Goal: Task Accomplishment & Management: Manage account settings

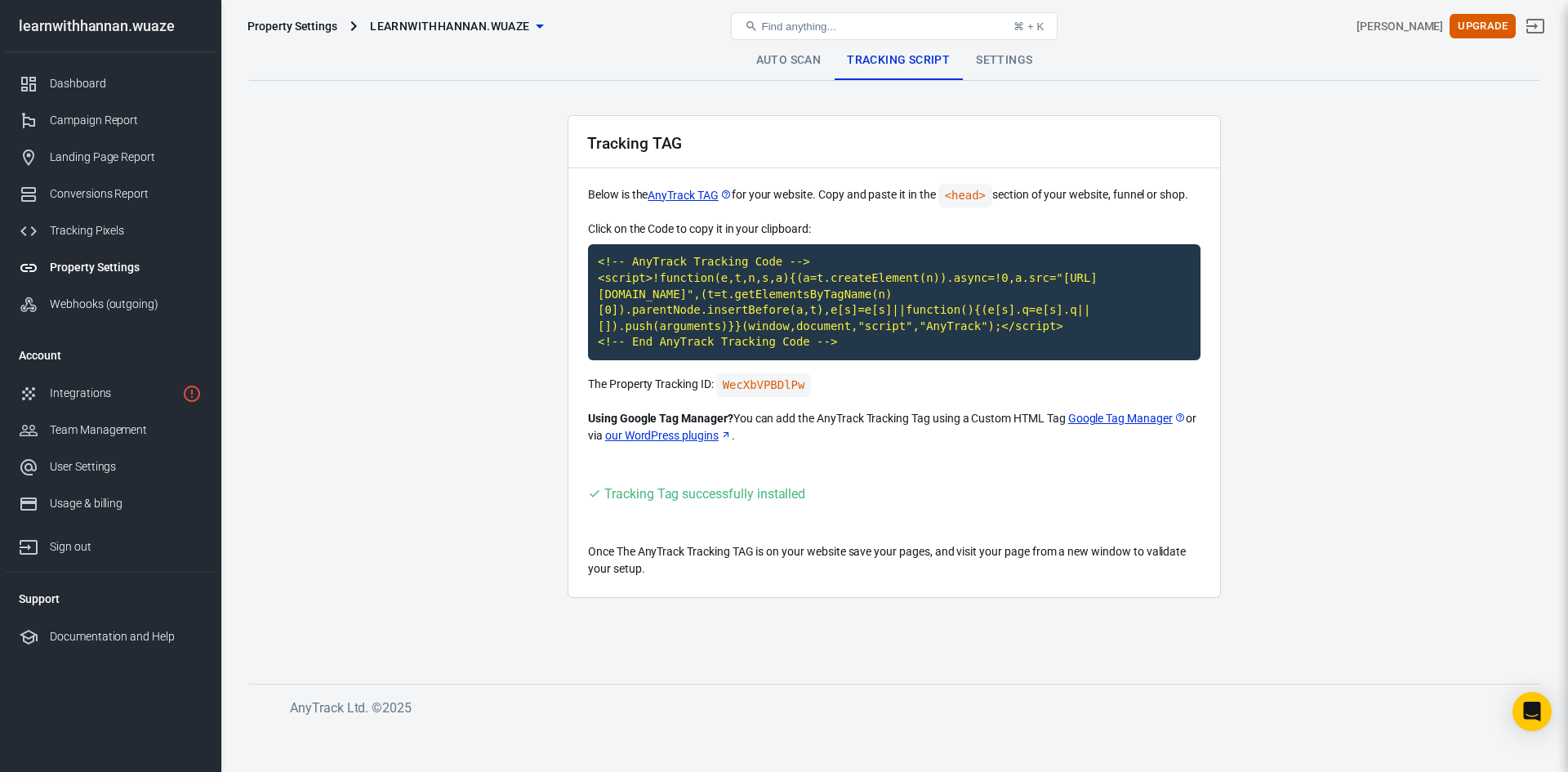
click at [514, 24] on span "learnwithhannan.wuaze" at bounding box center [449, 27] width 160 height 21
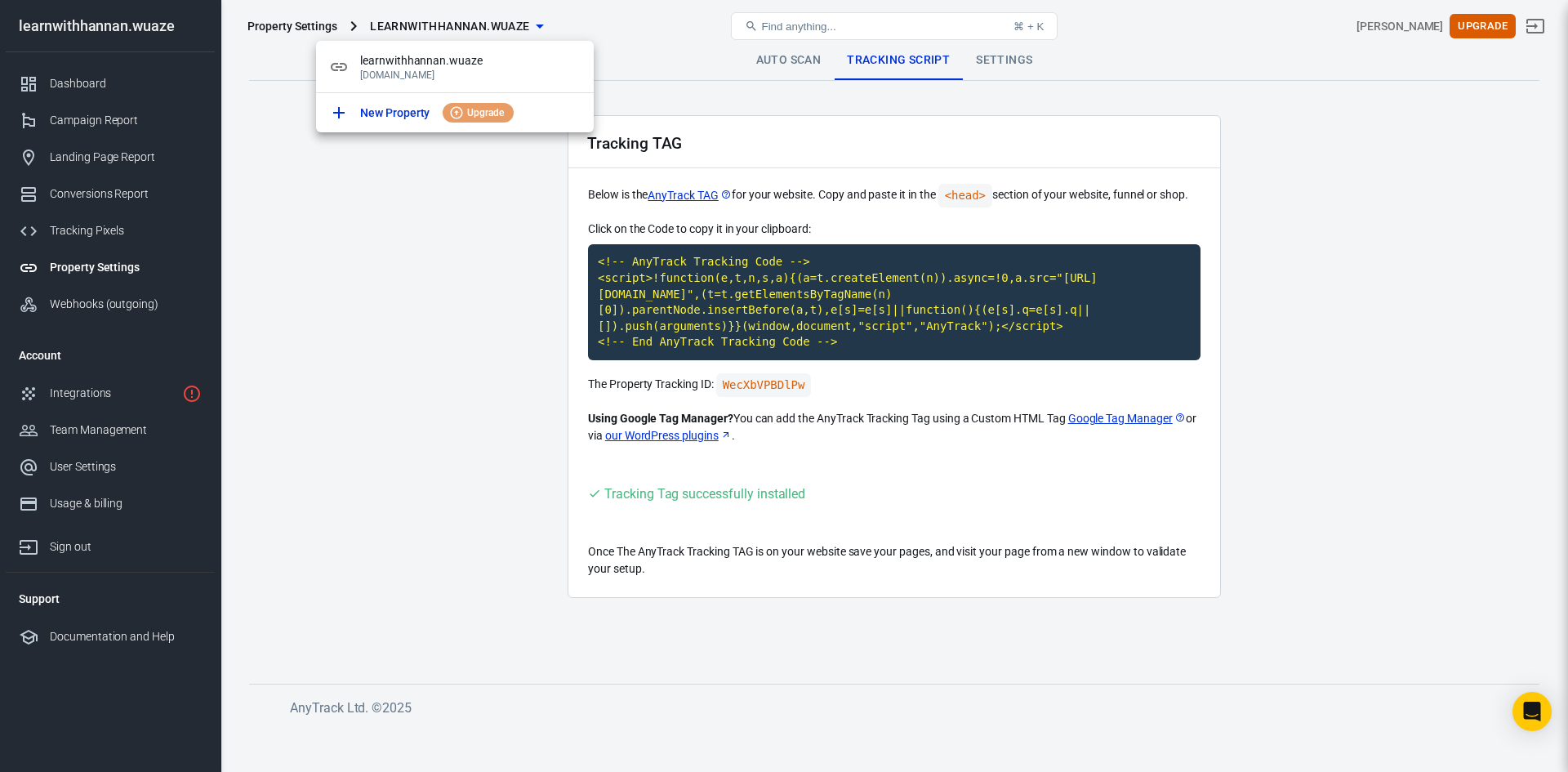
click at [630, 26] on div at bounding box center [784, 386] width 1568 height 772
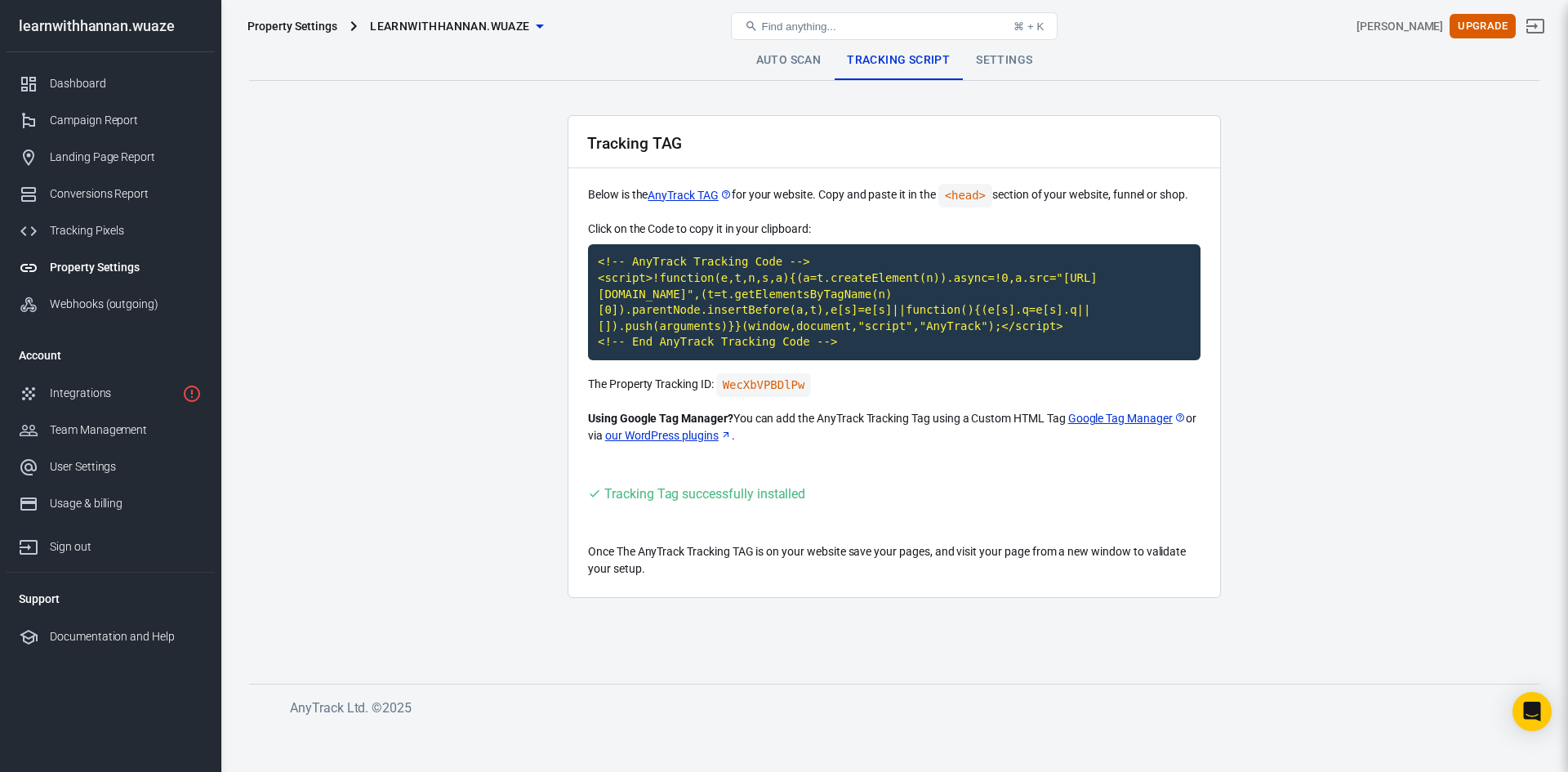
click at [443, 24] on span "learnwithhannan.wuaze" at bounding box center [449, 27] width 160 height 21
click at [397, 61] on span "learnwithhannan.wuaze" at bounding box center [470, 60] width 221 height 17
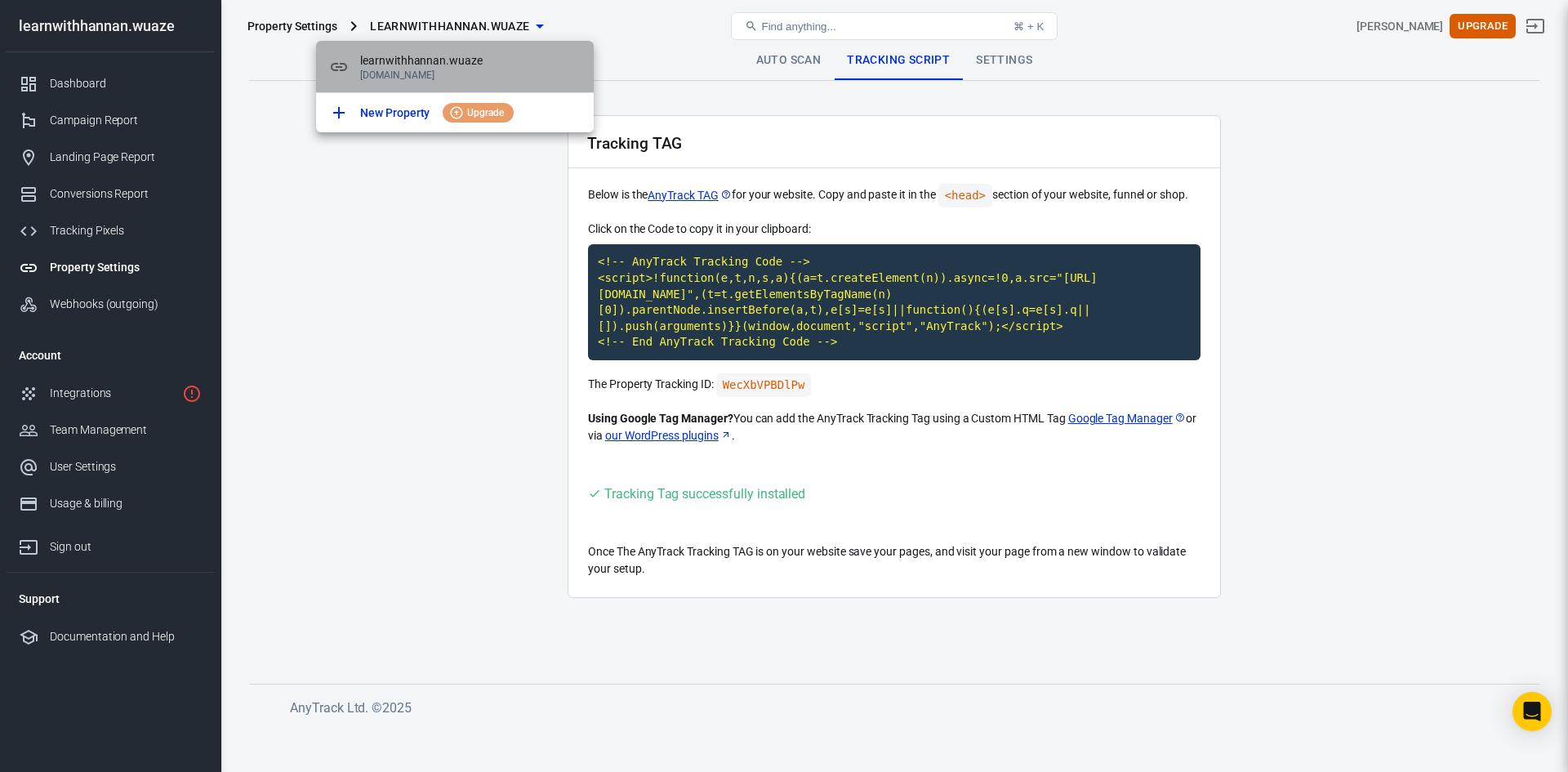
click at [343, 63] on icon at bounding box center [339, 67] width 17 height 8
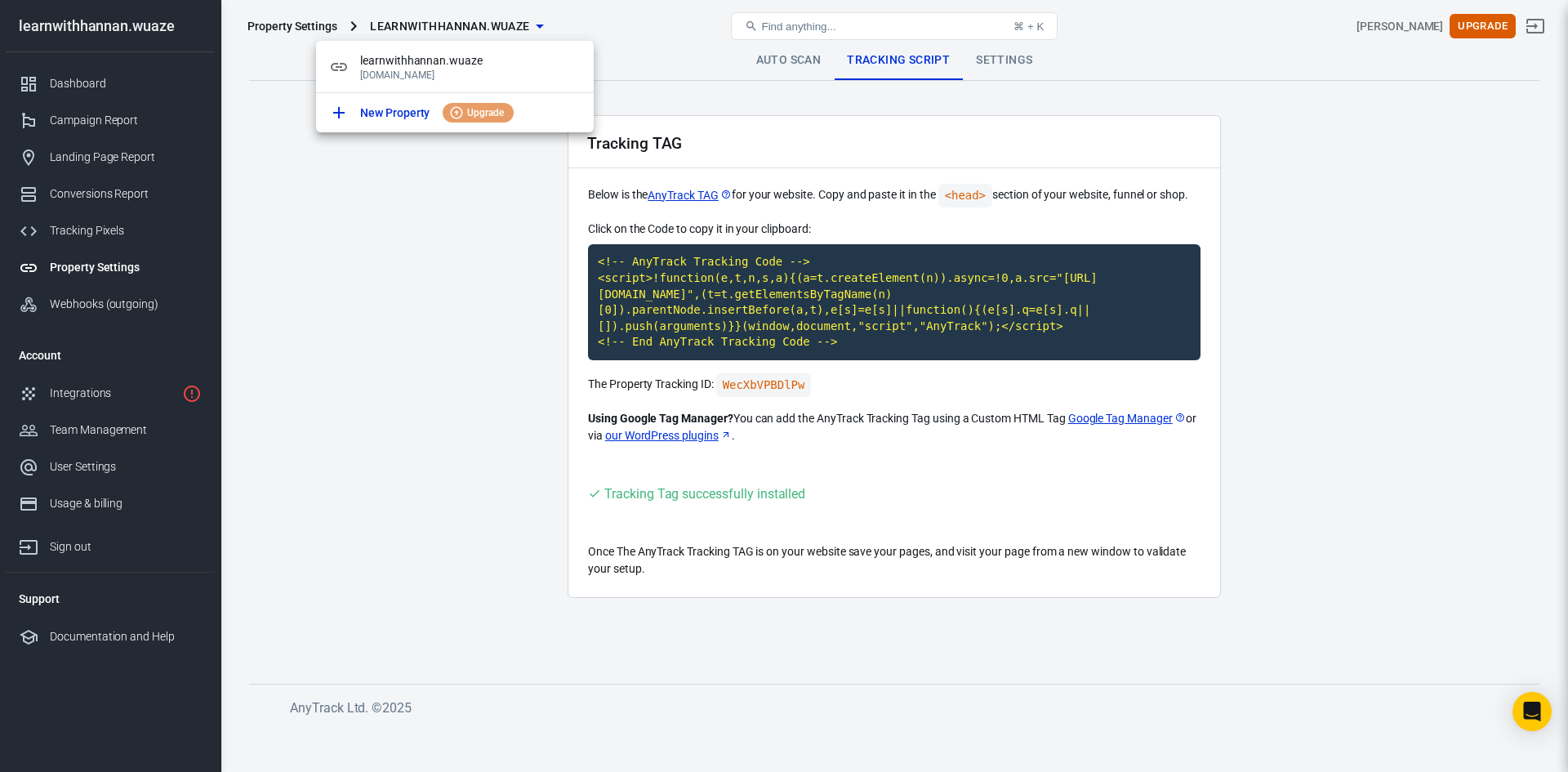
click at [659, 27] on div at bounding box center [784, 386] width 1568 height 772
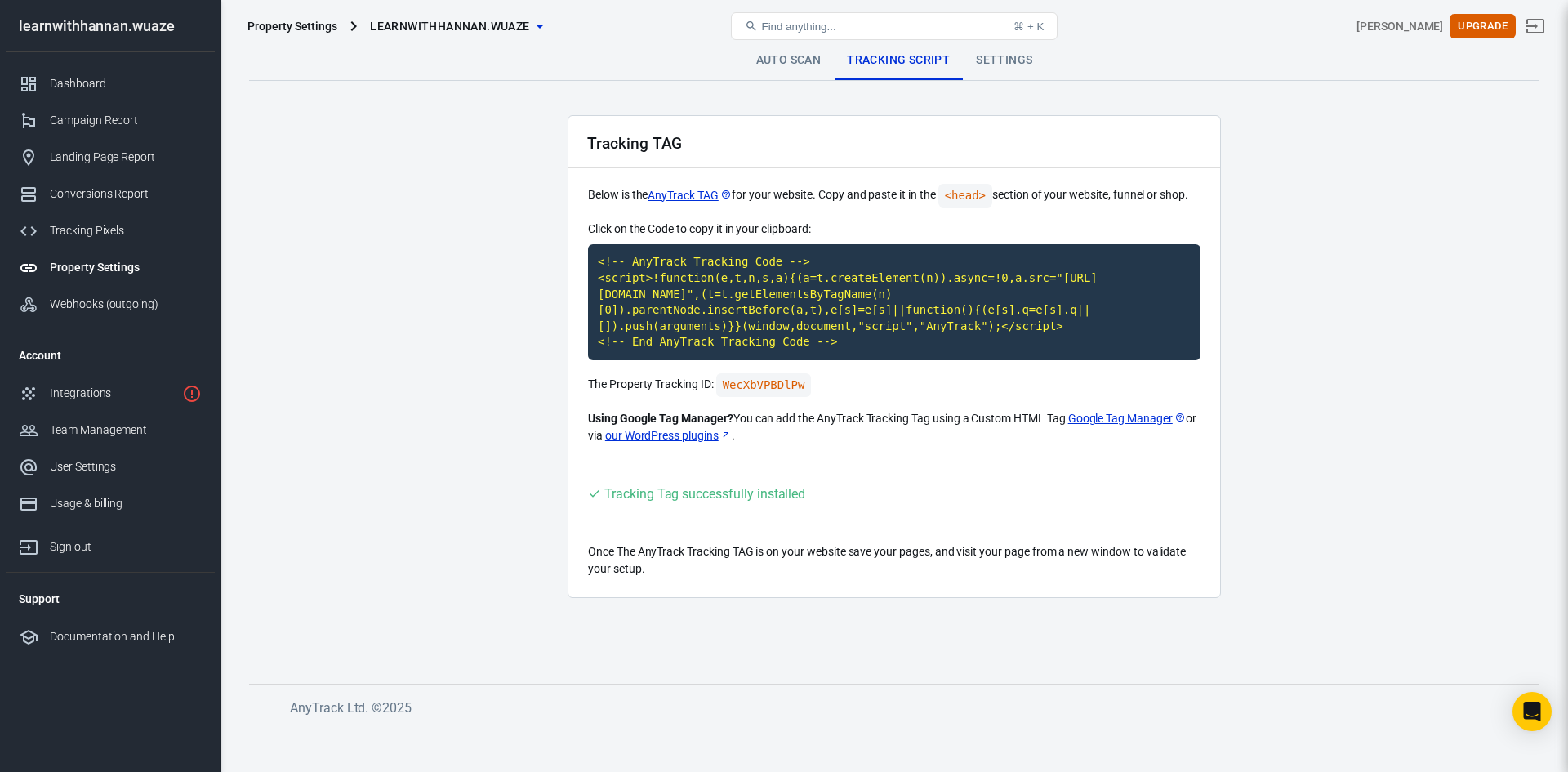
click at [1002, 56] on link "Settings" at bounding box center [1004, 60] width 83 height 39
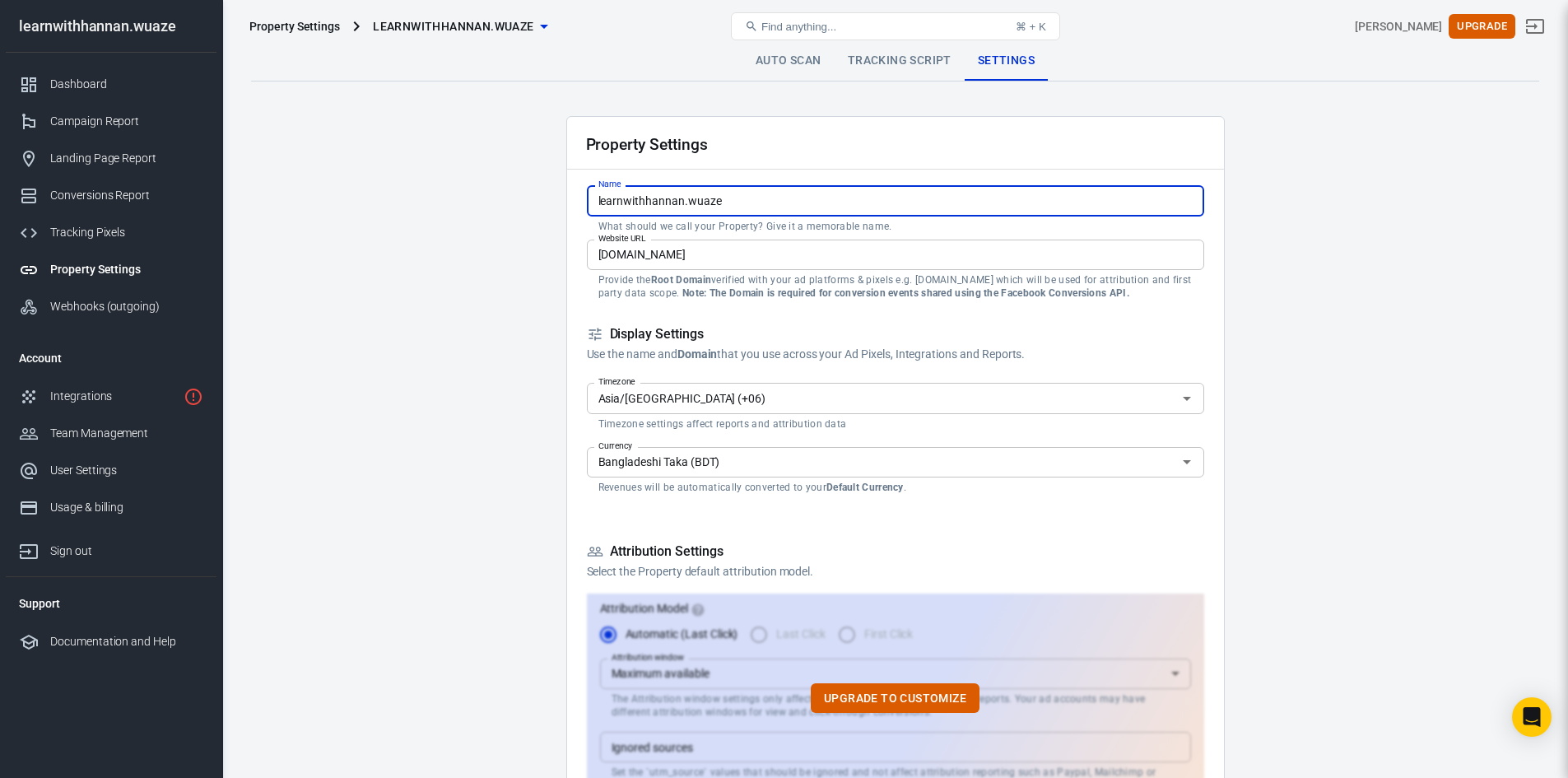
click at [791, 209] on input "learnwithhannan.wuaze" at bounding box center [895, 200] width 617 height 31
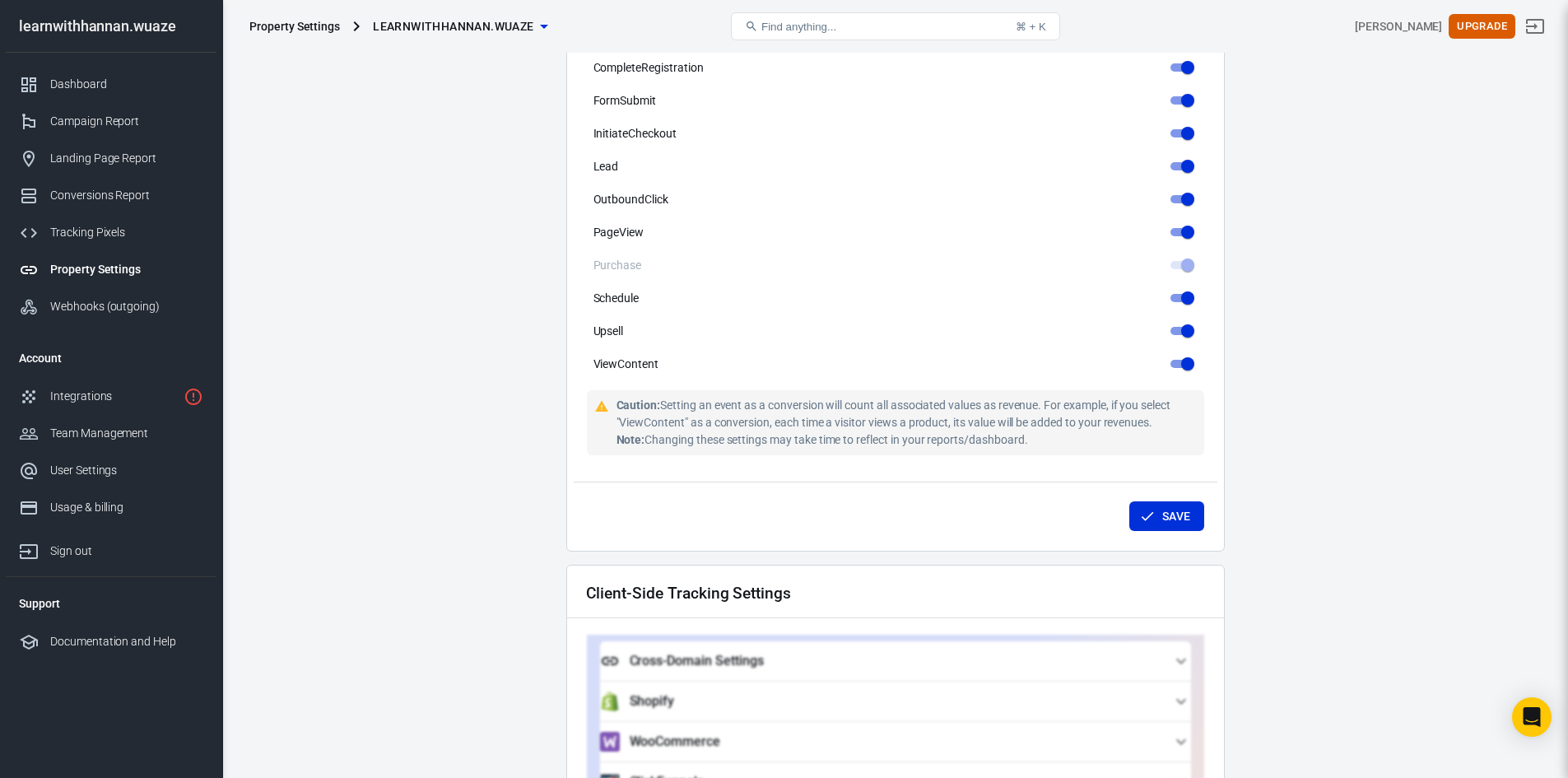
scroll to position [1235, 0]
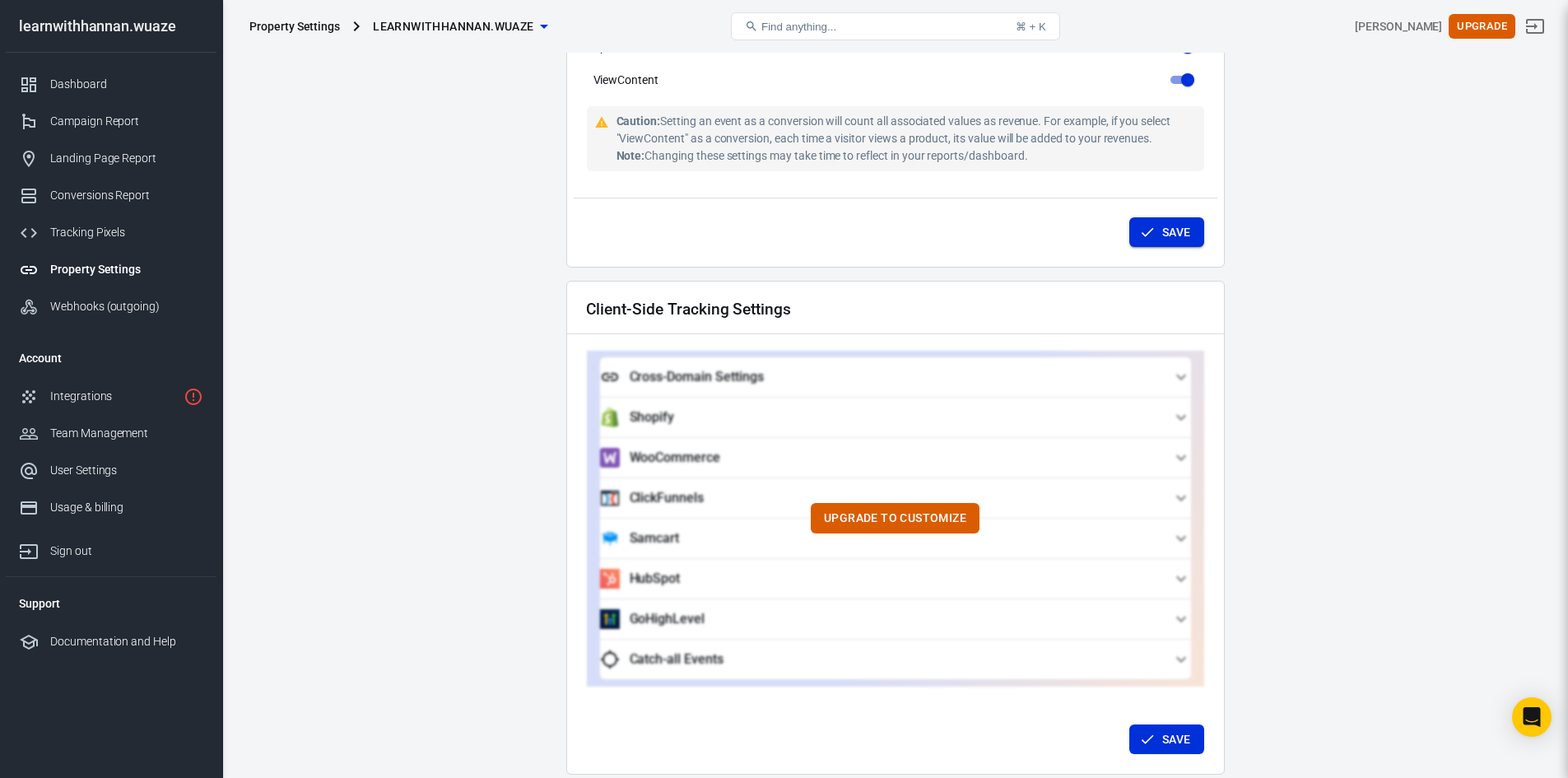
type input "learnwithhannan.wuaze Property"
click at [1180, 221] on button "Save" at bounding box center [1167, 233] width 75 height 31
click at [1174, 725] on button "Save" at bounding box center [1167, 739] width 75 height 31
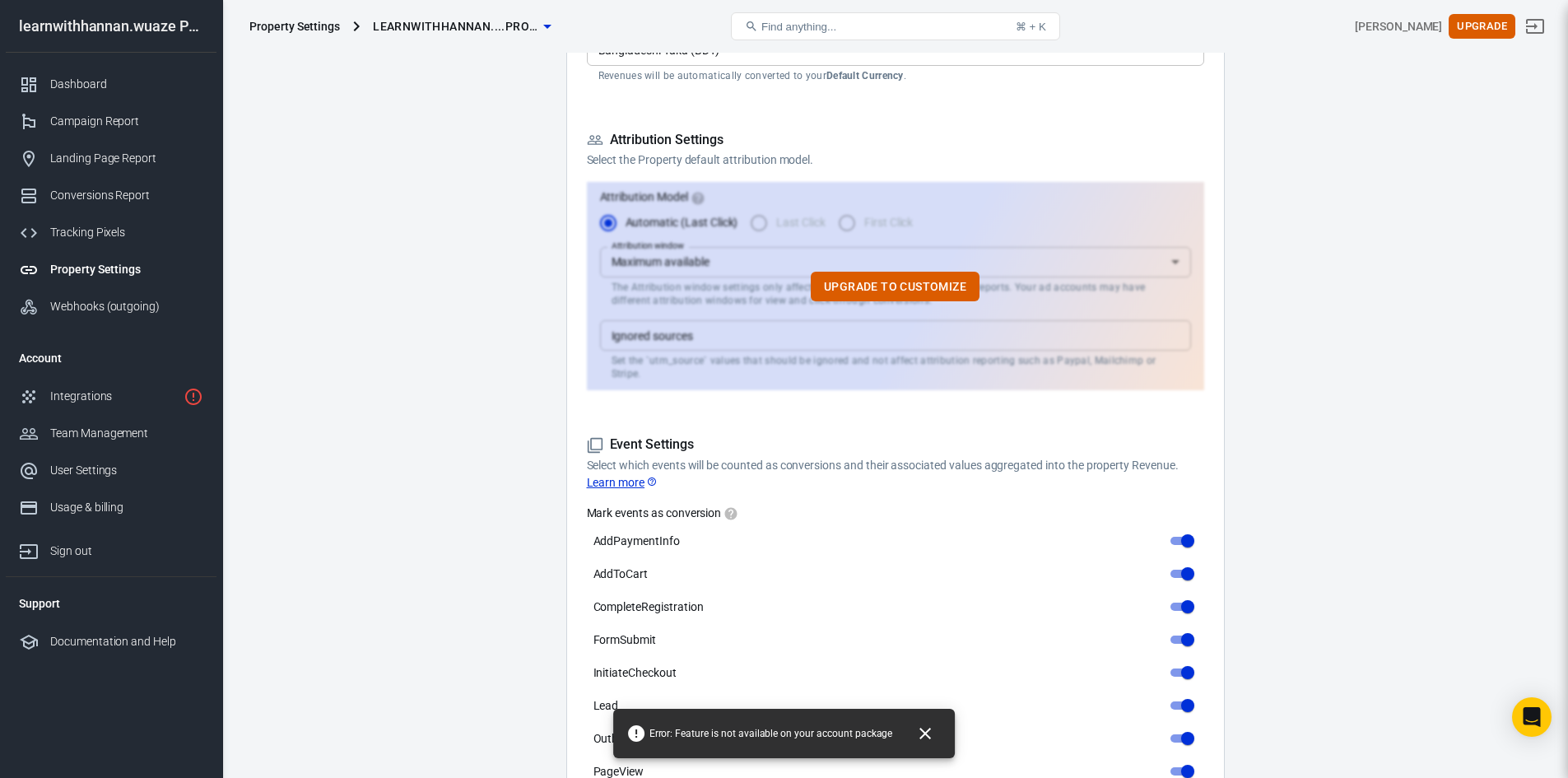
scroll to position [0, 0]
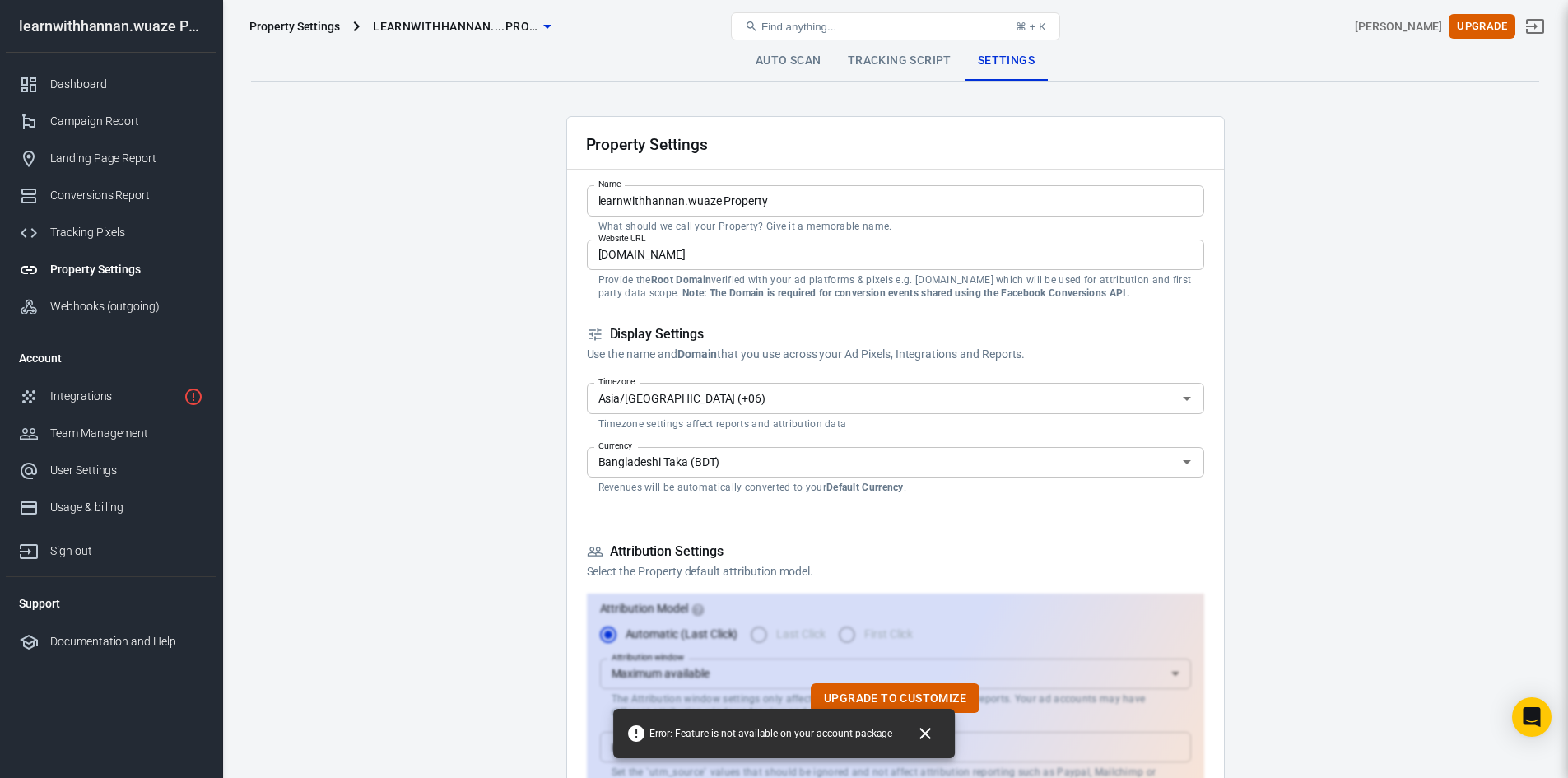
click at [538, 28] on icon "button" at bounding box center [548, 27] width 20 height 20
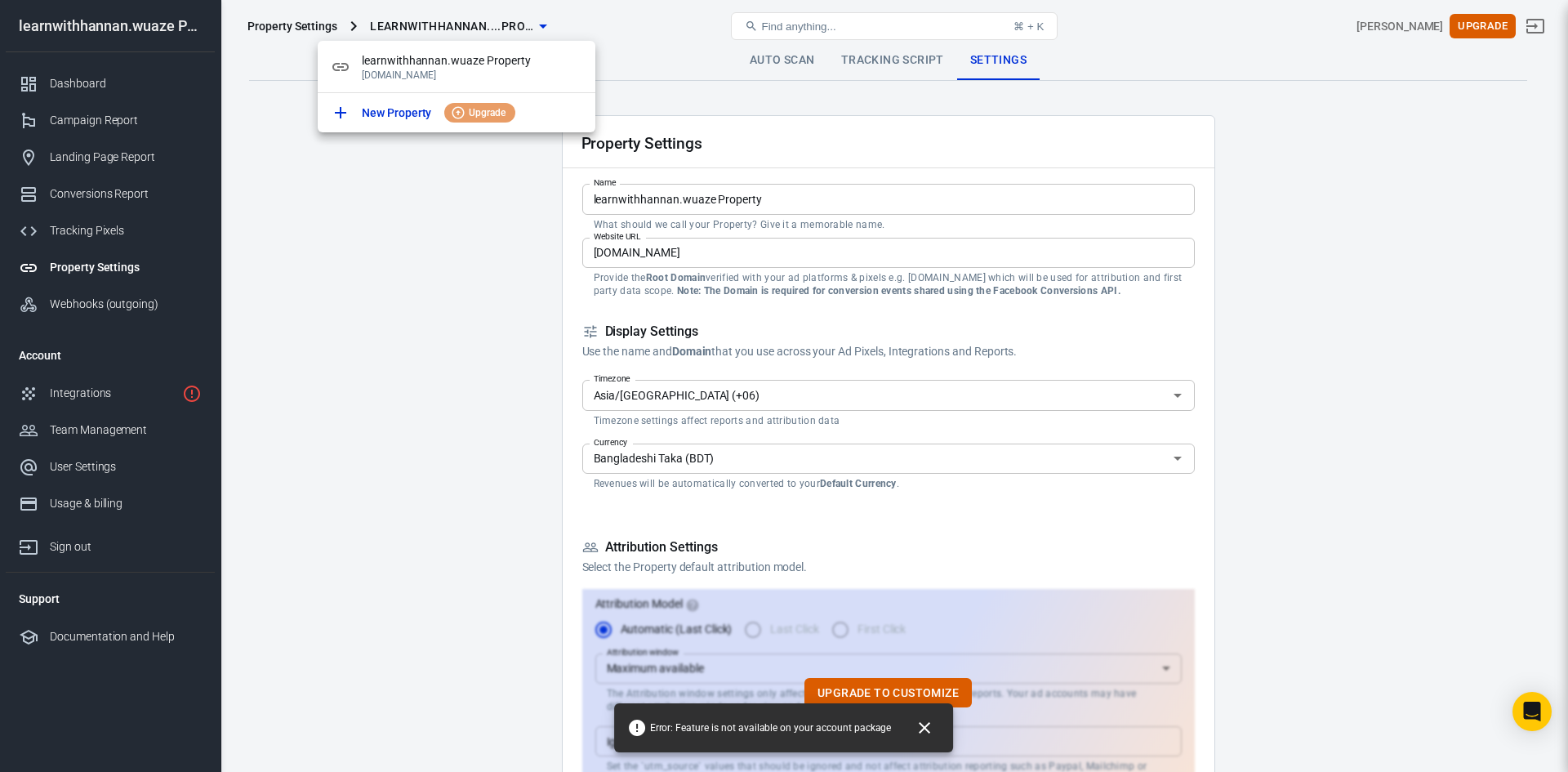
click at [361, 317] on div at bounding box center [784, 386] width 1568 height 772
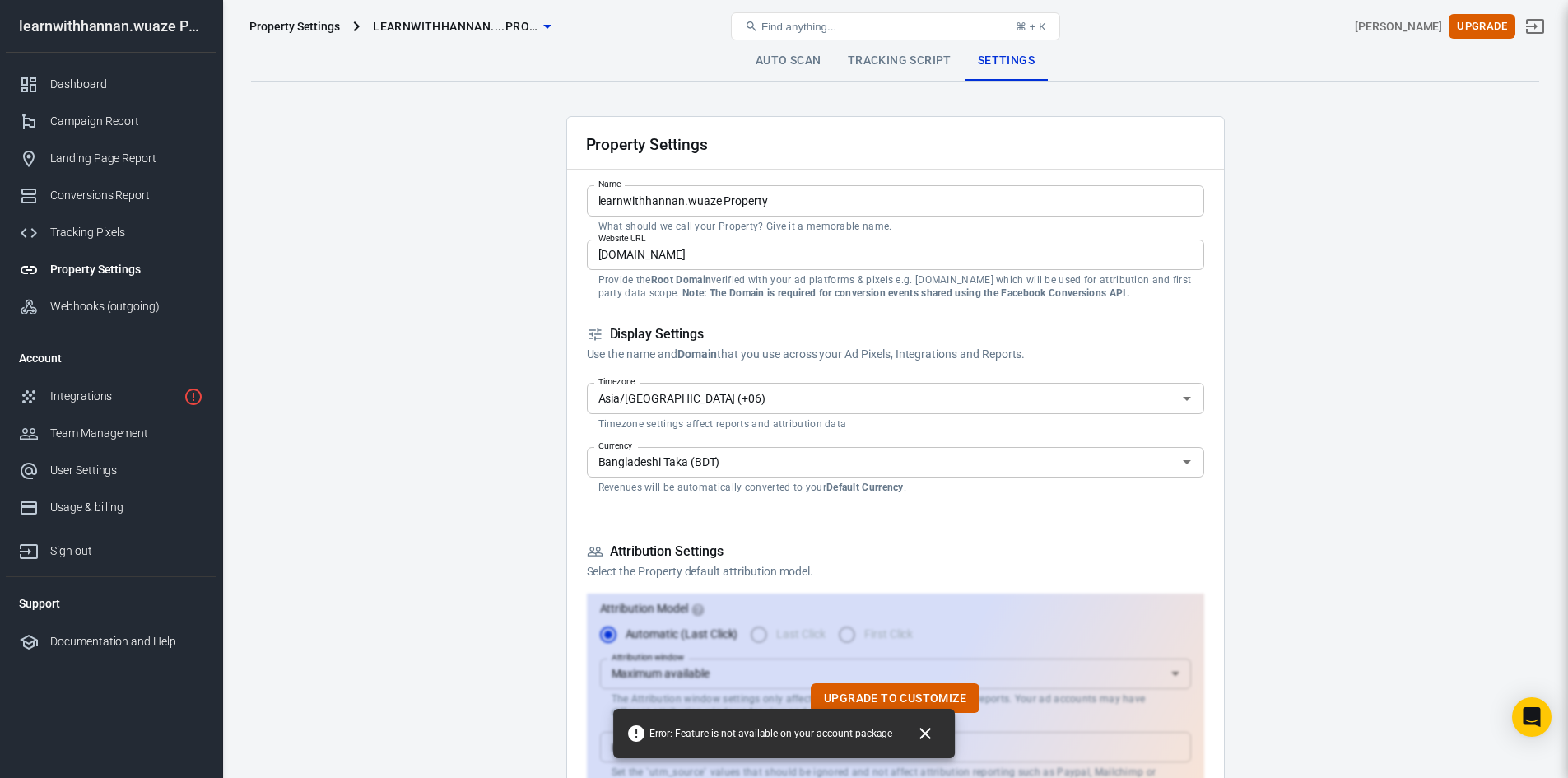
click at [541, 27] on icon "button" at bounding box center [548, 27] width 20 height 20
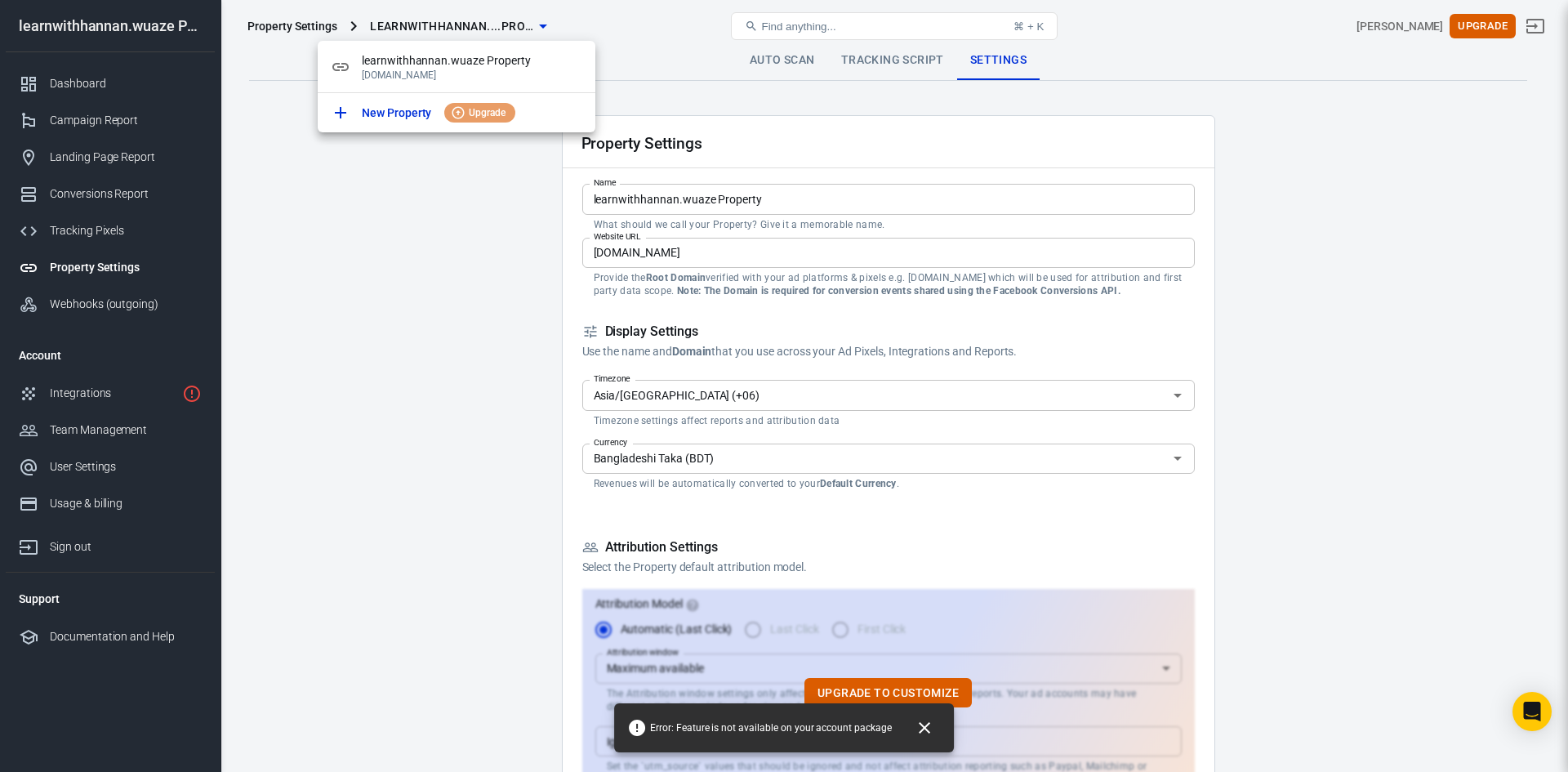
click at [413, 226] on div at bounding box center [784, 386] width 1568 height 772
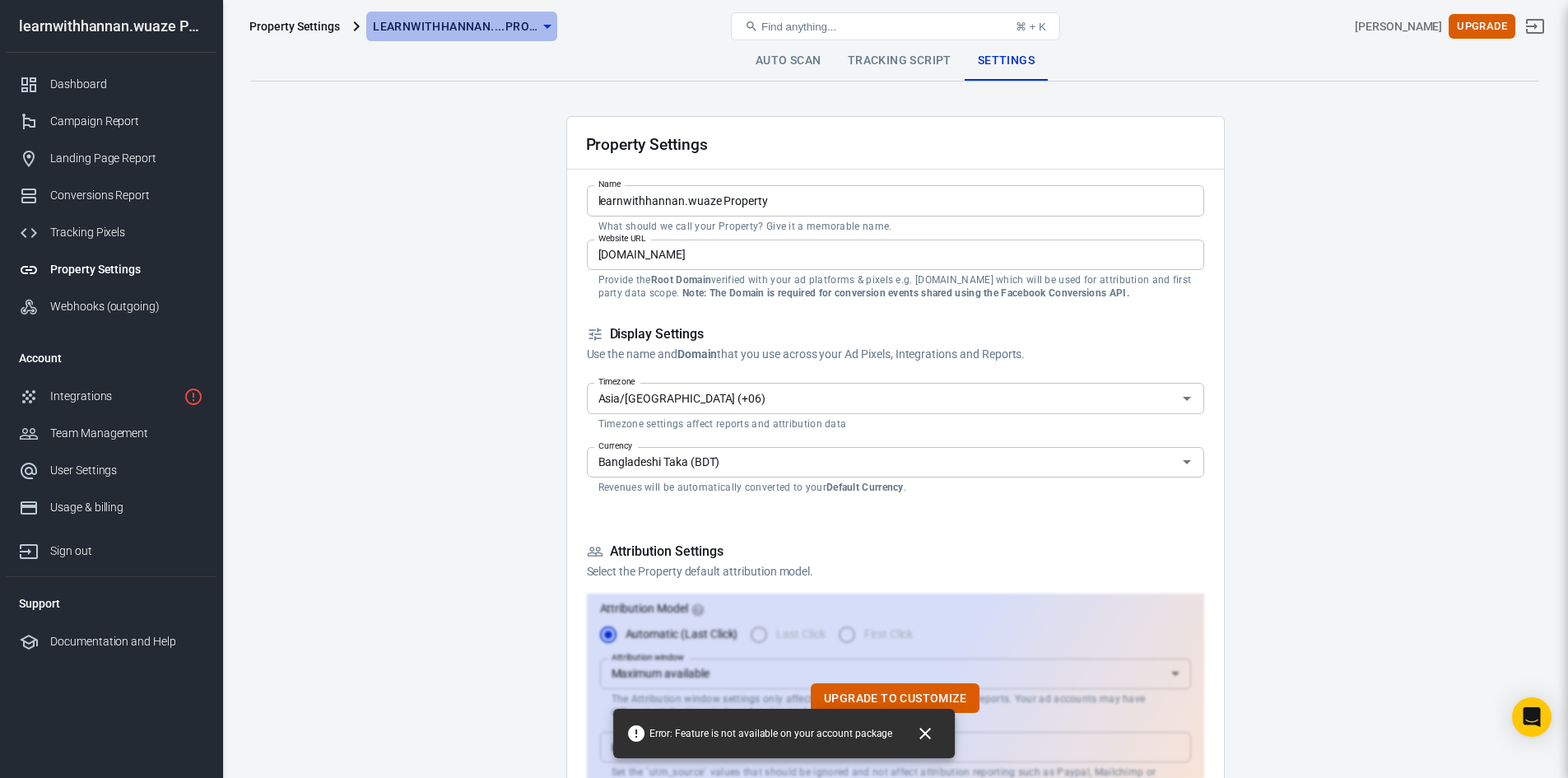
click at [479, 22] on span "learnwithhannan....Property" at bounding box center [455, 27] width 165 height 21
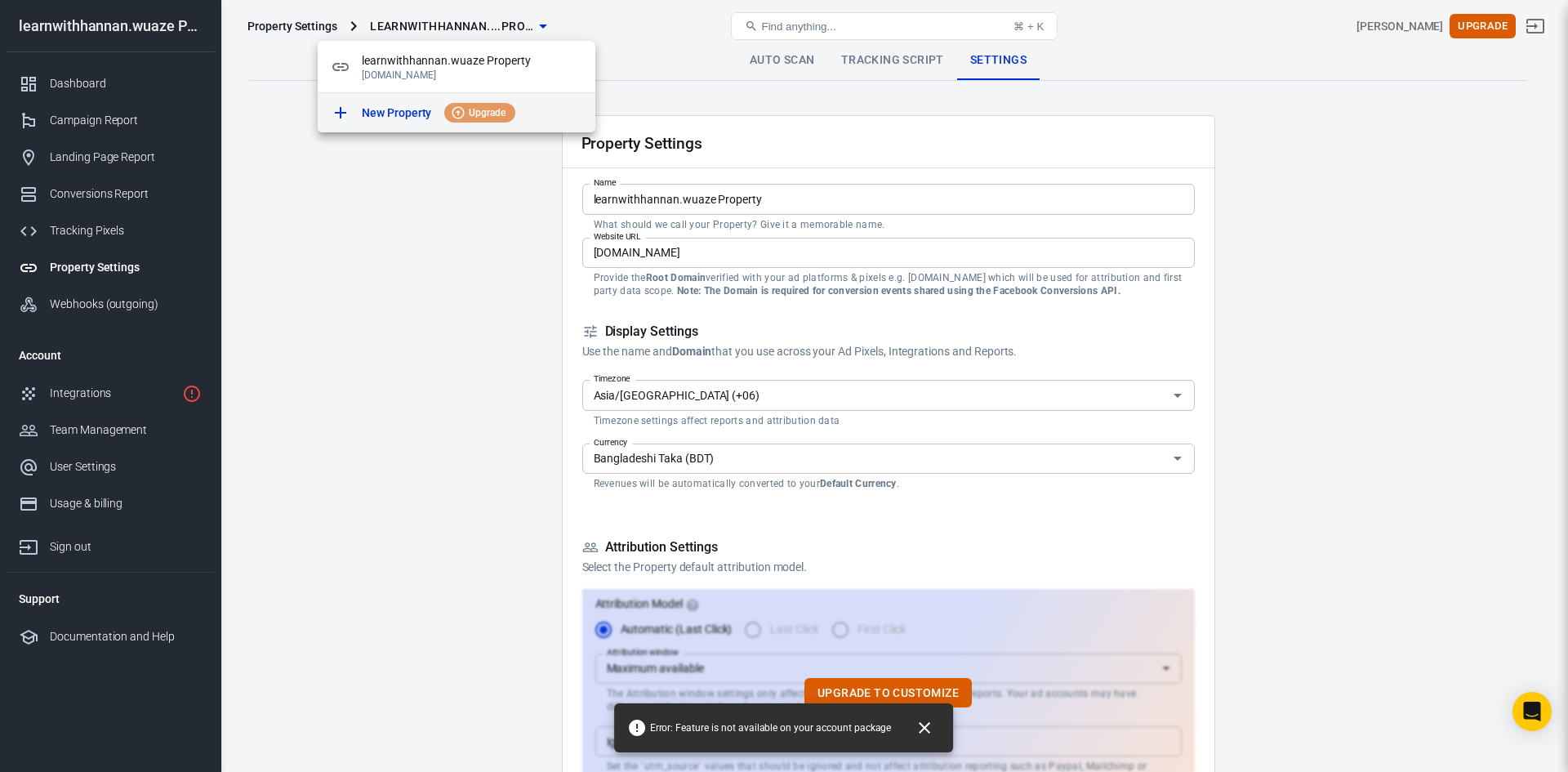
click at [405, 114] on p "New Property" at bounding box center [396, 112] width 69 height 17
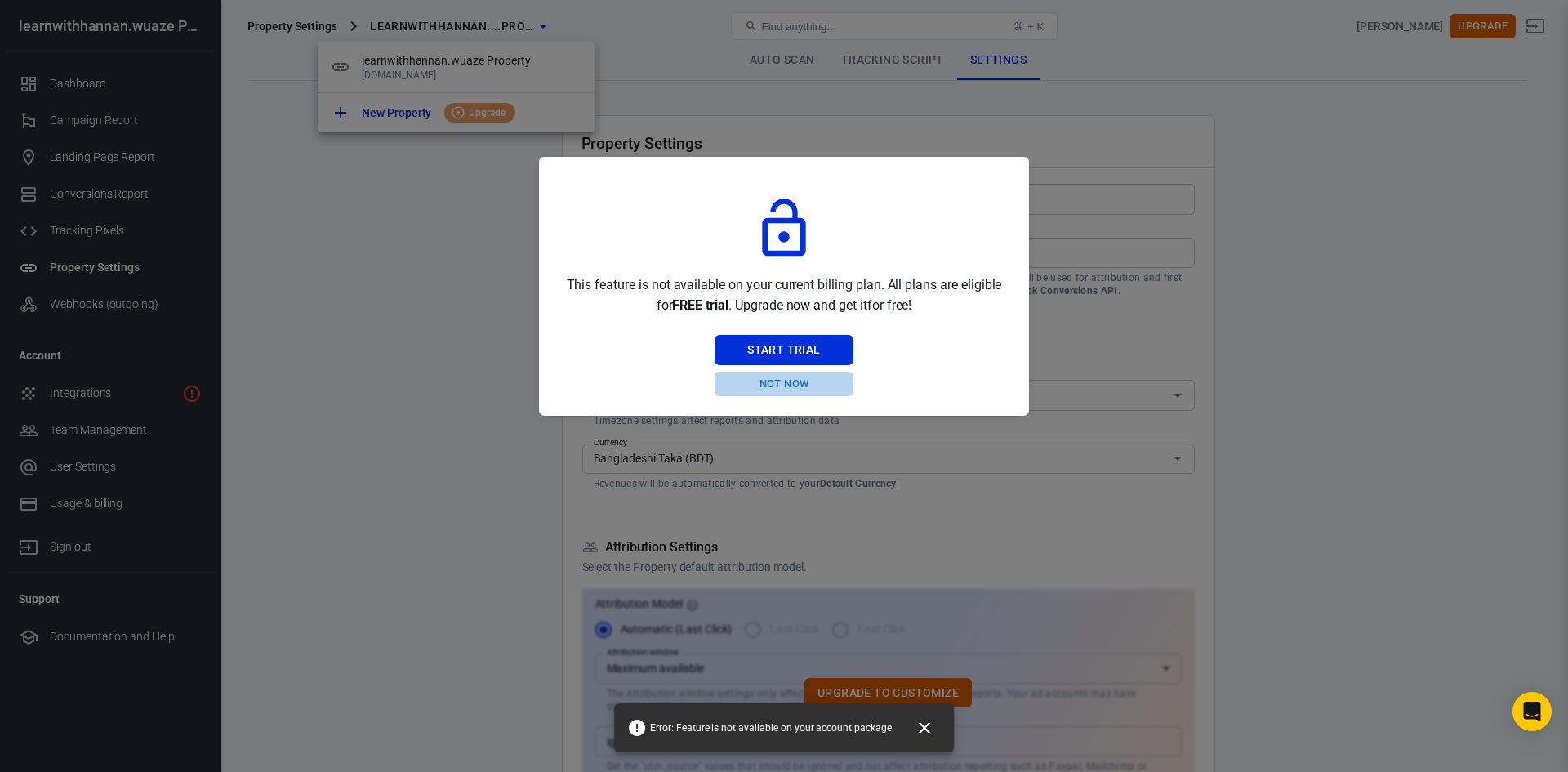
click at [780, 377] on button "Not Now" at bounding box center [784, 385] width 138 height 26
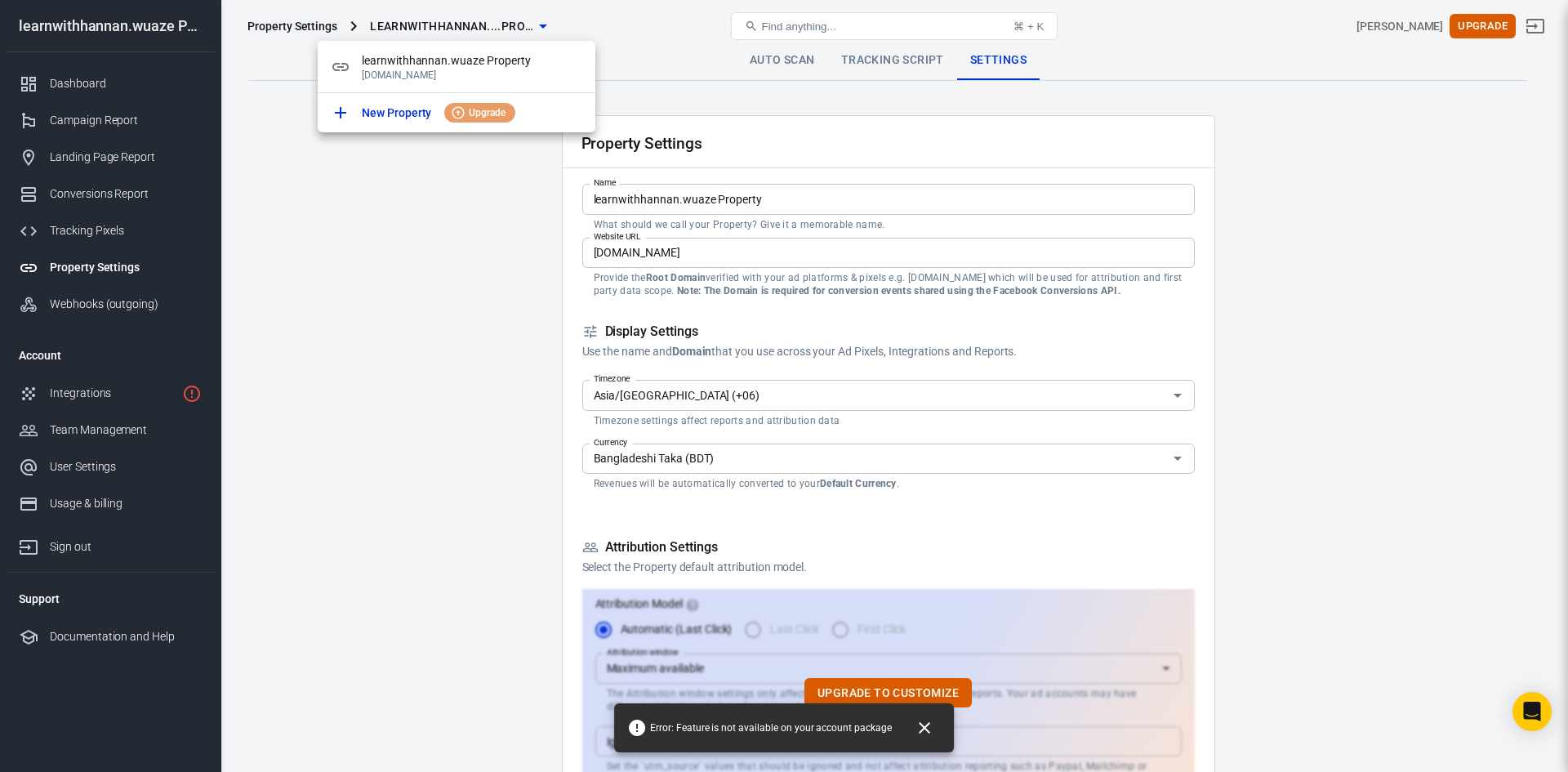
click at [412, 294] on div at bounding box center [784, 386] width 1568 height 772
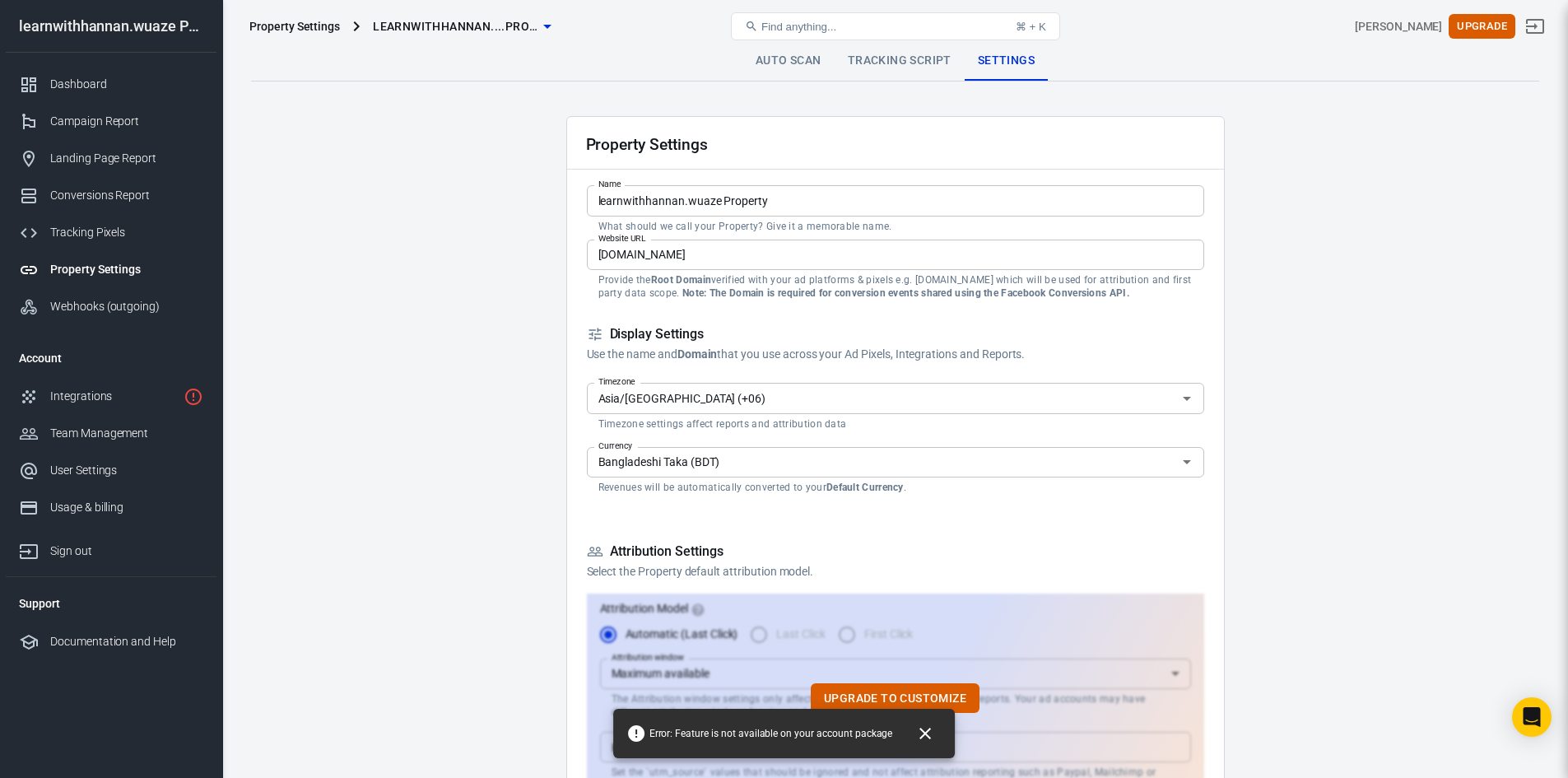
click at [930, 733] on icon "Close" at bounding box center [925, 733] width 20 height 20
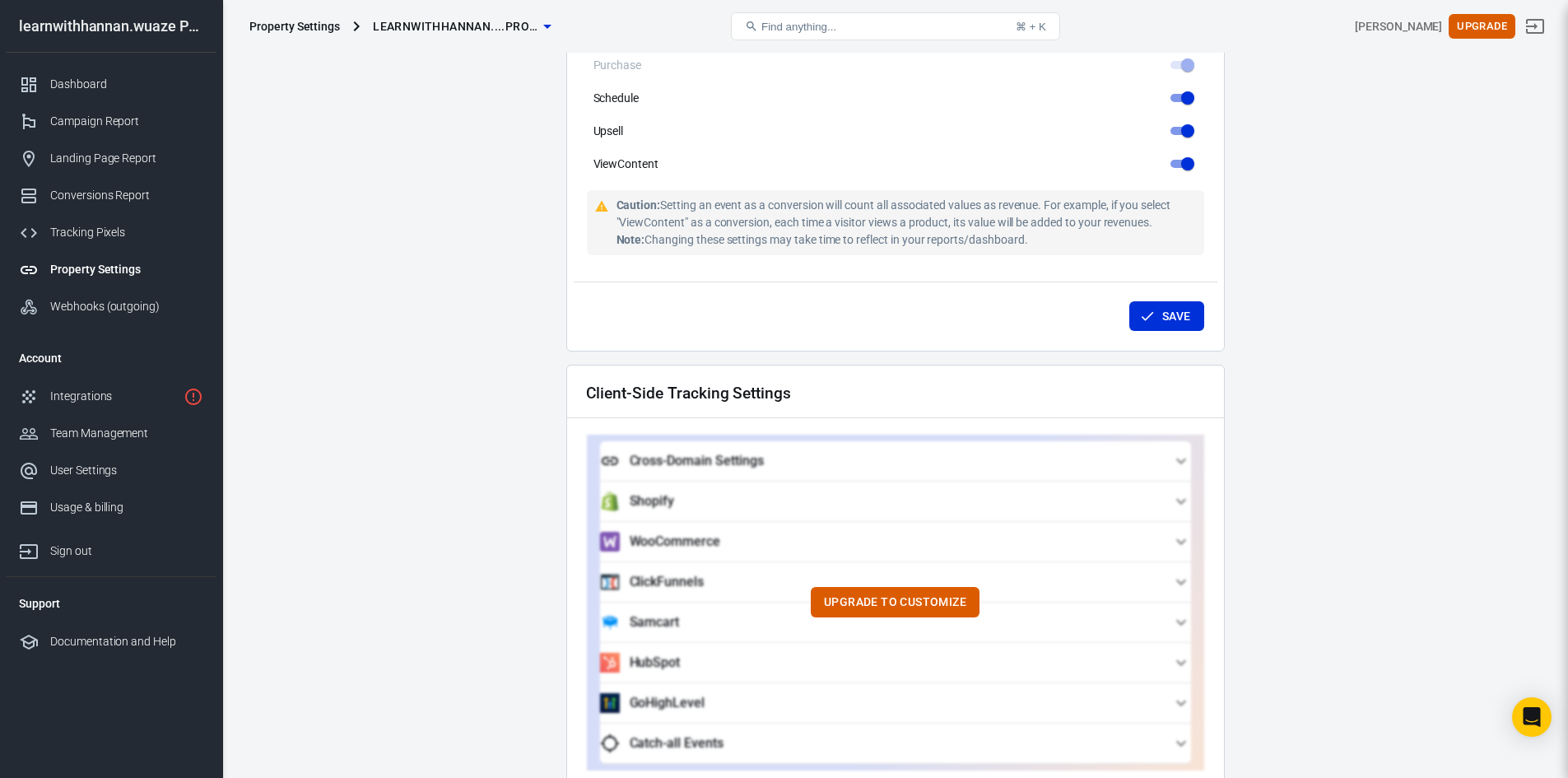
scroll to position [1153, 0]
click at [1176, 300] on button "Save" at bounding box center [1167, 315] width 75 height 31
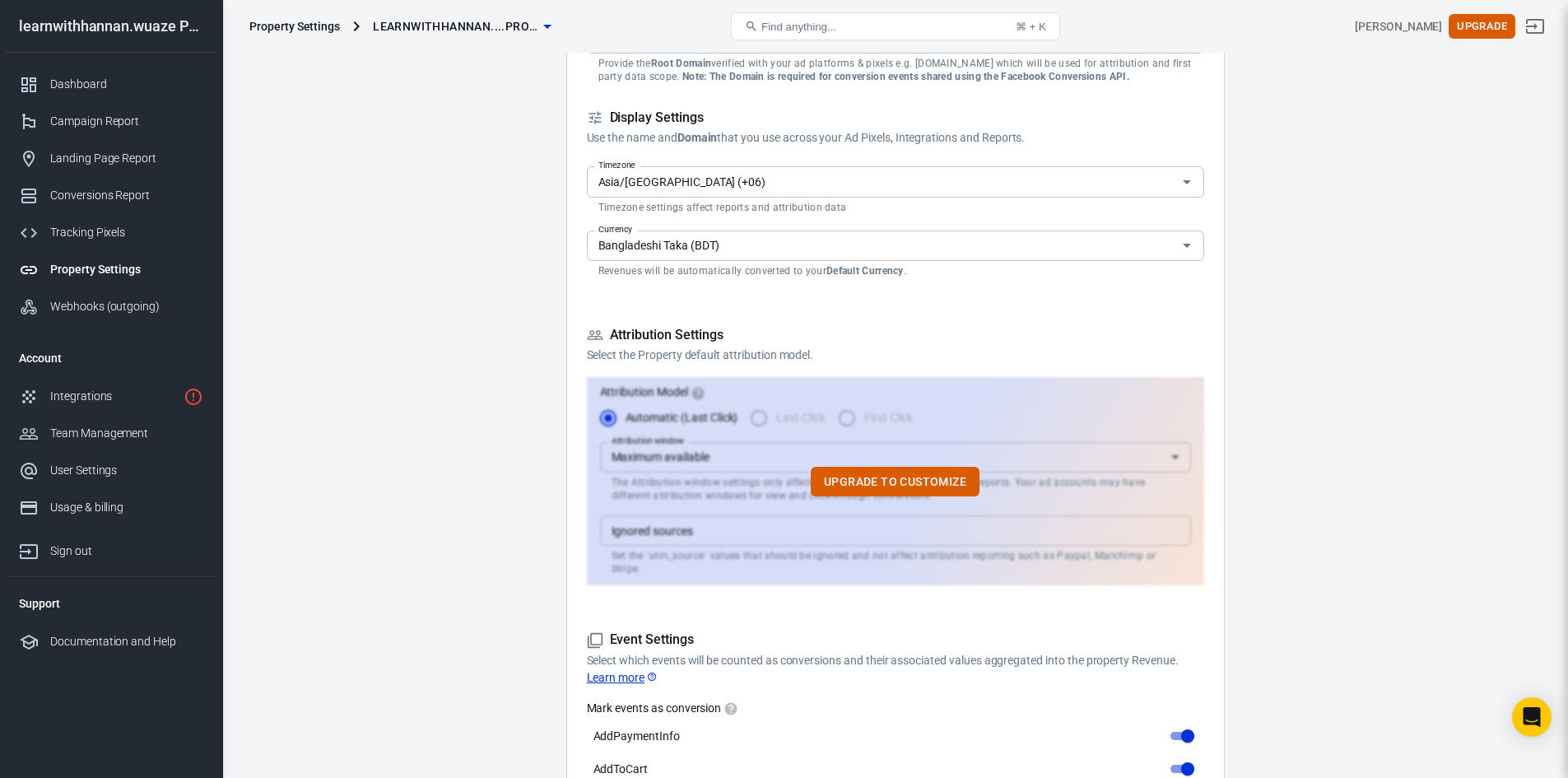
scroll to position [0, 0]
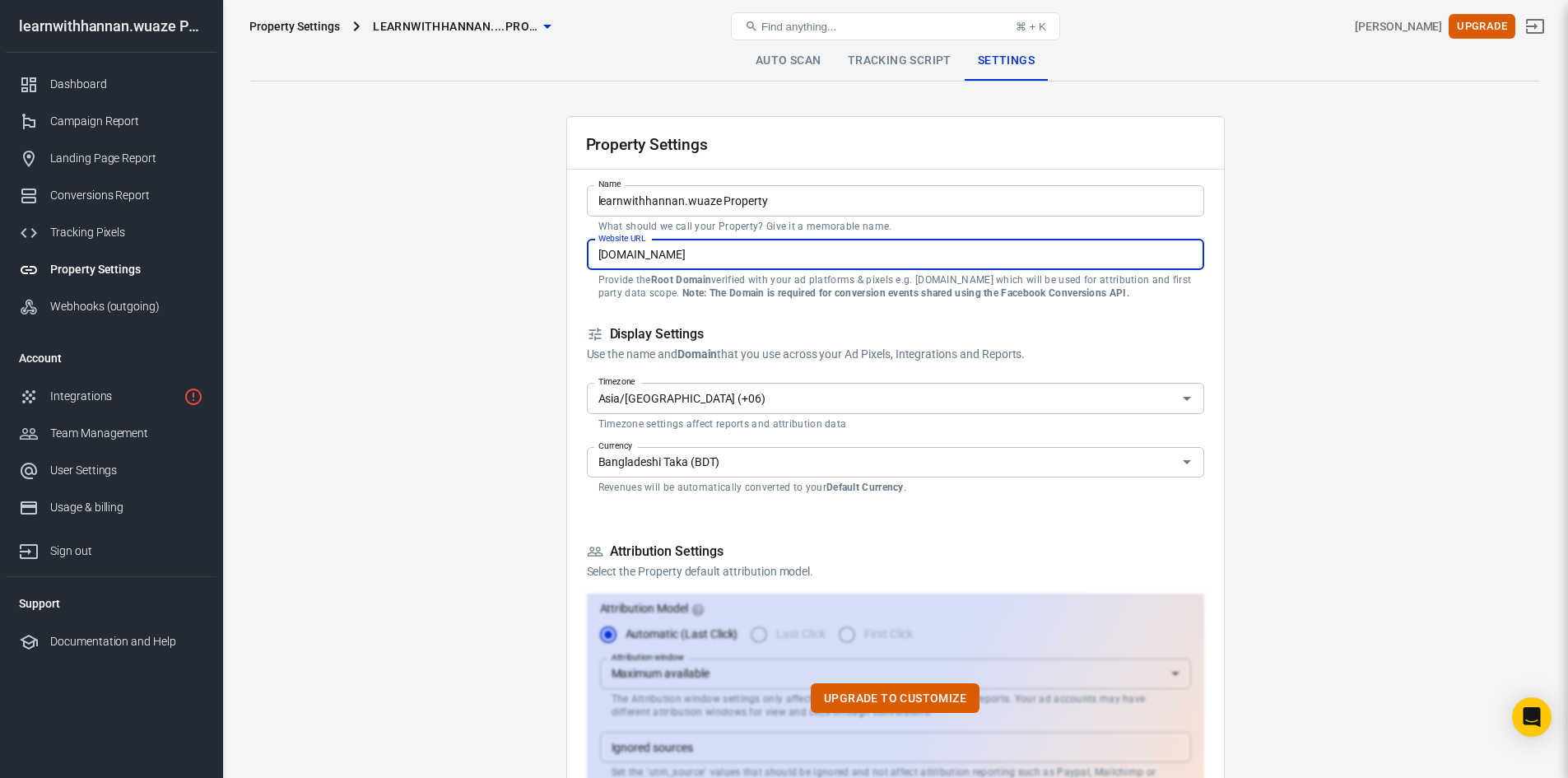
click at [785, 252] on input "[DOMAIN_NAME]" at bounding box center [895, 254] width 617 height 31
drag, startPoint x: 785, startPoint y: 252, endPoint x: 317, endPoint y: 242, distance: 468.1
paste input "[URL][DOMAIN_NAME]"
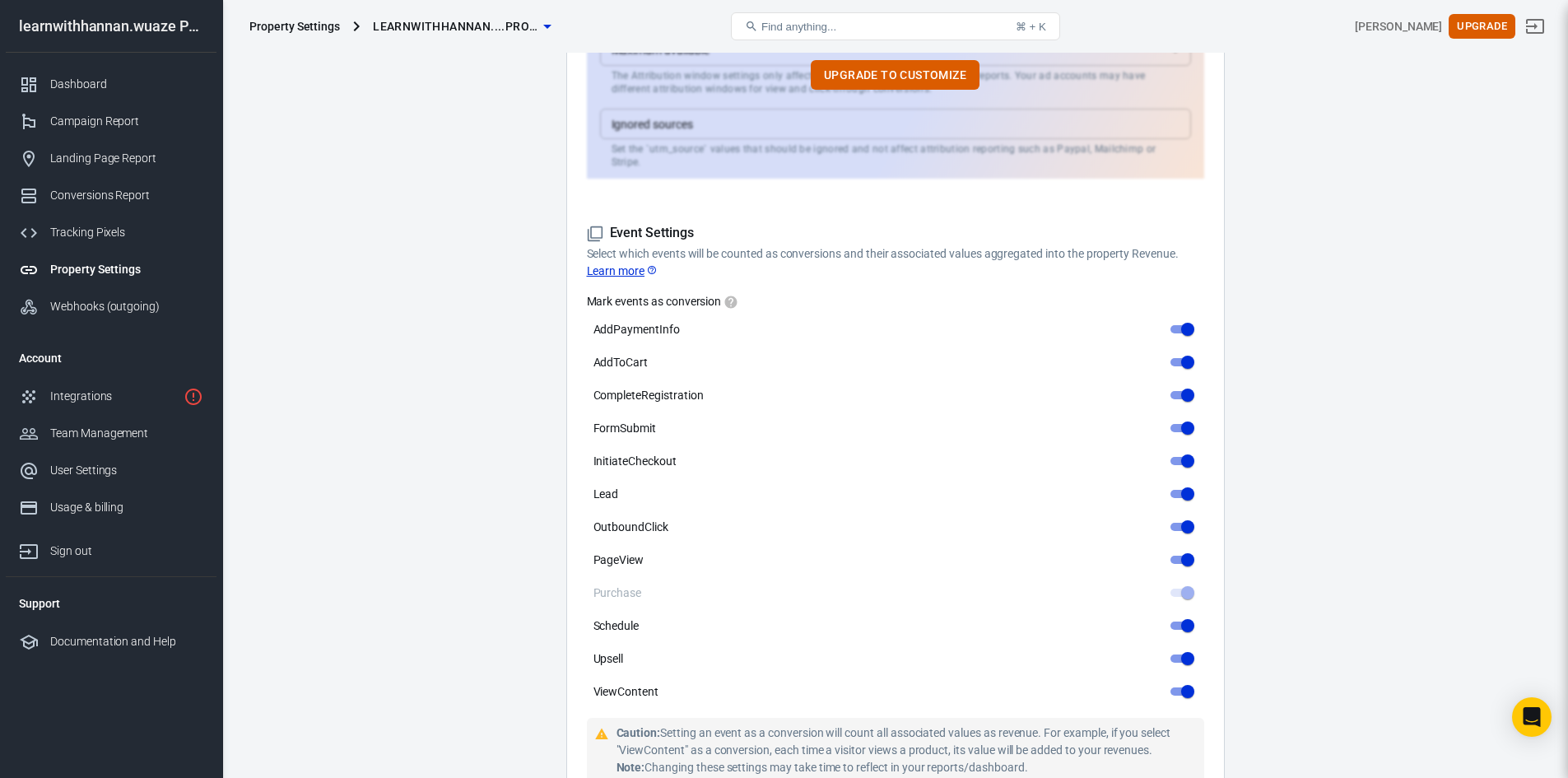
scroll to position [824, 0]
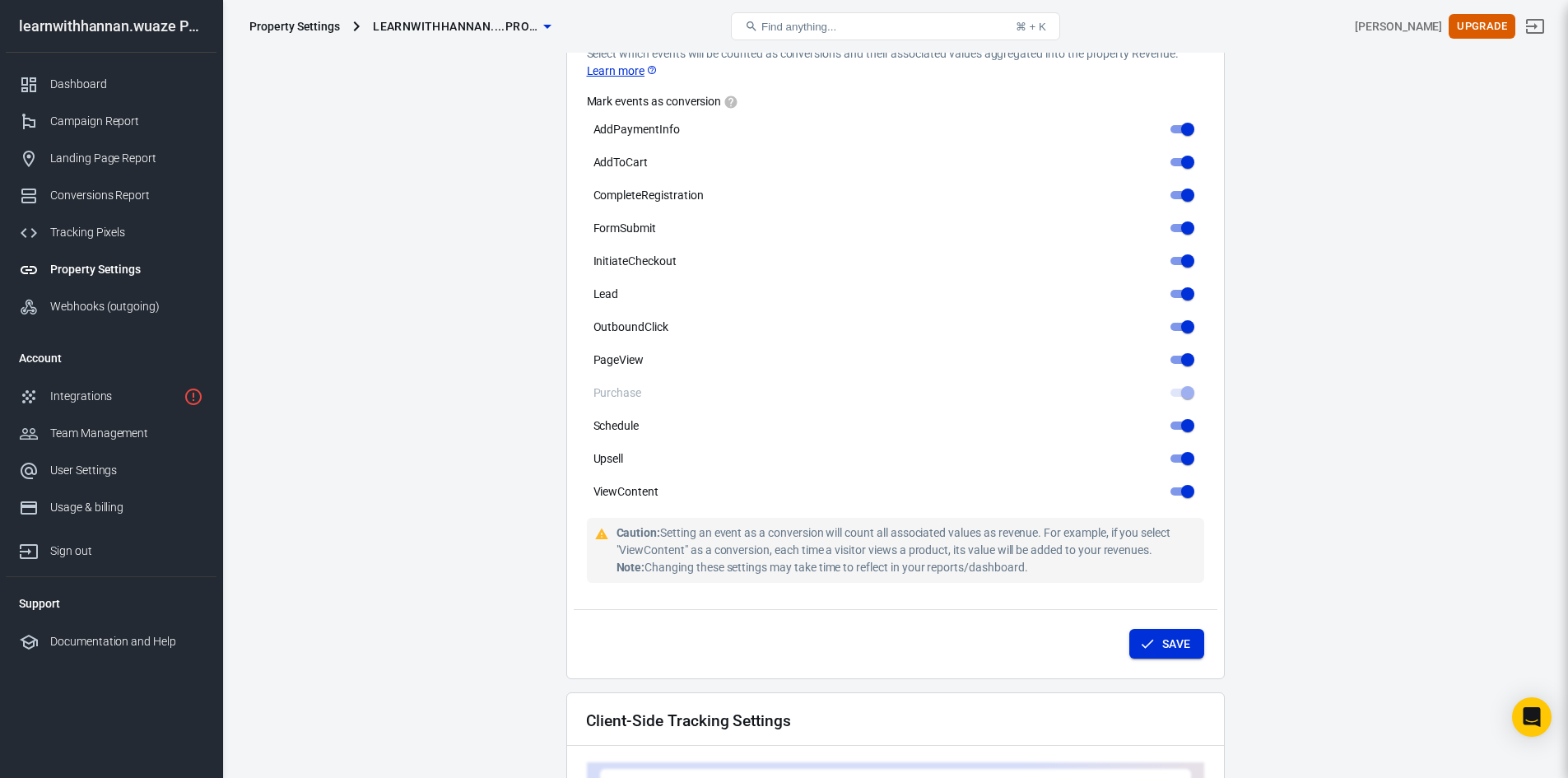
type input "[URL][DOMAIN_NAME]"
click at [1140, 636] on icon "submit" at bounding box center [1148, 644] width 17 height 17
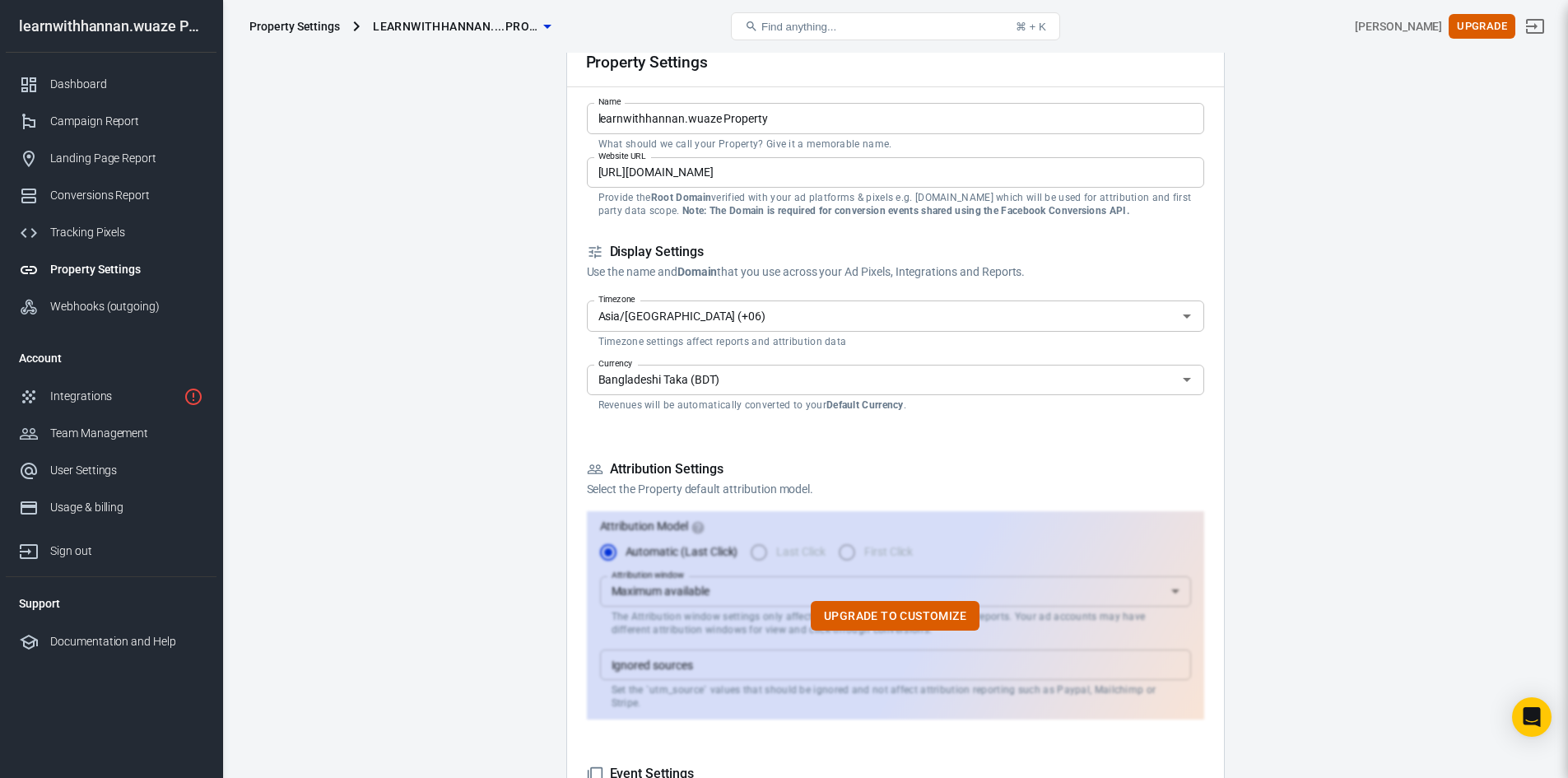
scroll to position [0, 0]
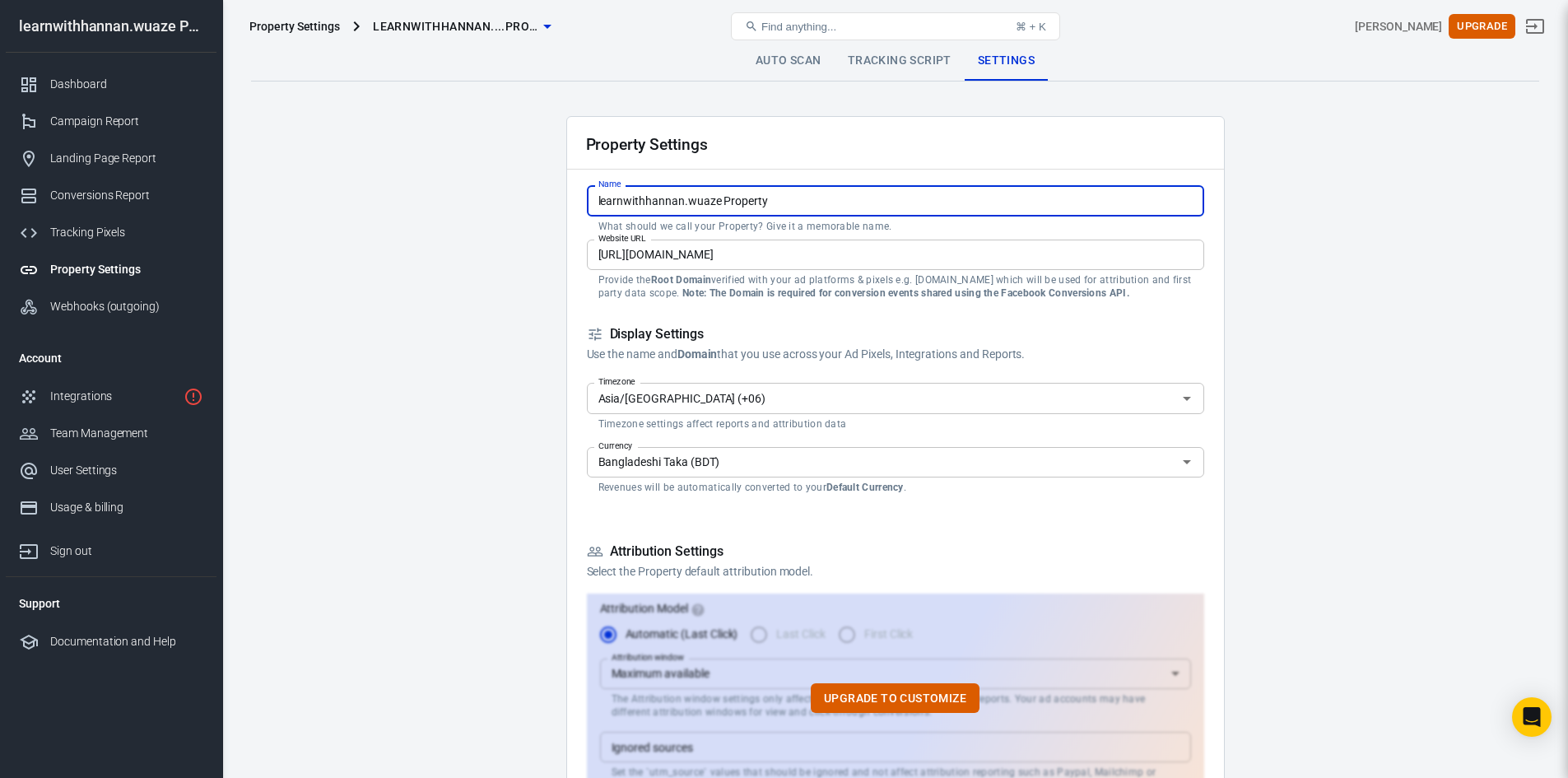
click at [722, 195] on input "learnwithhannan.wuaze Property" at bounding box center [895, 200] width 617 height 31
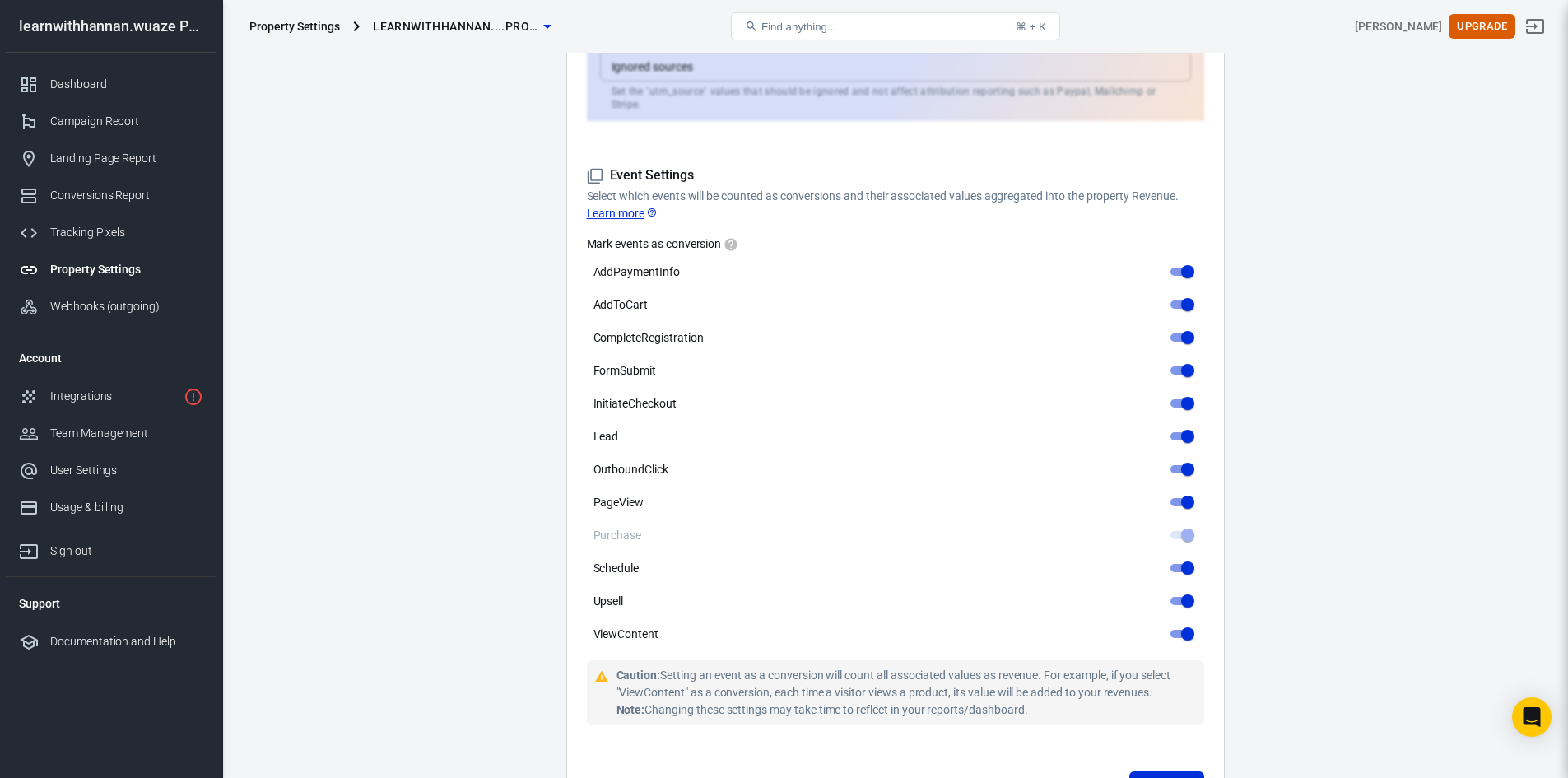
scroll to position [905, 0]
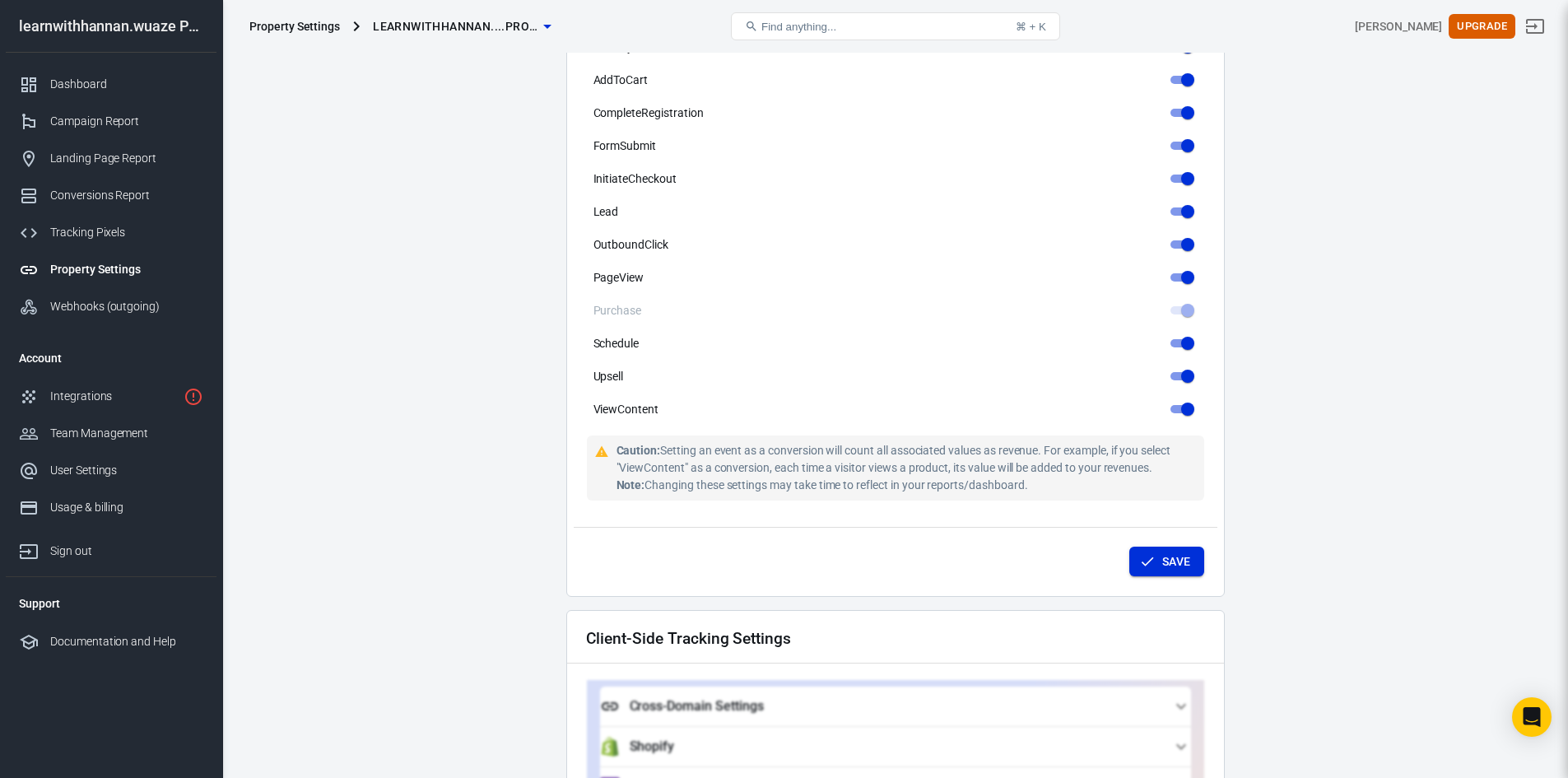
type input "learnwithhannan.wuaze GTM Property"
click at [1168, 546] on button "Save" at bounding box center [1167, 561] width 75 height 31
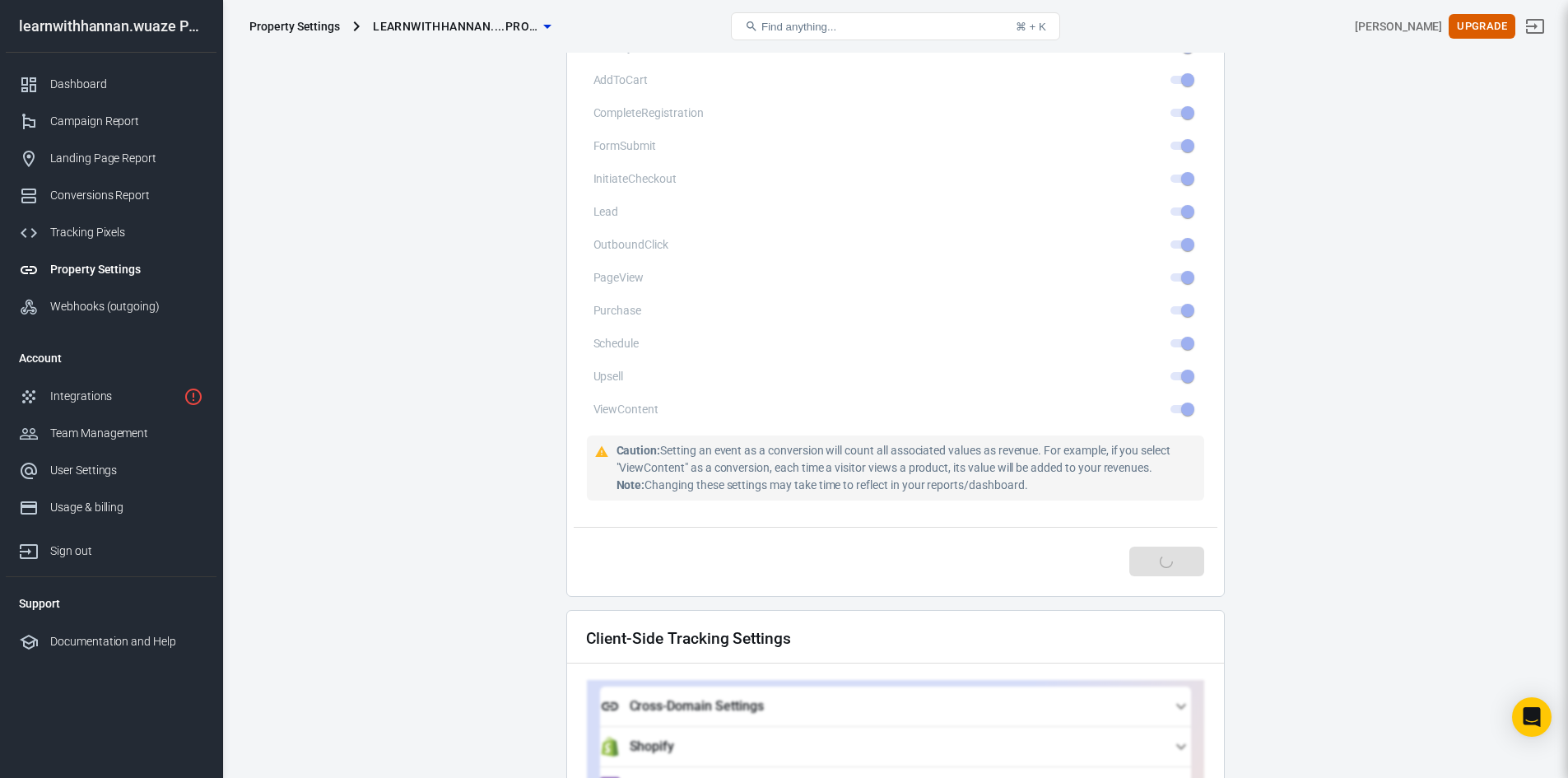
type input "[DOMAIN_NAME]"
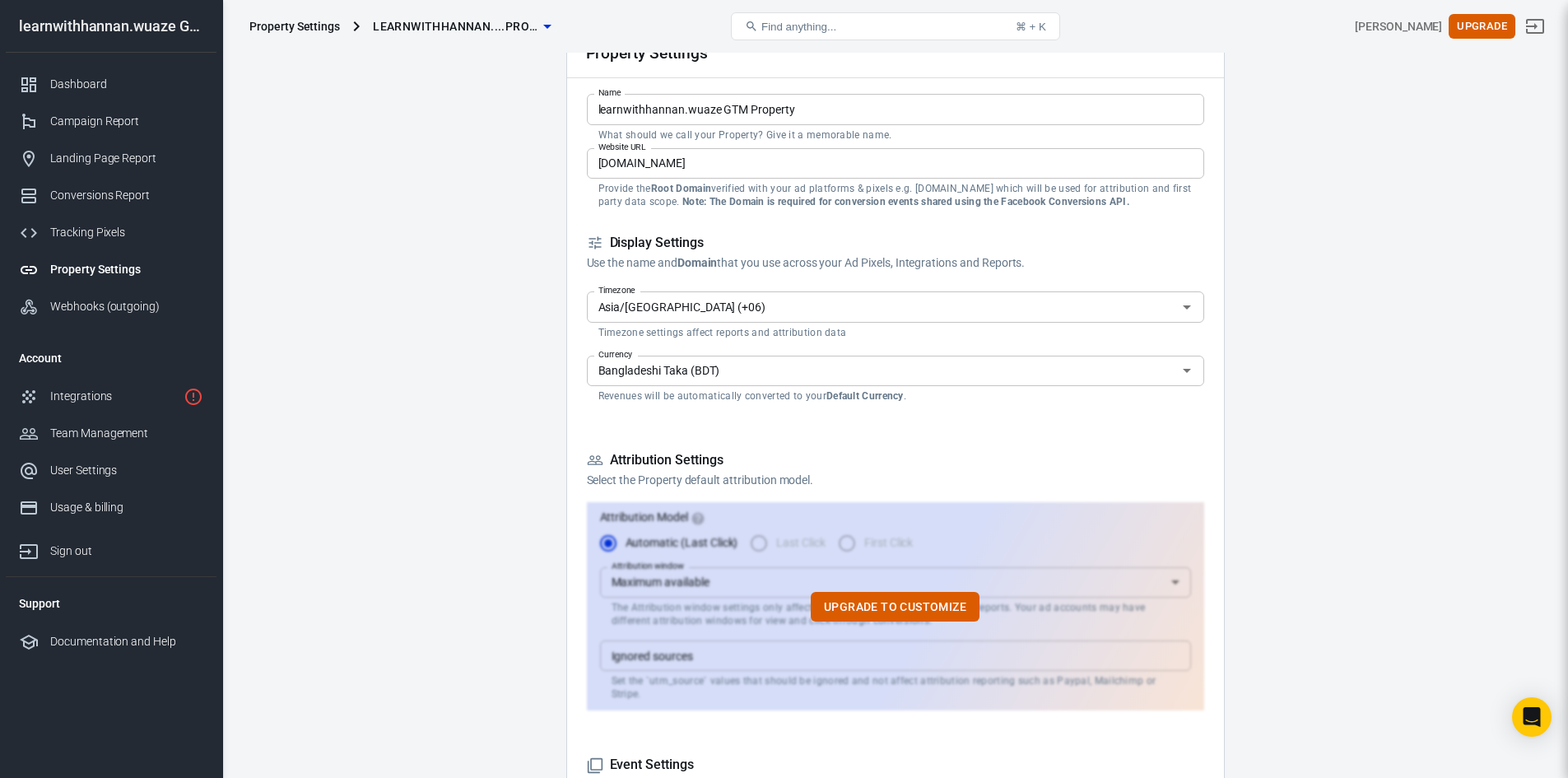
scroll to position [0, 0]
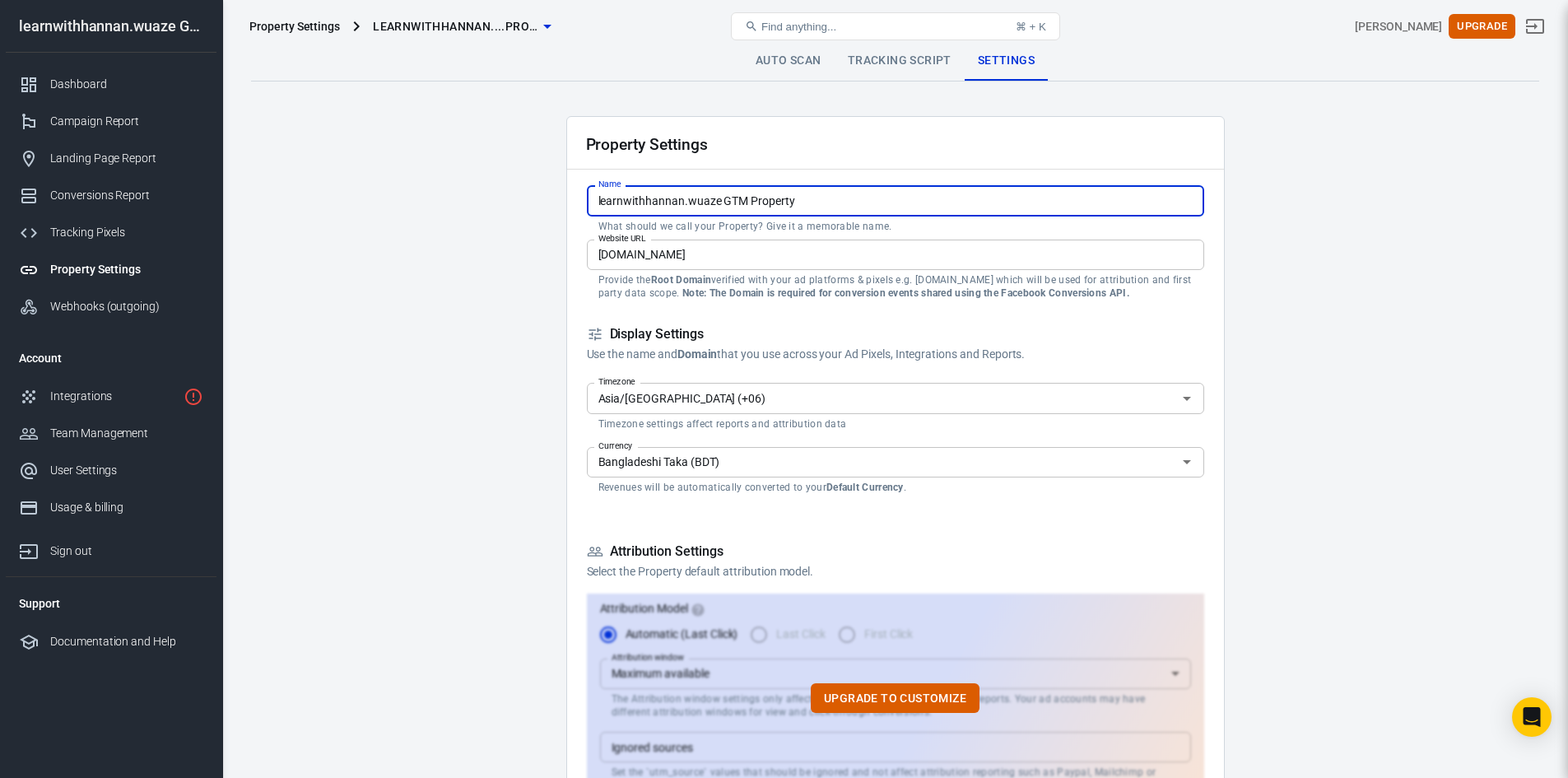
click at [721, 198] on input "learnwithhannan.wuaze GTM Property" at bounding box center [895, 200] width 617 height 31
drag, startPoint x: 717, startPoint y: 200, endPoint x: 523, endPoint y: 195, distance: 194.1
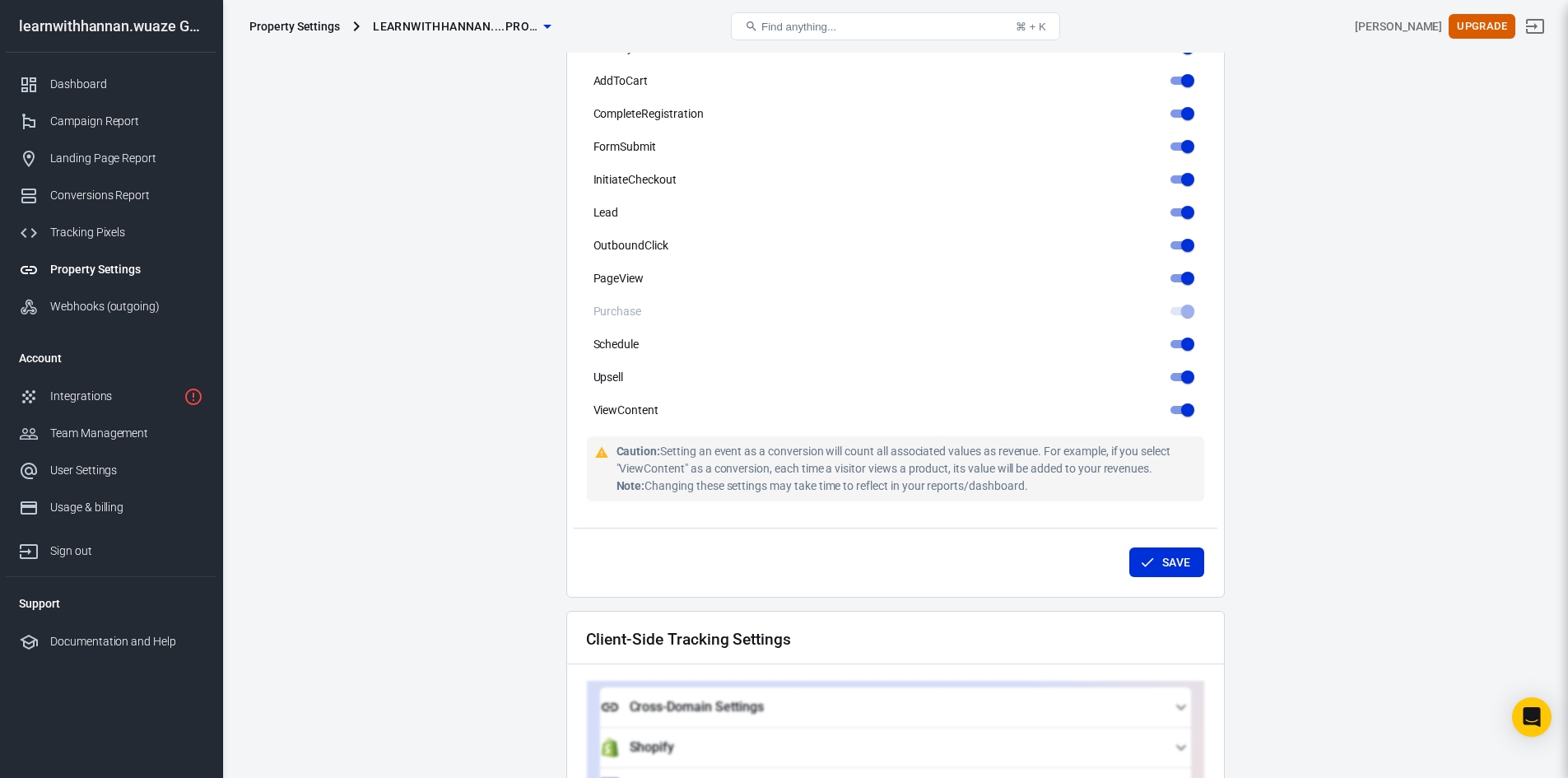
scroll to position [905, 0]
type input "AnyTrack GTM Property"
click at [1169, 546] on button "Save" at bounding box center [1167, 561] width 75 height 31
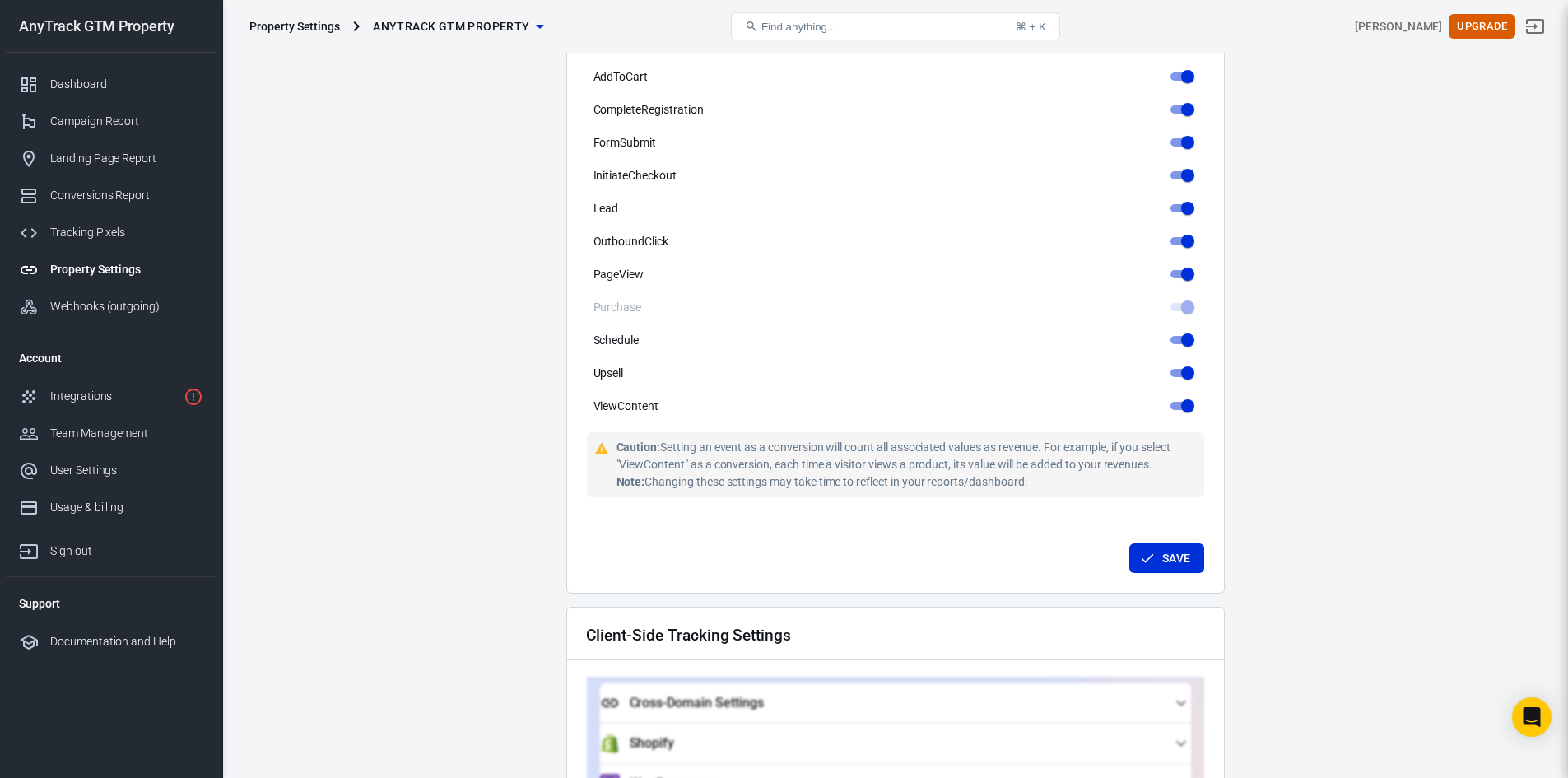
scroll to position [1318, 0]
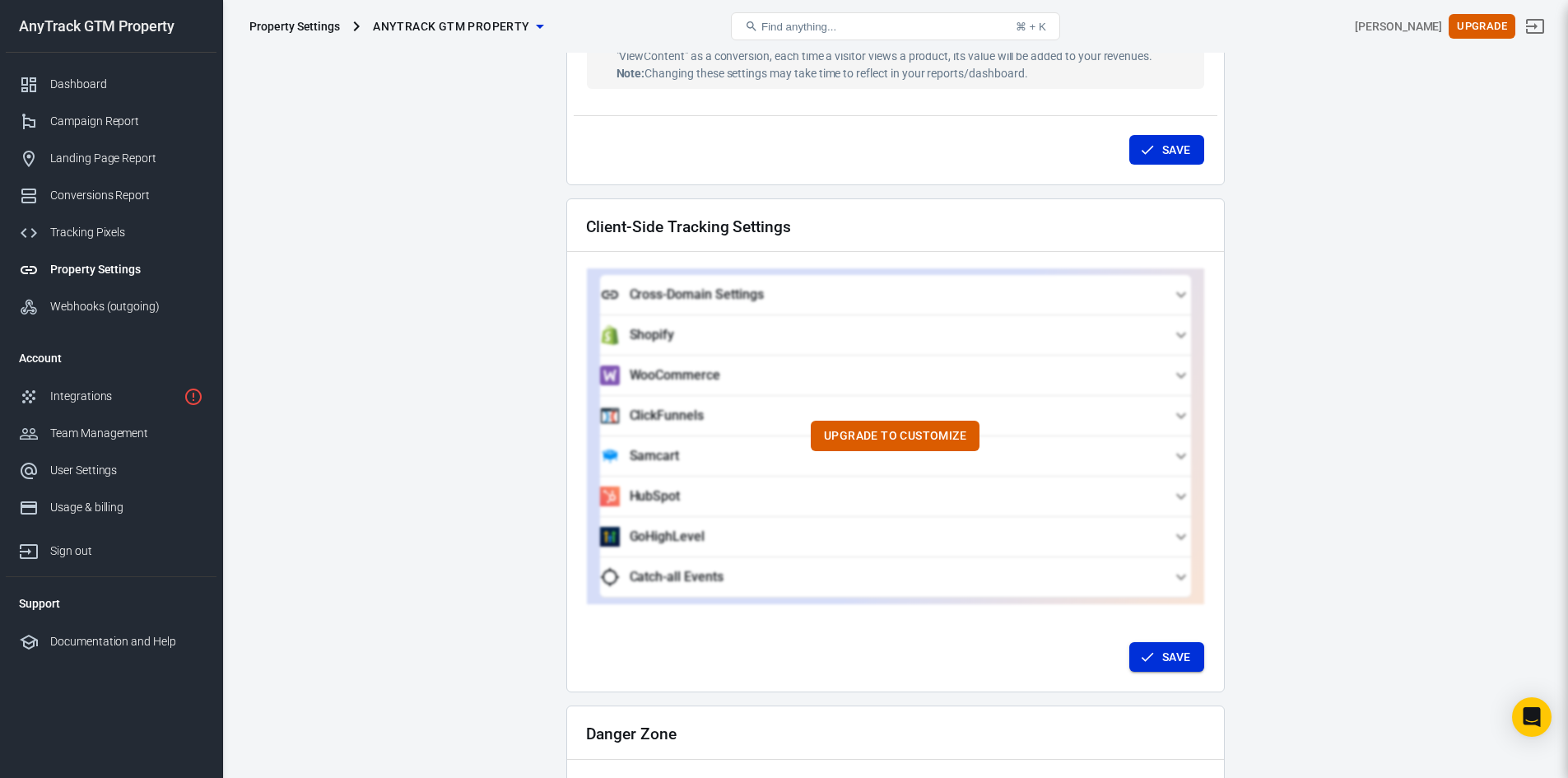
click at [1155, 649] on icon "button" at bounding box center [1148, 657] width 17 height 17
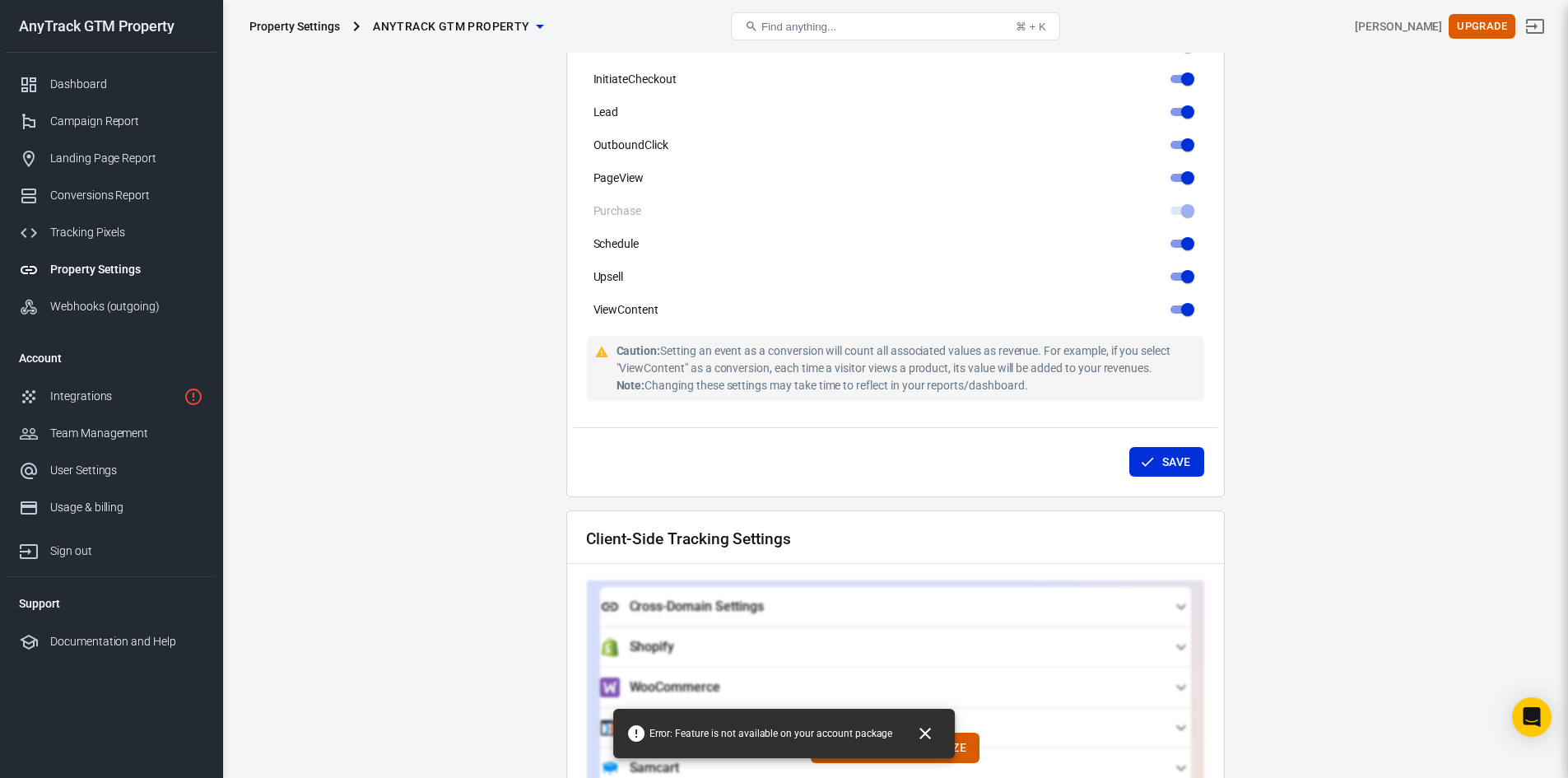
scroll to position [988, 0]
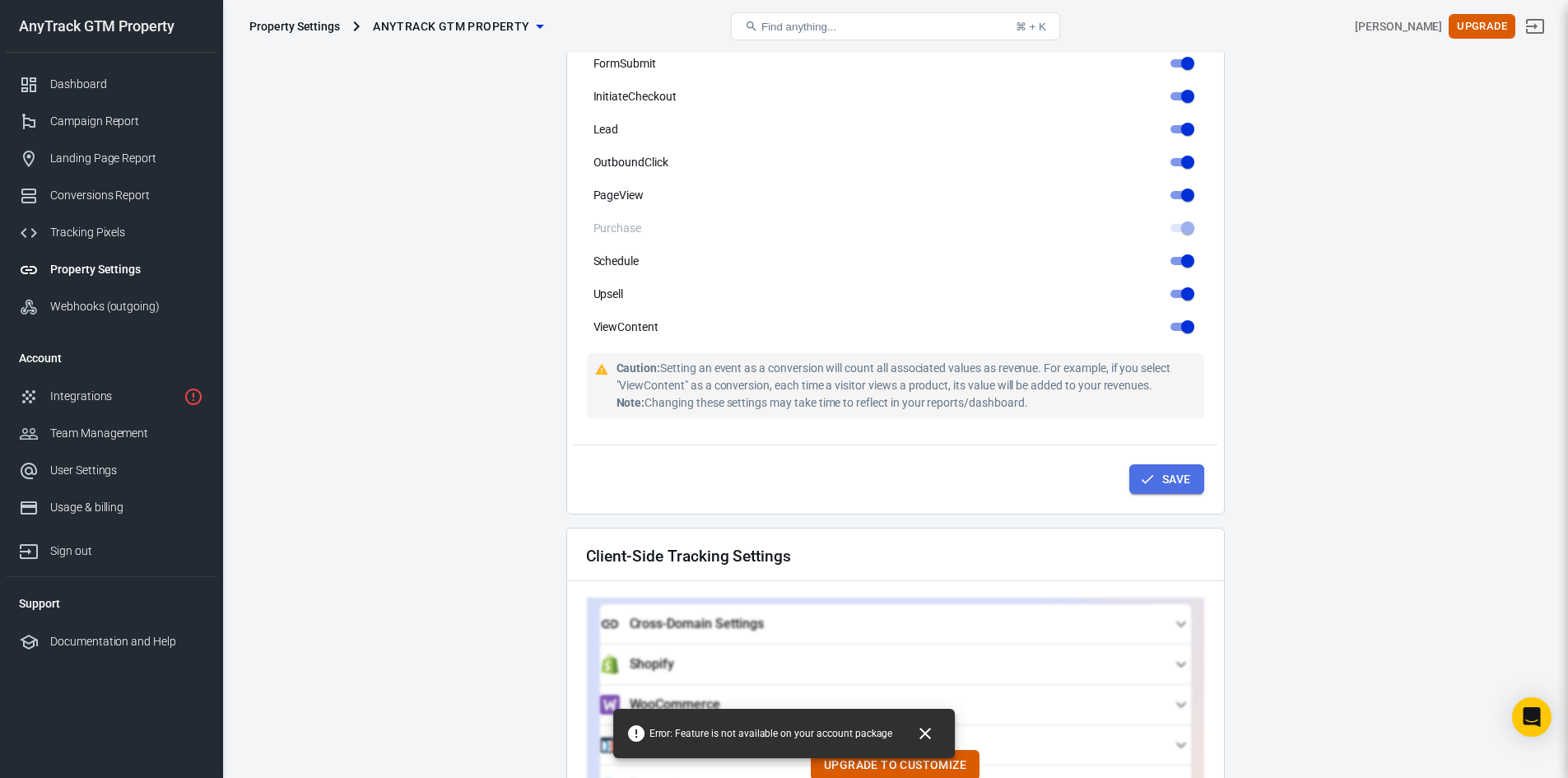
click at [1165, 473] on button "Save" at bounding box center [1167, 479] width 75 height 31
click at [915, 733] on icon "Close" at bounding box center [925, 733] width 20 height 20
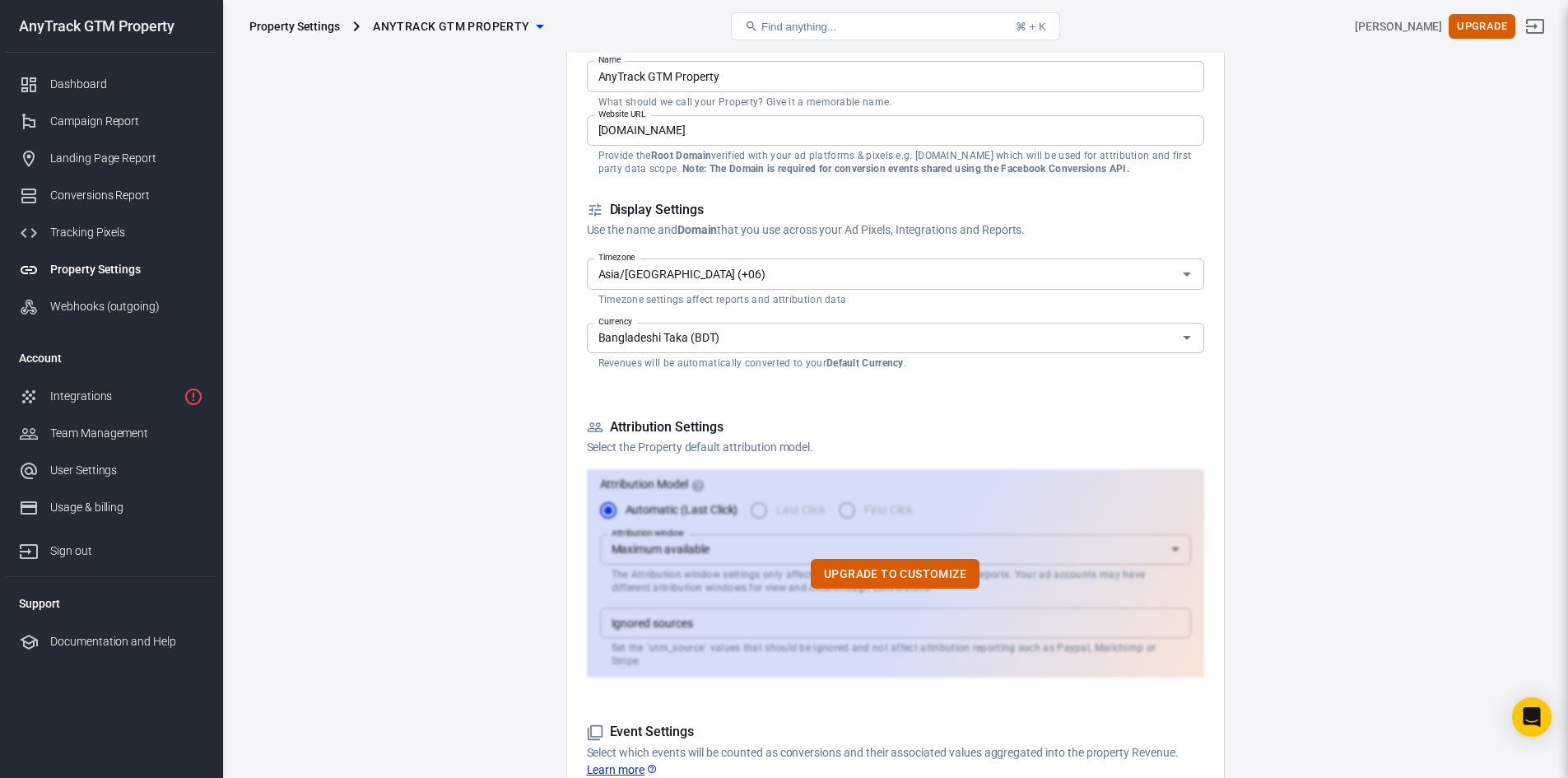
scroll to position [0, 0]
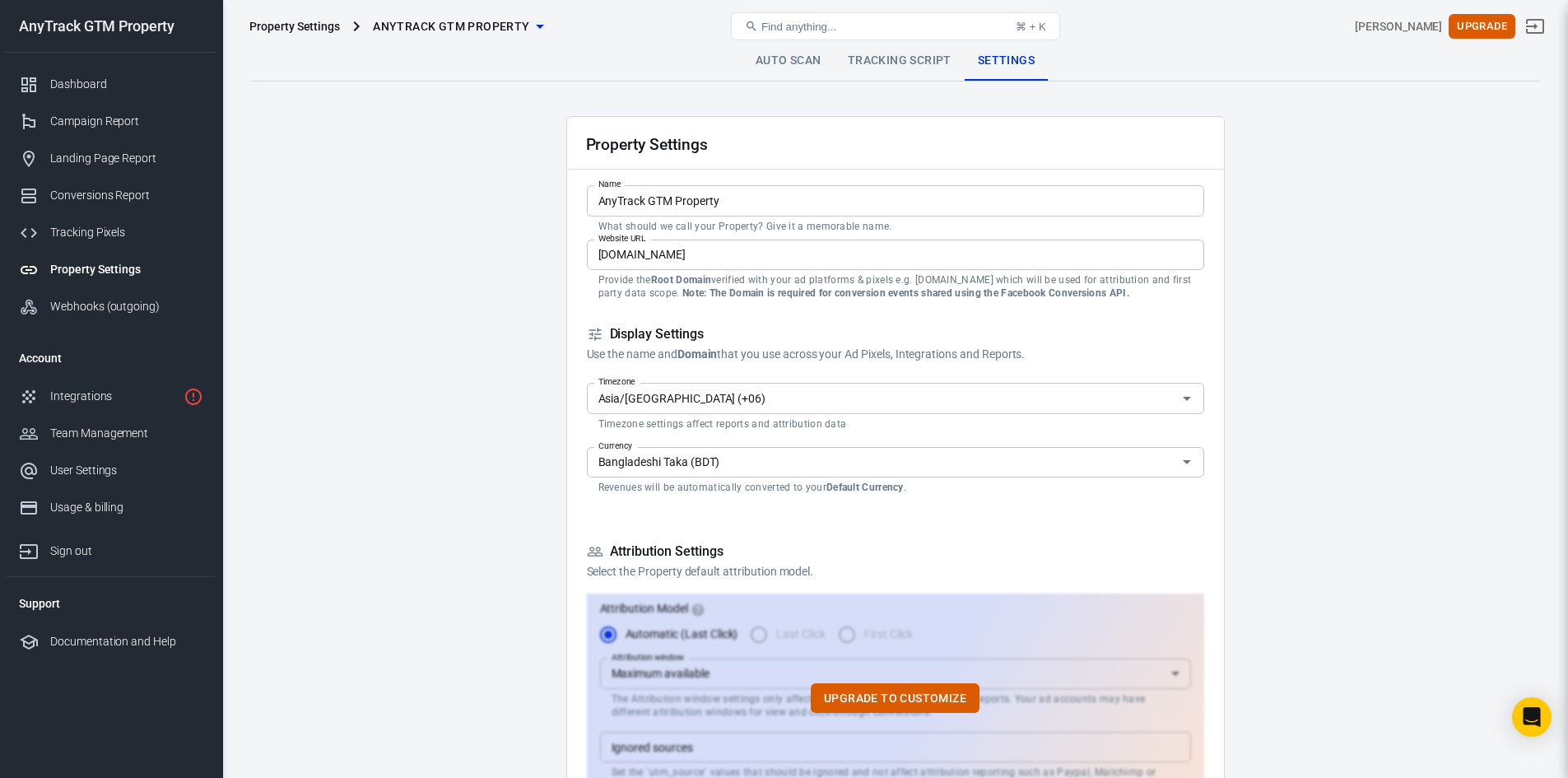
click at [68, 88] on div "Dashboard" at bounding box center [127, 83] width 153 height 17
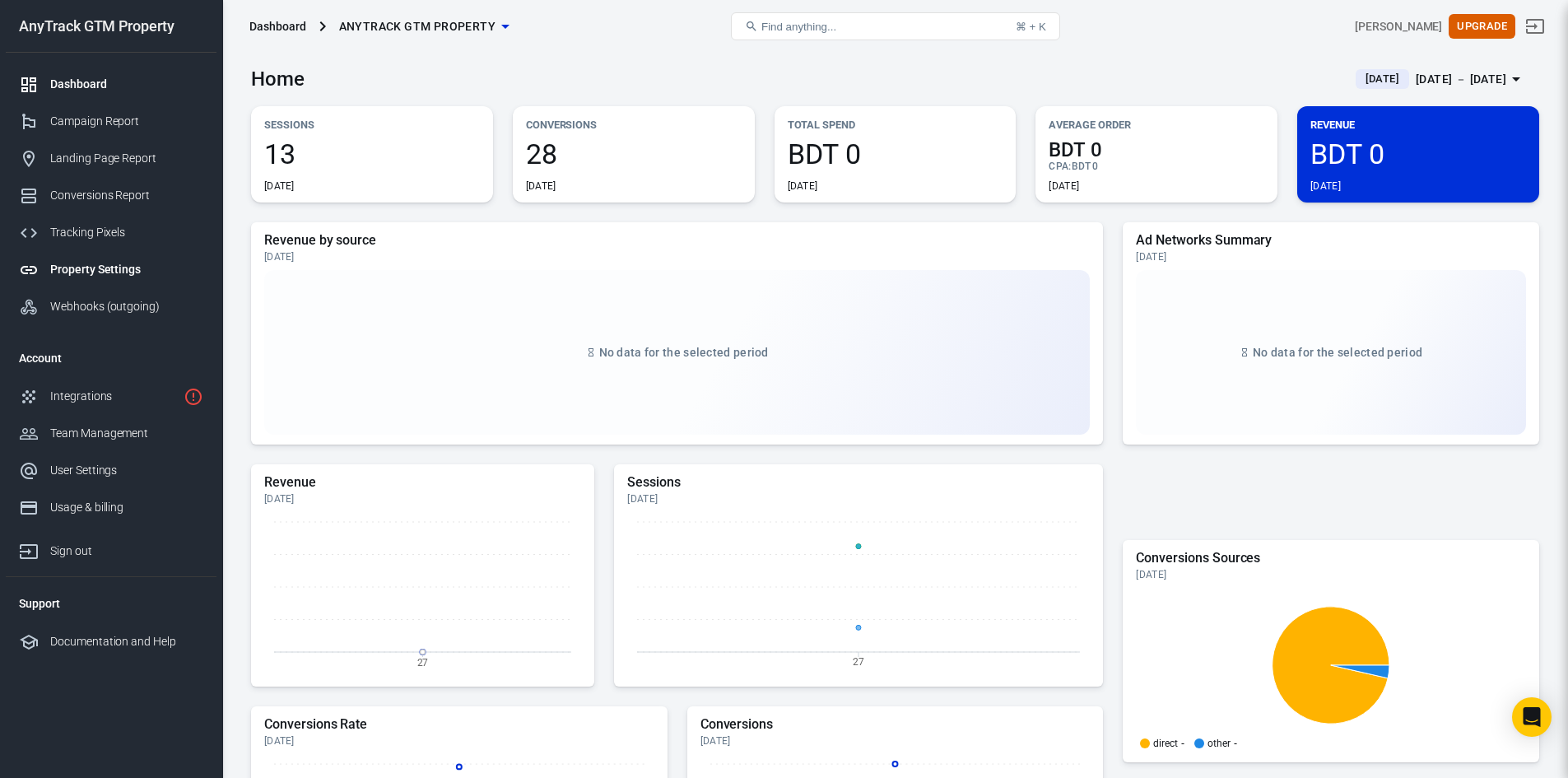
click at [98, 266] on div "Property Settings" at bounding box center [127, 269] width 153 height 17
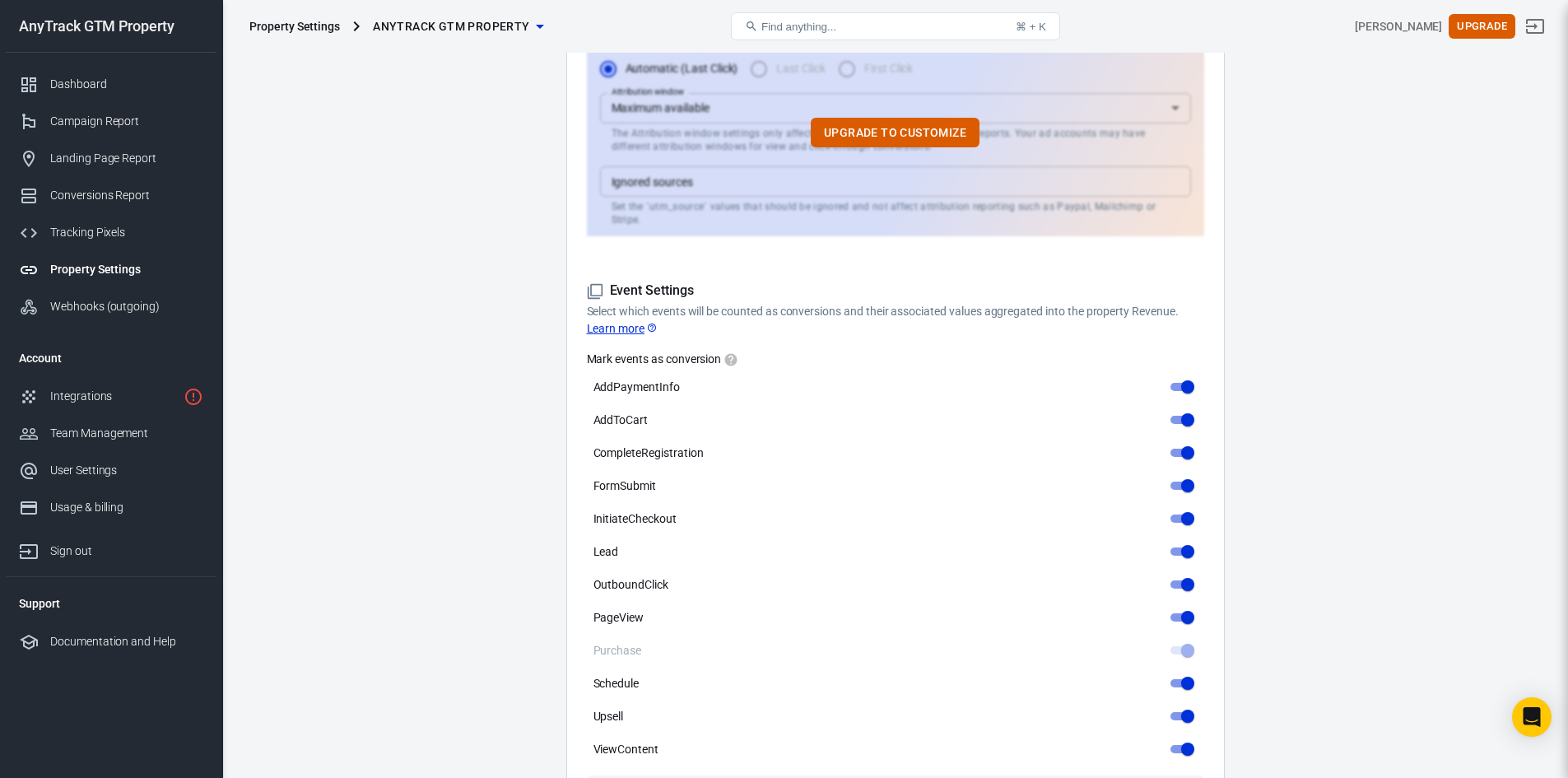
scroll to position [741, 0]
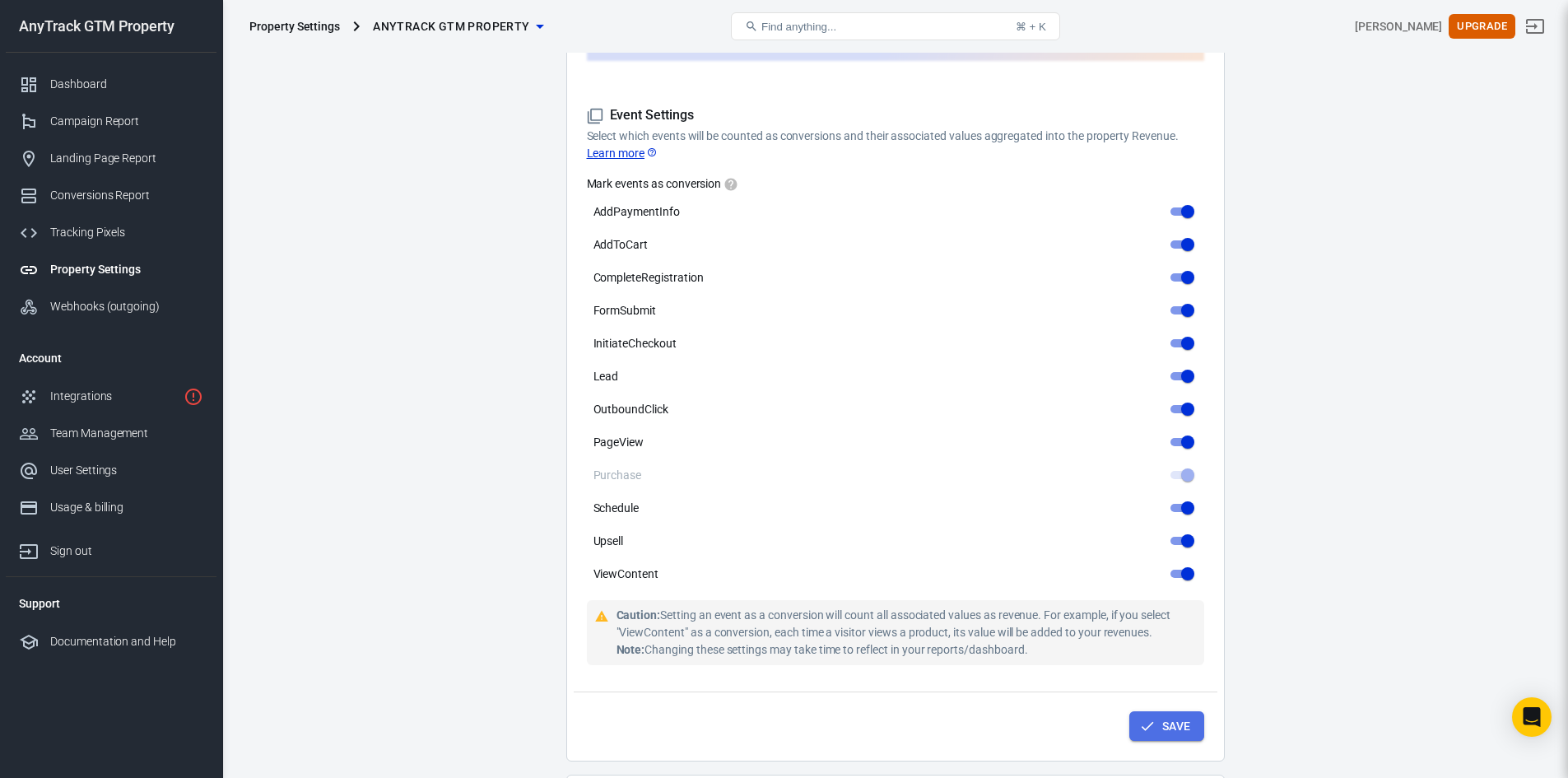
click at [1156, 711] on button "Save" at bounding box center [1167, 726] width 75 height 31
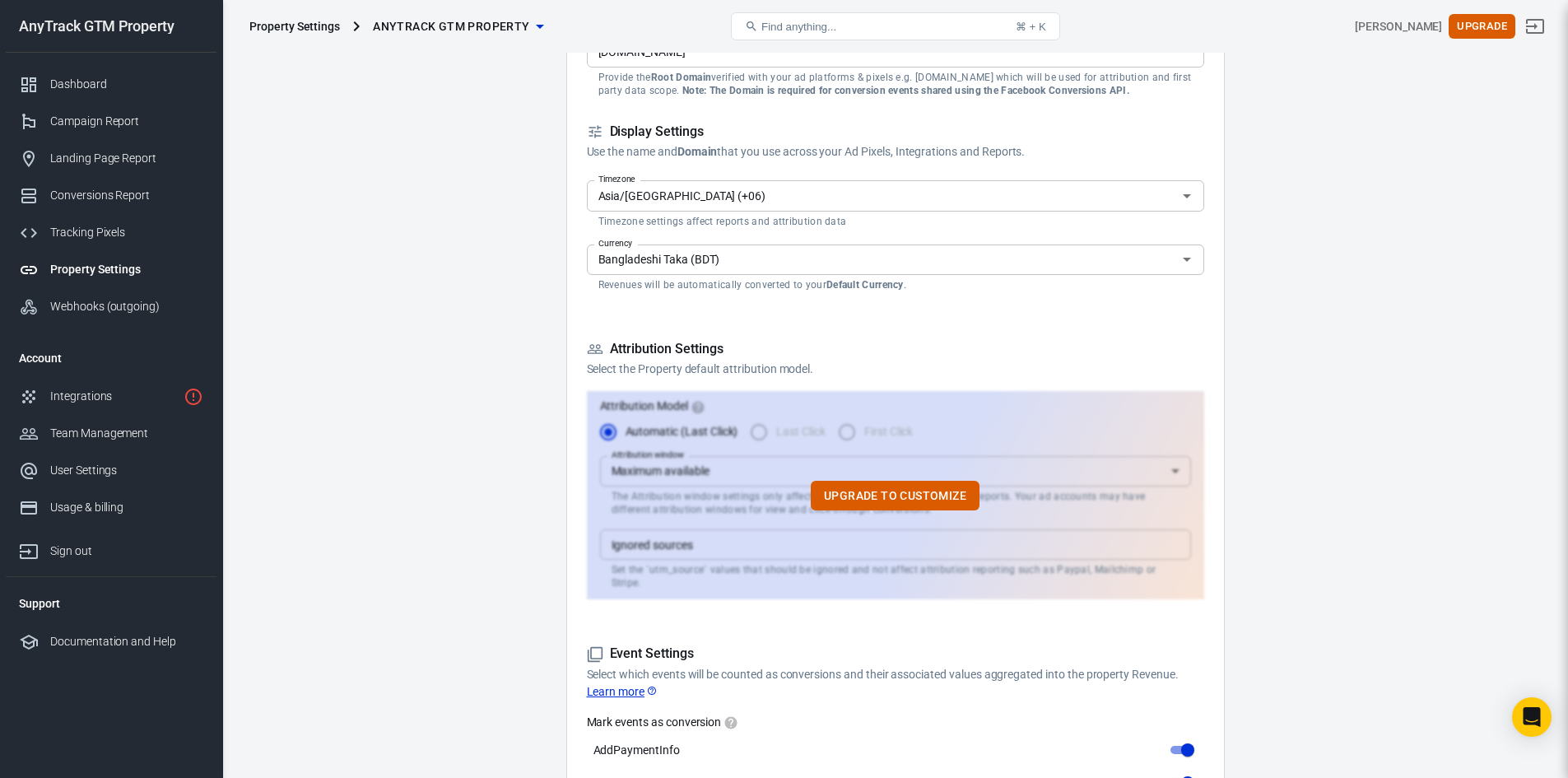
scroll to position [0, 0]
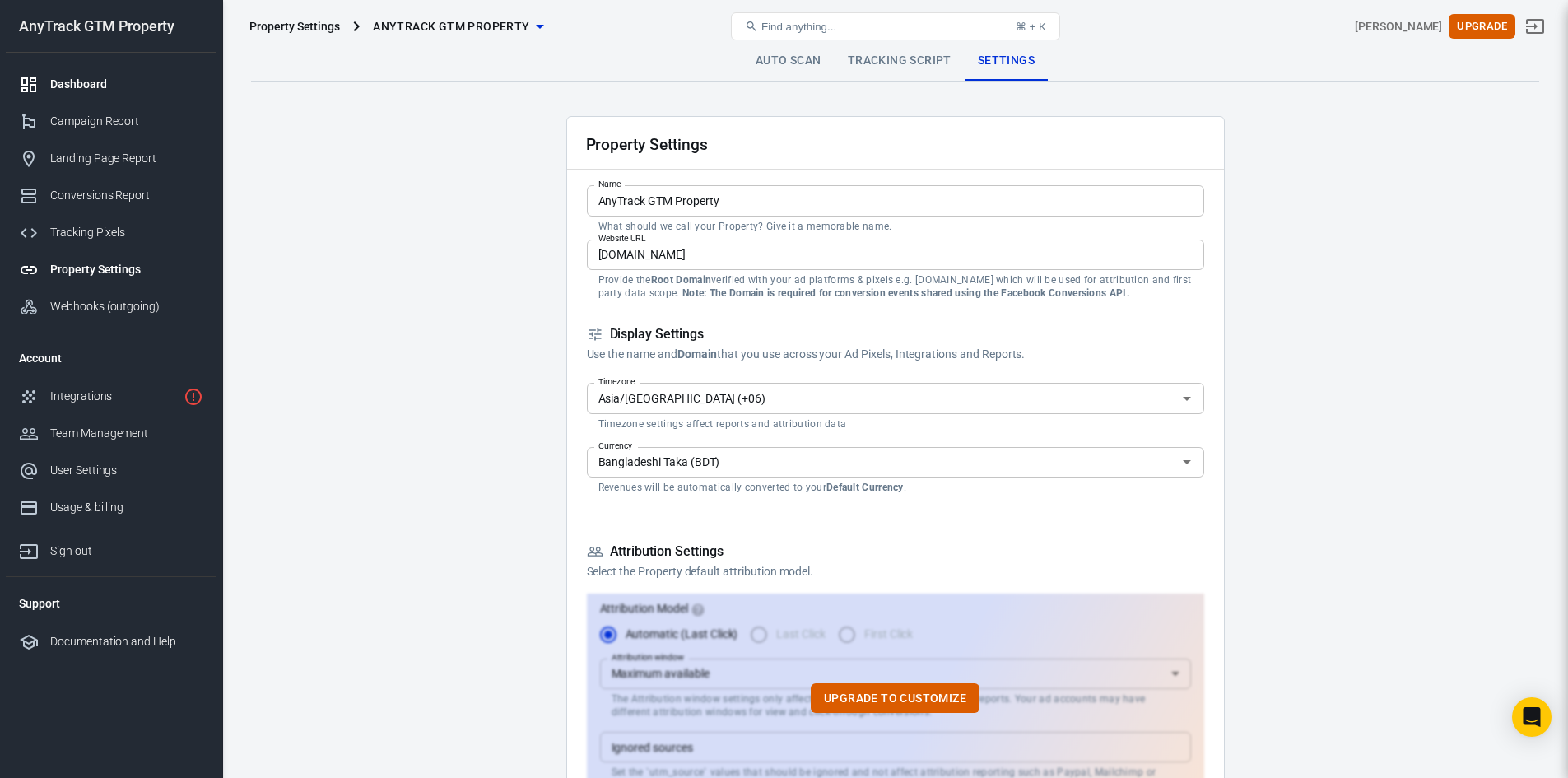
click at [96, 79] on div "Dashboard" at bounding box center [127, 83] width 153 height 17
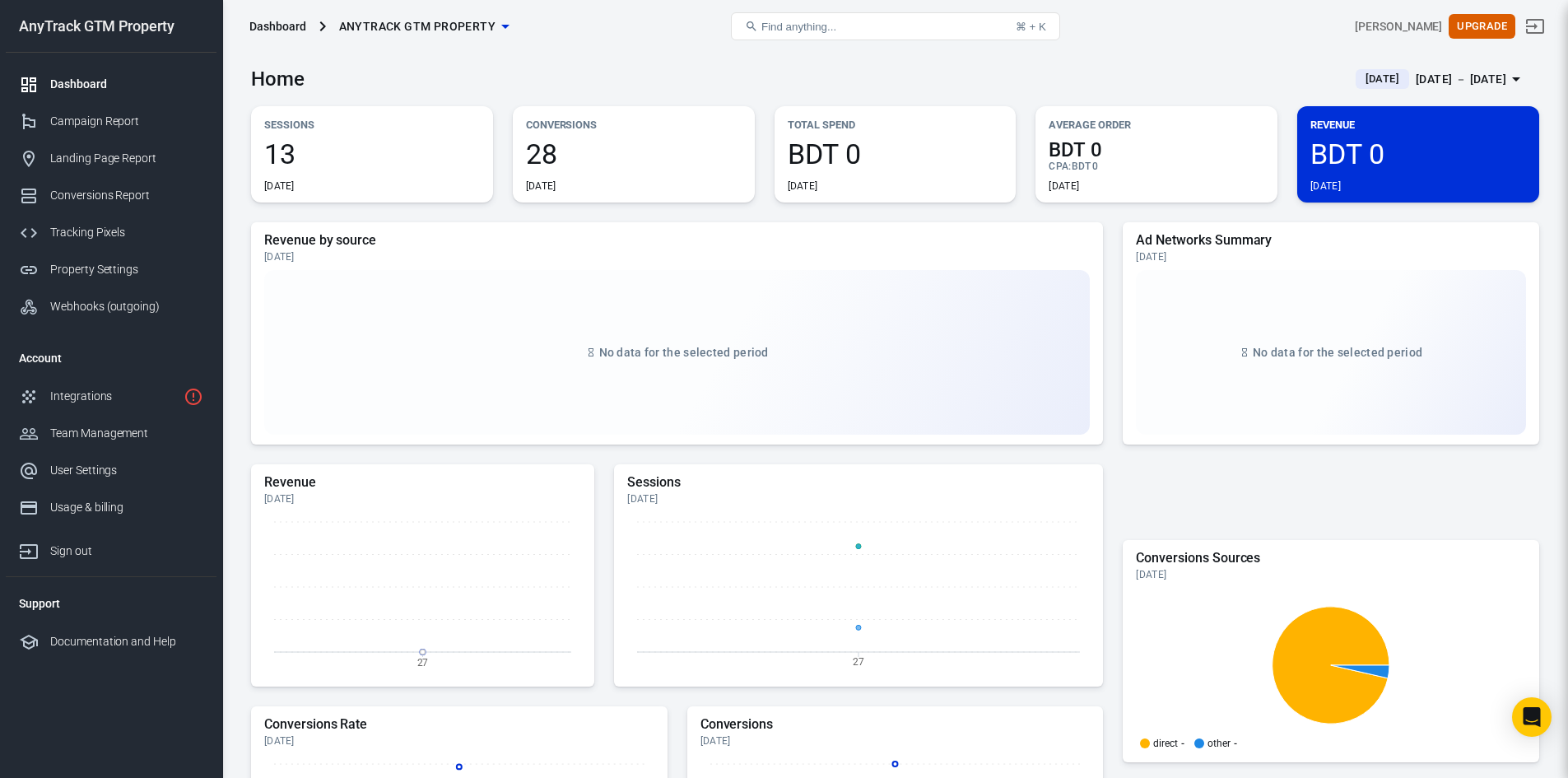
click at [1079, 59] on div "Home Today Sep 27 － Sep 27, 2025" at bounding box center [895, 73] width 1289 height 41
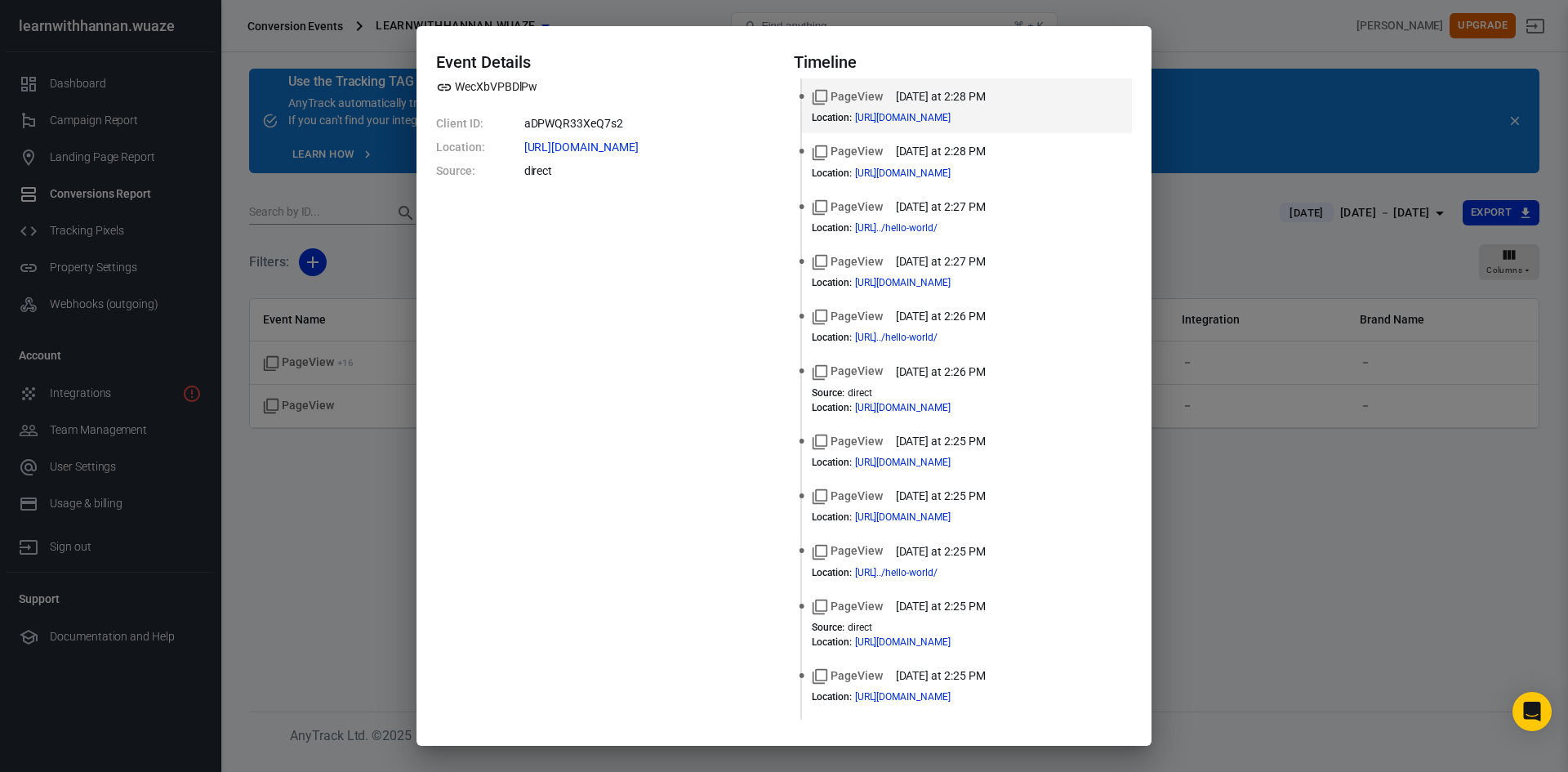
click at [332, 462] on div "Event Details WecXbVPBDlPw Client ID: aDPWQR33XeQ7s2 Location: https://learnwit…" at bounding box center [784, 386] width 1568 height 772
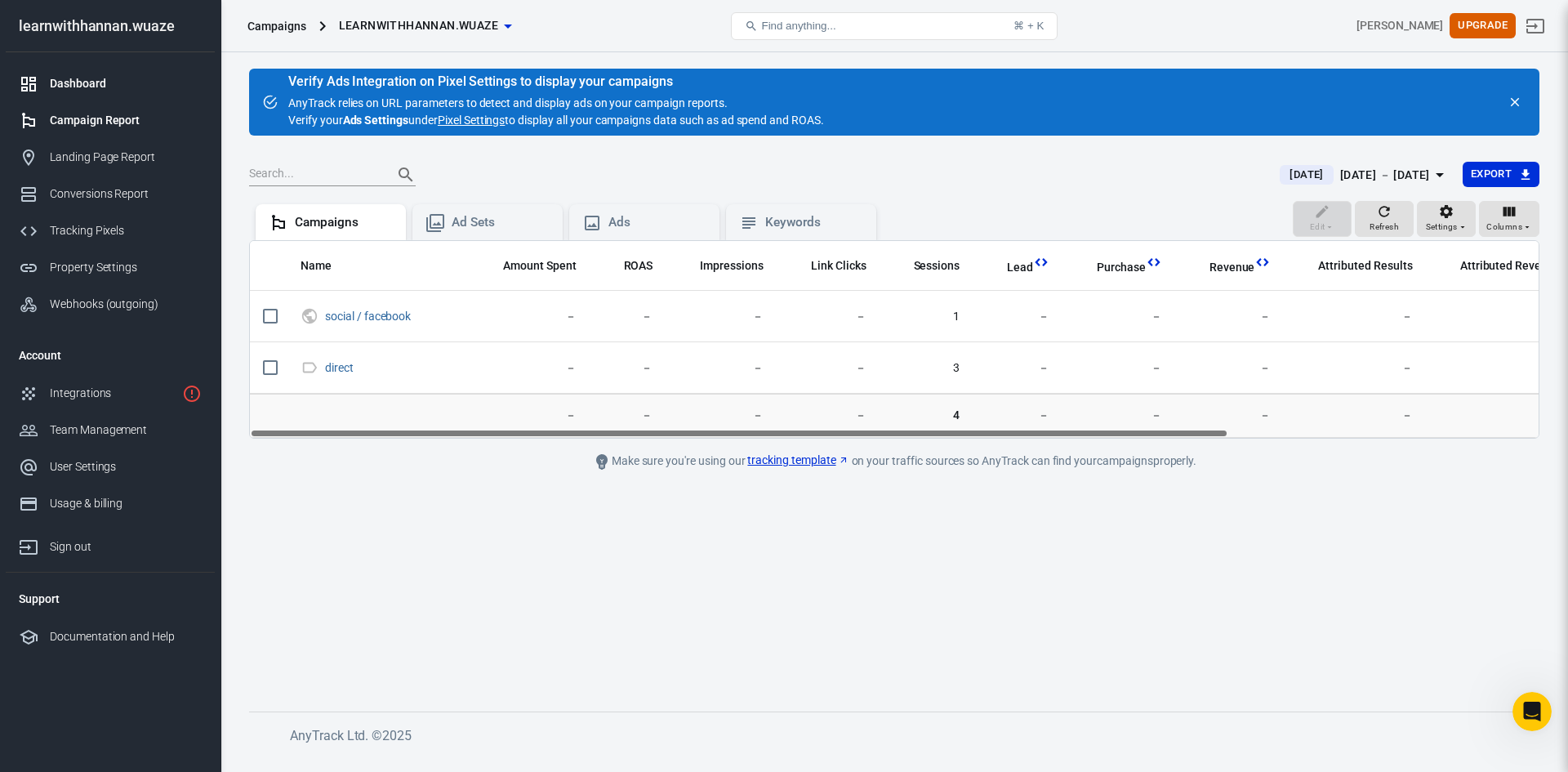
click at [77, 77] on div "Dashboard" at bounding box center [126, 83] width 152 height 17
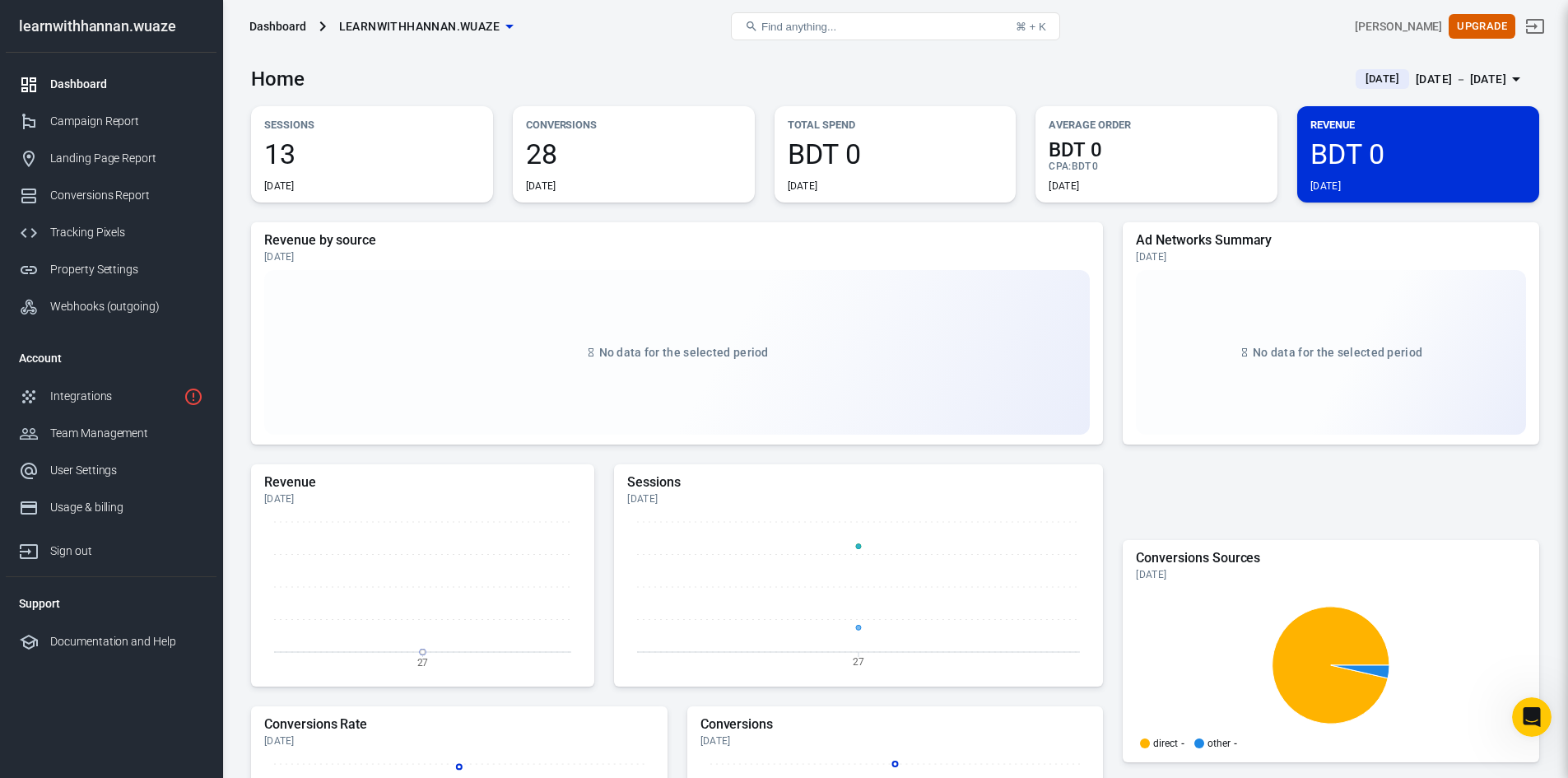
click at [278, 150] on span "13" at bounding box center [372, 154] width 216 height 28
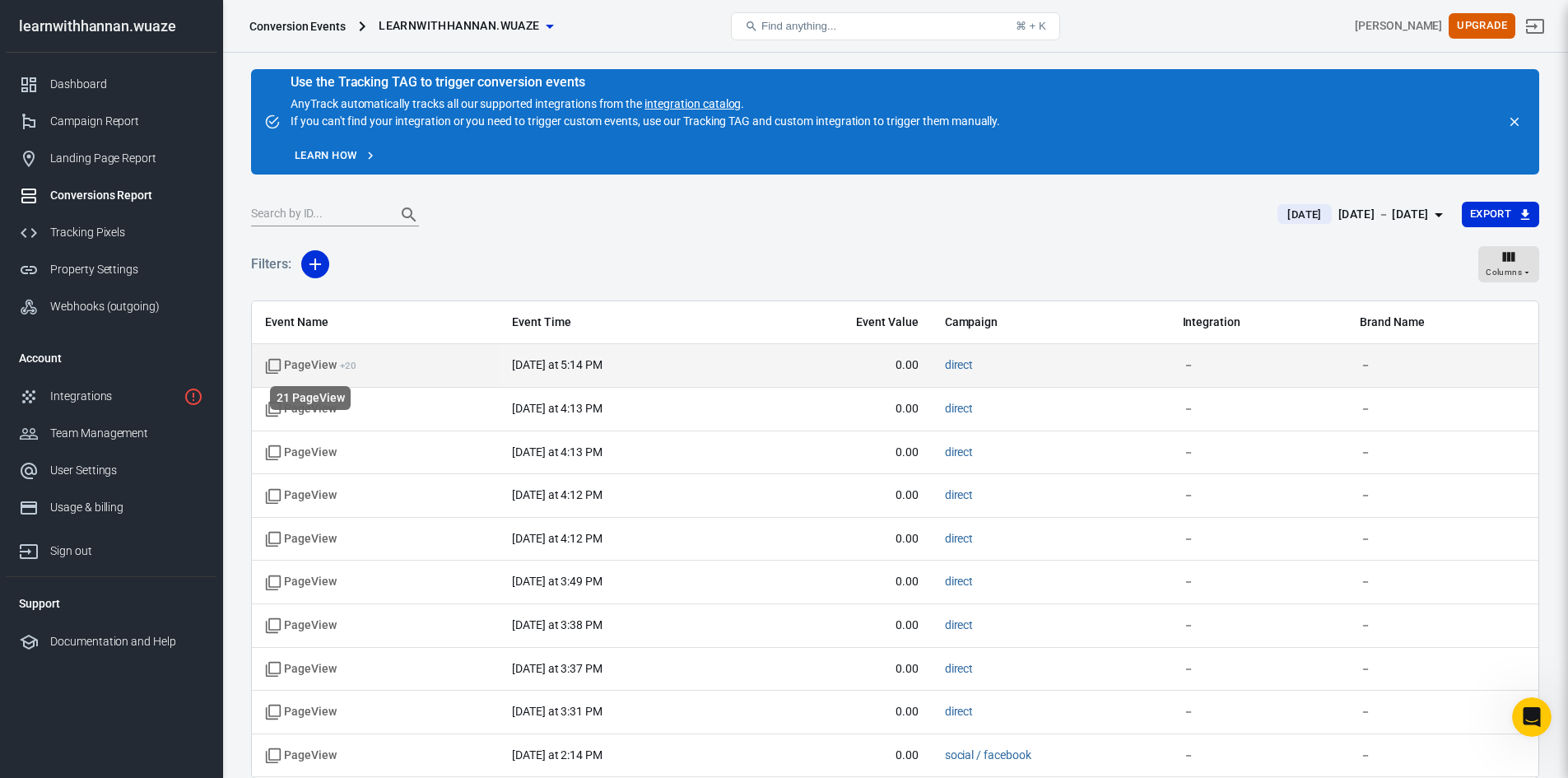
click at [275, 363] on icon "scrollable content" at bounding box center [273, 366] width 17 height 17
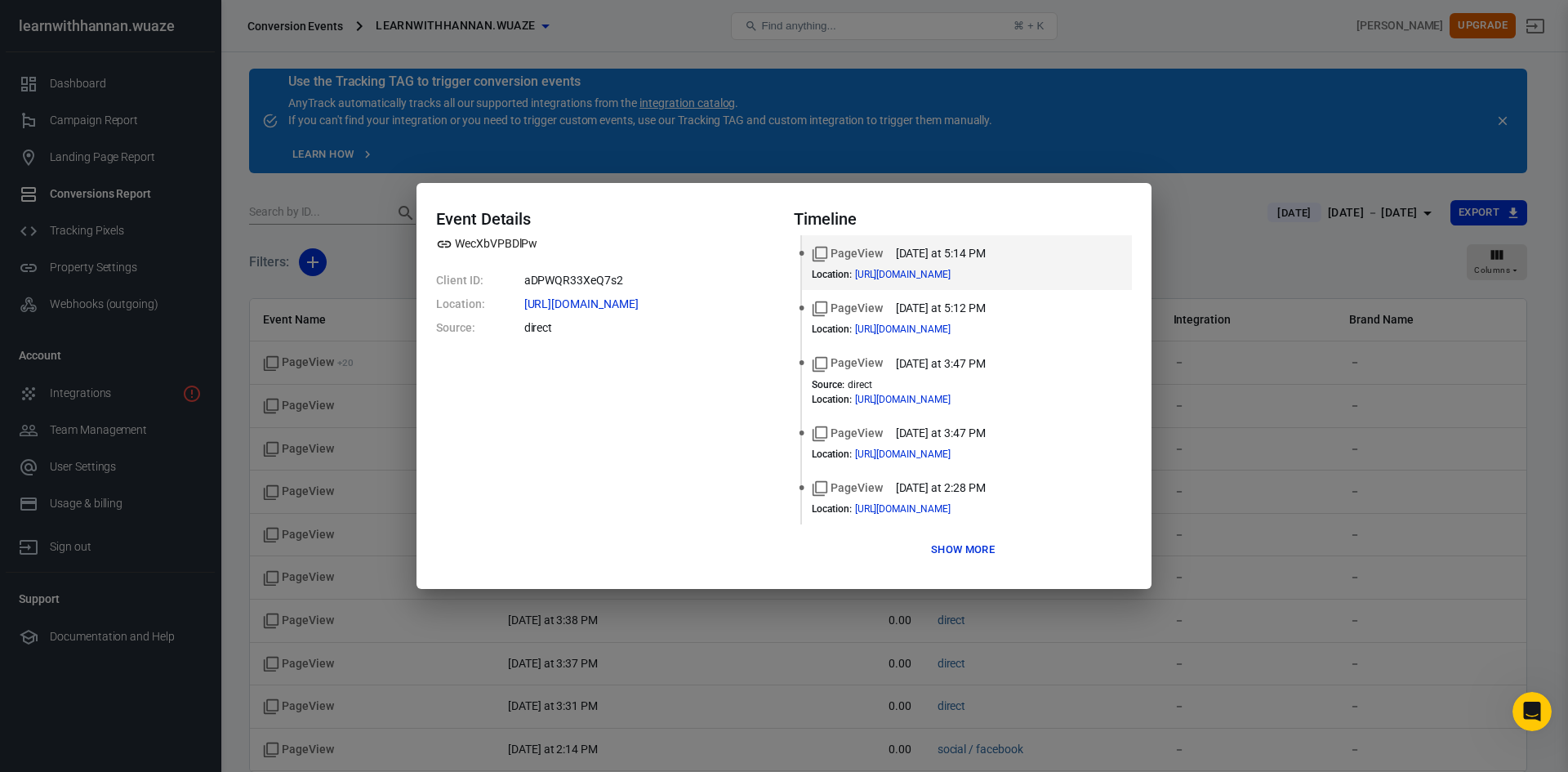
click at [959, 550] on button "Show more" at bounding box center [962, 550] width 72 height 26
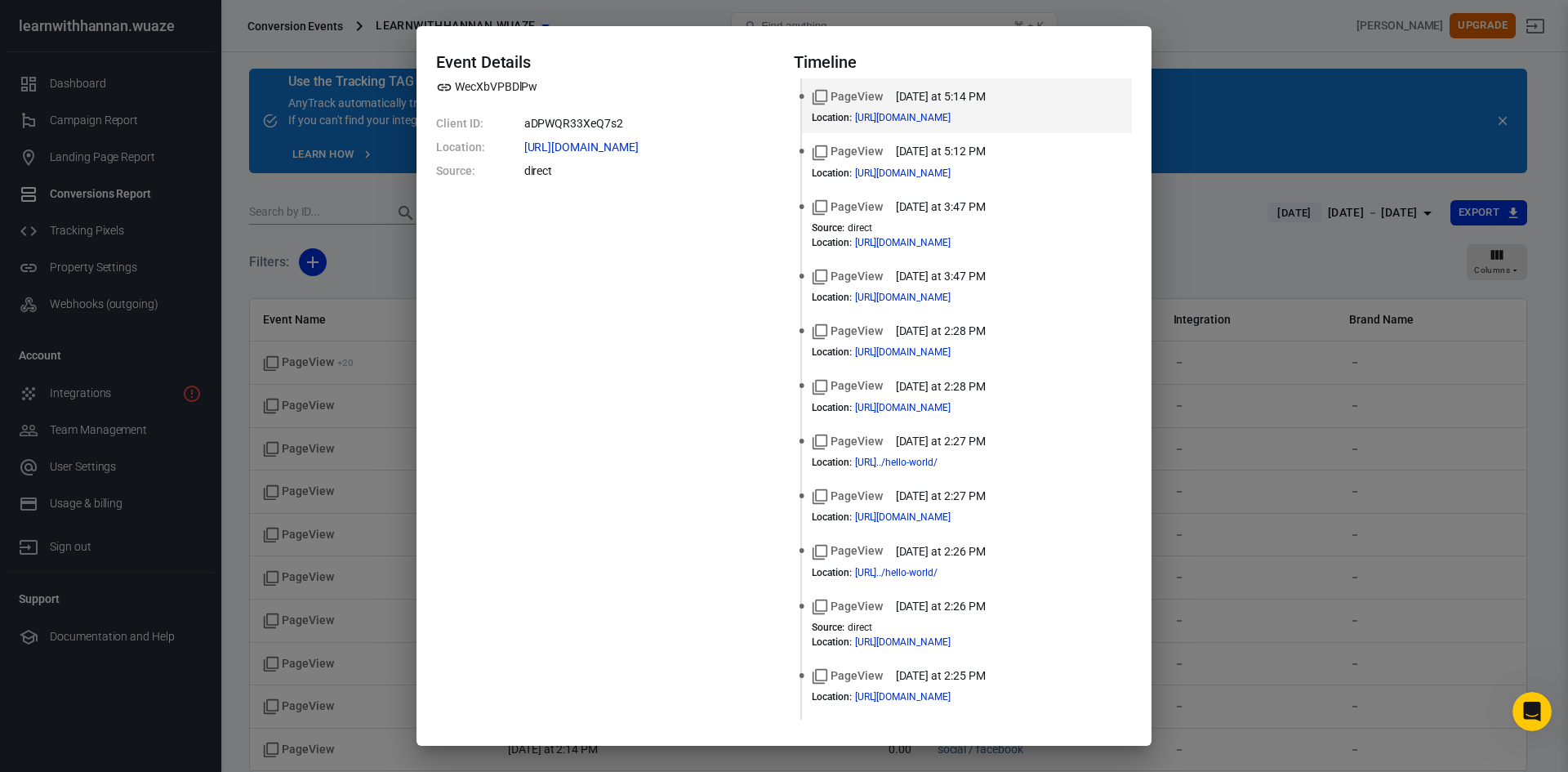
click at [383, 246] on div "Event Details WecXbVPBDlPw Client ID: aDPWQR33XeQ7s2 Location: https://learnwit…" at bounding box center [784, 386] width 1568 height 772
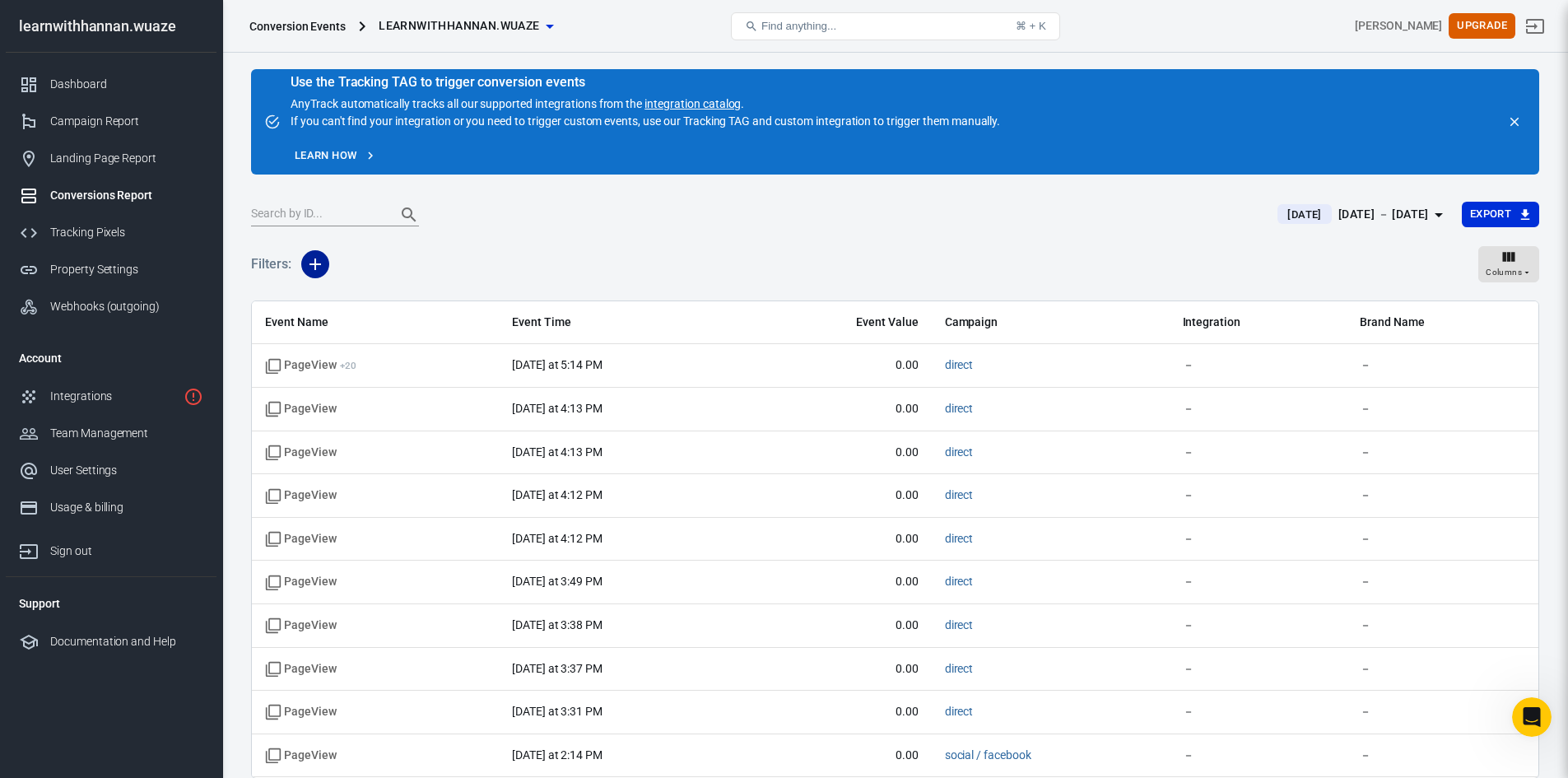
click at [308, 263] on icon "button" at bounding box center [315, 264] width 20 height 20
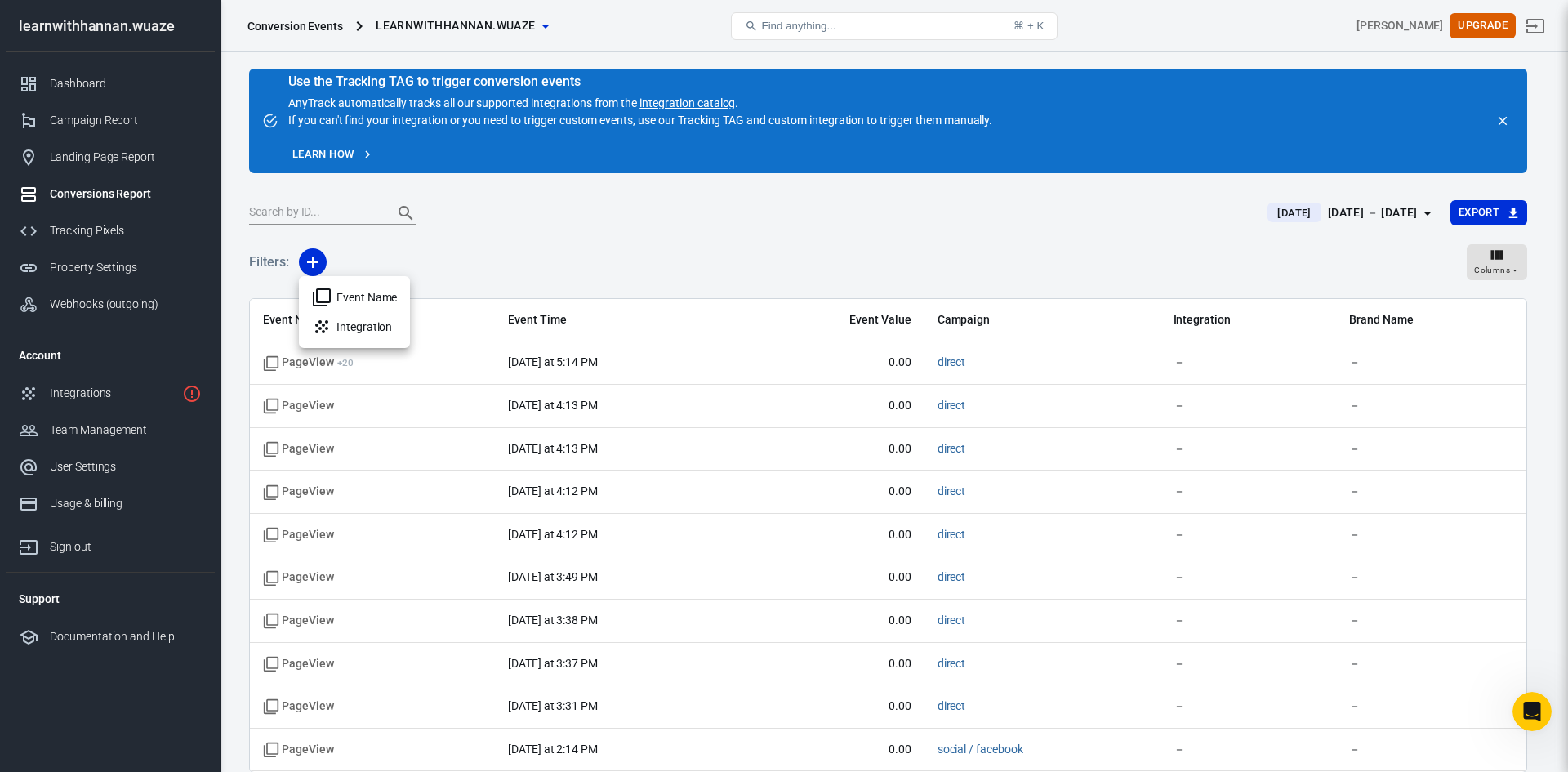
click at [365, 288] on li "Event Name" at bounding box center [354, 298] width 111 height 30
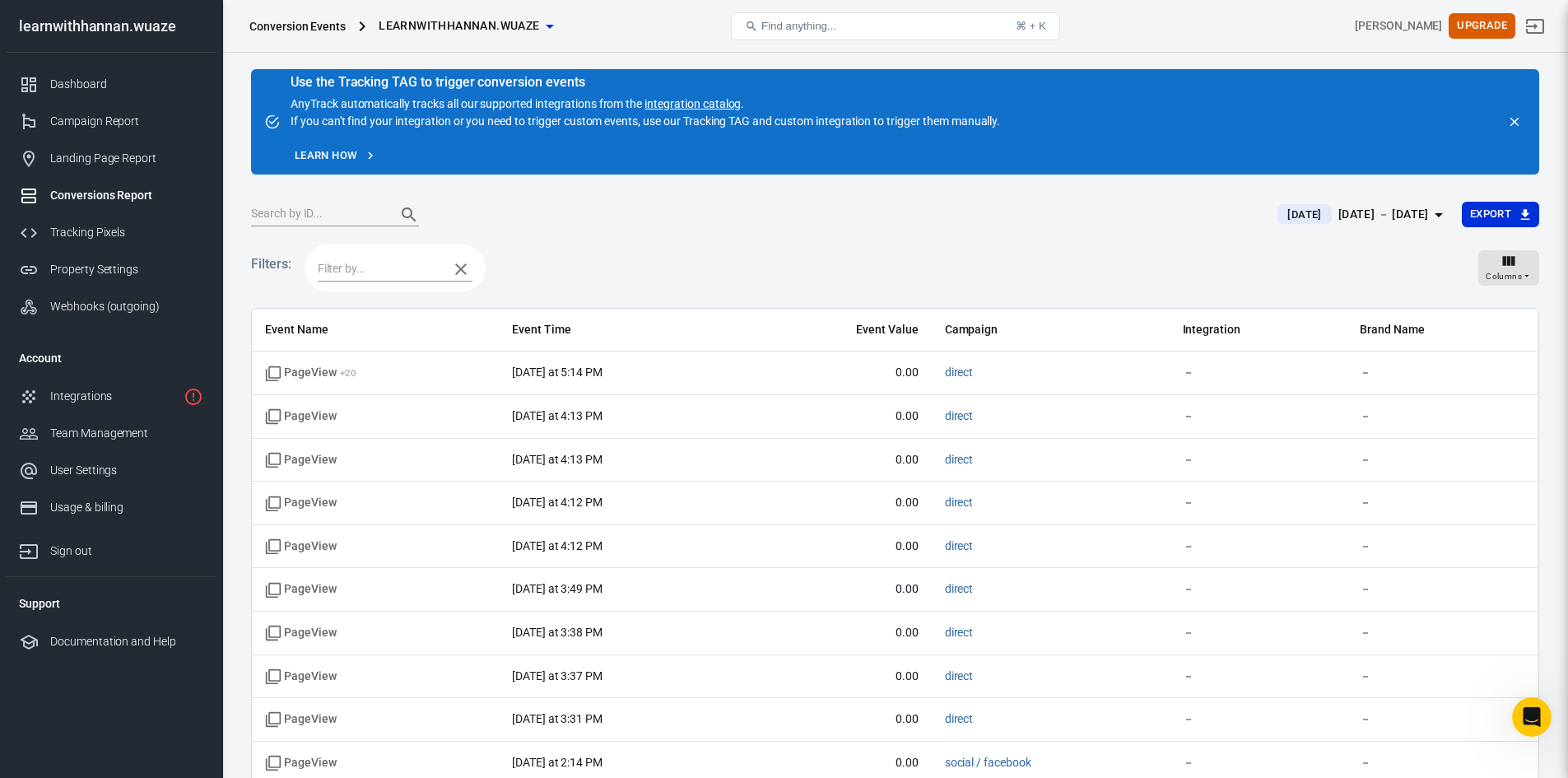
click at [458, 268] on icon "button" at bounding box center [461, 269] width 20 height 20
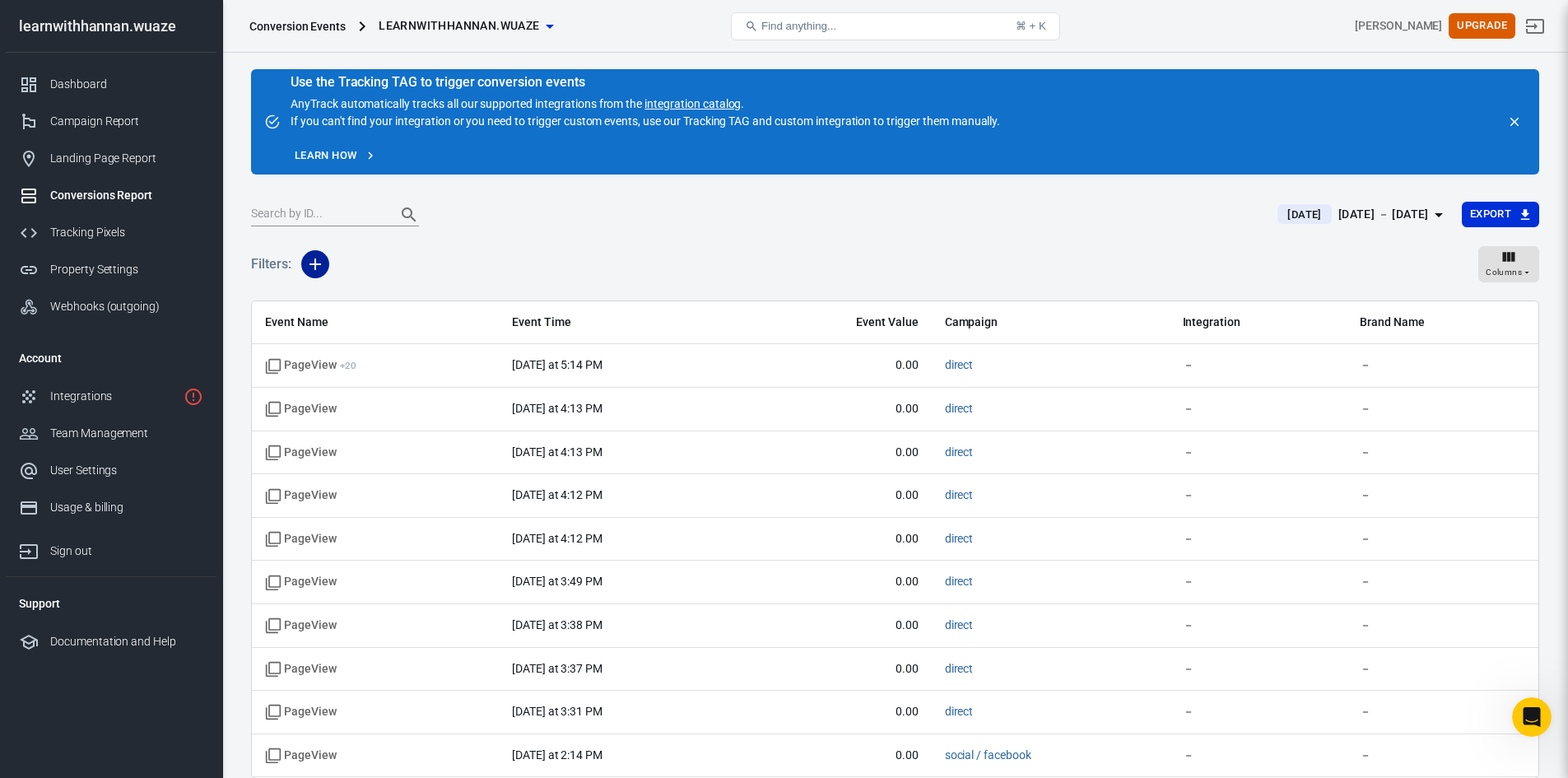
click at [315, 263] on icon "button" at bounding box center [316, 264] width 12 height 12
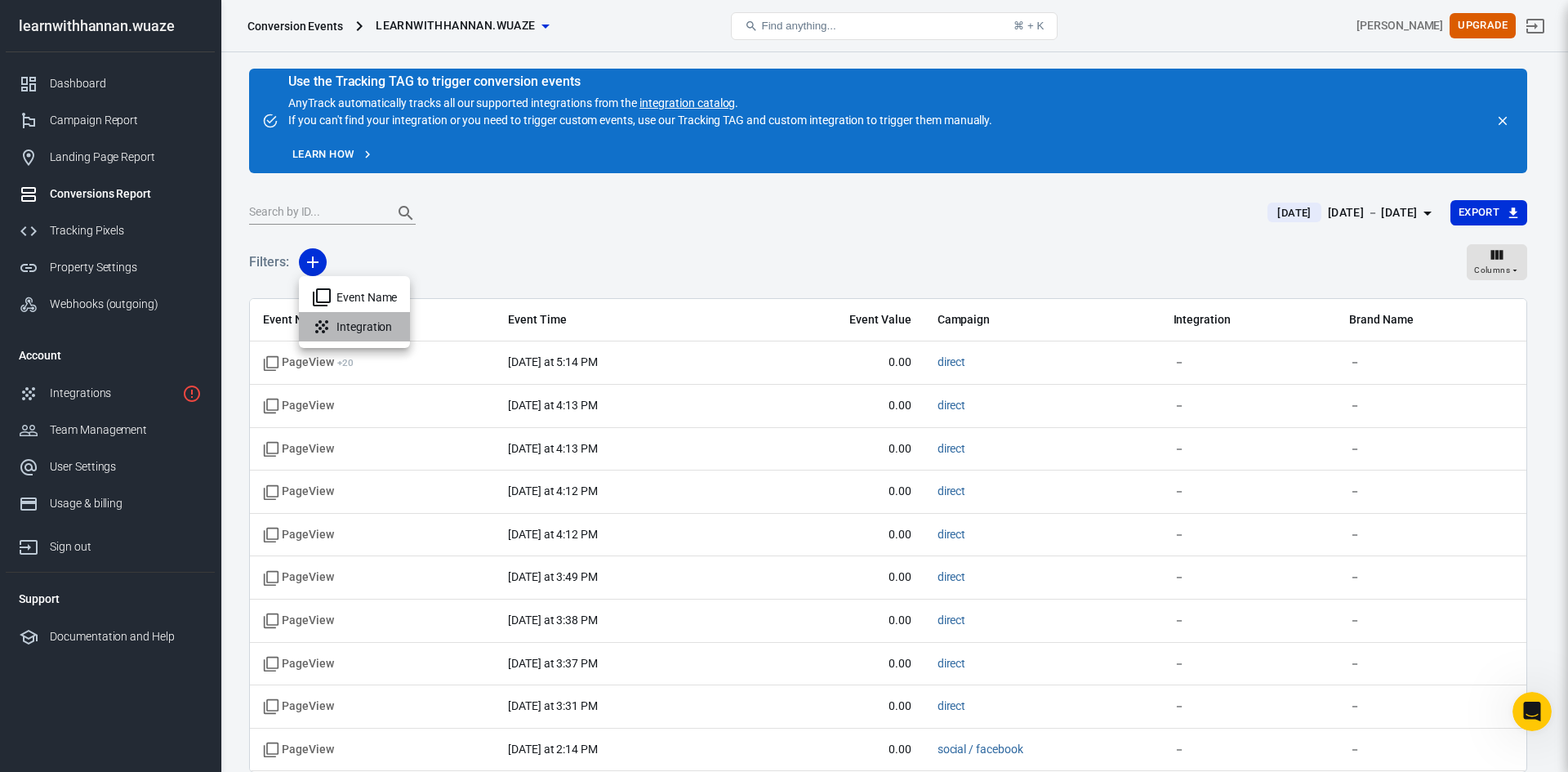
click at [346, 326] on li "Integration" at bounding box center [354, 326] width 111 height 30
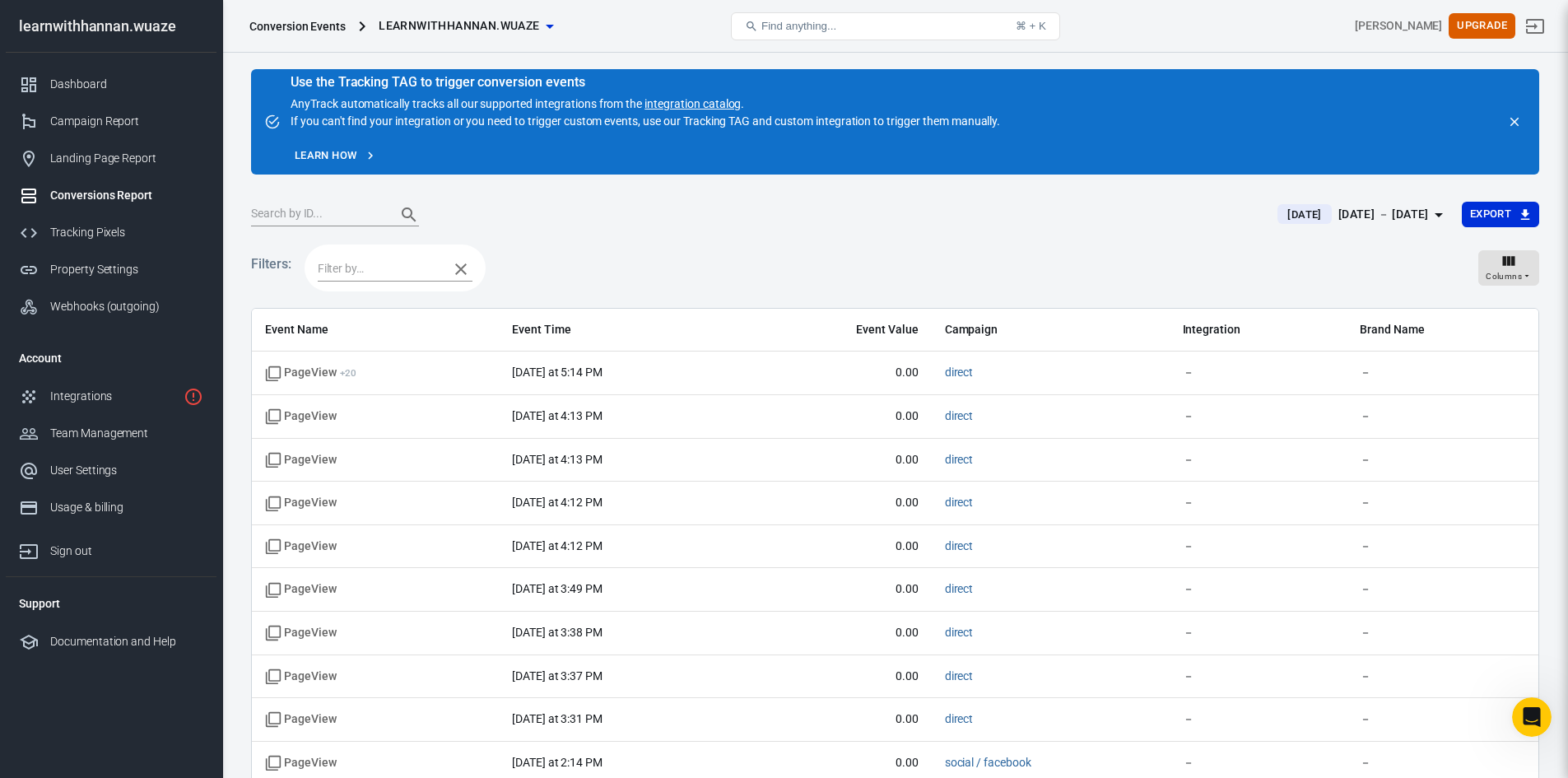
click at [459, 268] on icon "button" at bounding box center [461, 269] width 12 height 12
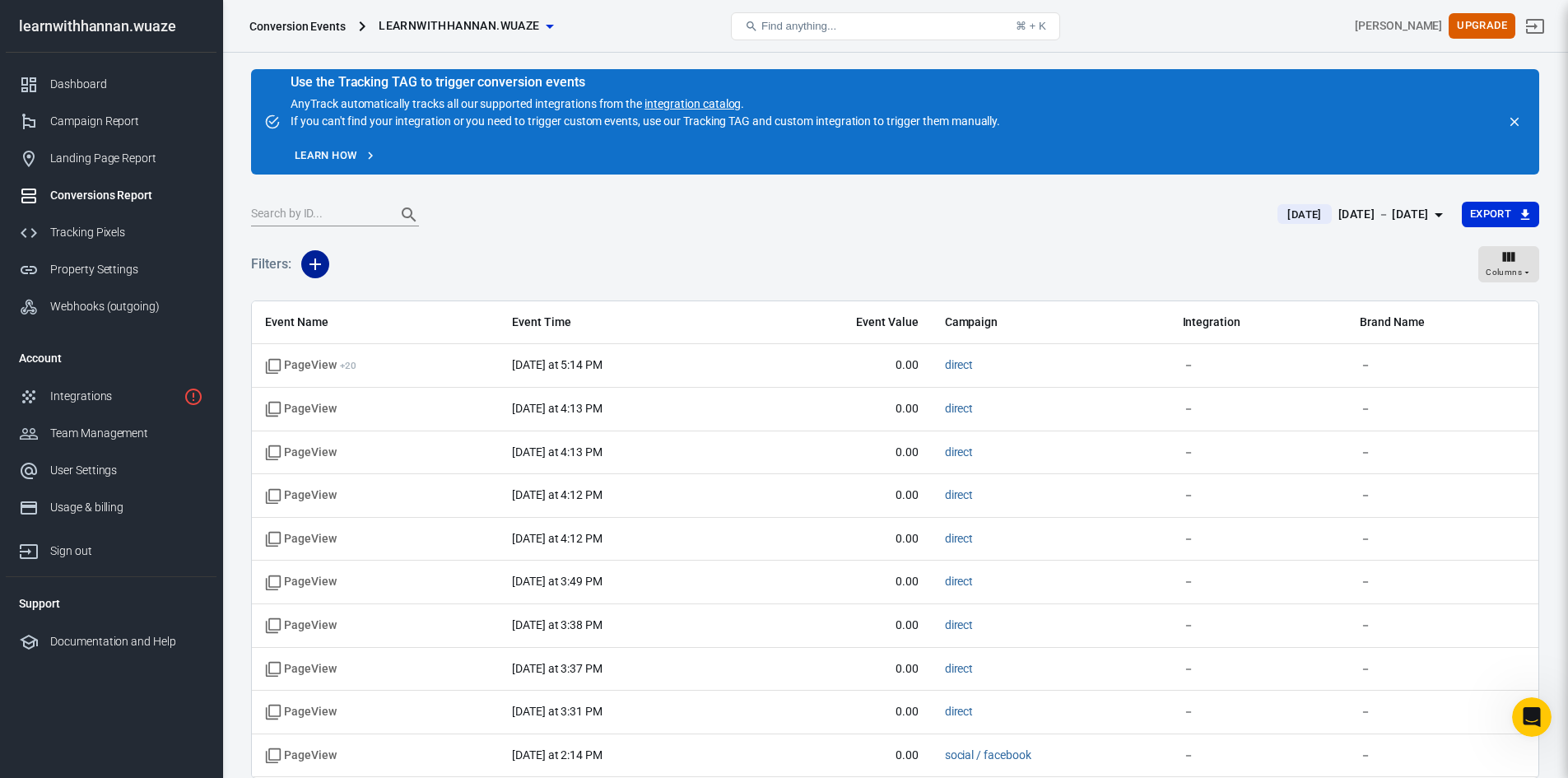
click at [316, 263] on icon "button" at bounding box center [316, 264] width 12 height 12
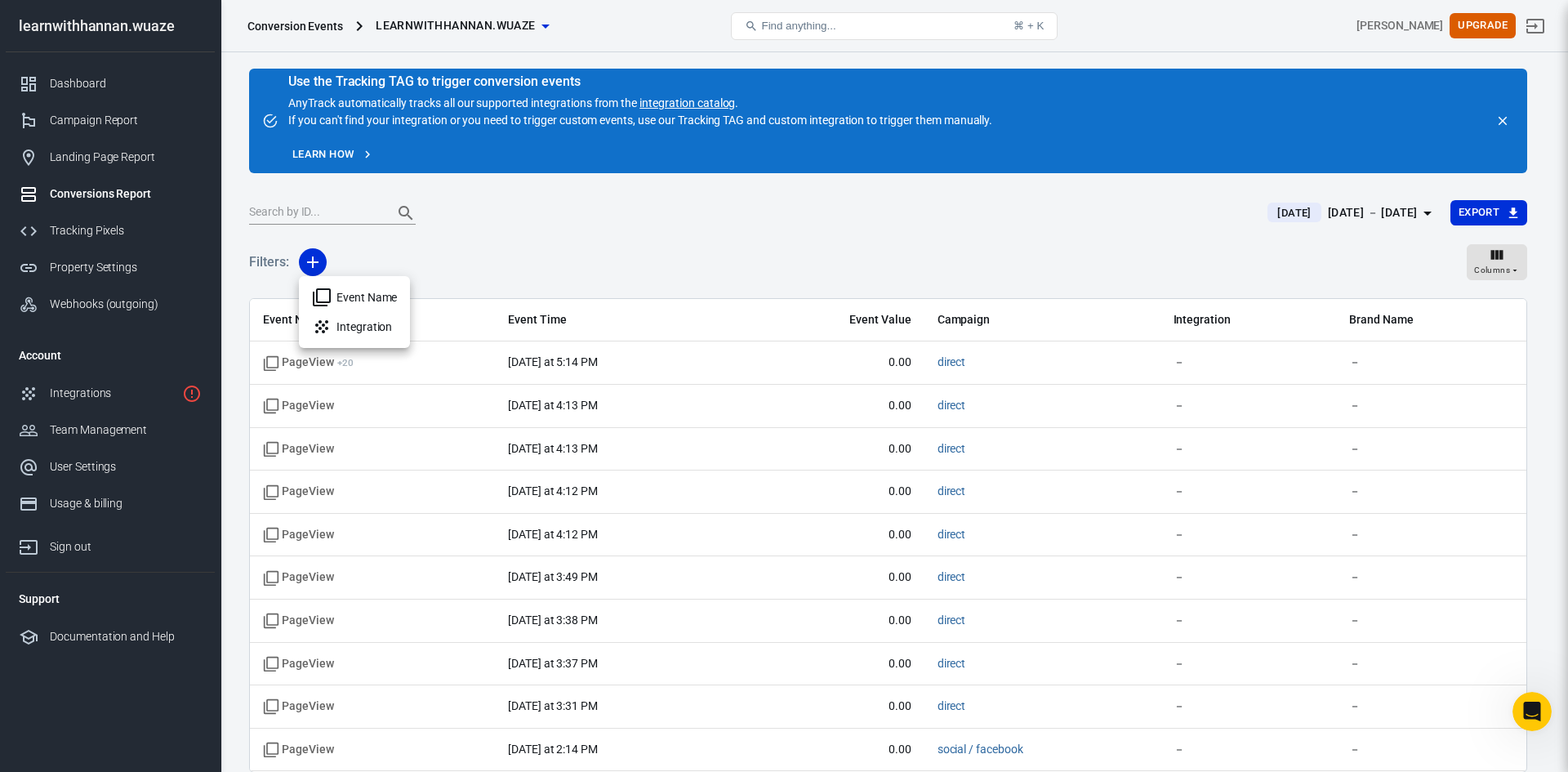
click at [373, 299] on li "Event Name" at bounding box center [354, 298] width 111 height 30
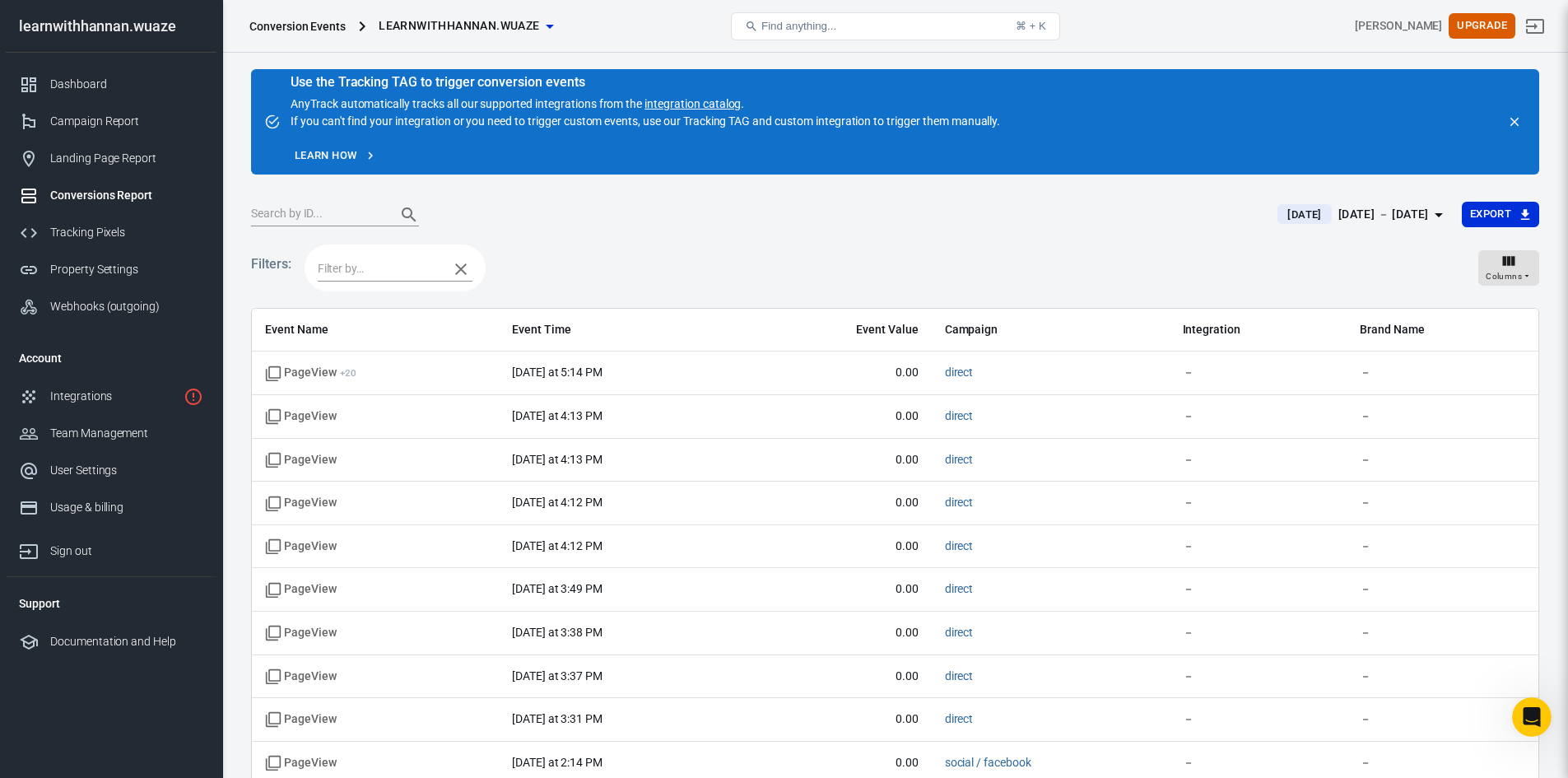
click at [461, 269] on icon "button" at bounding box center [461, 269] width 12 height 12
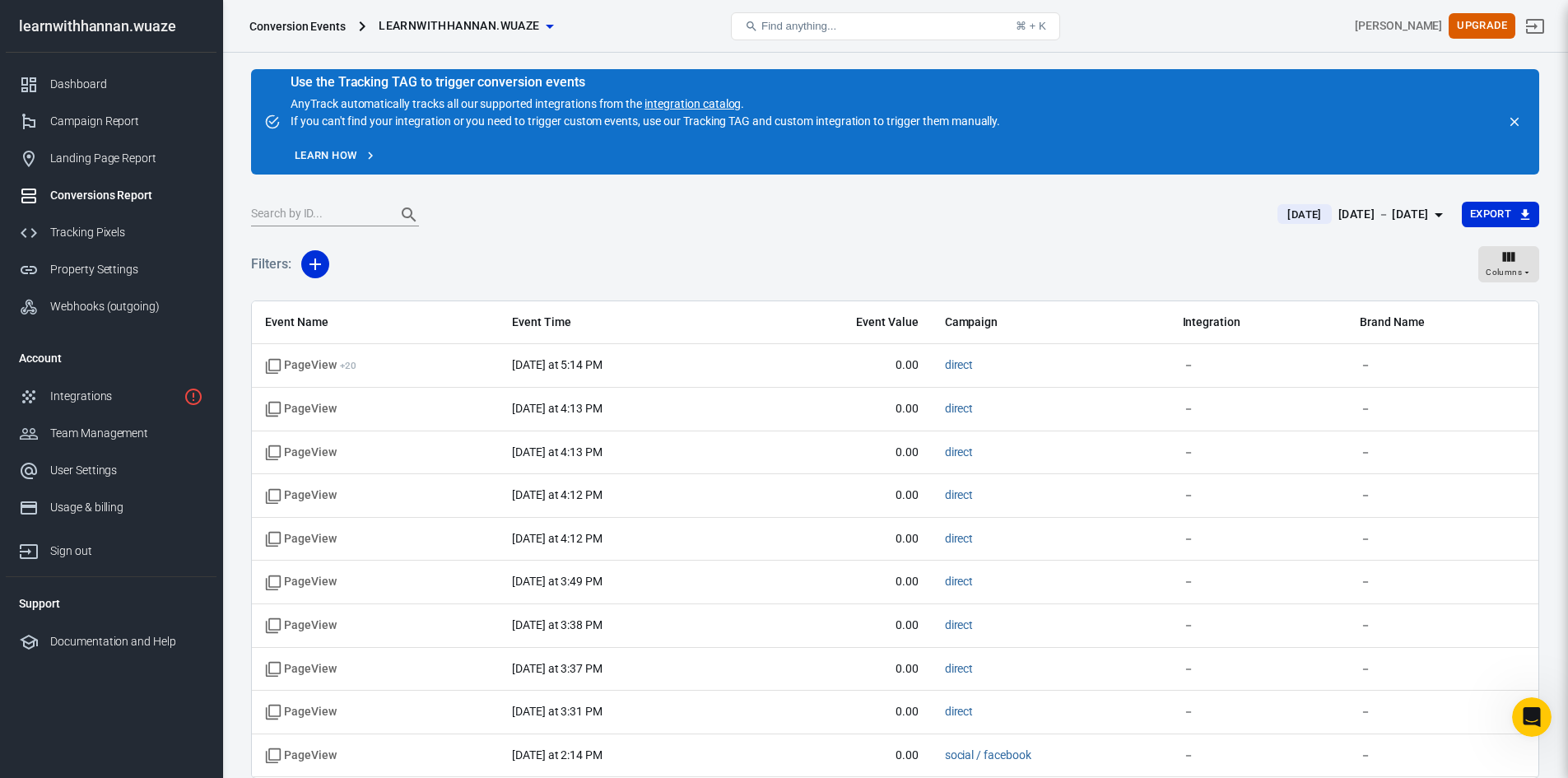
click at [640, 241] on div "Filters: Columns" at bounding box center [895, 271] width 1289 height 60
click at [1516, 266] on span "Columns" at bounding box center [1503, 272] width 36 height 15
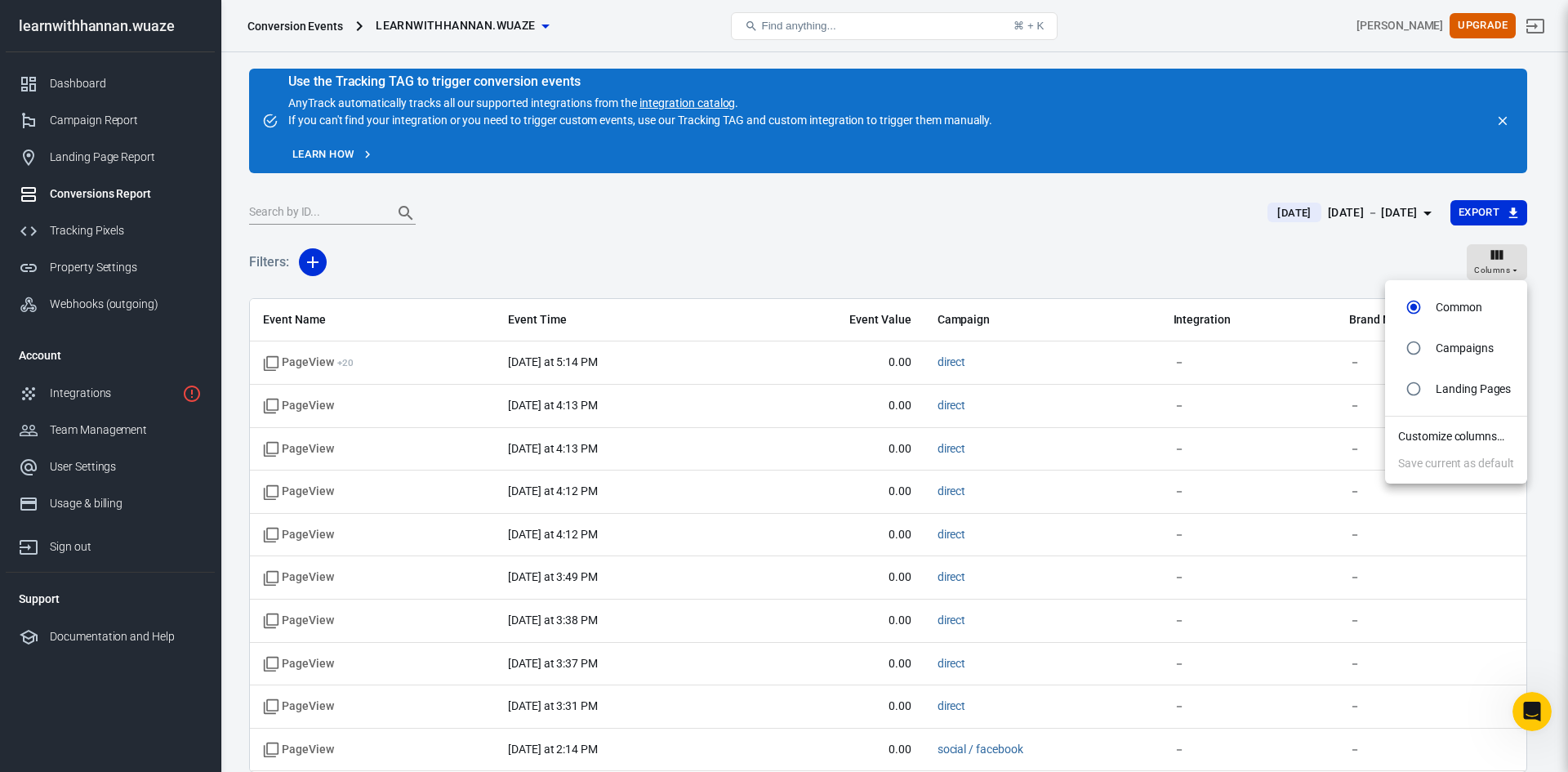
click at [1447, 344] on p "Campaigns" at bounding box center [1465, 348] width 58 height 17
radio input "false"
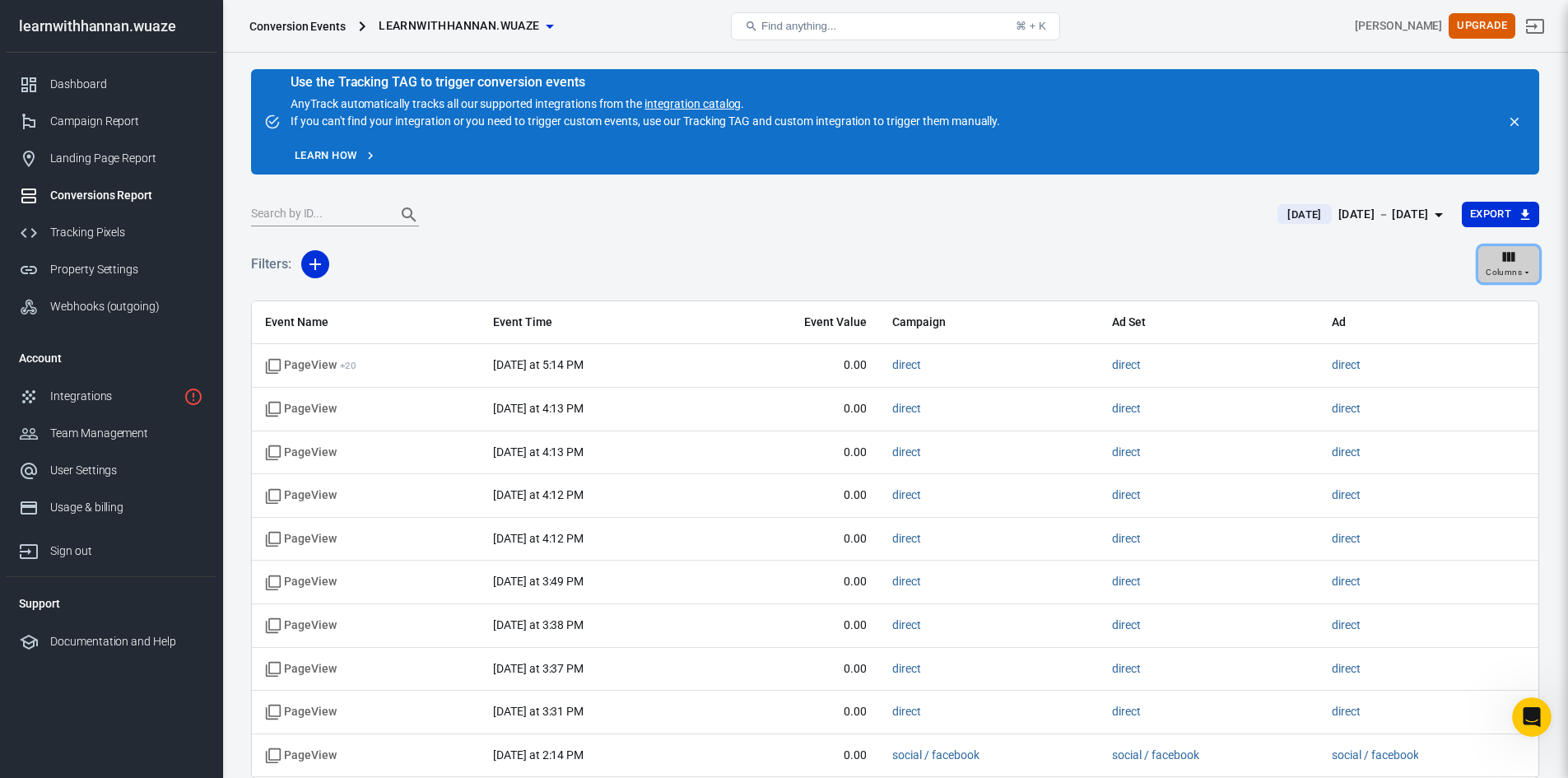
click at [1513, 269] on span "Columns" at bounding box center [1503, 272] width 36 height 15
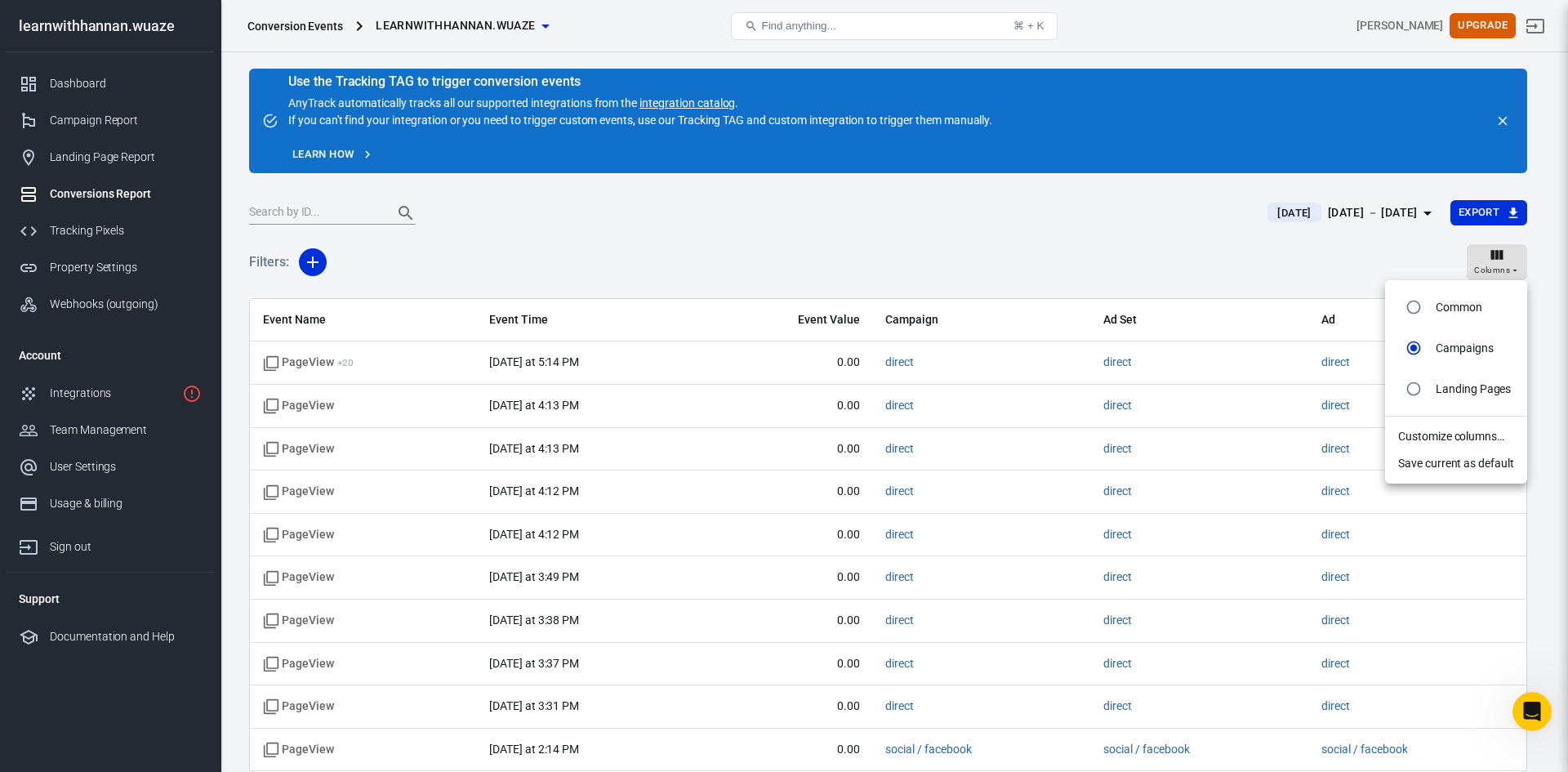
click at [1460, 388] on p "Landing Pages" at bounding box center [1473, 388] width 75 height 17
radio input "false"
radio input "true"
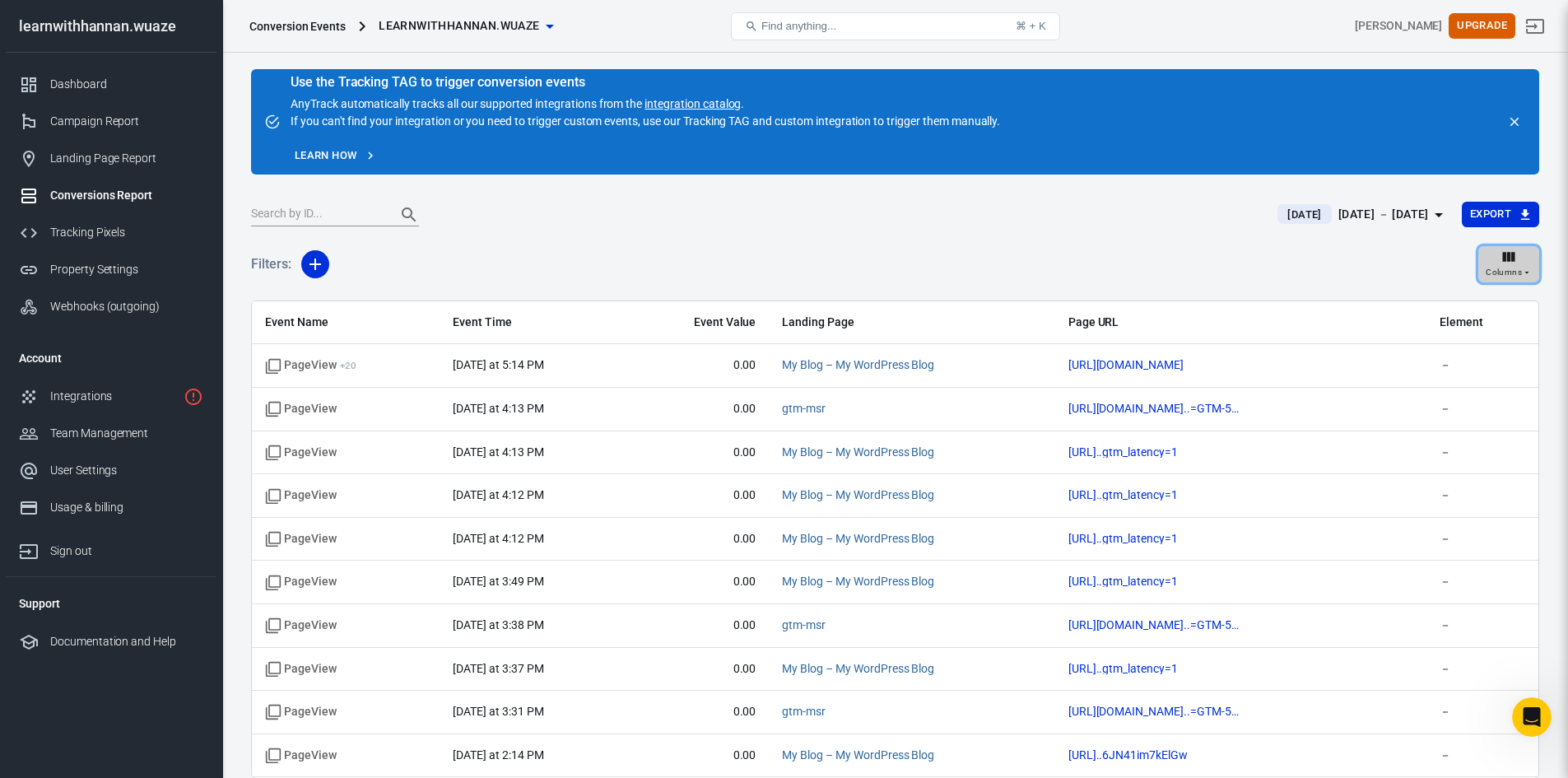
click at [1518, 265] on span "Columns" at bounding box center [1503, 272] width 36 height 15
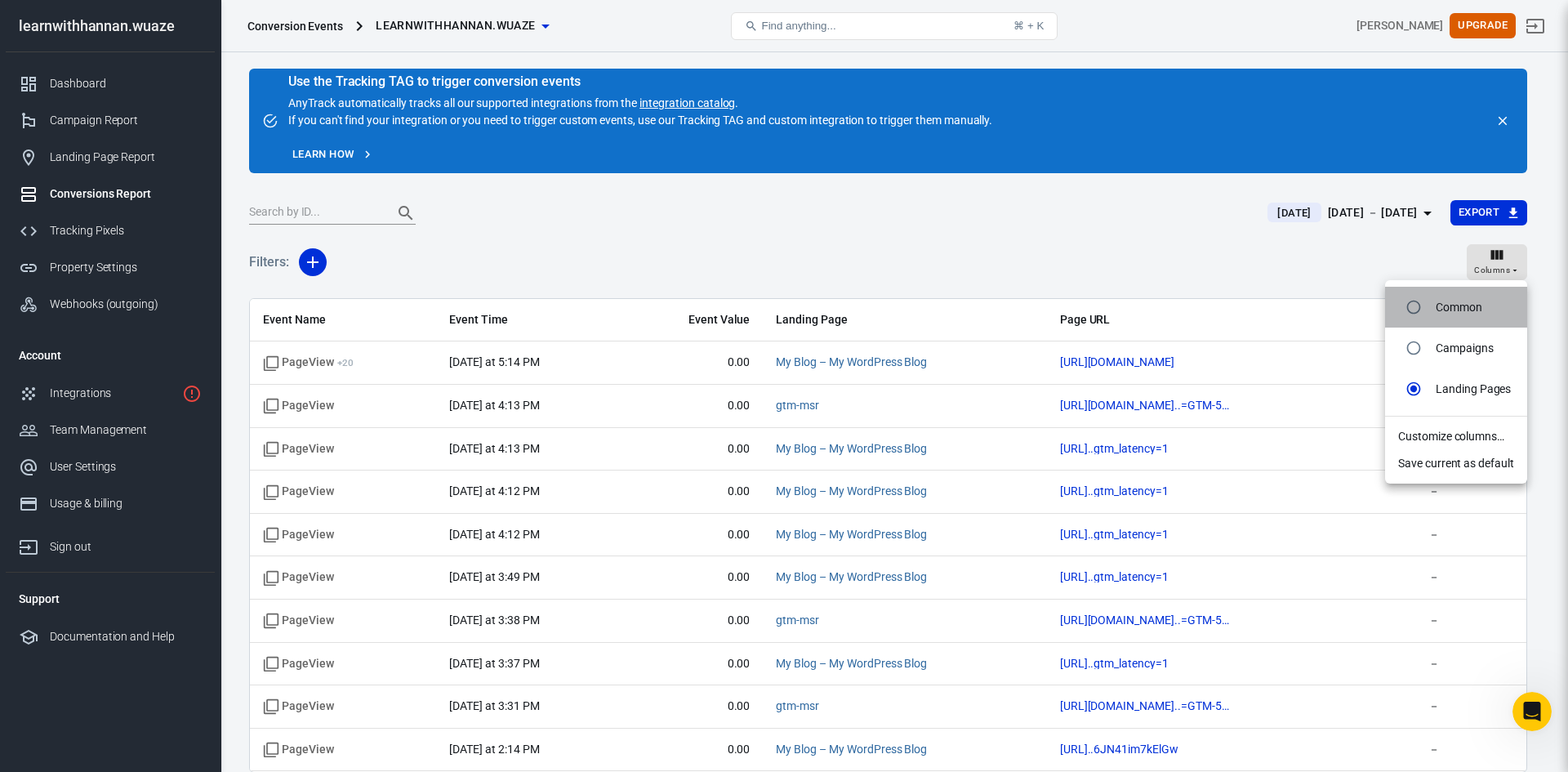
click at [1468, 308] on p "Common" at bounding box center [1459, 307] width 46 height 17
radio input "true"
radio input "false"
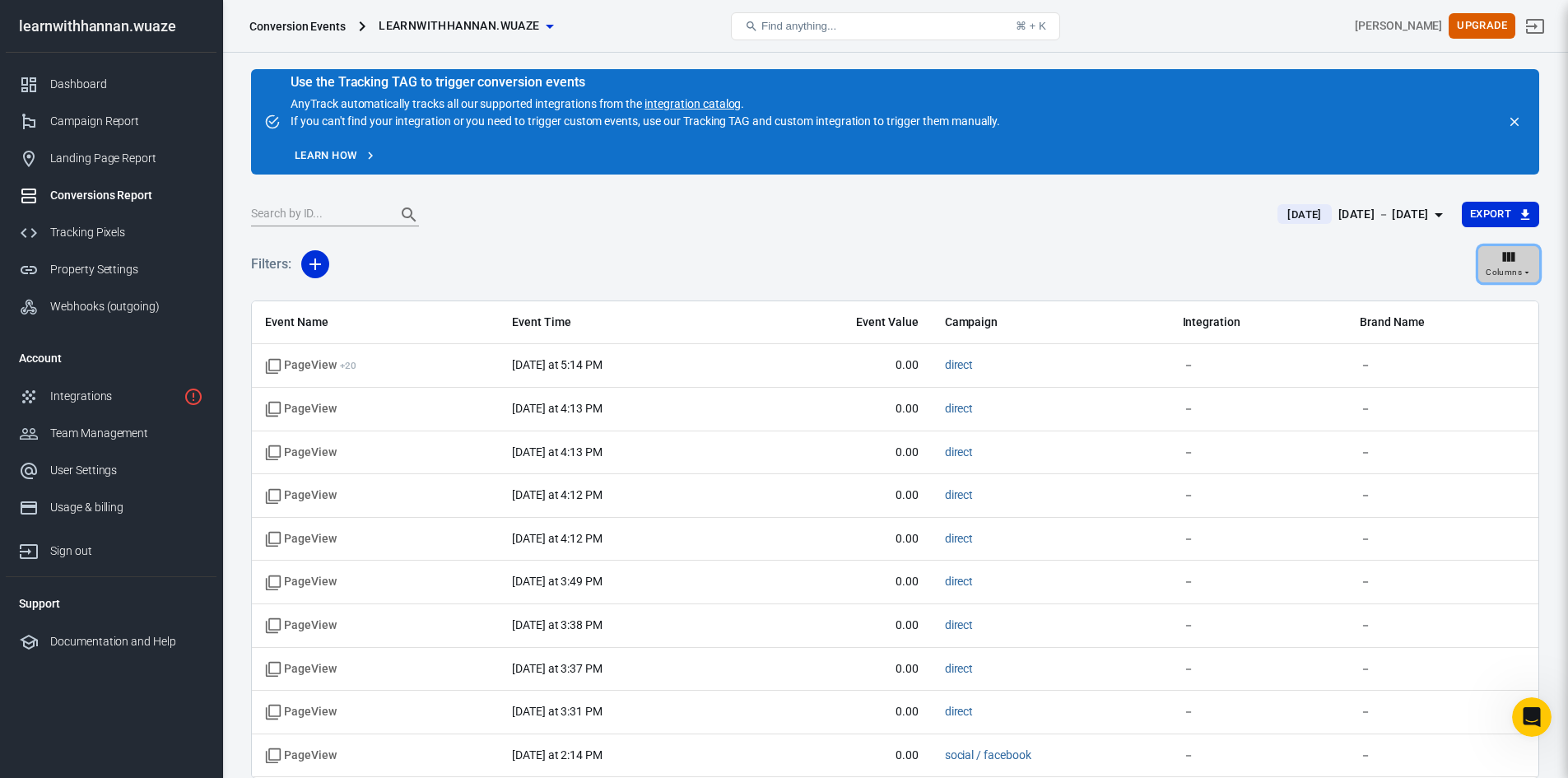
click at [1509, 266] on span "Columns" at bounding box center [1503, 272] width 36 height 15
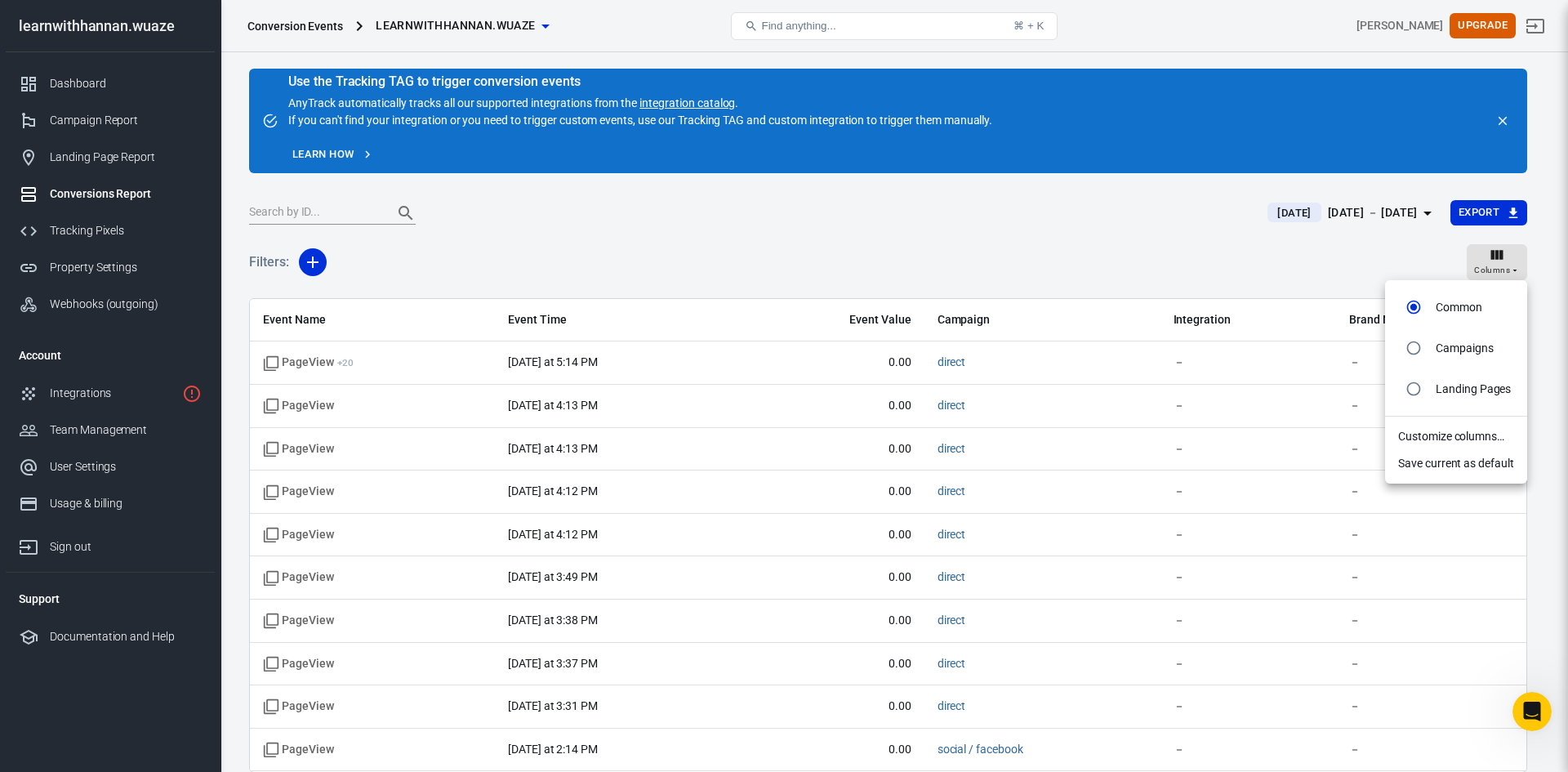
click at [1465, 355] on p "Campaigns" at bounding box center [1465, 348] width 58 height 17
radio input "false"
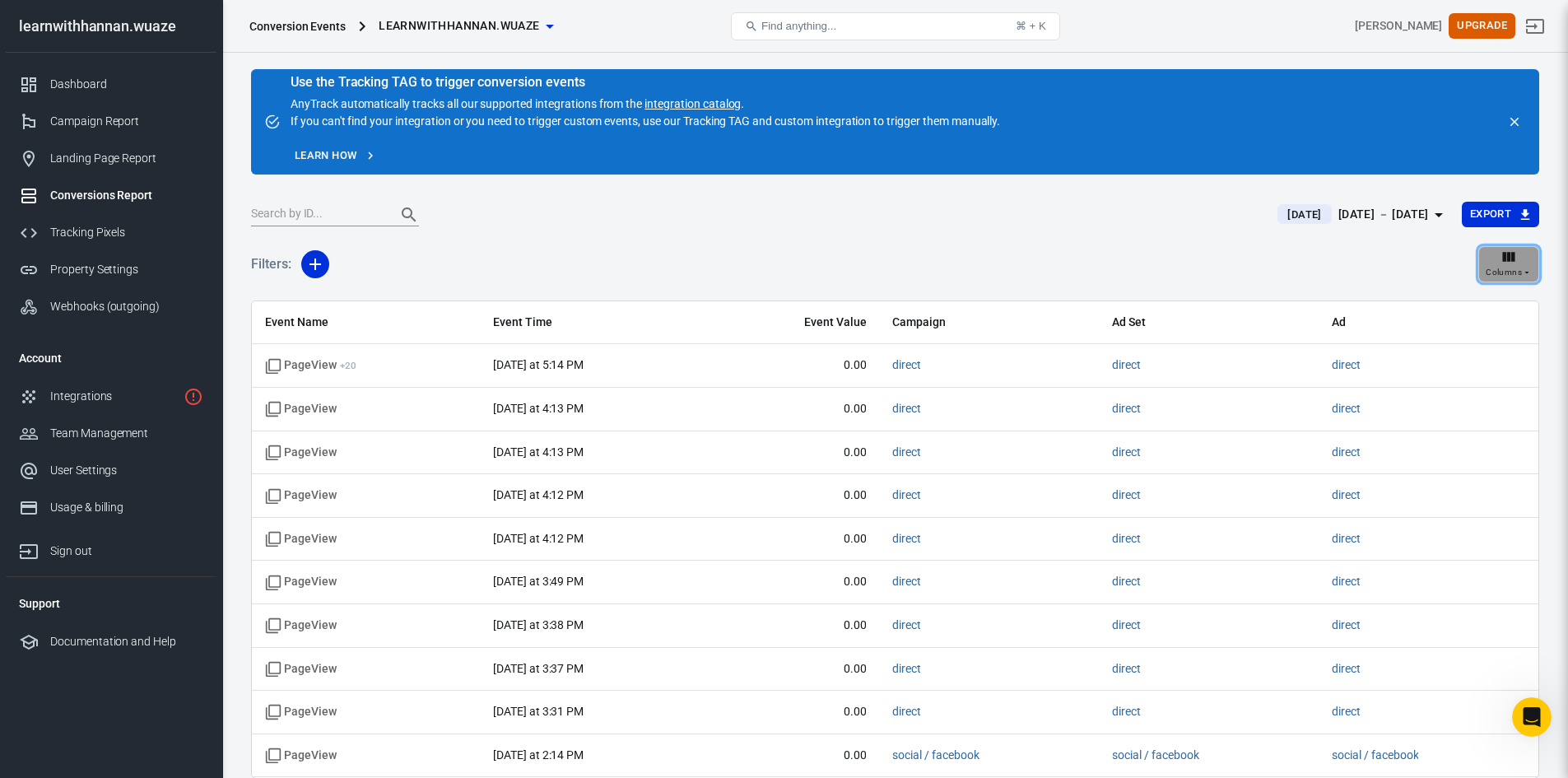
click at [1509, 270] on span "Columns" at bounding box center [1503, 272] width 36 height 15
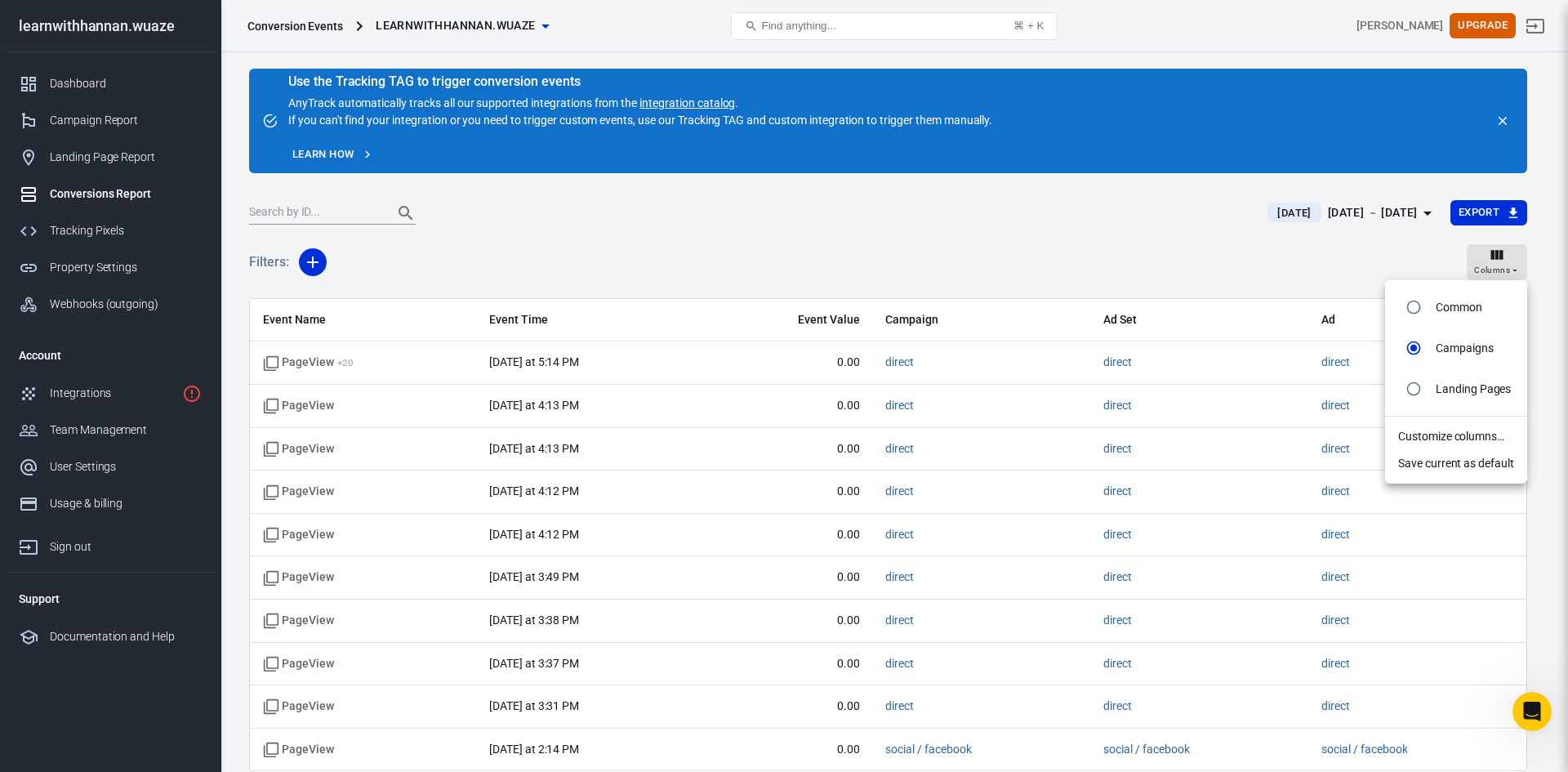
click at [1447, 386] on p "Landing Pages" at bounding box center [1473, 388] width 75 height 17
radio input "false"
radio input "true"
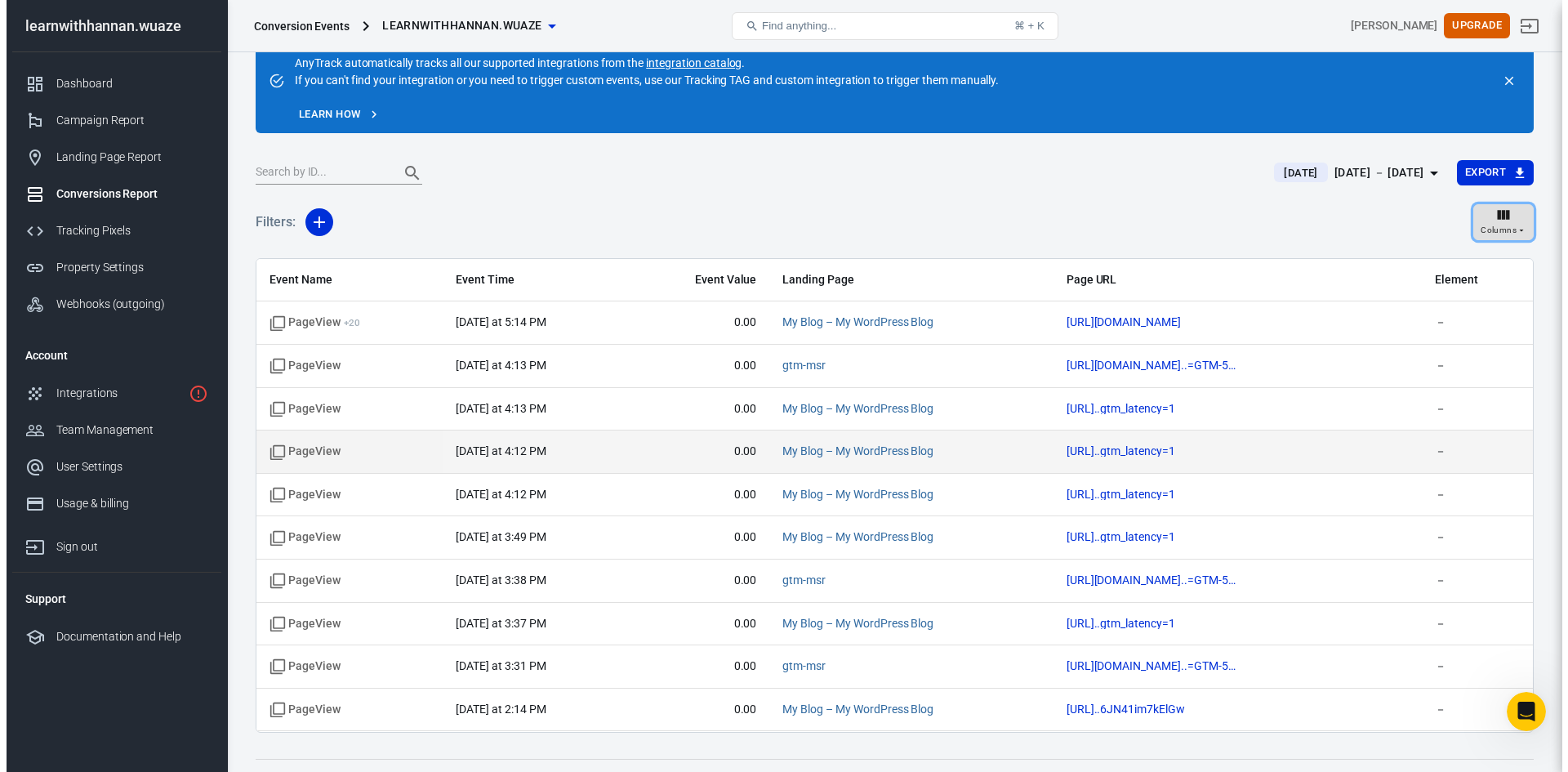
scroll to position [71, 0]
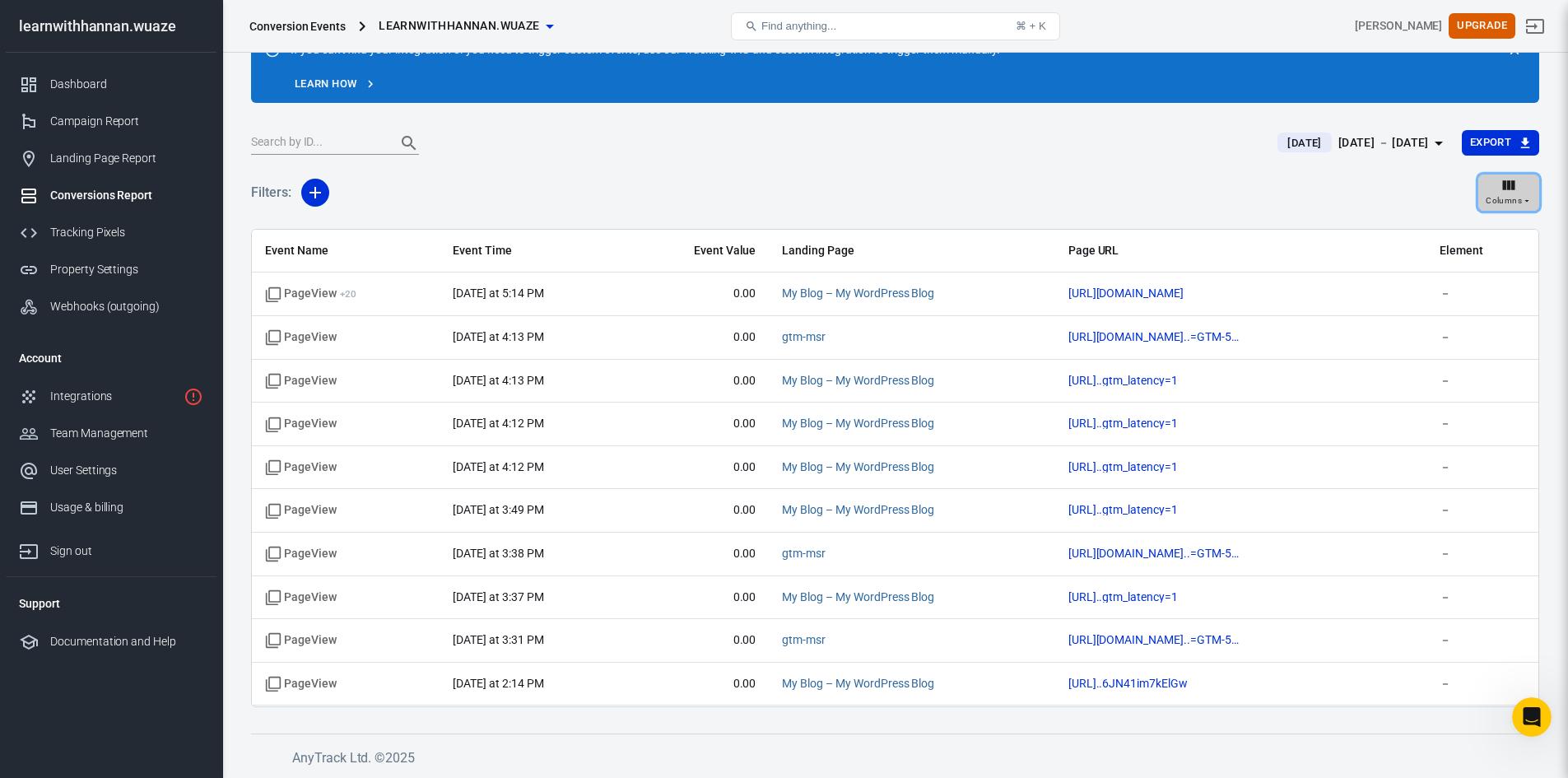
click at [1512, 190] on icon "button" at bounding box center [1509, 185] width 12 height 10
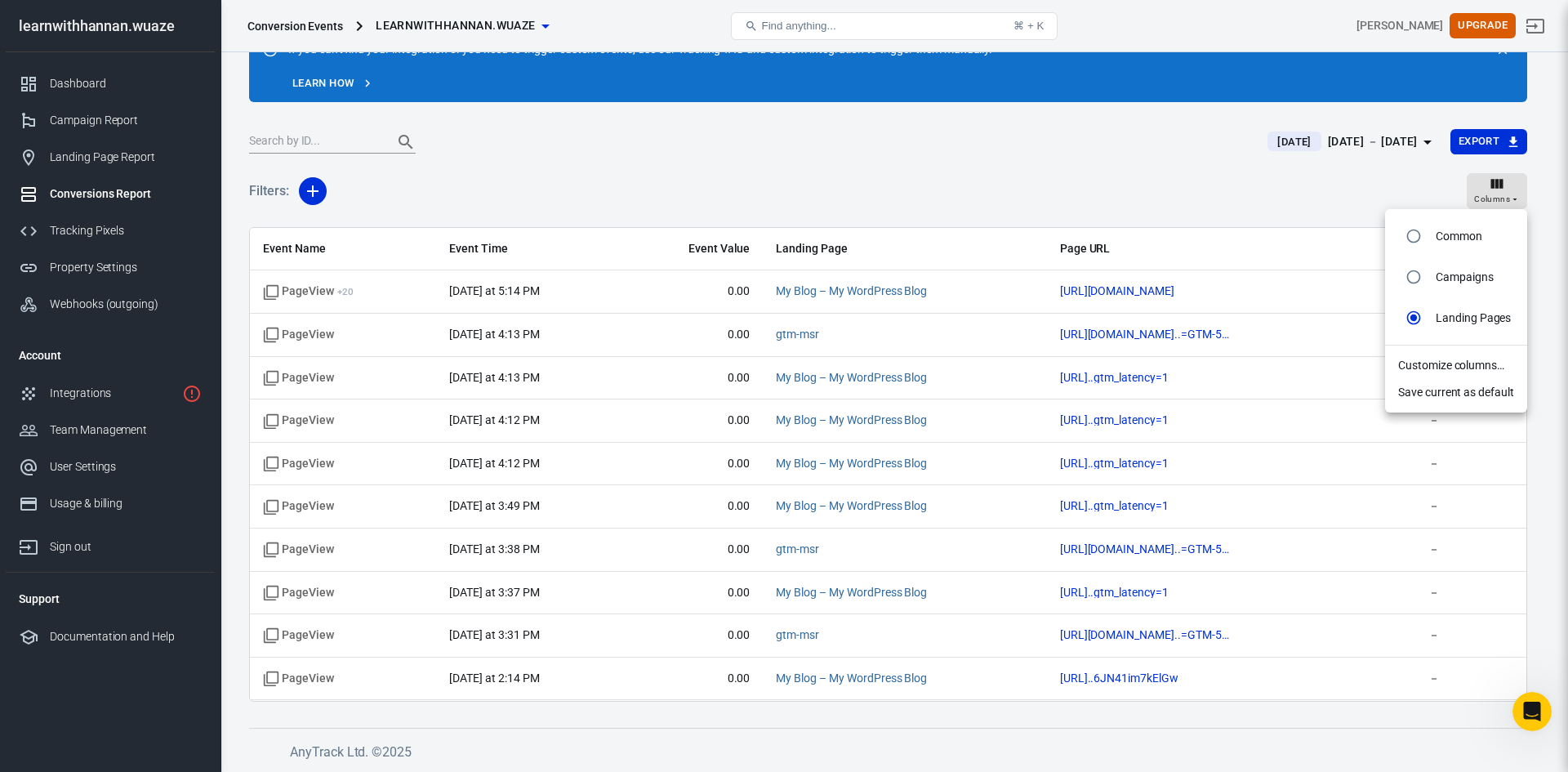
click at [1459, 390] on li "Save current as default" at bounding box center [1456, 391] width 142 height 27
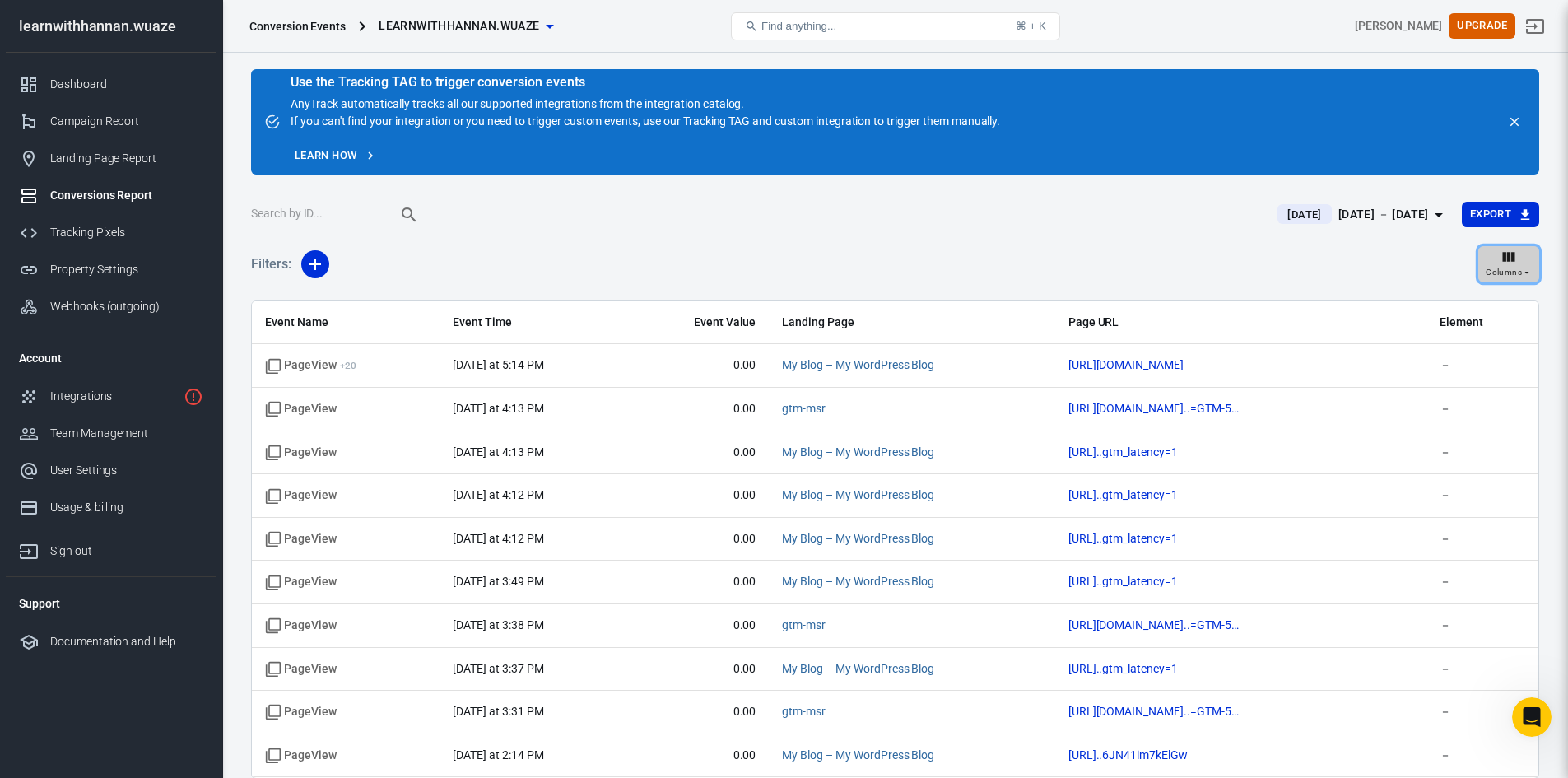
click at [1513, 267] on span "Columns" at bounding box center [1503, 272] width 36 height 15
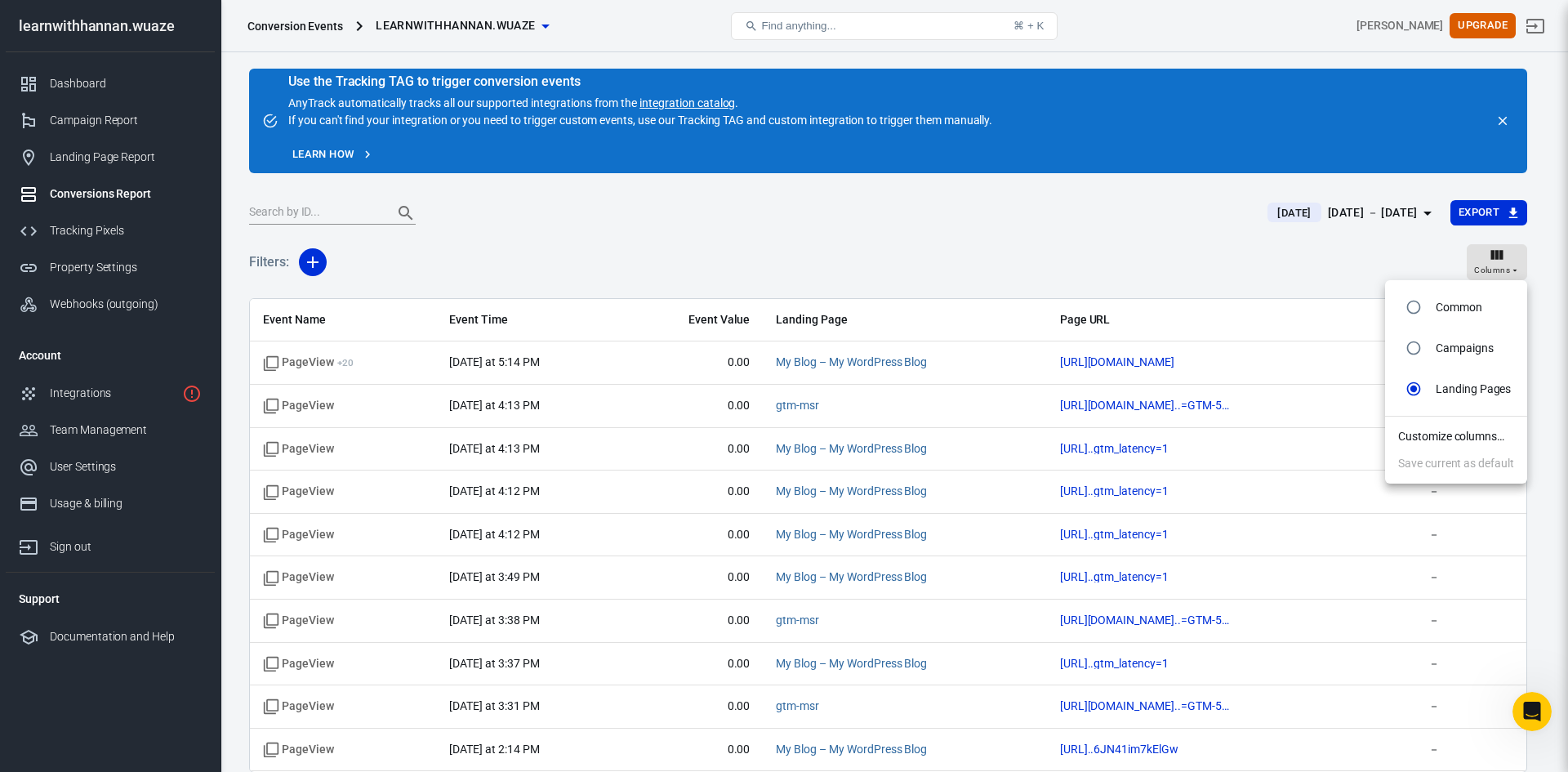
click at [1399, 434] on li "Customize columns…" at bounding box center [1456, 436] width 142 height 27
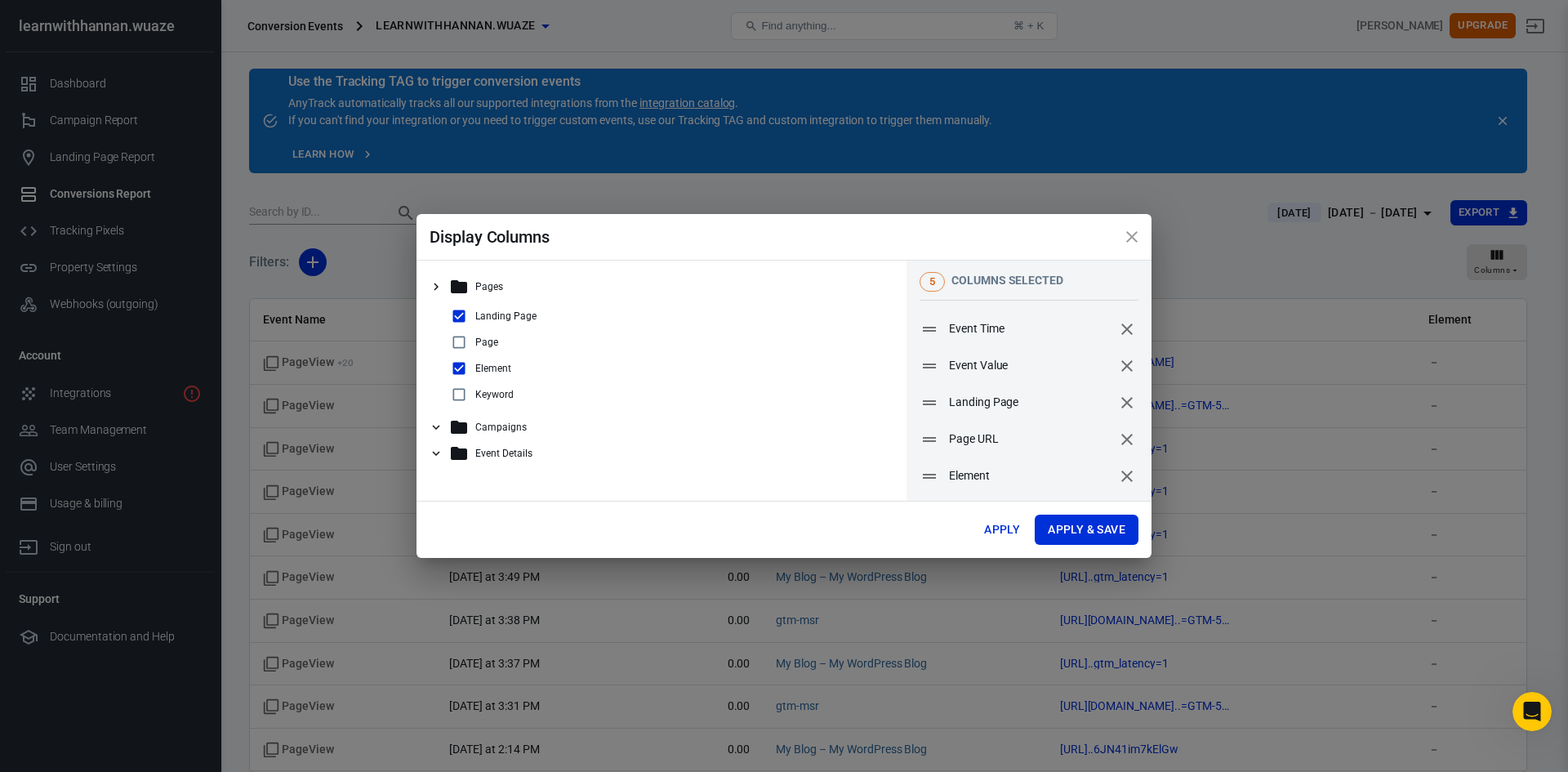
click at [461, 340] on input "checkbox" at bounding box center [459, 342] width 20 height 20
checkbox input "true"
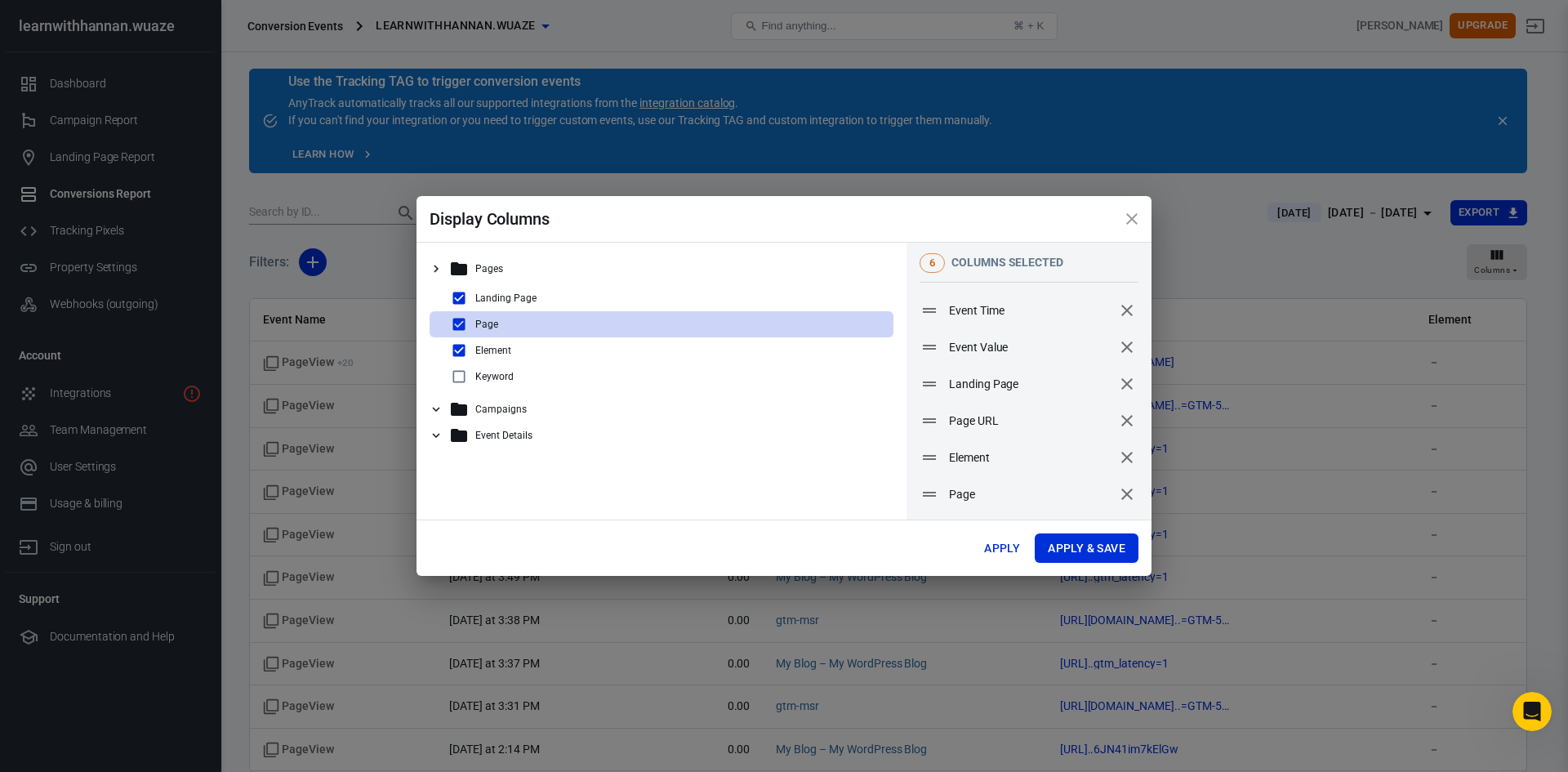
click at [458, 374] on input "checkbox" at bounding box center [459, 377] width 20 height 20
checkbox input "true"
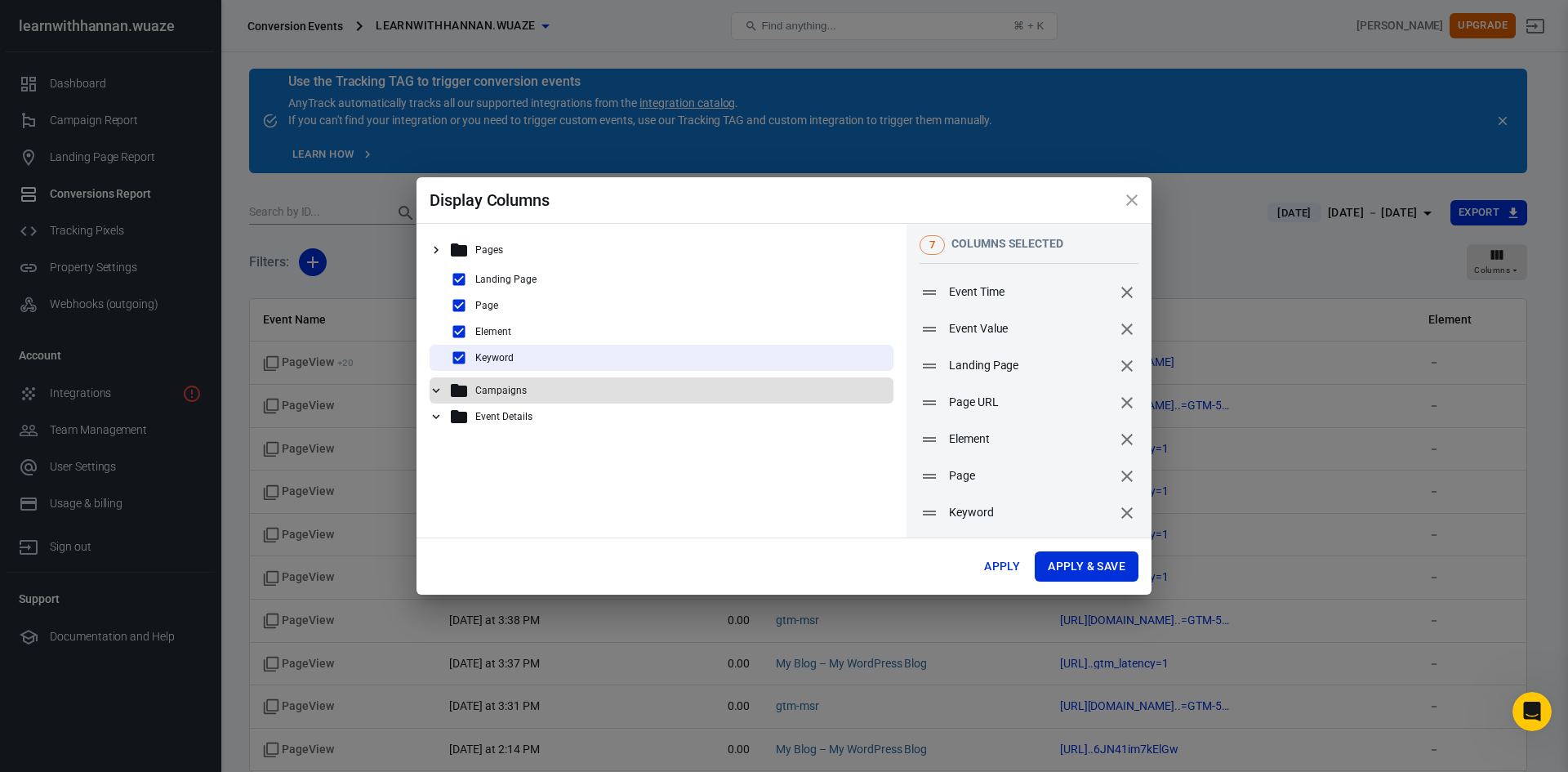
click at [460, 391] on icon at bounding box center [458, 389] width 17 height 13
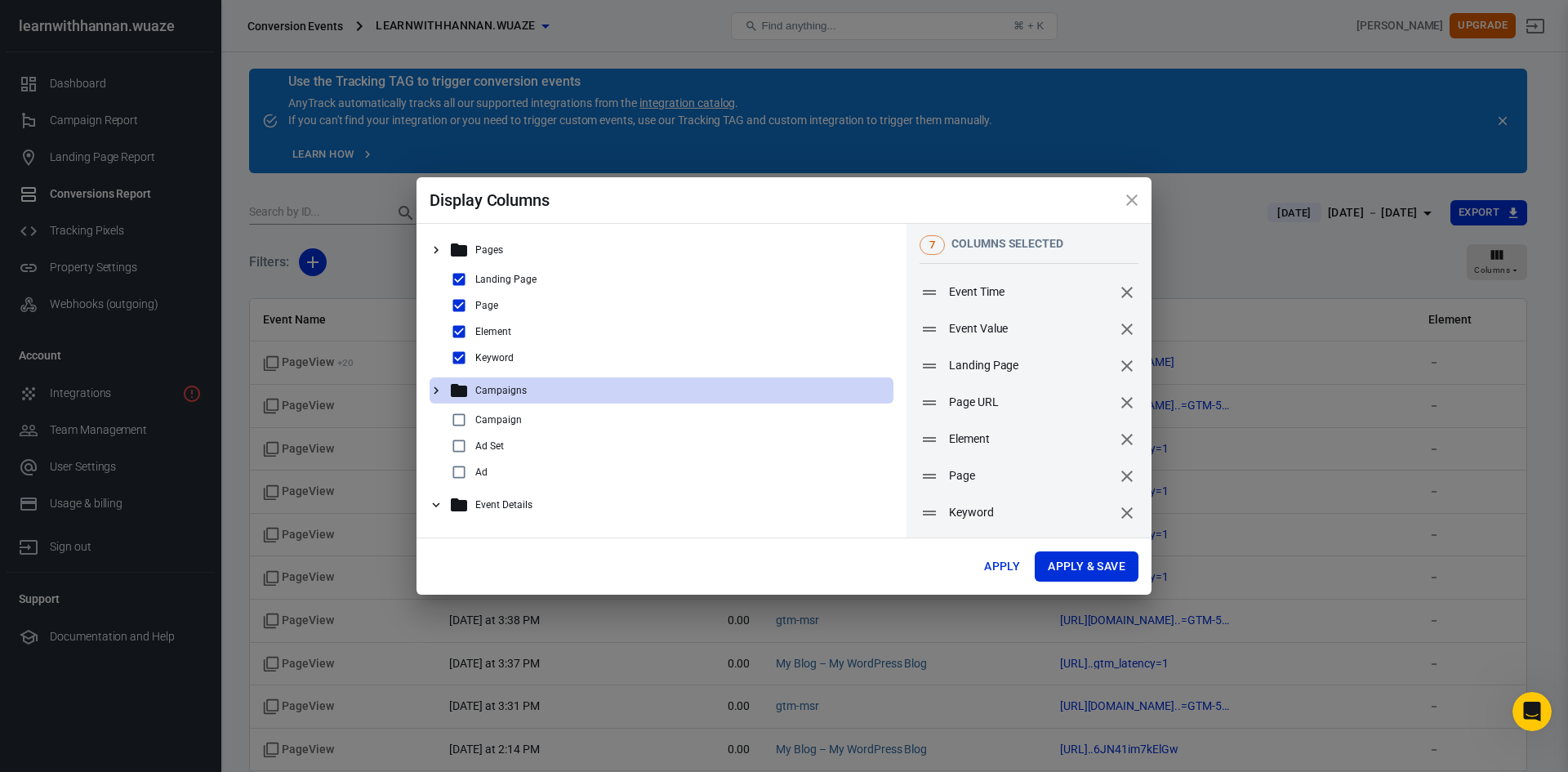
click at [460, 422] on input "checkbox" at bounding box center [459, 420] width 20 height 20
checkbox input "true"
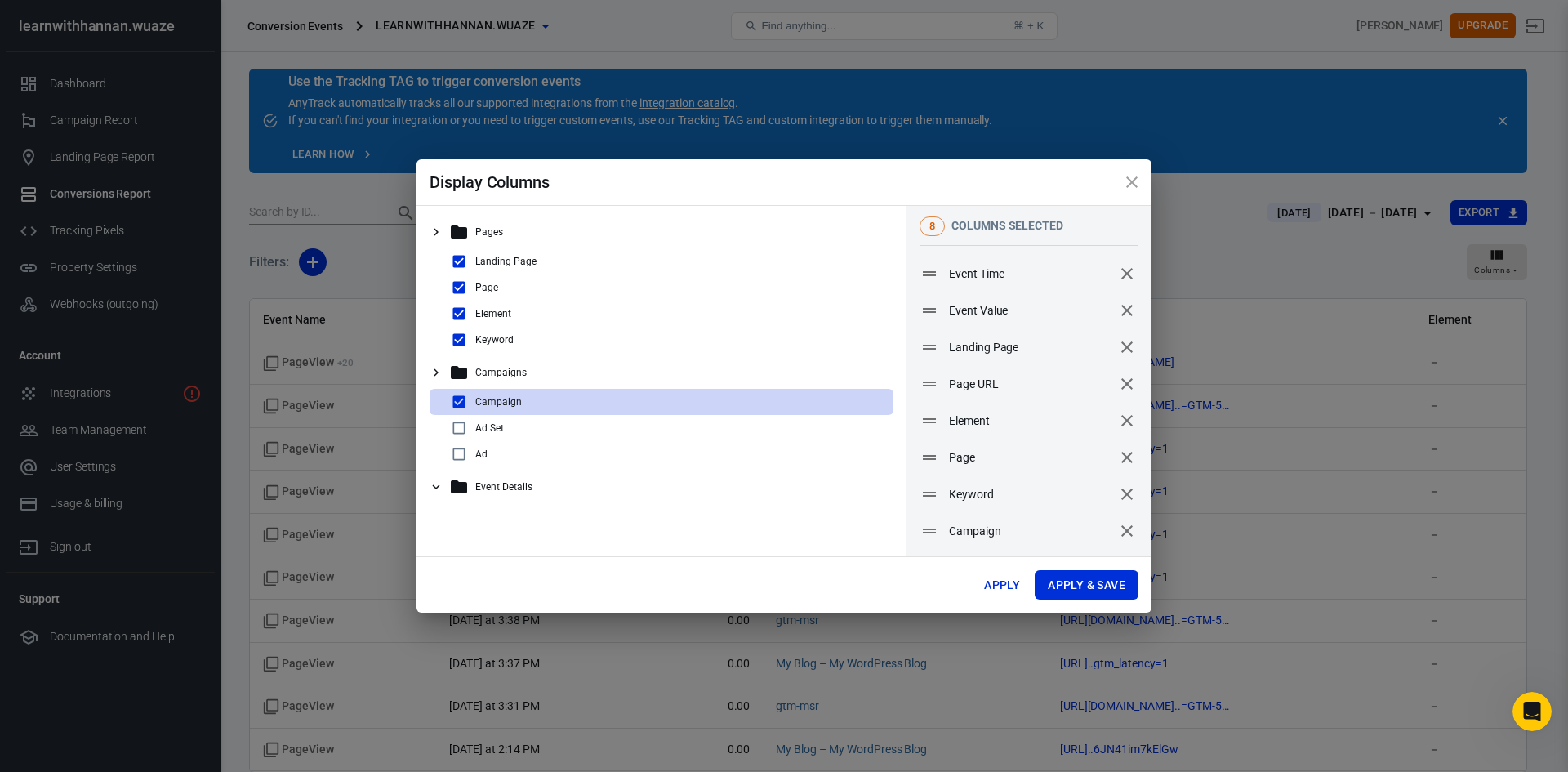
click at [457, 422] on input "checkbox" at bounding box center [459, 428] width 20 height 20
checkbox input "true"
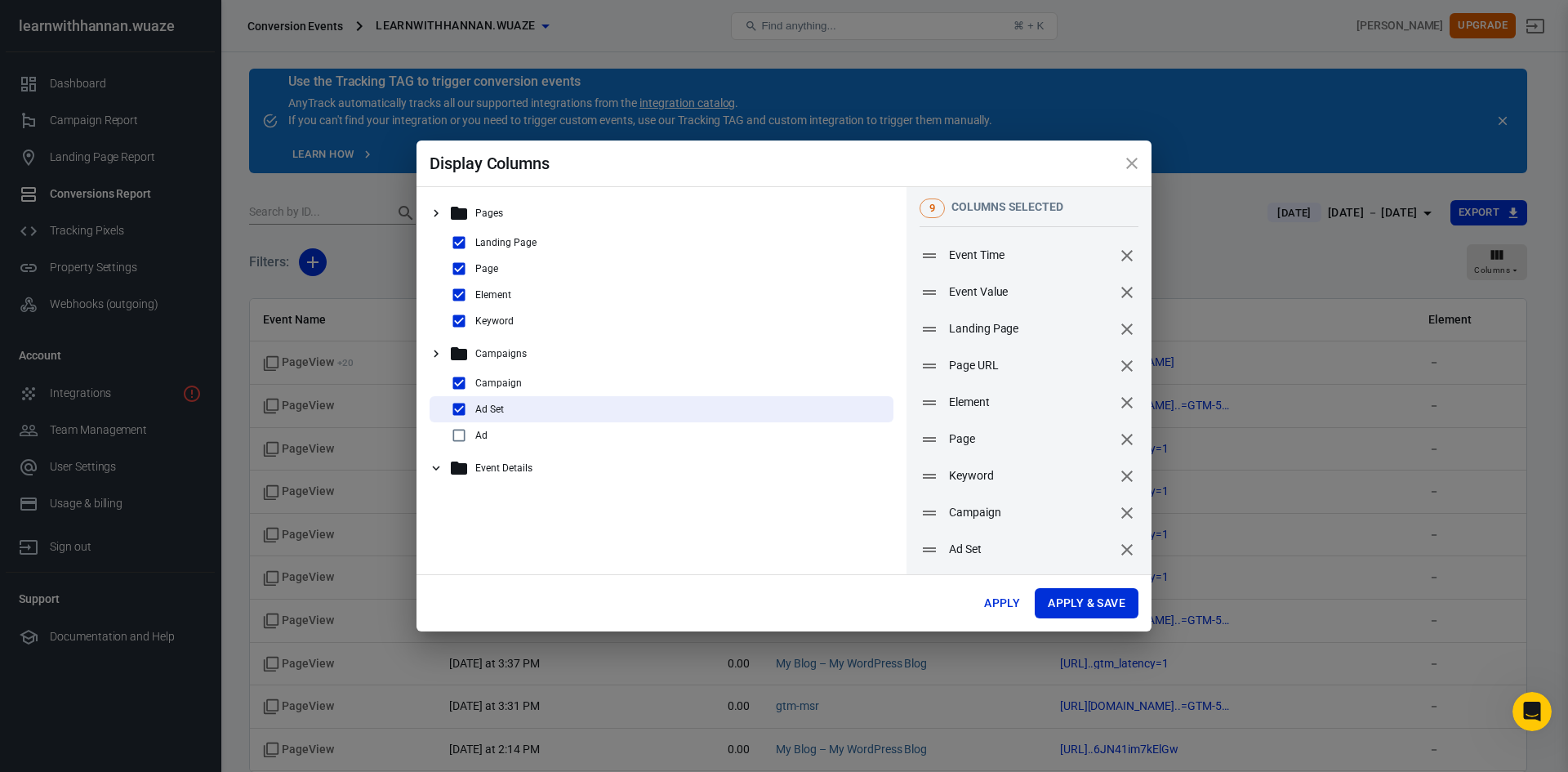
click at [458, 437] on input "checkbox" at bounding box center [459, 436] width 20 height 20
checkbox input "true"
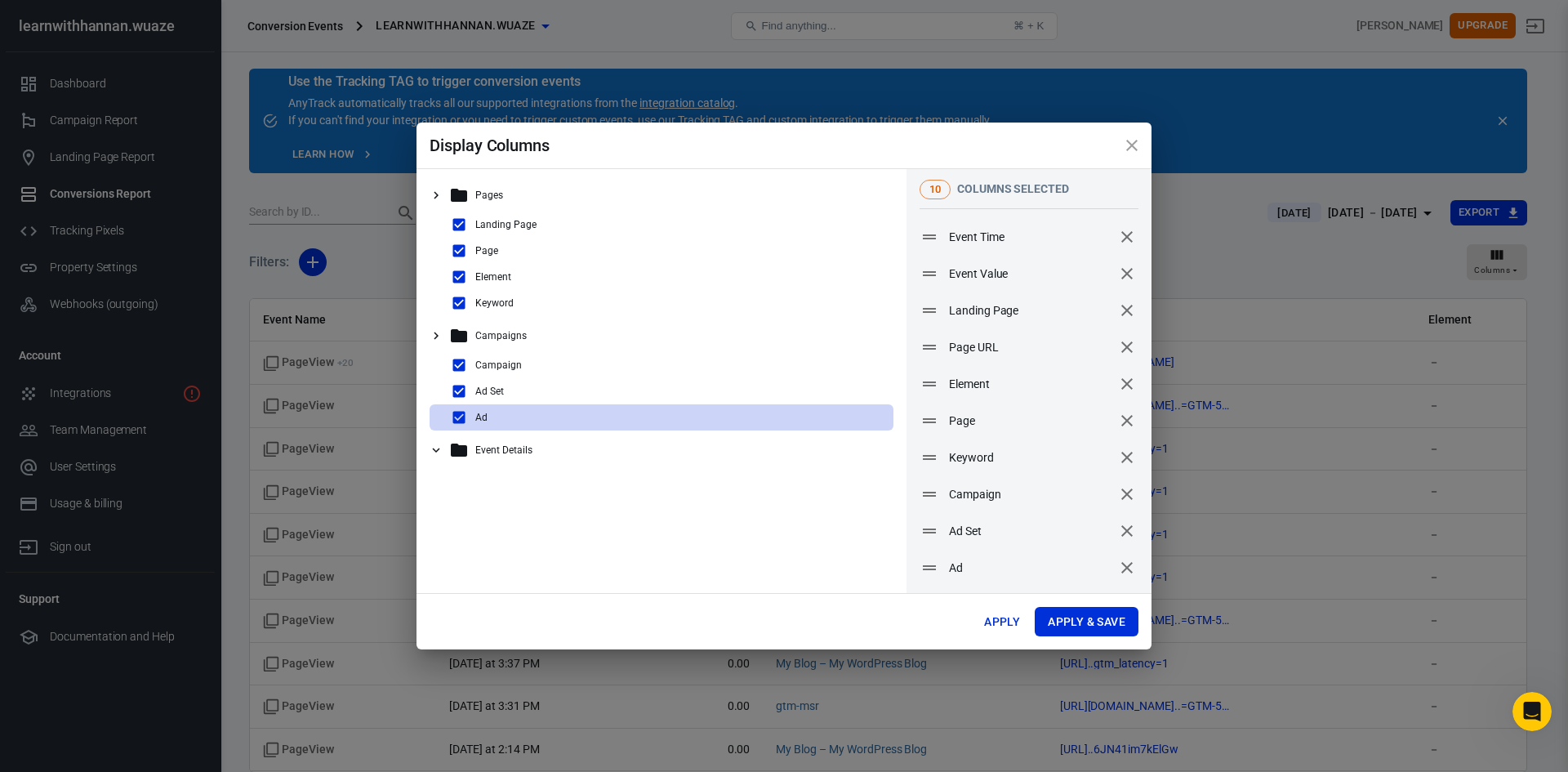
click at [453, 449] on icon at bounding box center [458, 450] width 17 height 13
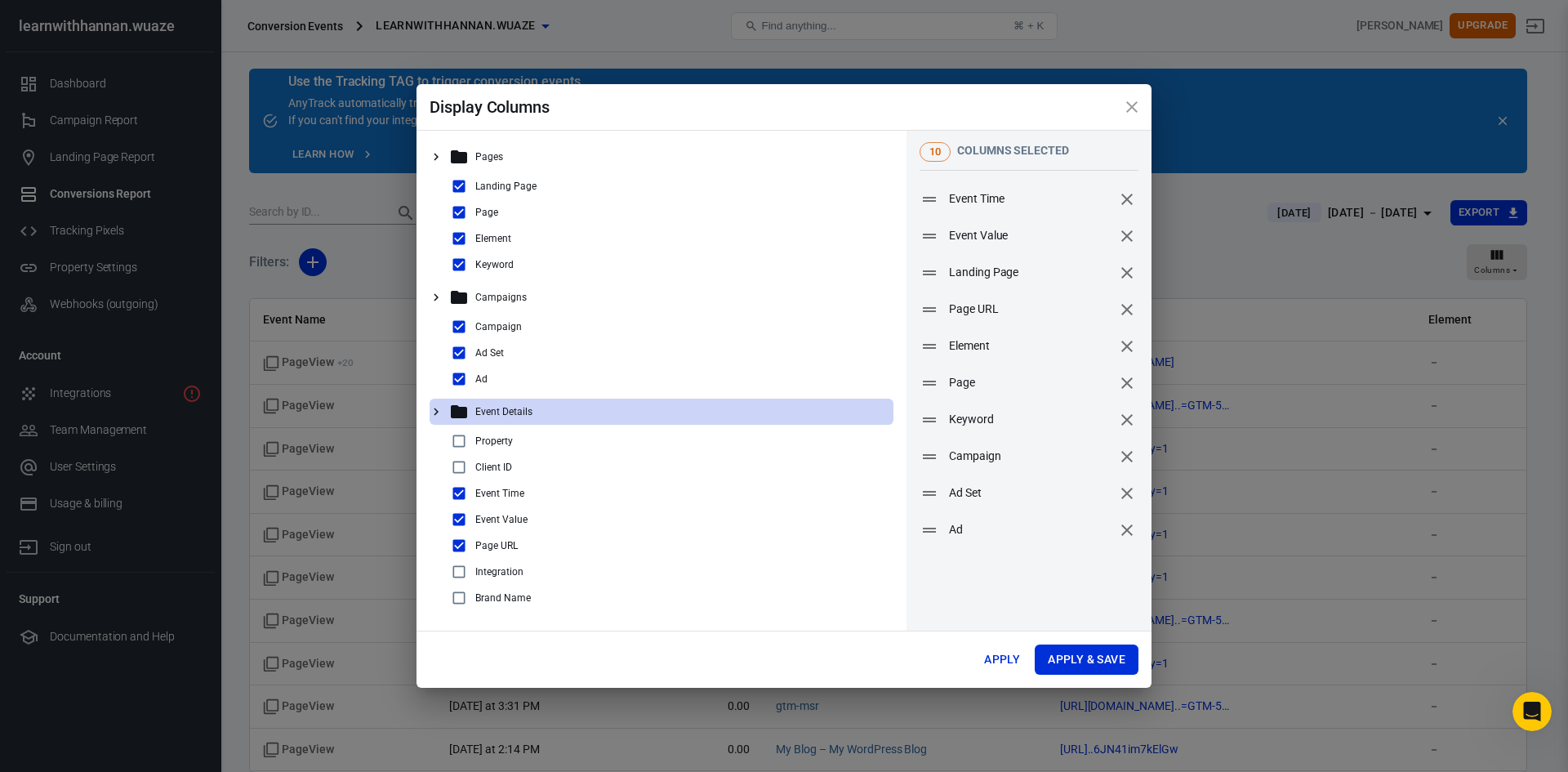
click at [459, 443] on input "checkbox" at bounding box center [459, 441] width 20 height 20
checkbox input "true"
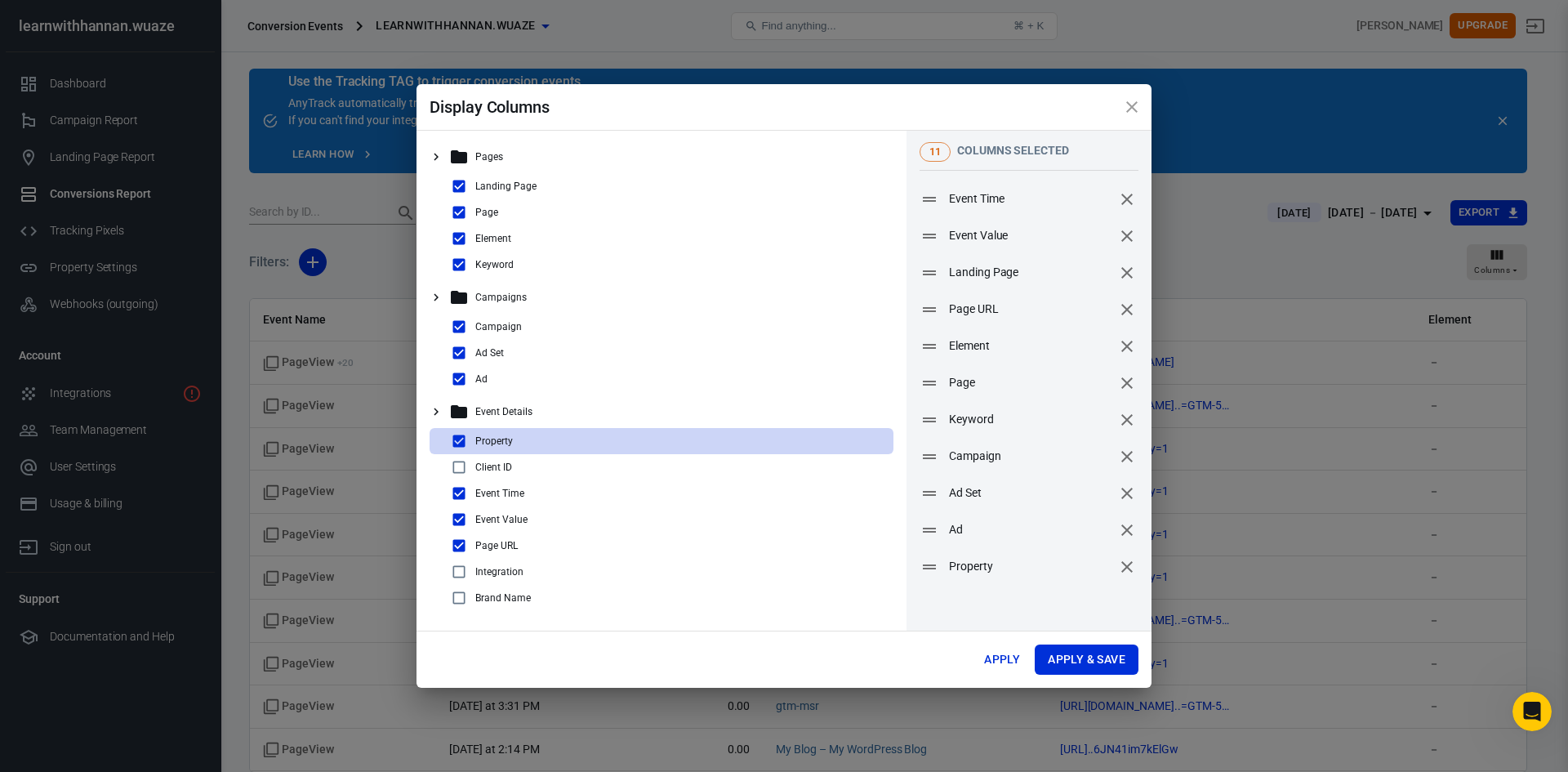
click at [457, 460] on input "checkbox" at bounding box center [459, 467] width 20 height 20
checkbox input "true"
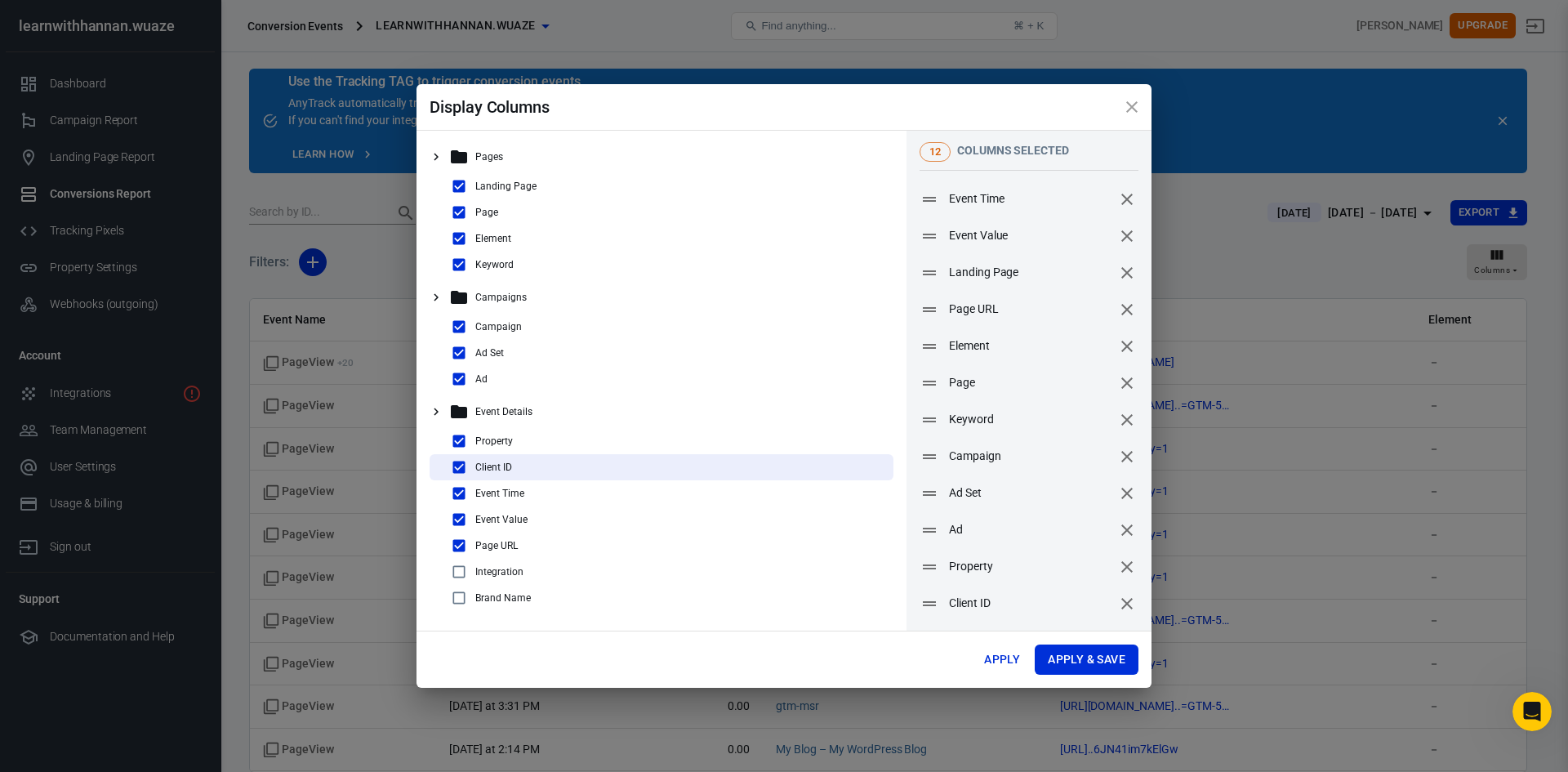
click at [461, 572] on input "checkbox" at bounding box center [459, 572] width 20 height 20
checkbox input "true"
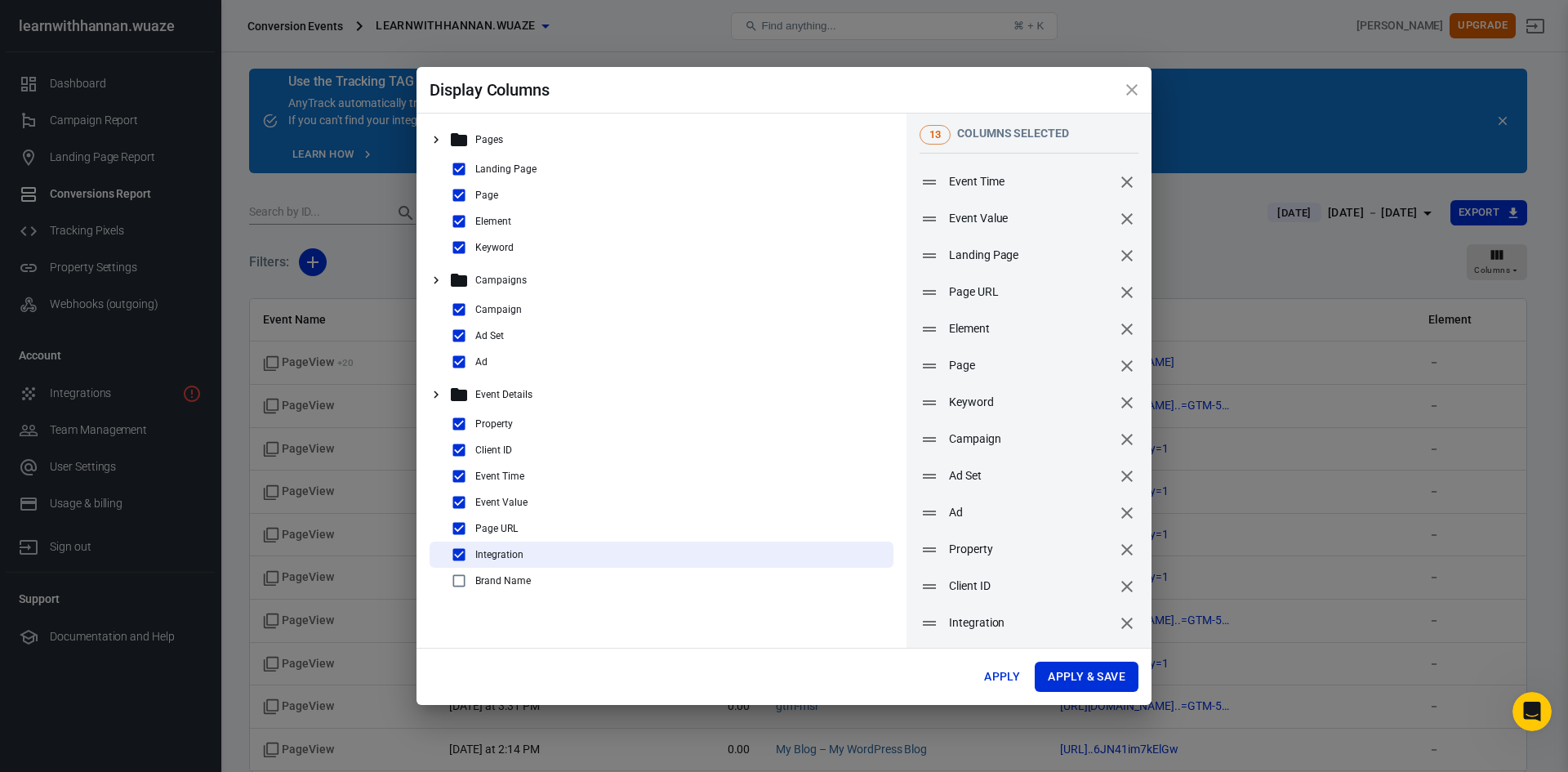
click at [456, 581] on input "checkbox" at bounding box center [459, 581] width 20 height 20
checkbox input "true"
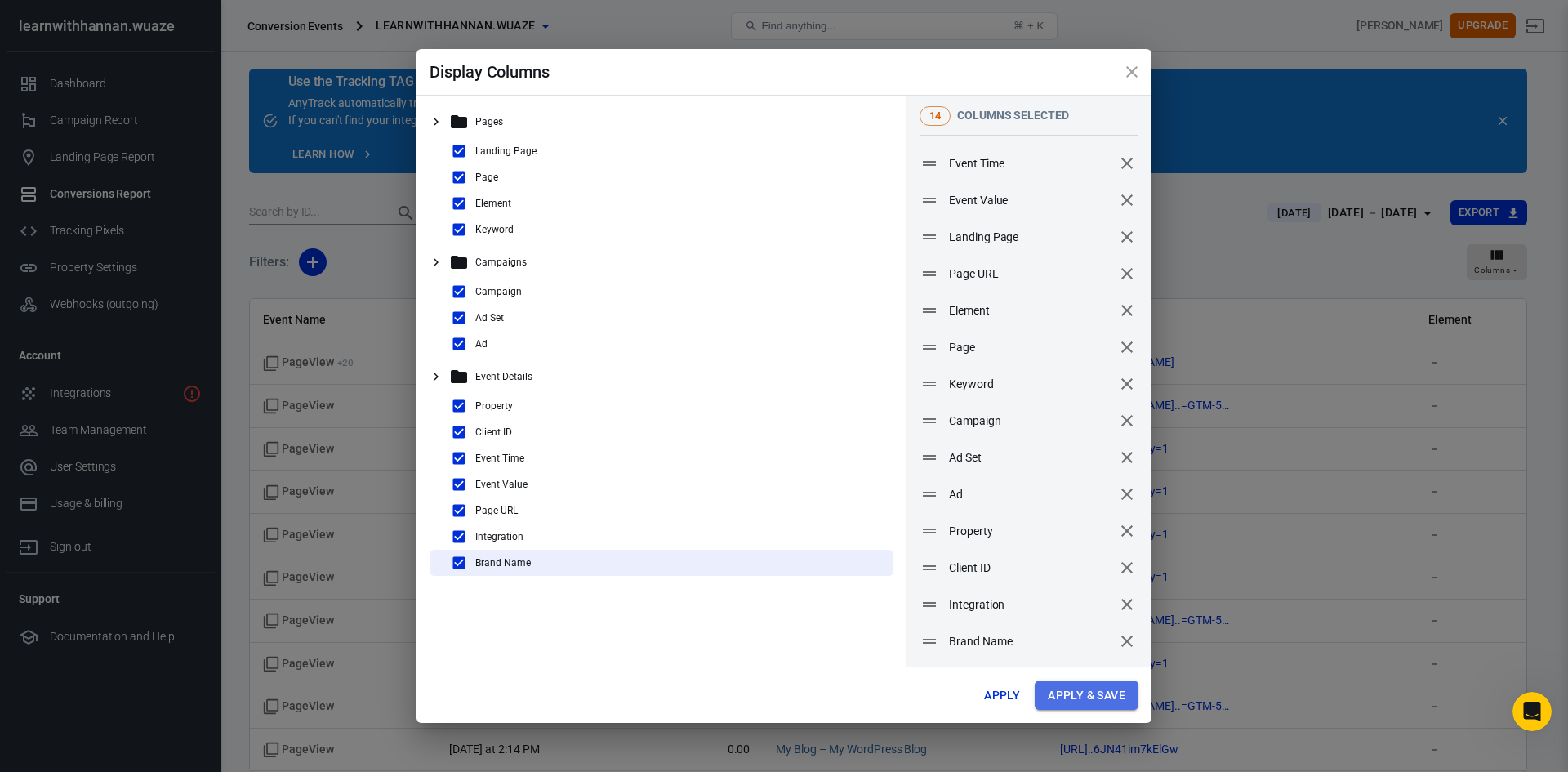
click at [1067, 697] on button "Apply & Save" at bounding box center [1086, 695] width 103 height 31
radio input "false"
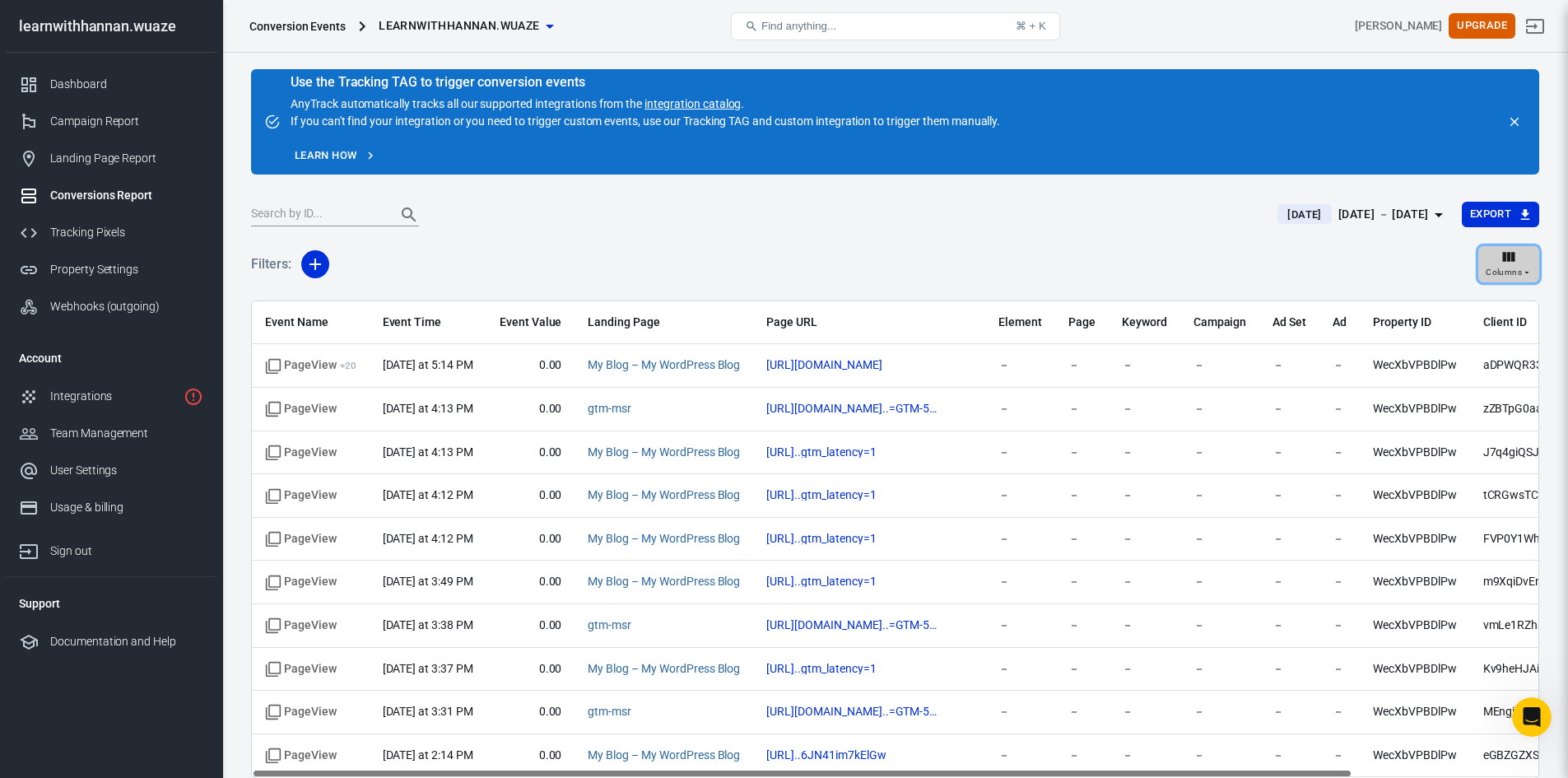
click at [1519, 274] on span "Columns" at bounding box center [1503, 272] width 36 height 15
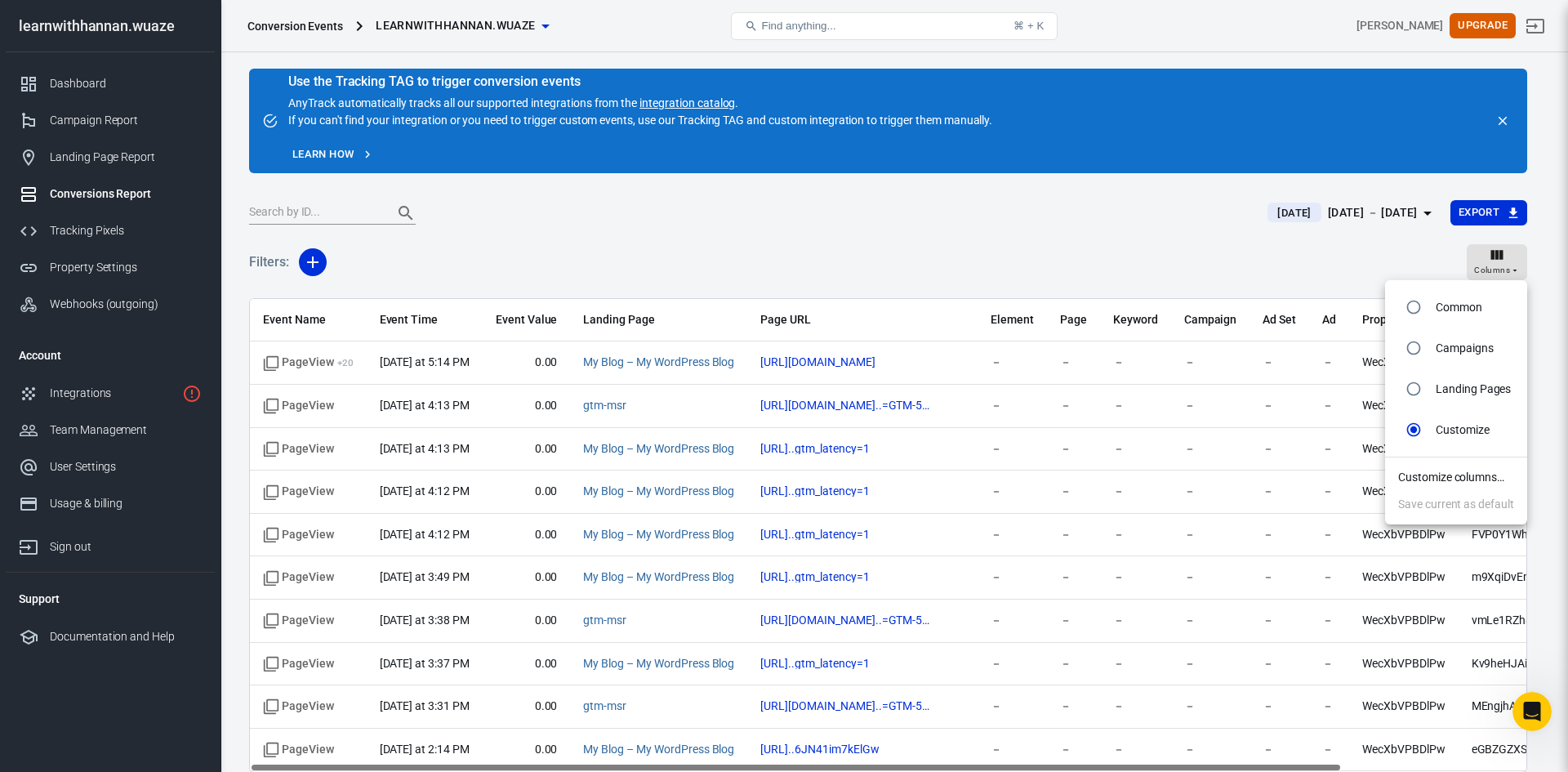
click at [1221, 254] on div at bounding box center [784, 386] width 1568 height 772
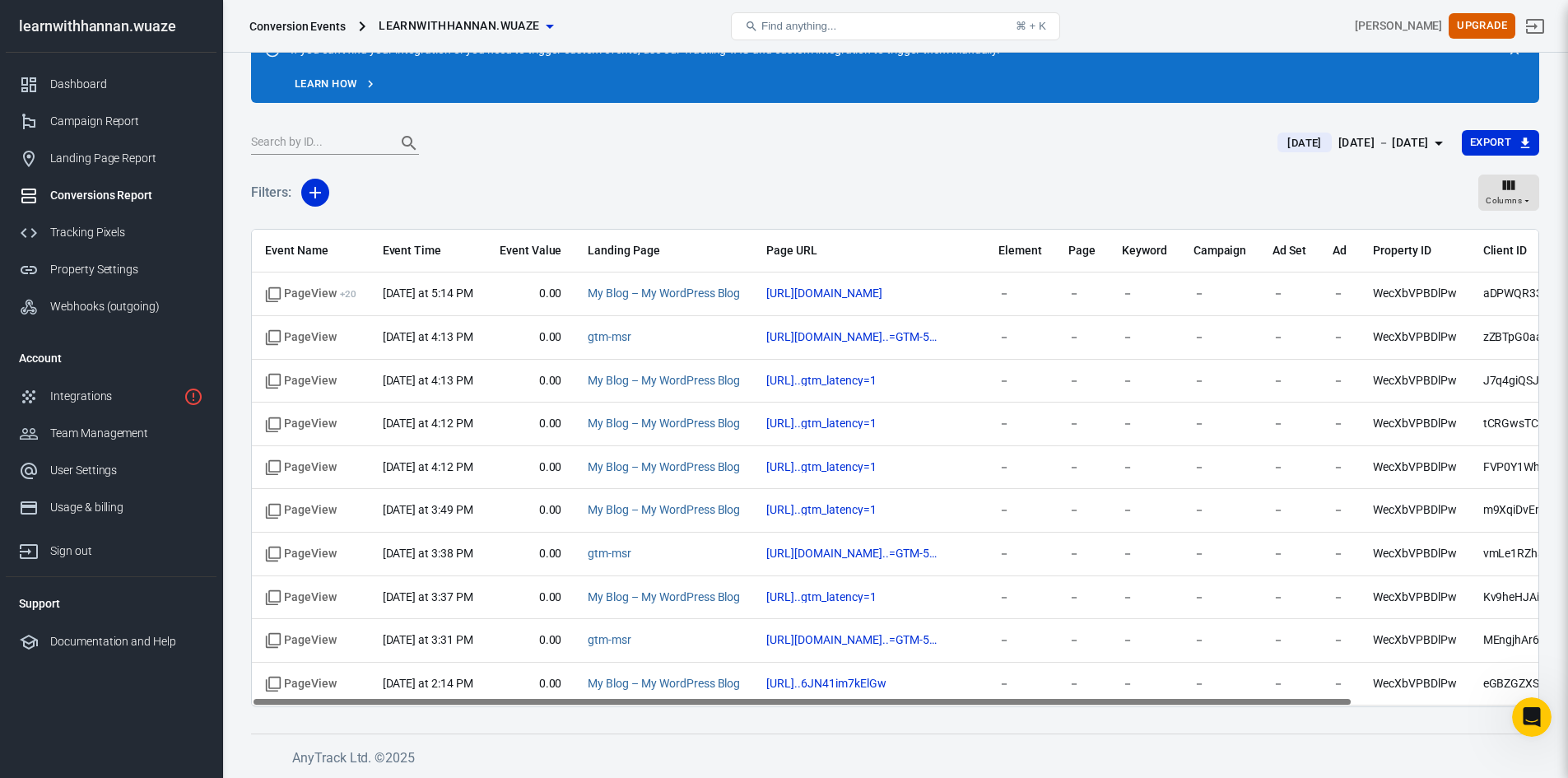
scroll to position [0, 218]
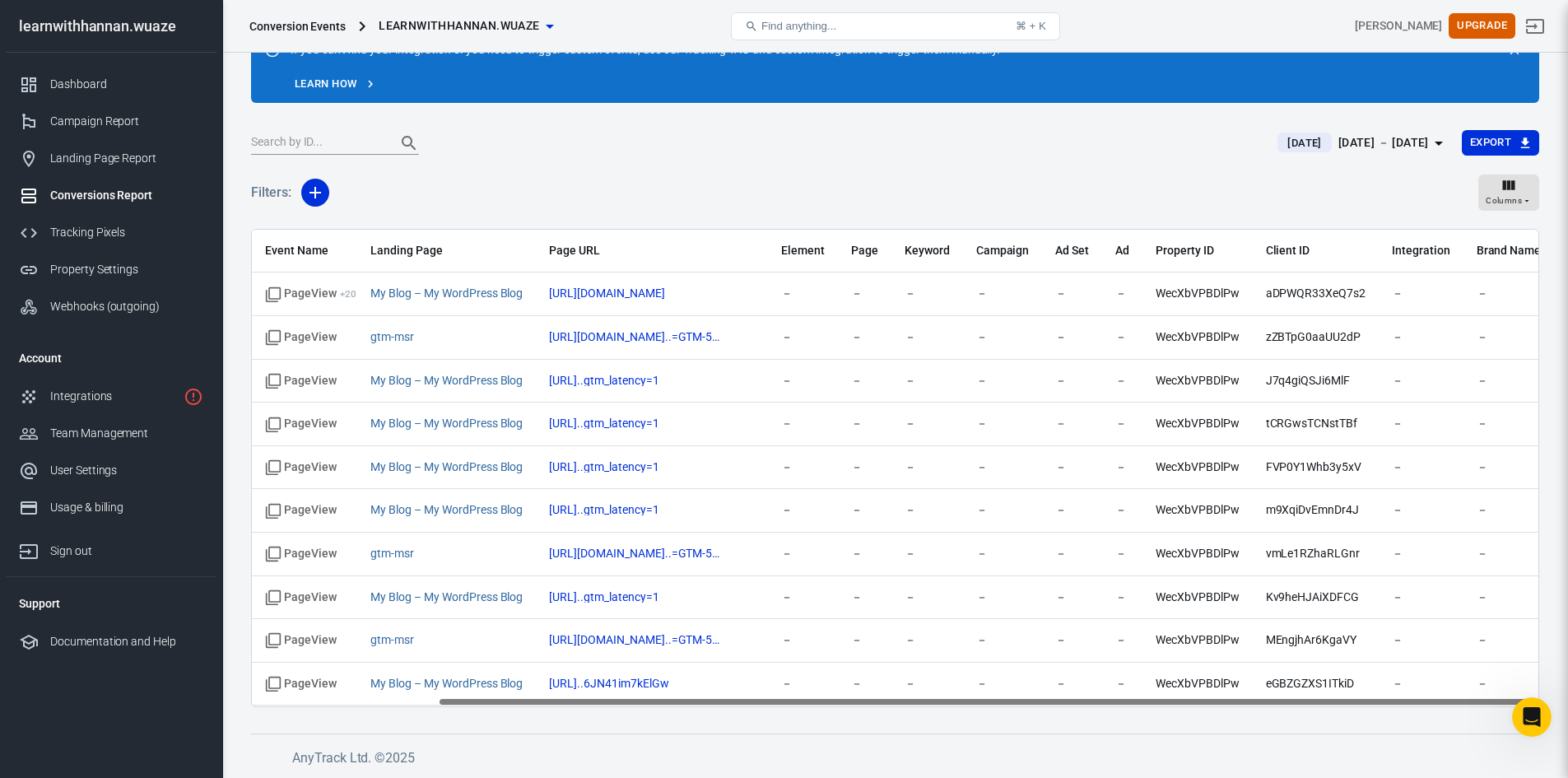
drag, startPoint x: 867, startPoint y: 702, endPoint x: 1571, endPoint y: 691, distance: 704.1
click at [1568, 691] on html "Conversion Events learnwithhannan.wuaze Find anything... ⌘ + K Mohammad Hannan …" at bounding box center [784, 353] width 1568 height 850
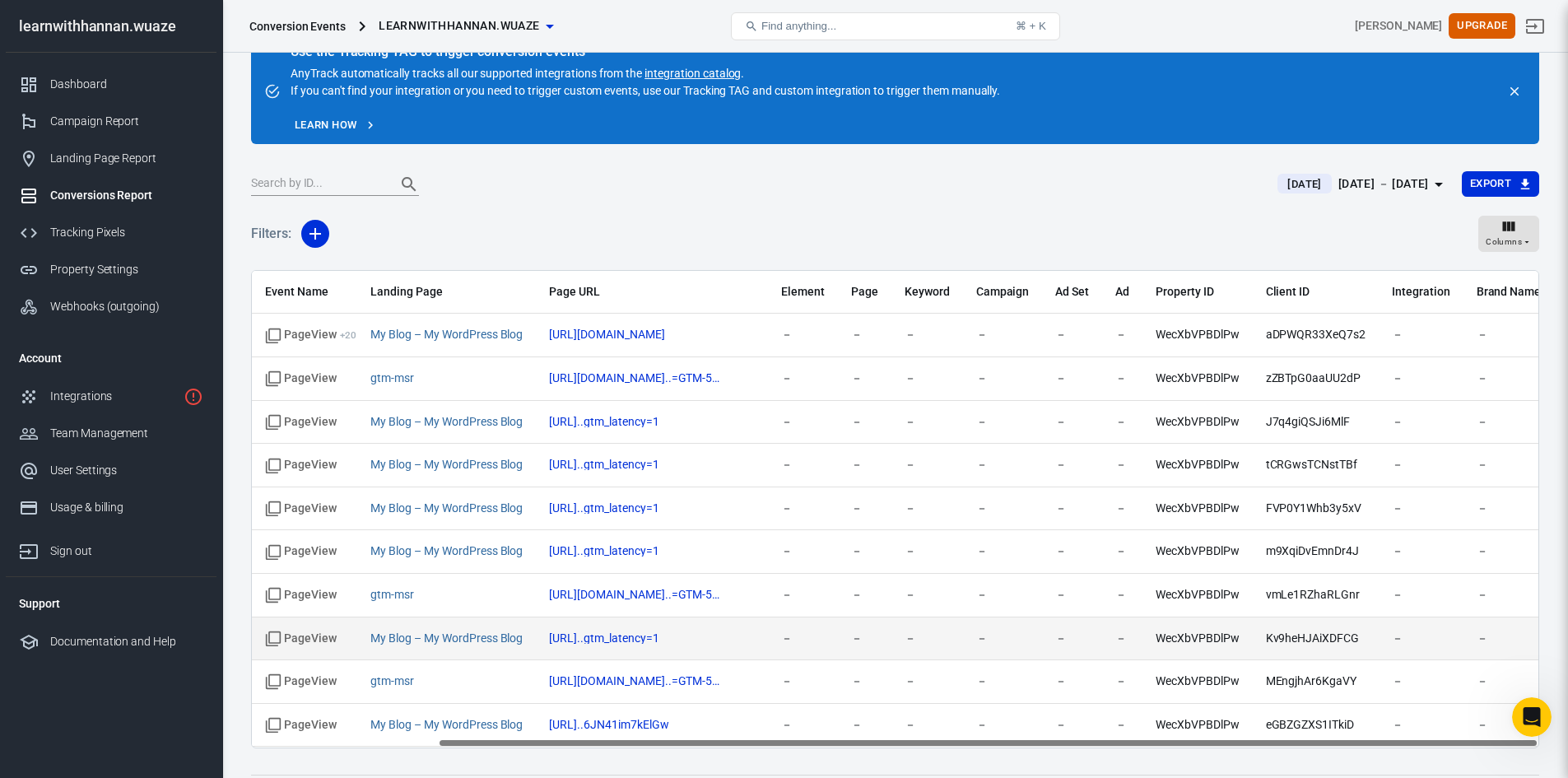
scroll to position [0, 0]
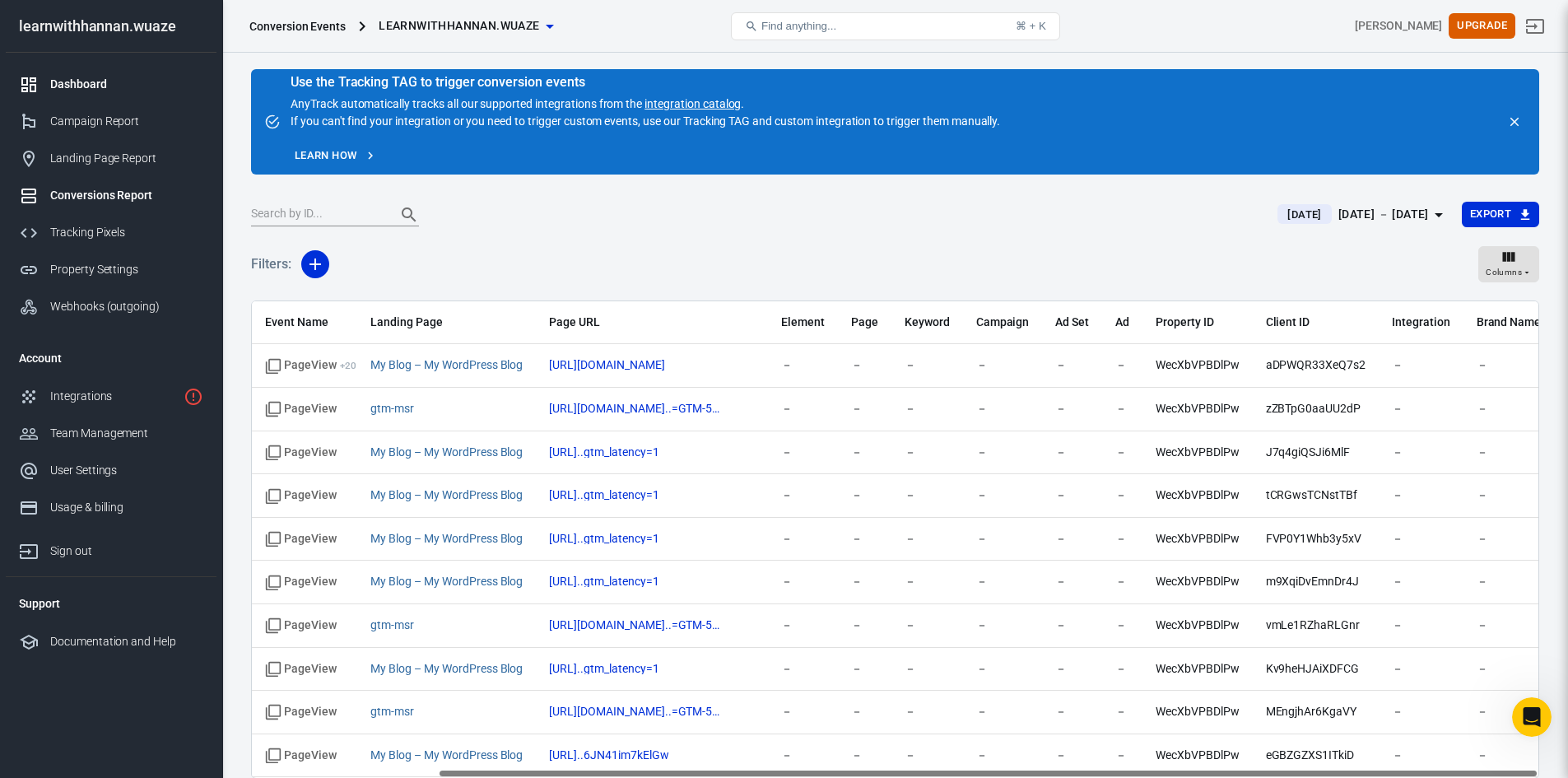
click at [76, 82] on div "Dashboard" at bounding box center [127, 83] width 153 height 17
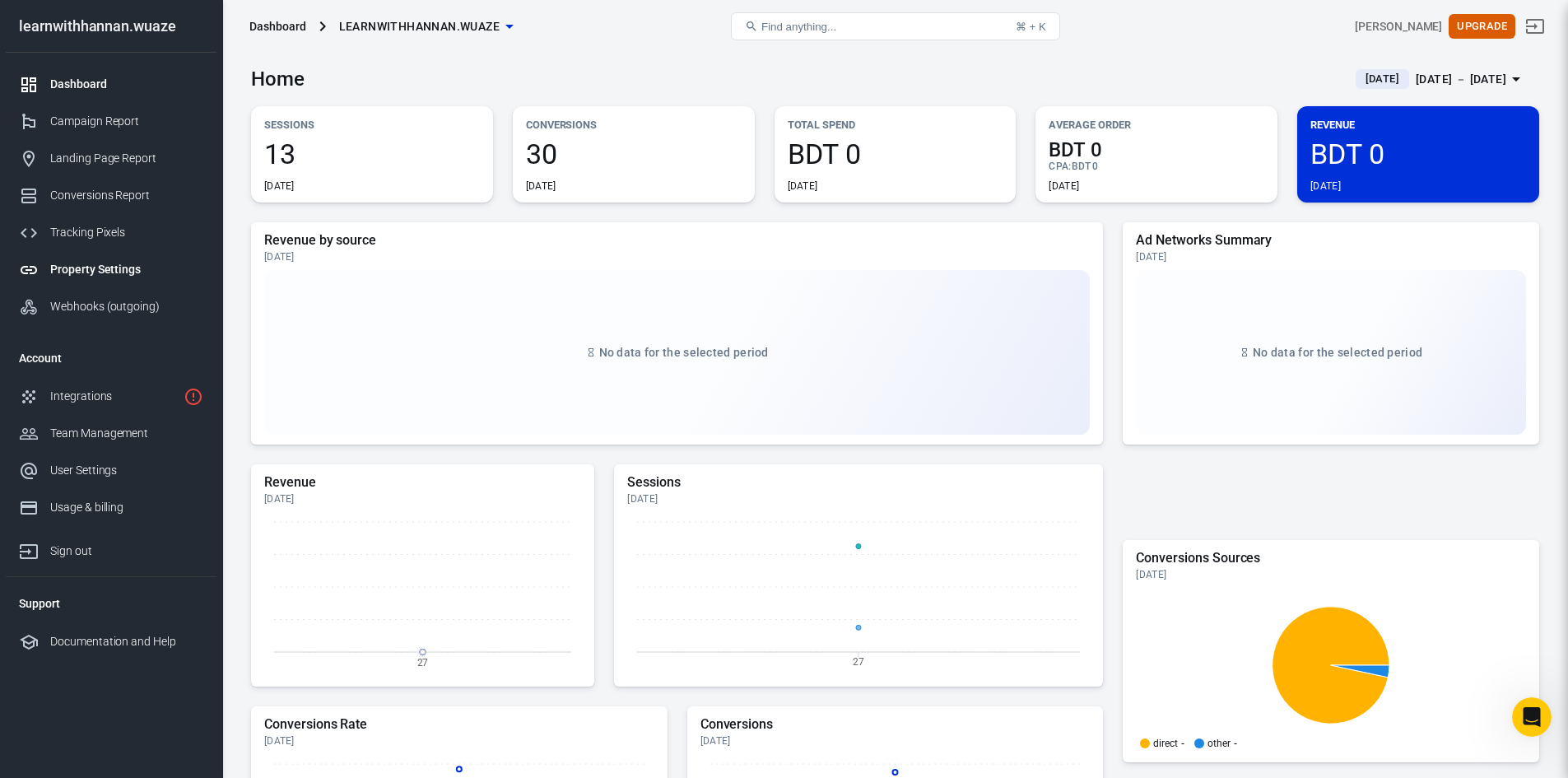
click at [93, 270] on div "Property Settings" at bounding box center [127, 269] width 153 height 17
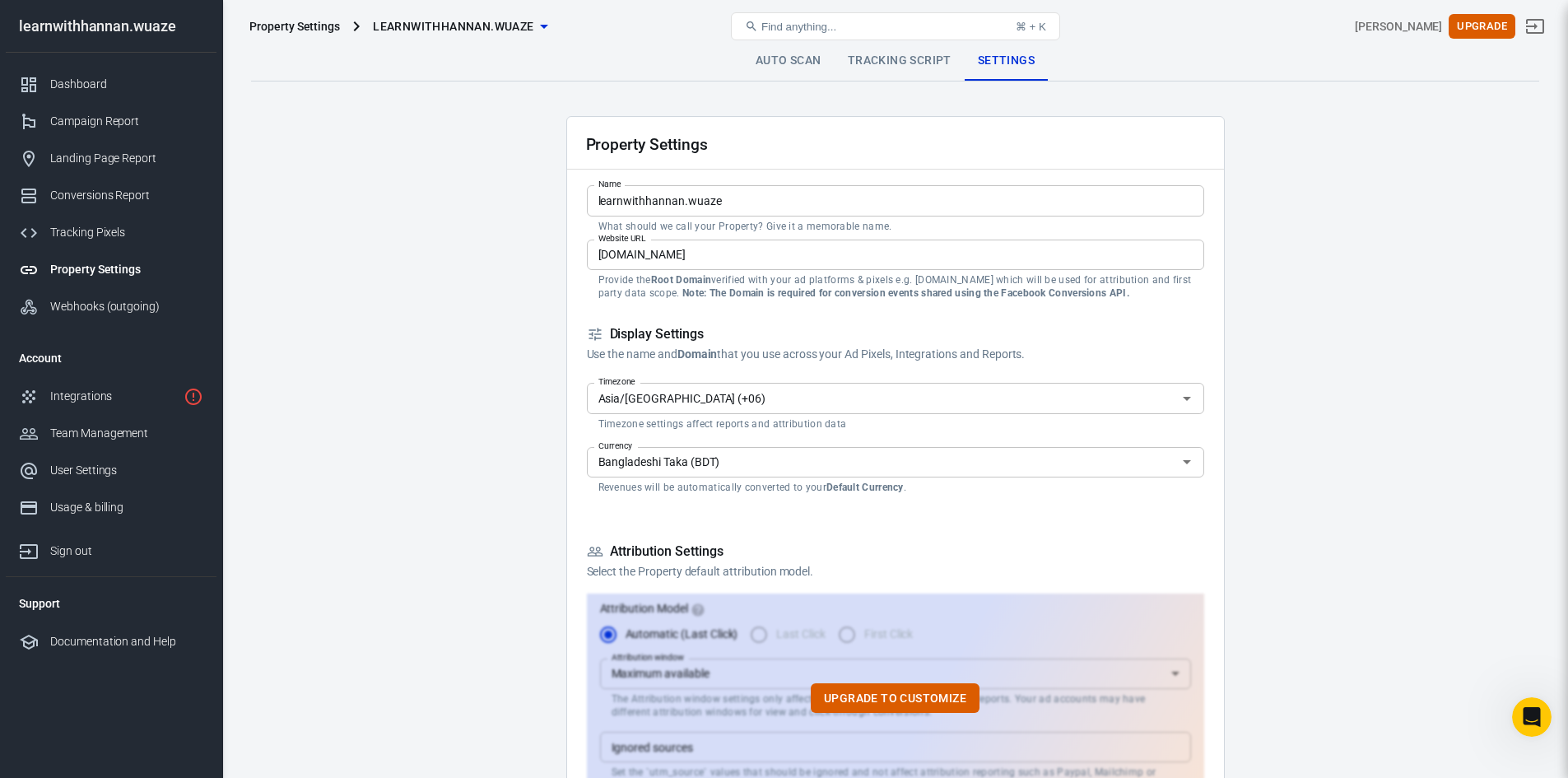
click at [864, 60] on link "Tracking Script" at bounding box center [899, 61] width 130 height 40
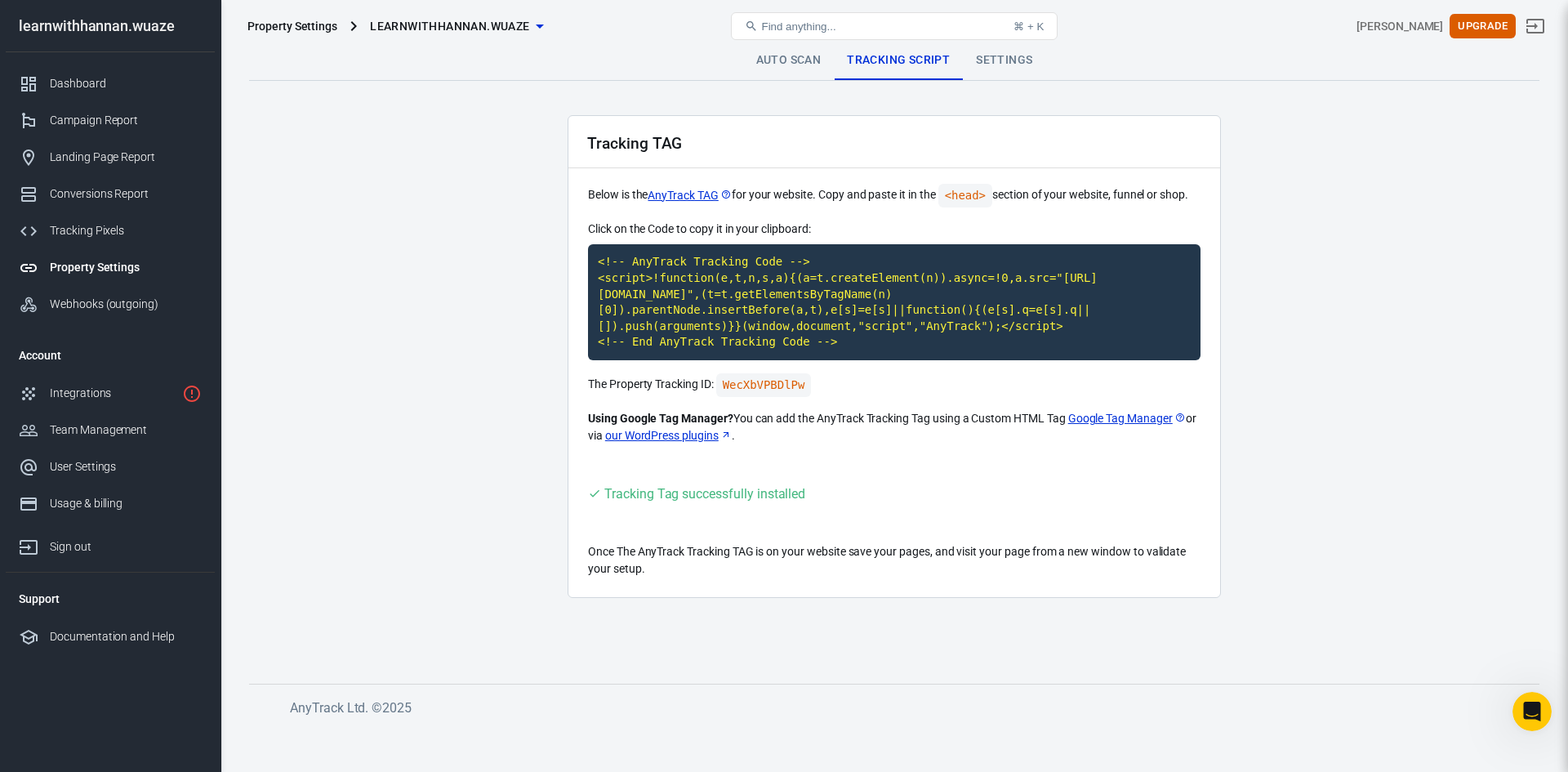
click at [784, 59] on link "Auto Scan" at bounding box center [788, 60] width 92 height 39
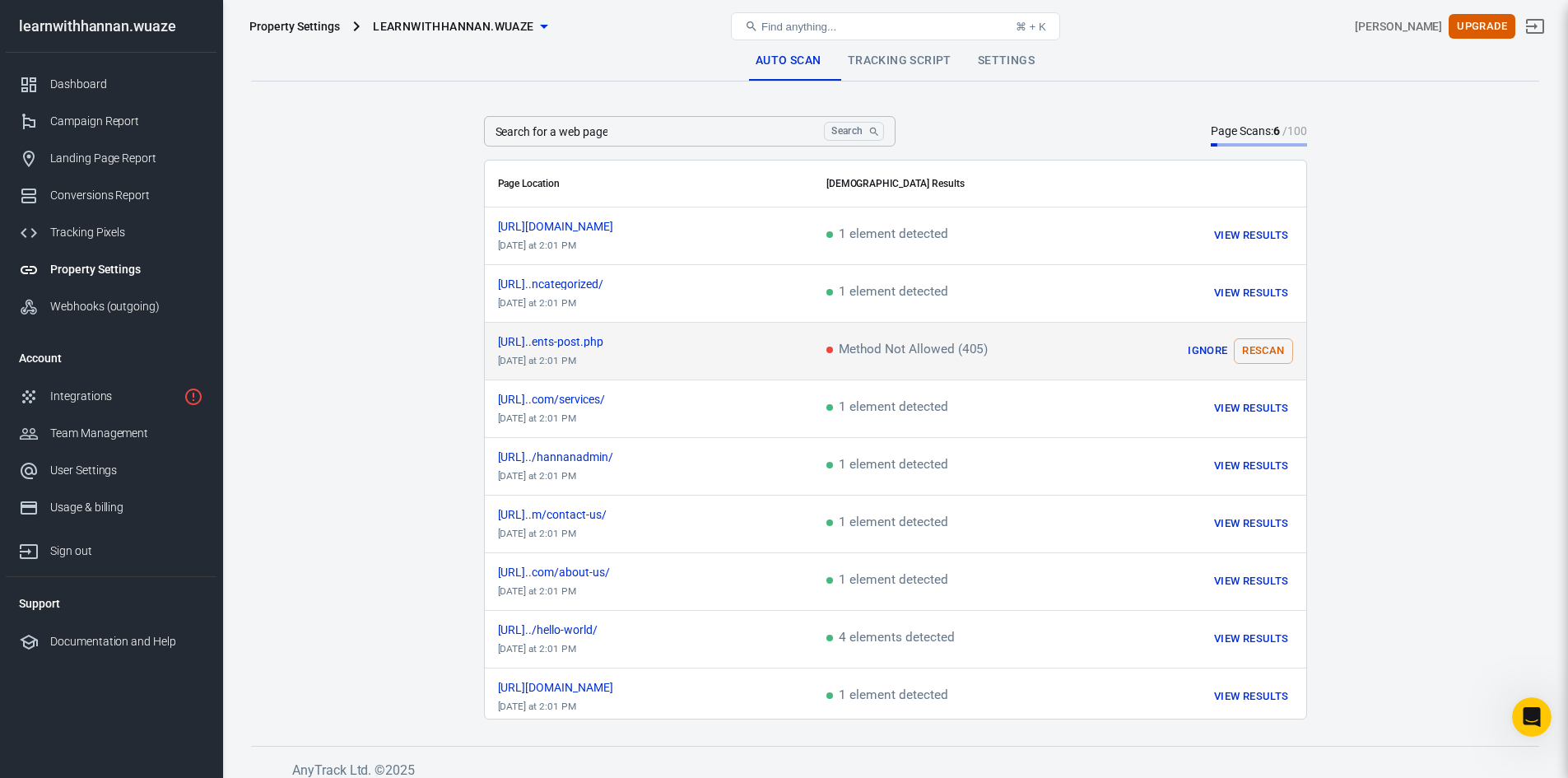
click at [1260, 349] on button "Rescan" at bounding box center [1263, 352] width 59 height 26
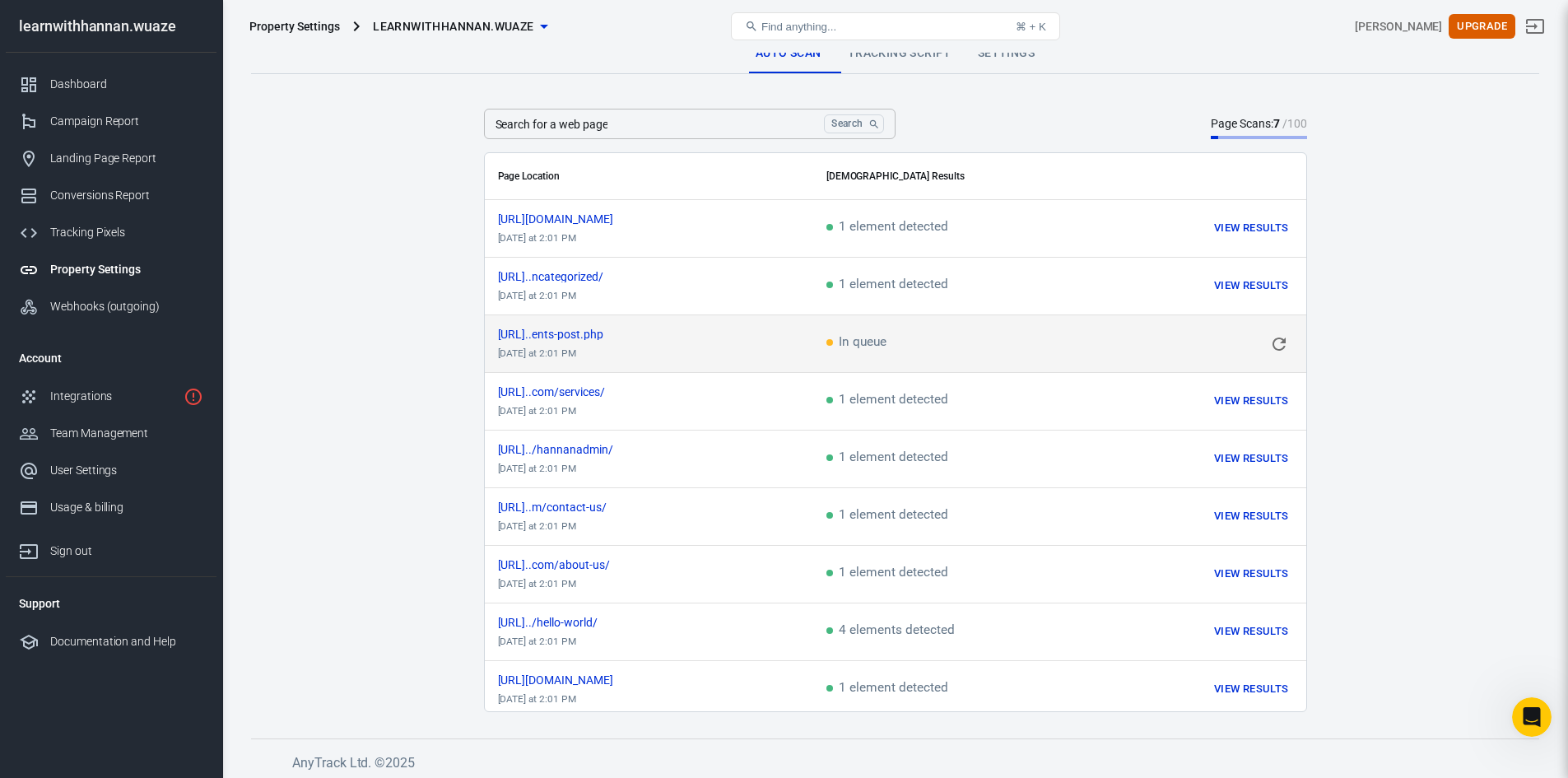
scroll to position [12, 0]
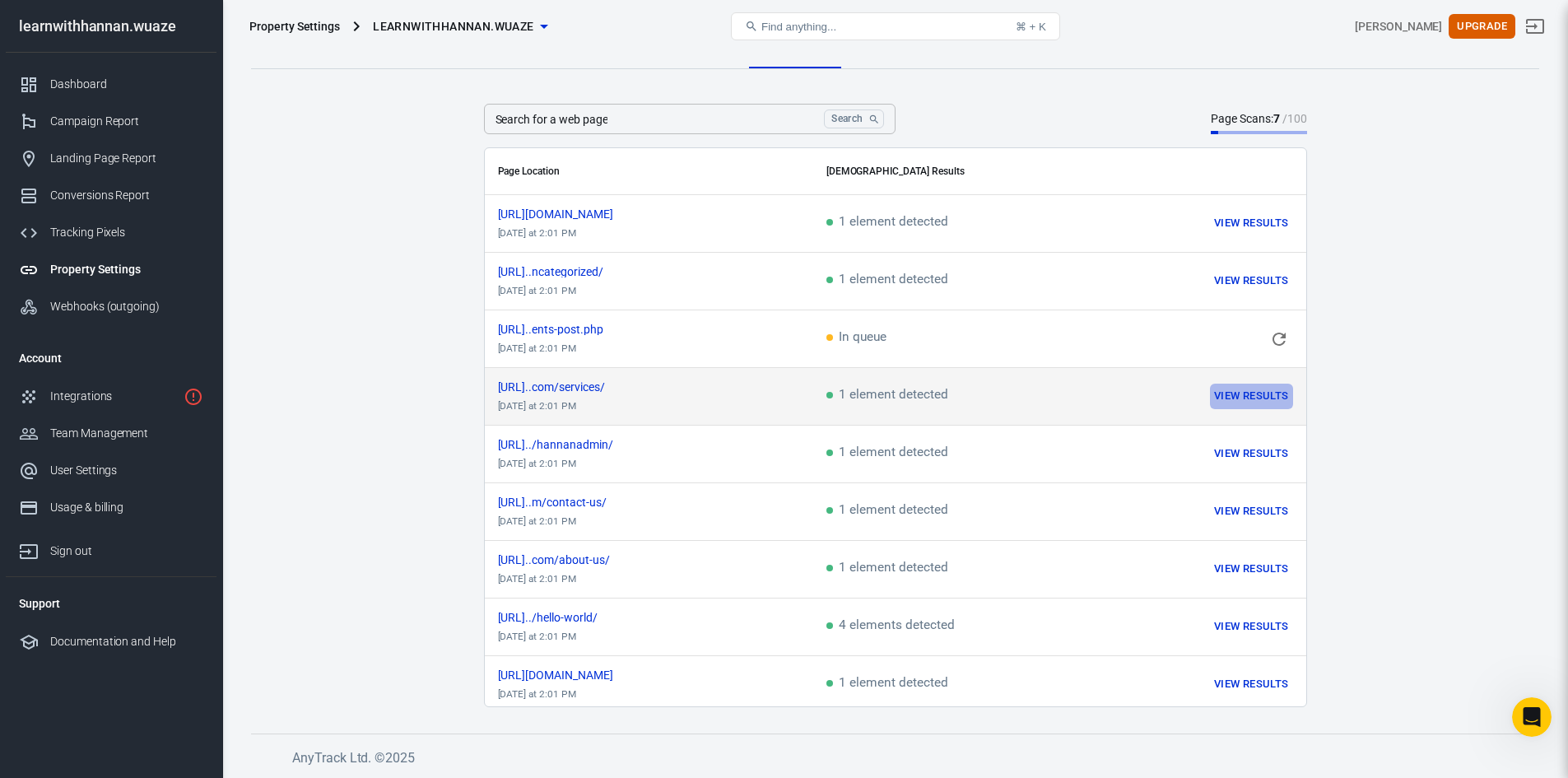
click at [1255, 390] on button "View Results" at bounding box center [1251, 396] width 82 height 26
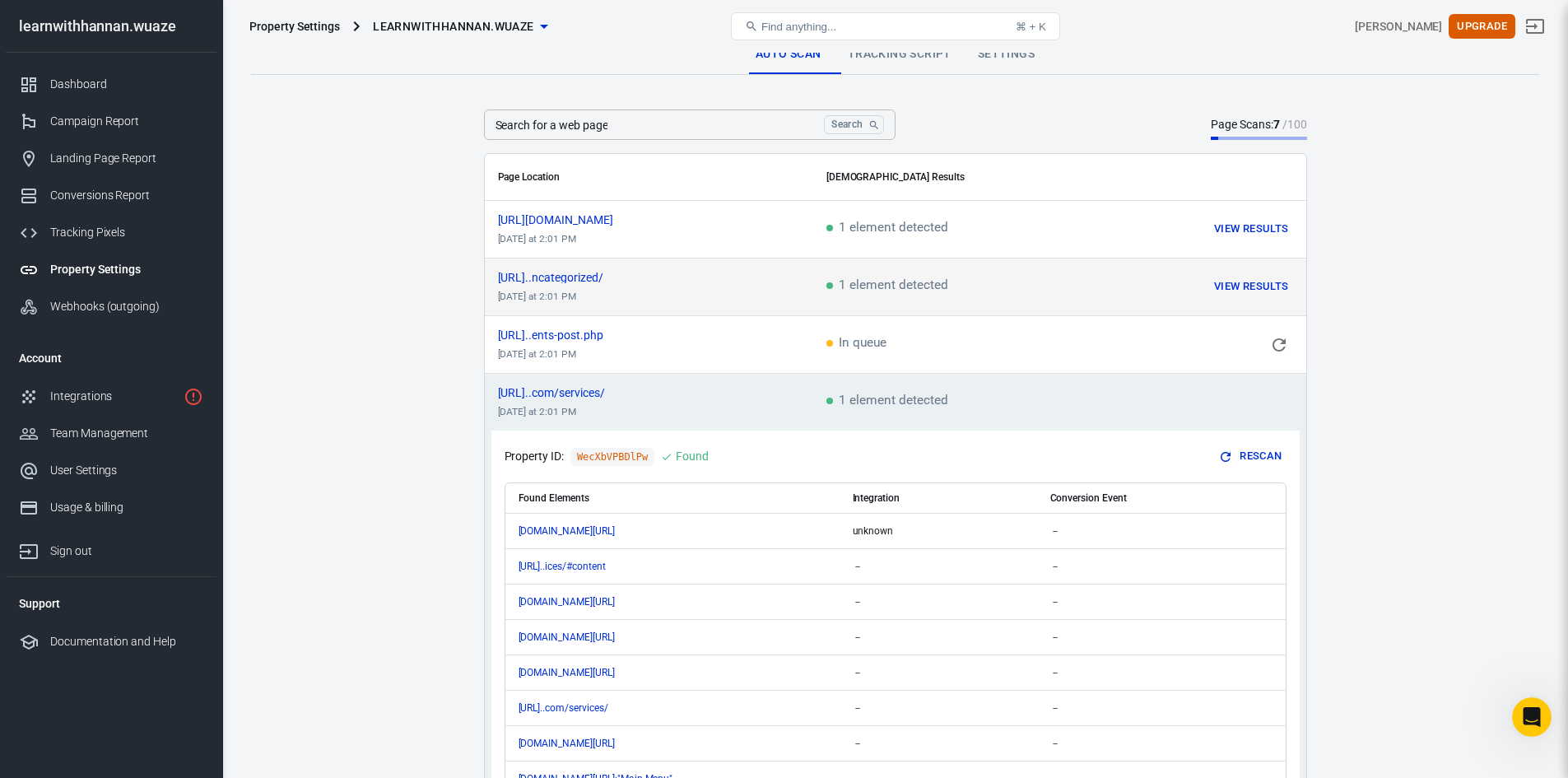
scroll to position [0, 0]
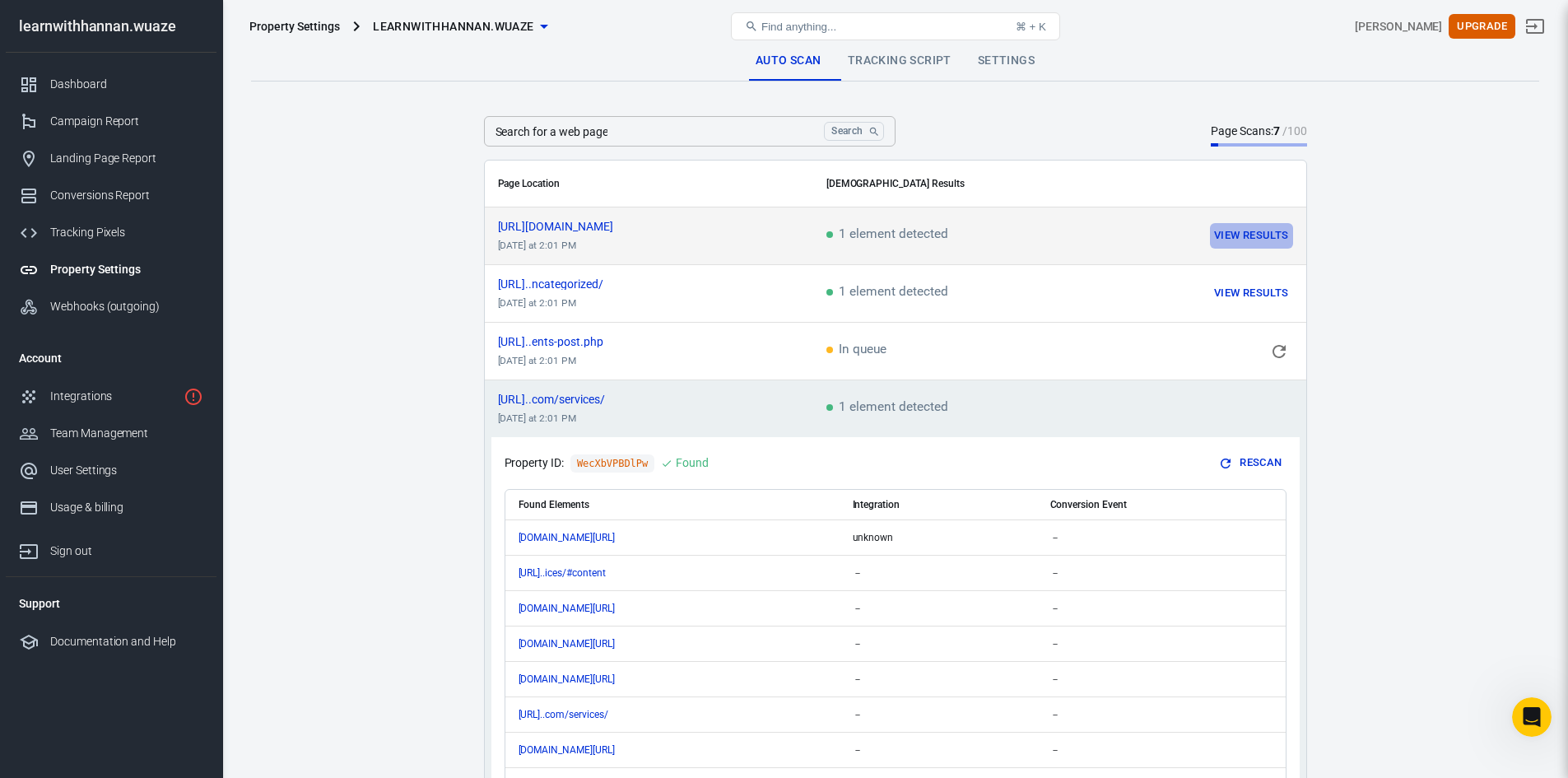
click at [1242, 231] on button "View Results" at bounding box center [1251, 236] width 82 height 26
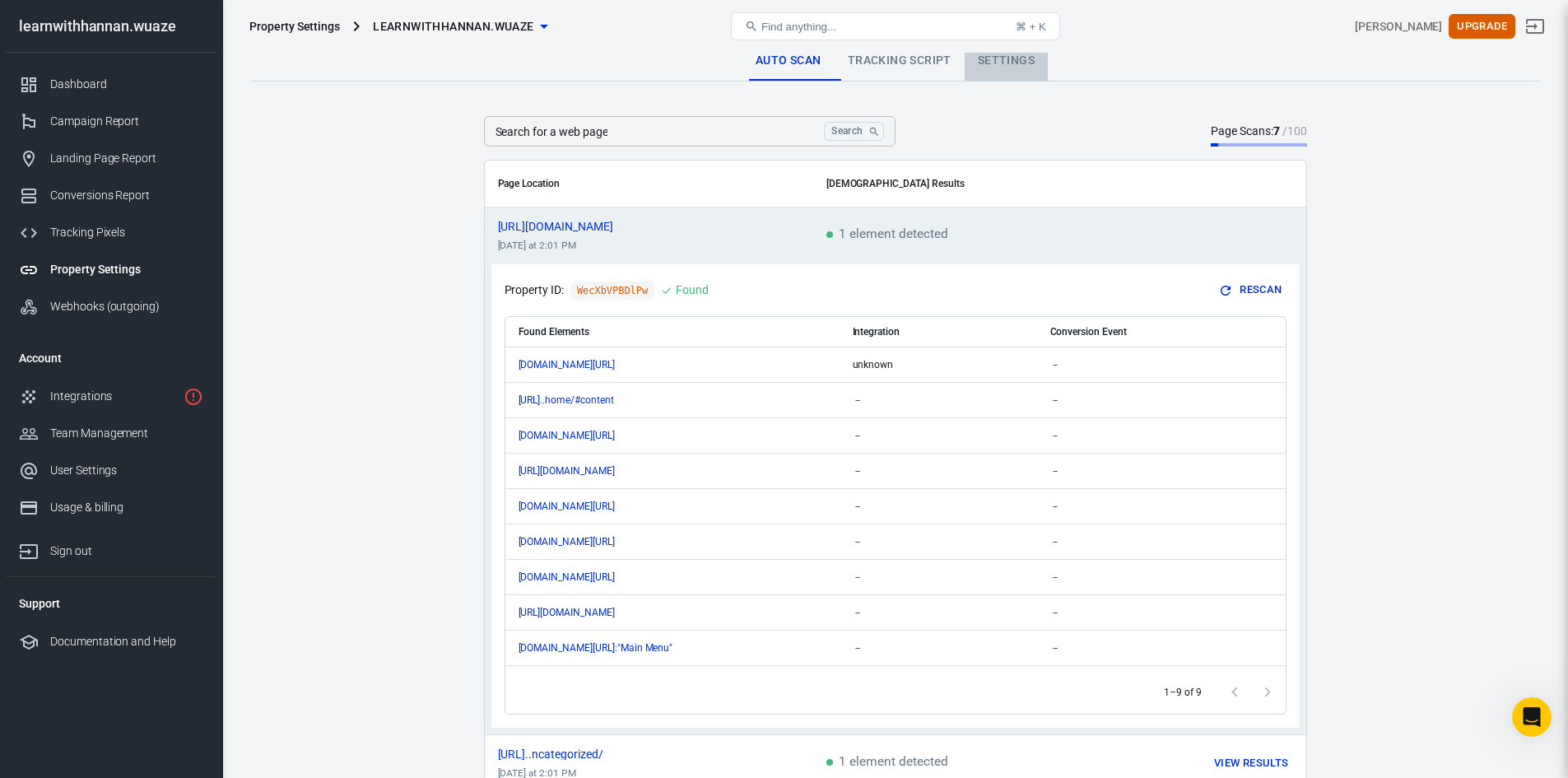
click at [1011, 68] on link "Settings" at bounding box center [1007, 61] width 83 height 40
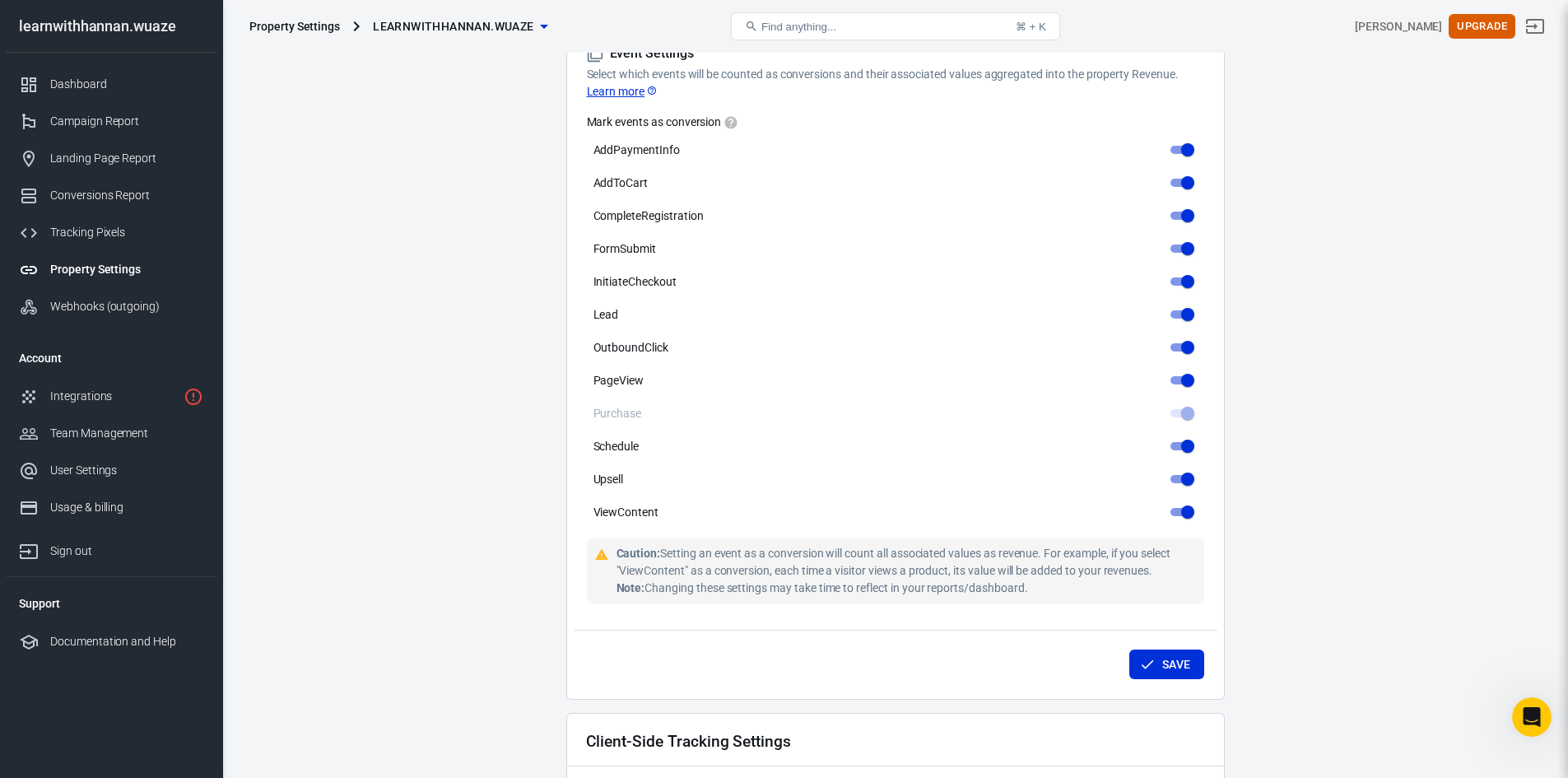
scroll to position [824, 0]
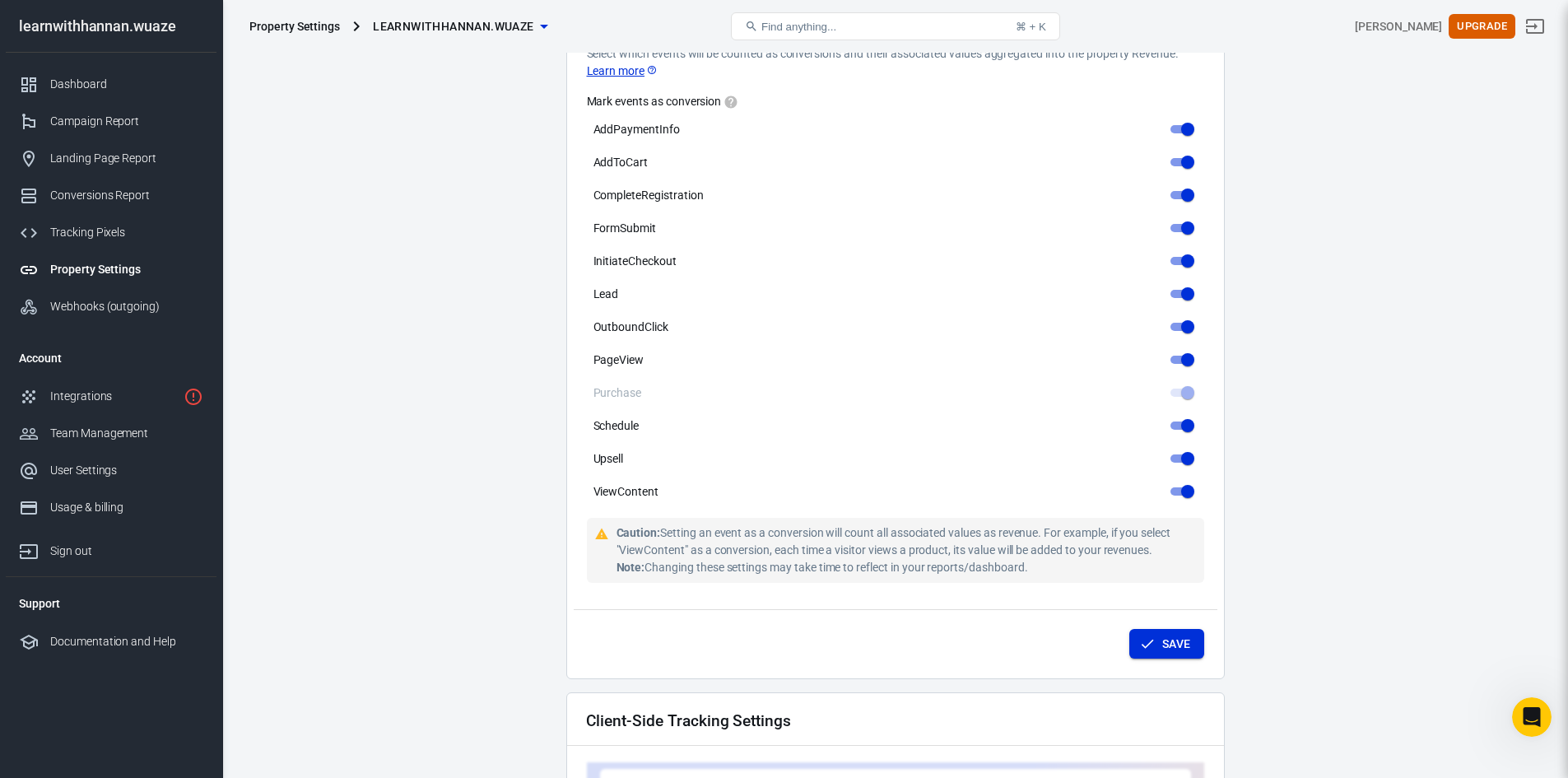
click at [1176, 630] on button "Save" at bounding box center [1167, 644] width 75 height 31
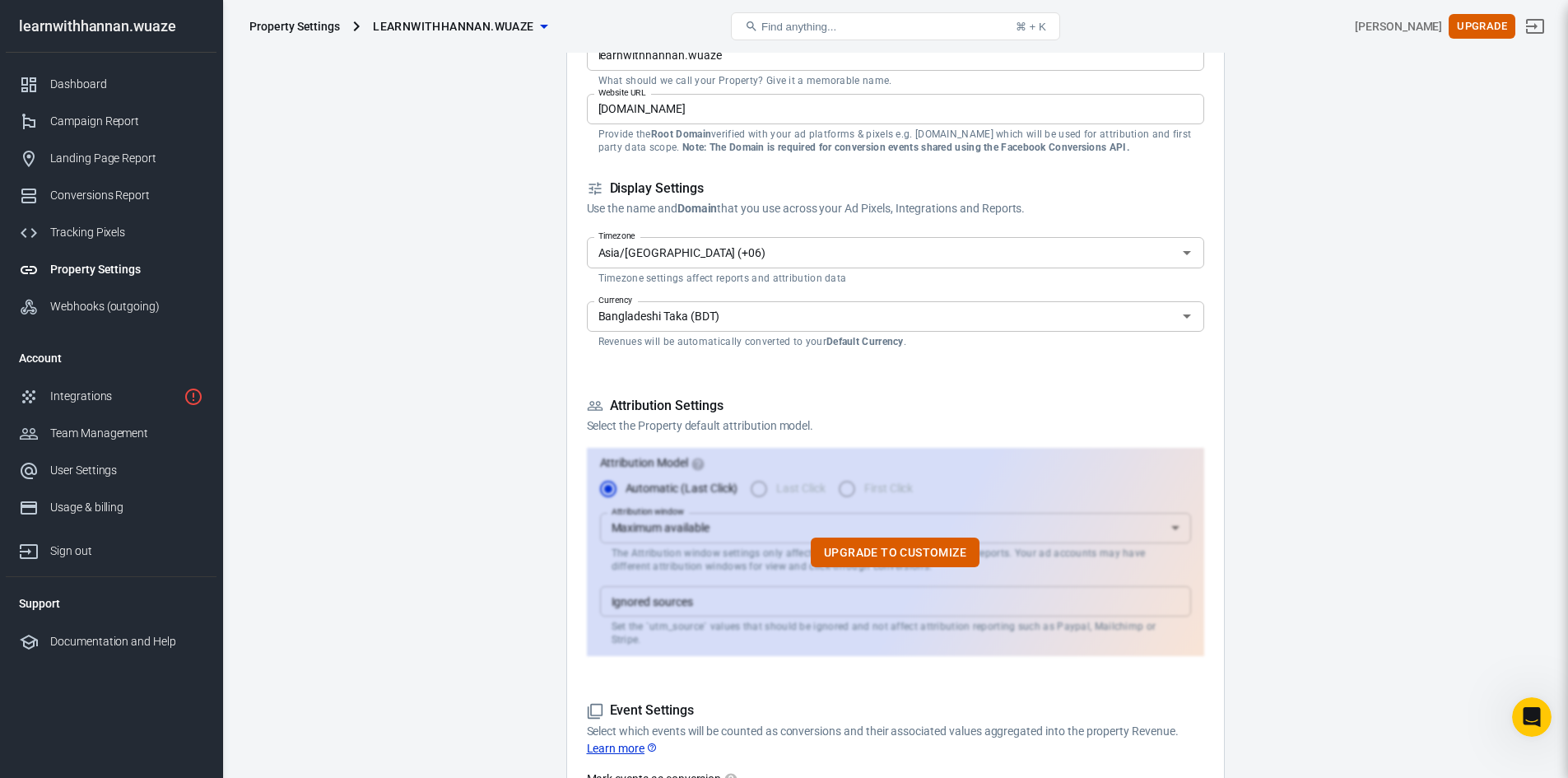
scroll to position [0, 0]
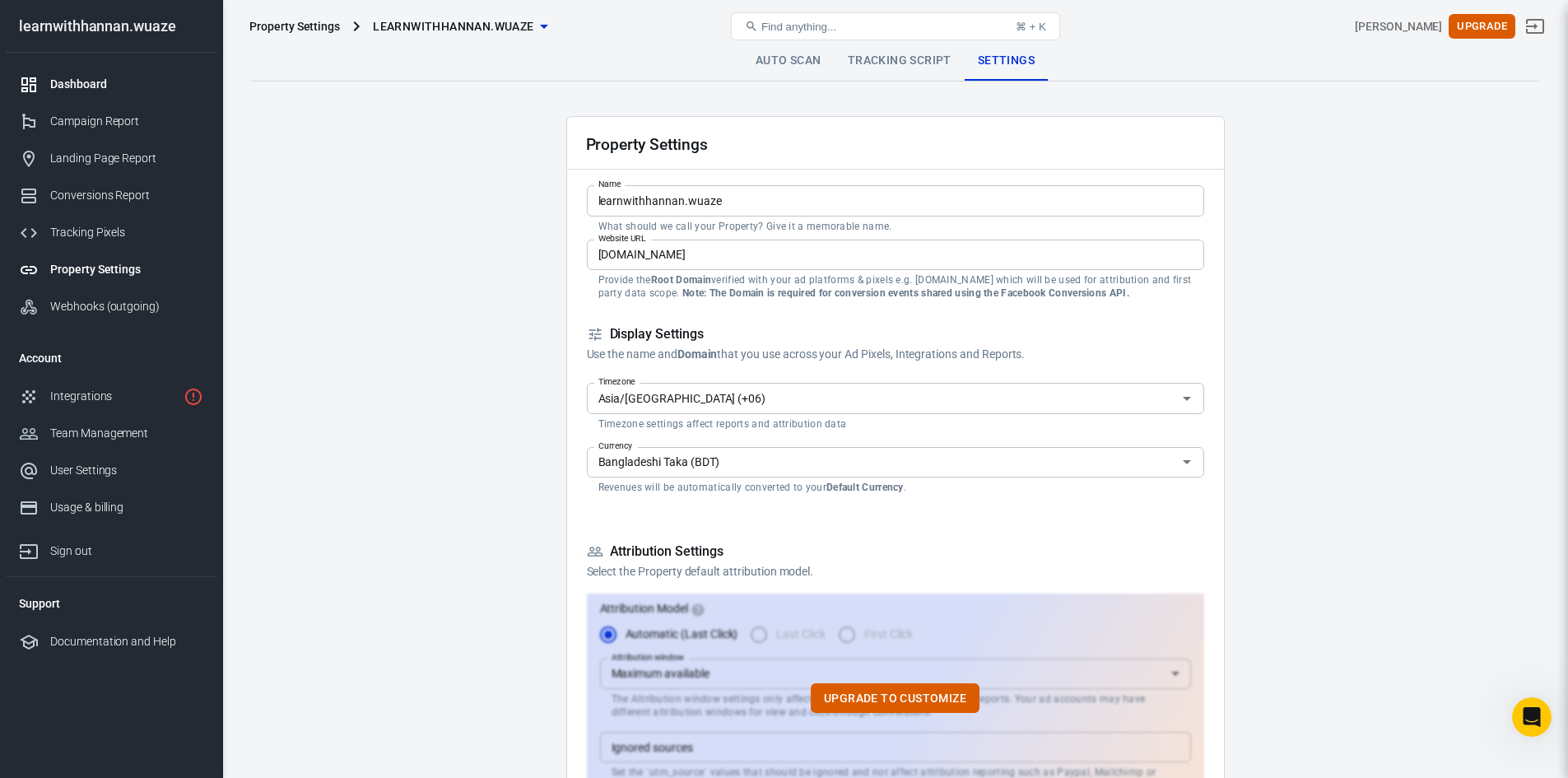
click at [60, 85] on div "Dashboard" at bounding box center [127, 83] width 153 height 17
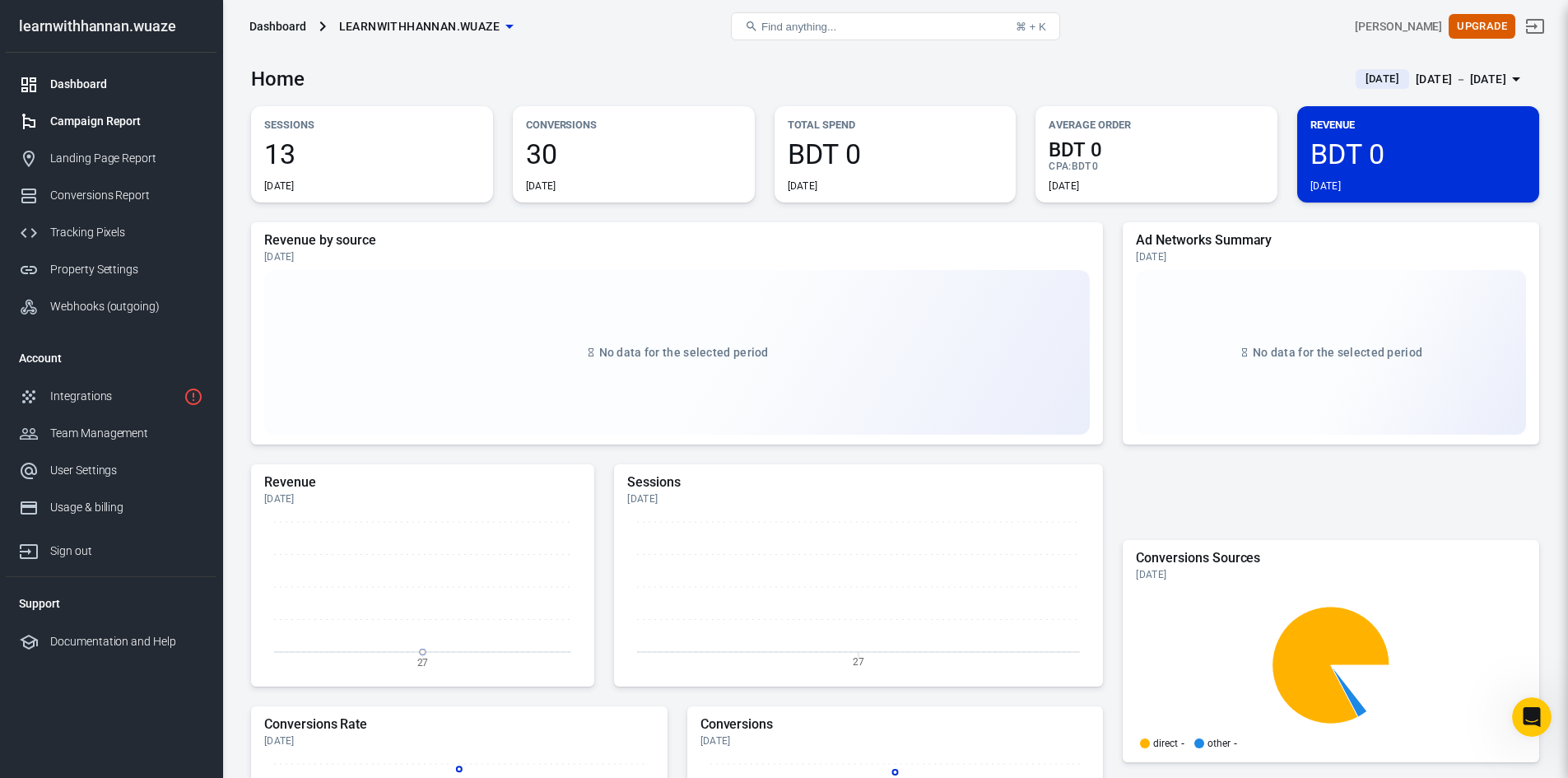
click at [64, 117] on div "Campaign Report" at bounding box center [127, 121] width 153 height 17
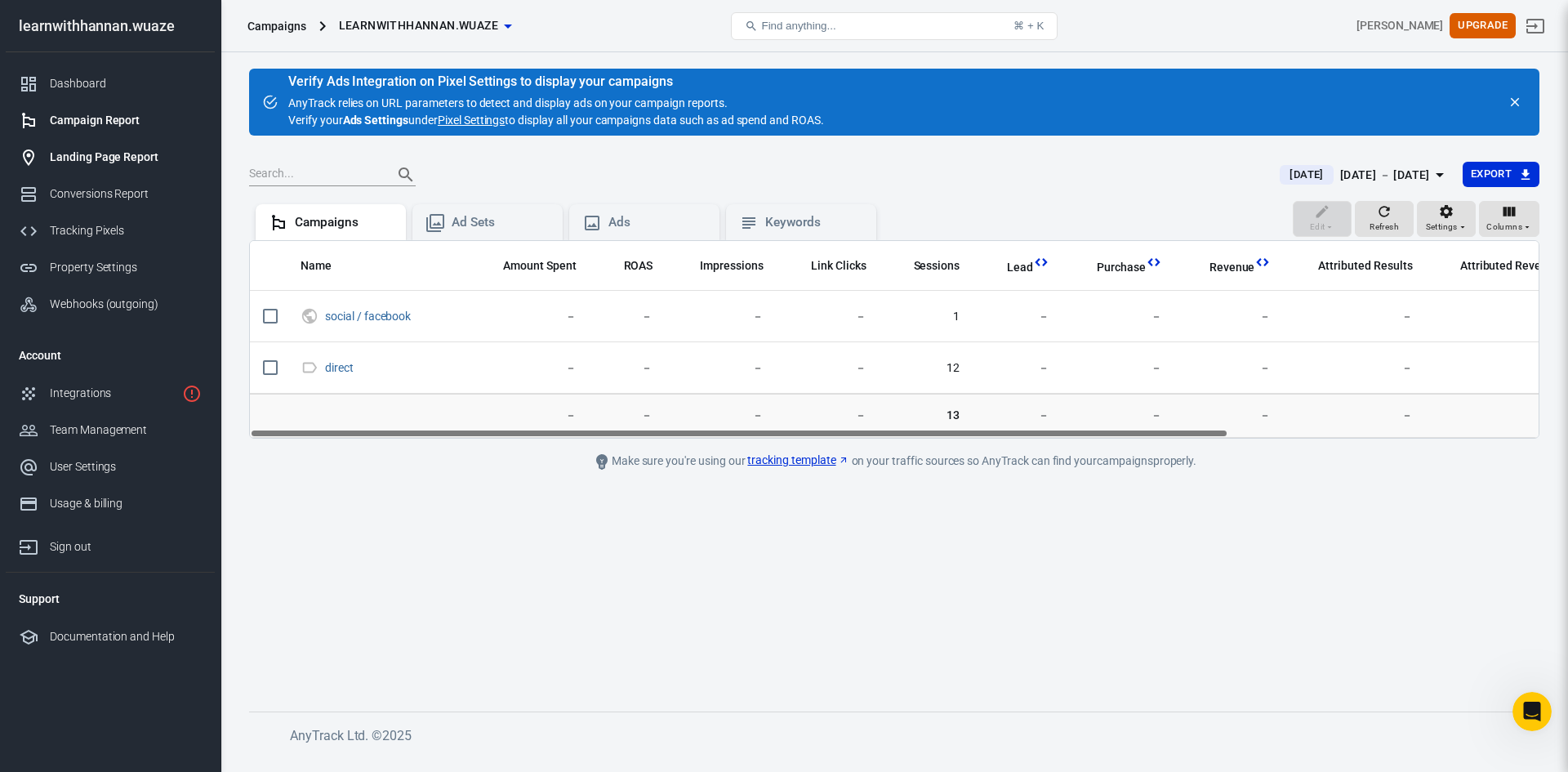
click at [97, 161] on div "Landing Page Report" at bounding box center [126, 157] width 152 height 17
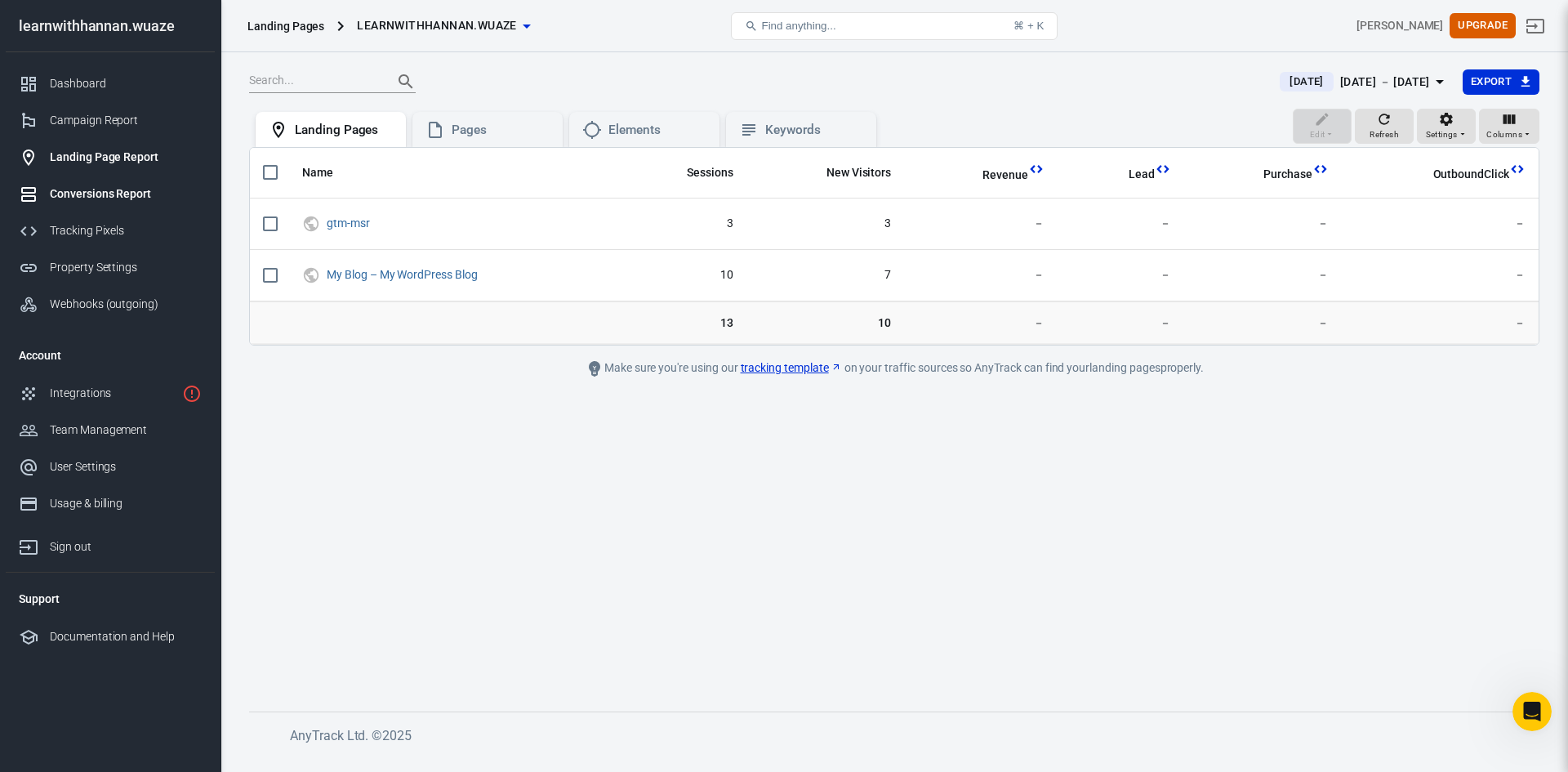
click at [84, 189] on div "Conversions Report" at bounding box center [126, 193] width 152 height 17
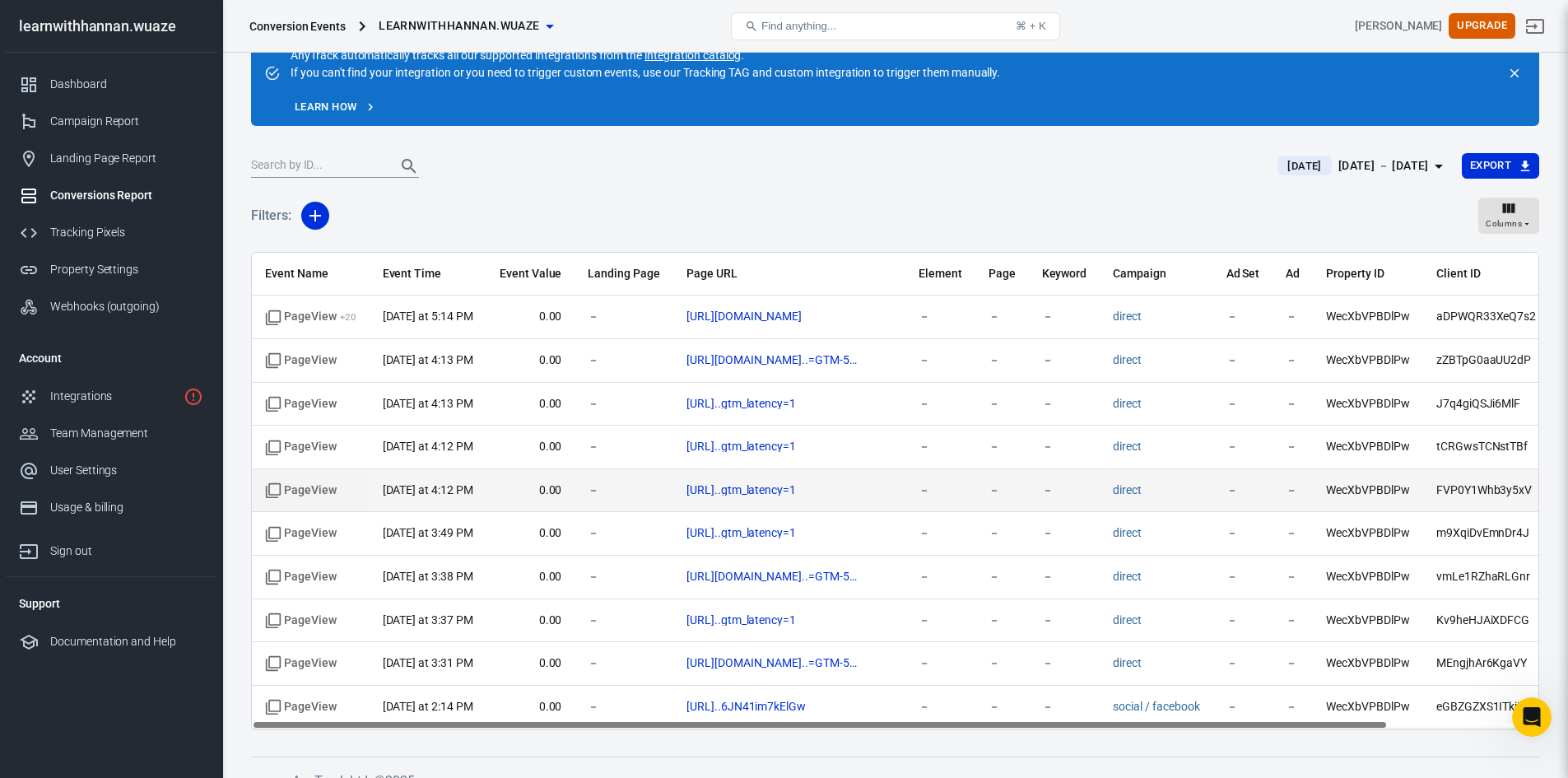
scroll to position [72, 0]
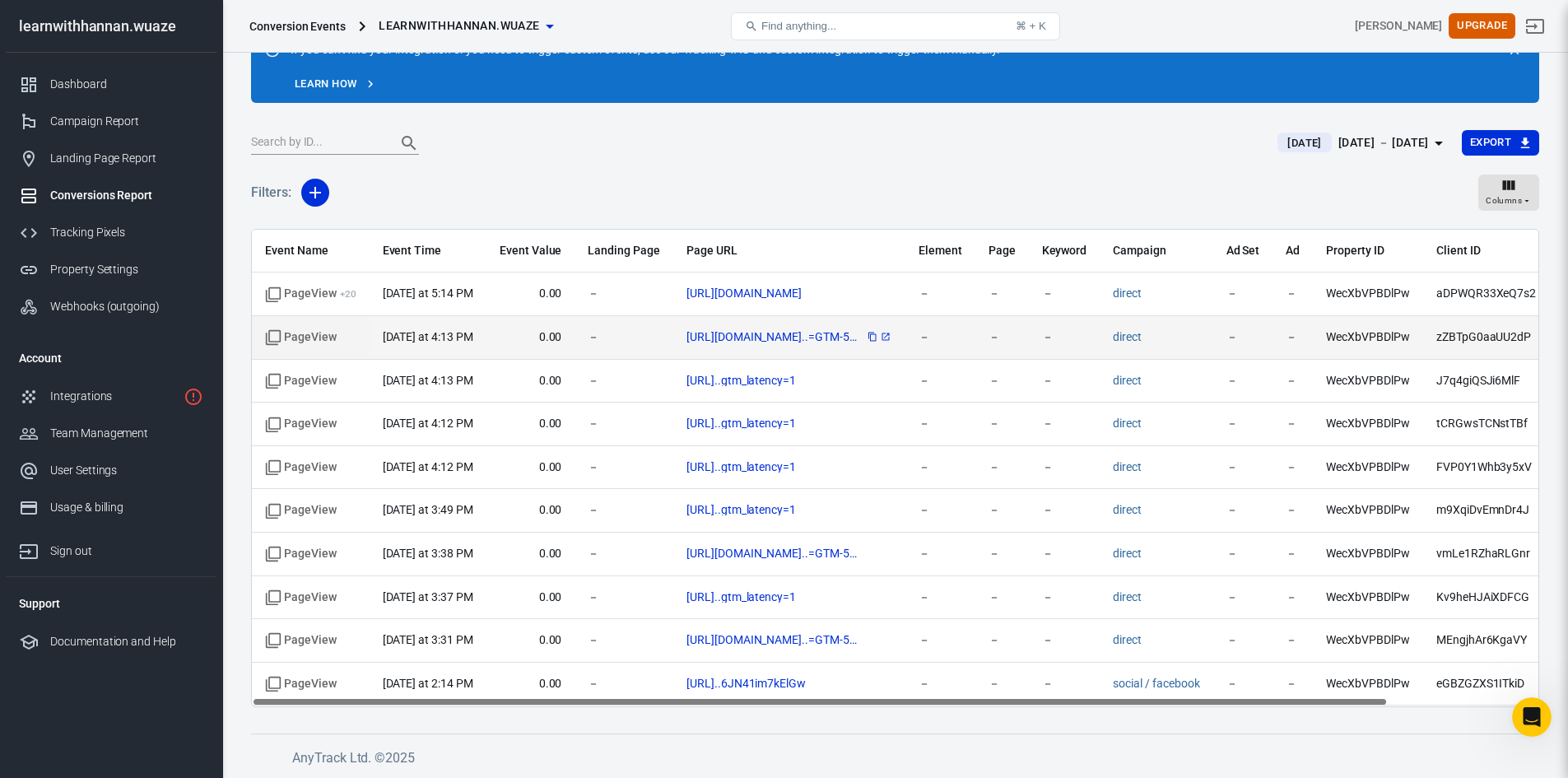
click at [881, 339] on icon "scrollable content" at bounding box center [886, 337] width 10 height 10
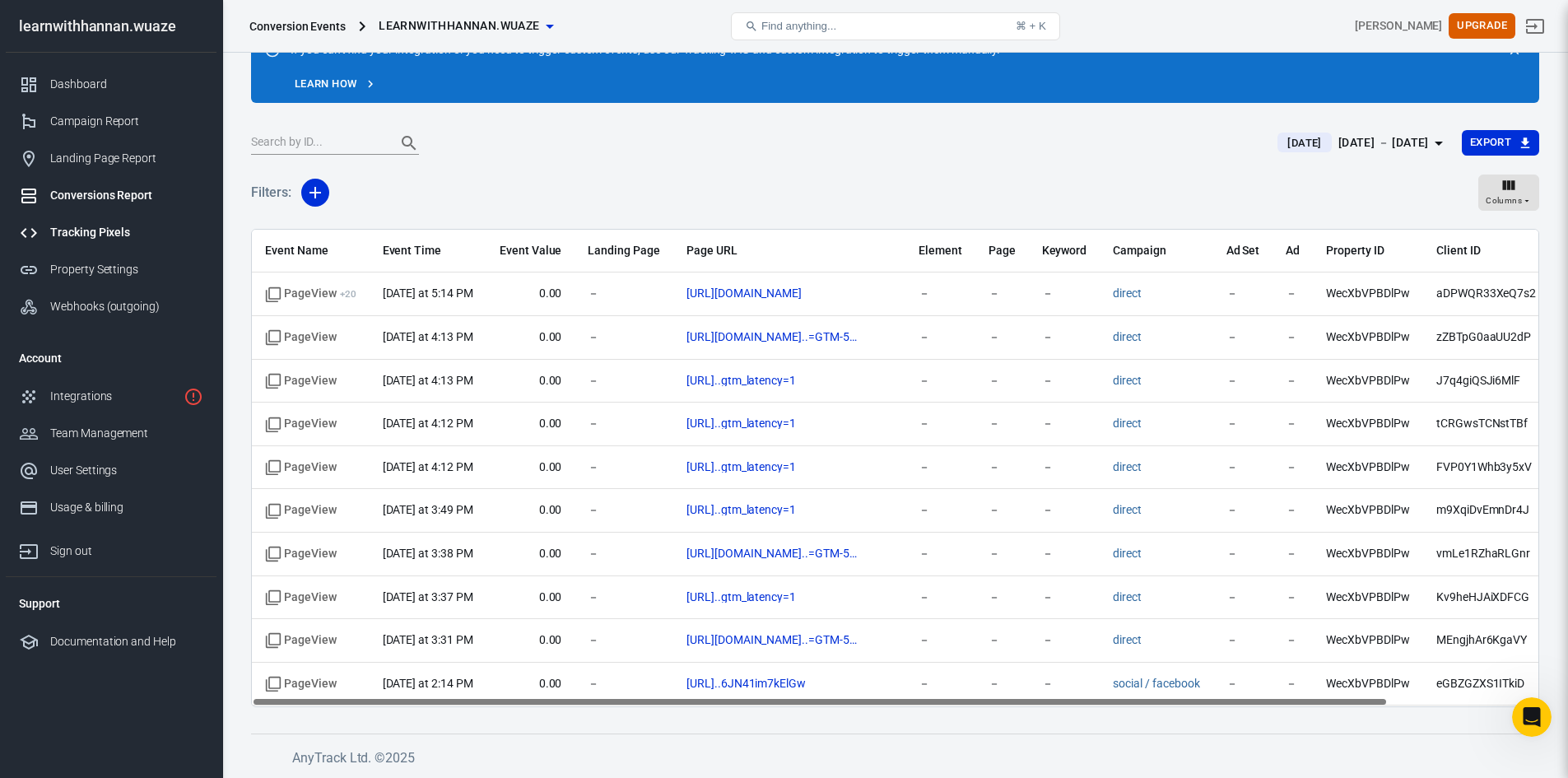
click at [98, 228] on div "Tracking Pixels" at bounding box center [127, 232] width 153 height 17
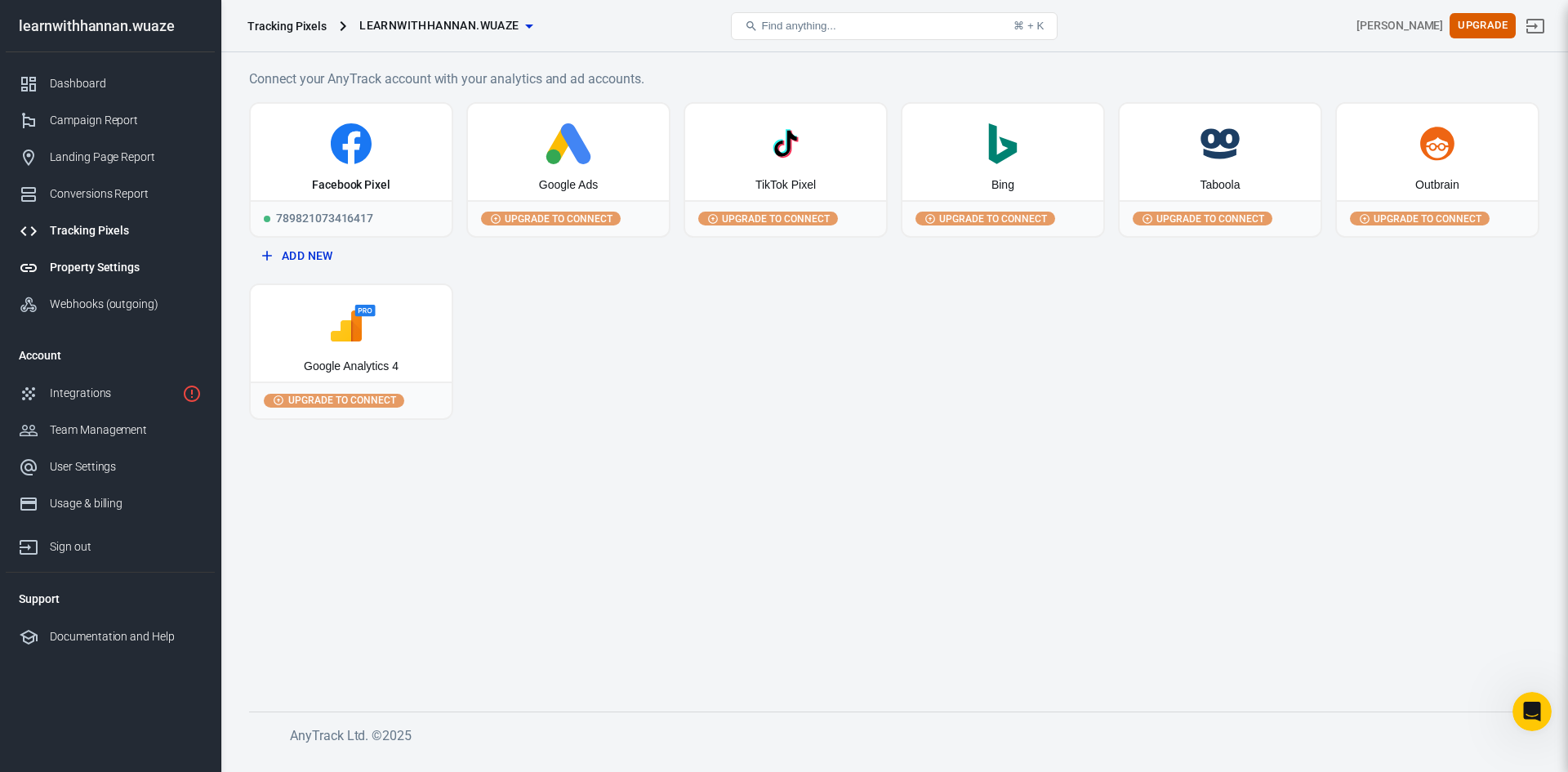
click at [81, 264] on div "Property Settings" at bounding box center [126, 267] width 152 height 17
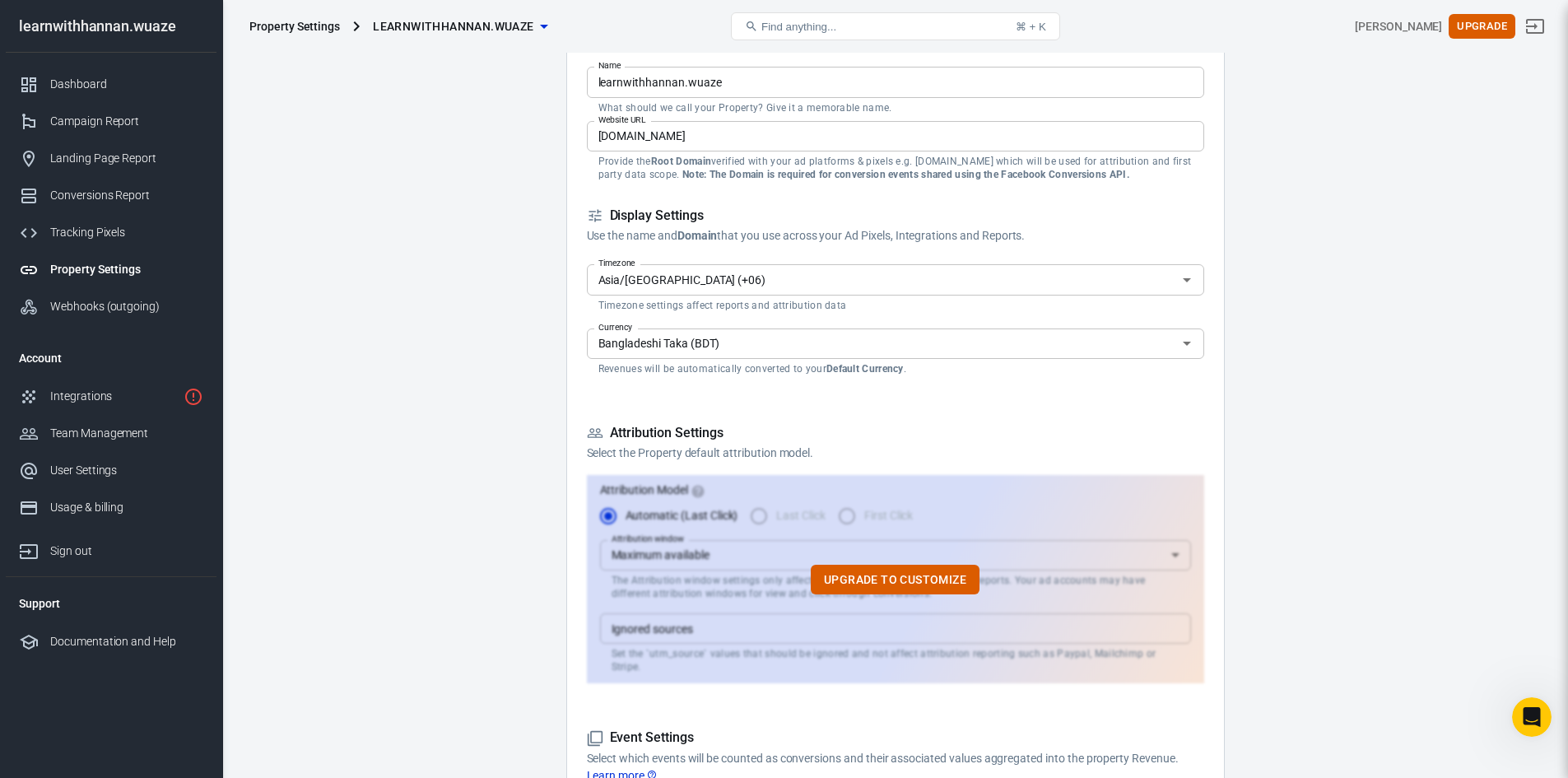
scroll to position [329, 0]
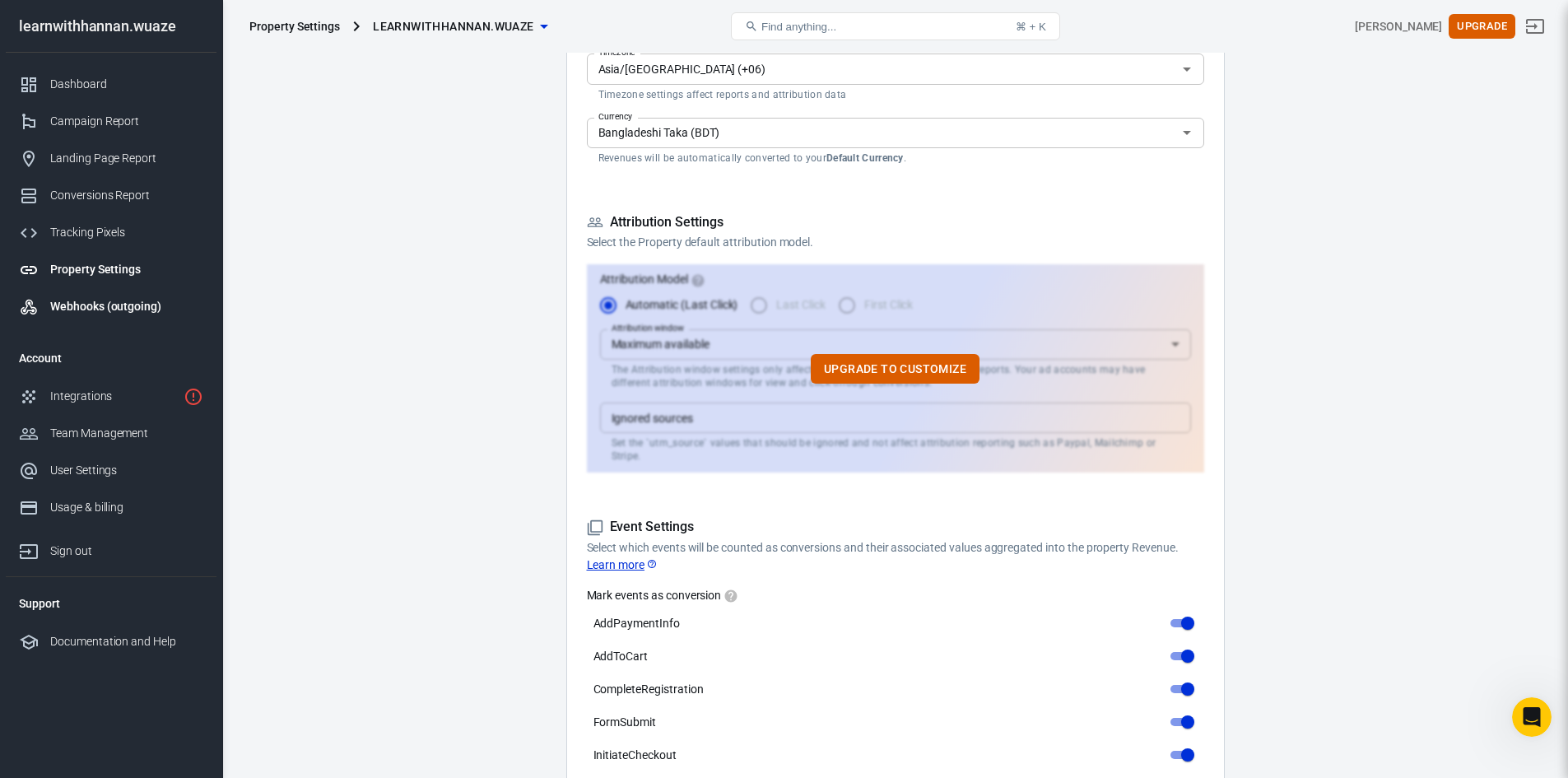
click at [96, 305] on div "Webhooks (outgoing)" at bounding box center [127, 306] width 153 height 17
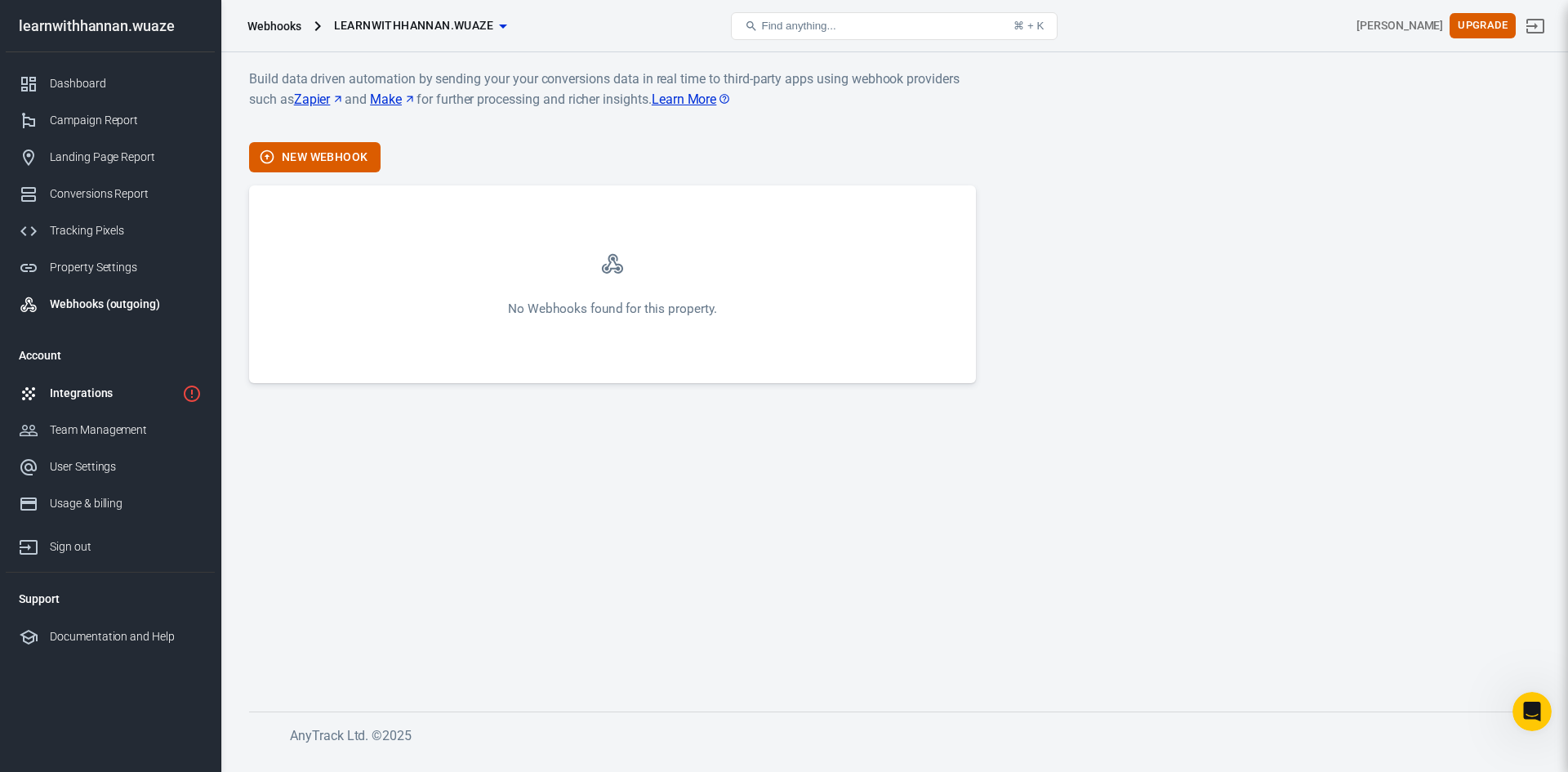
click at [71, 391] on div "Integrations" at bounding box center [113, 392] width 126 height 17
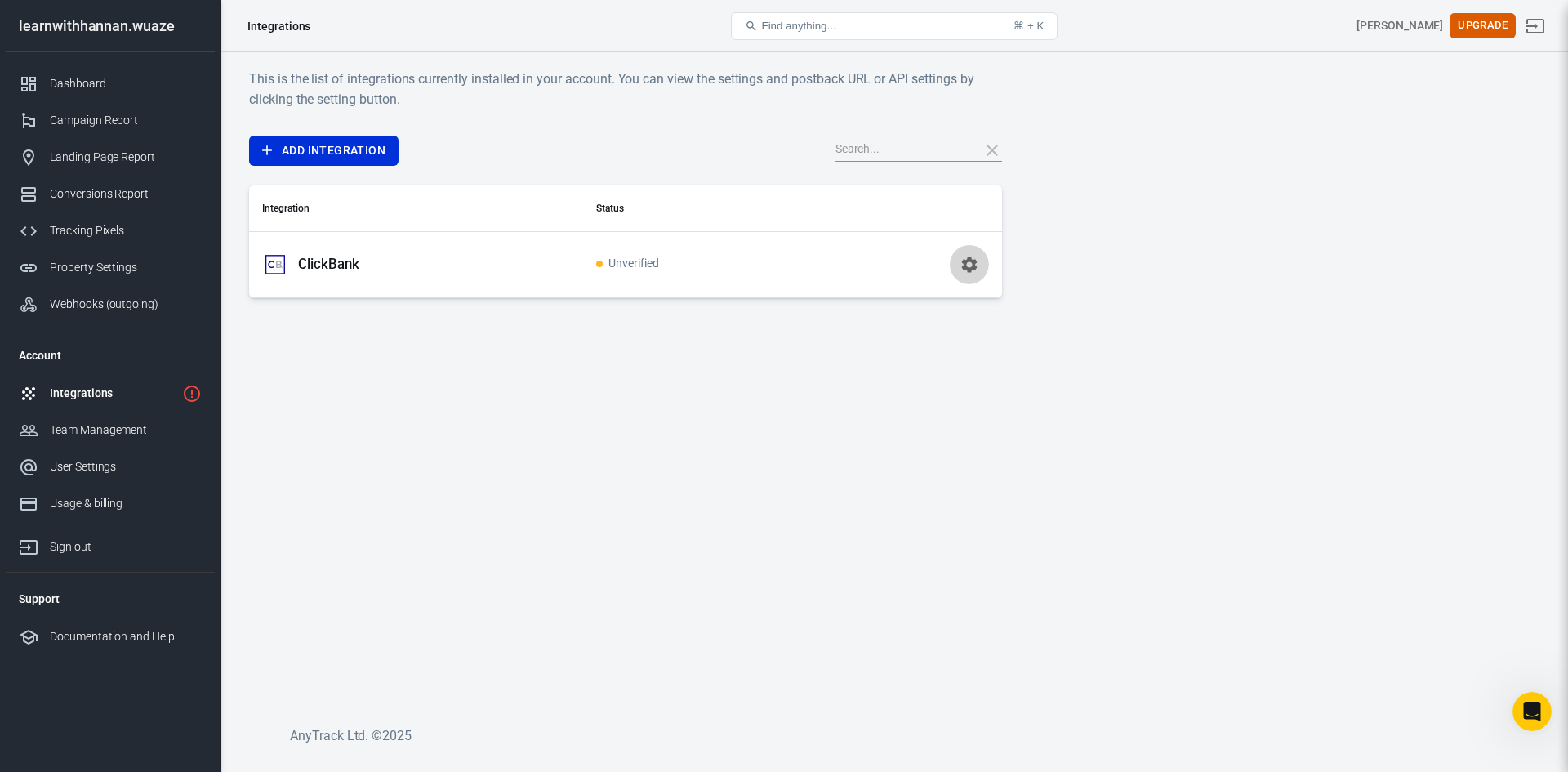
click at [970, 265] on icon "button" at bounding box center [970, 264] width 20 height 20
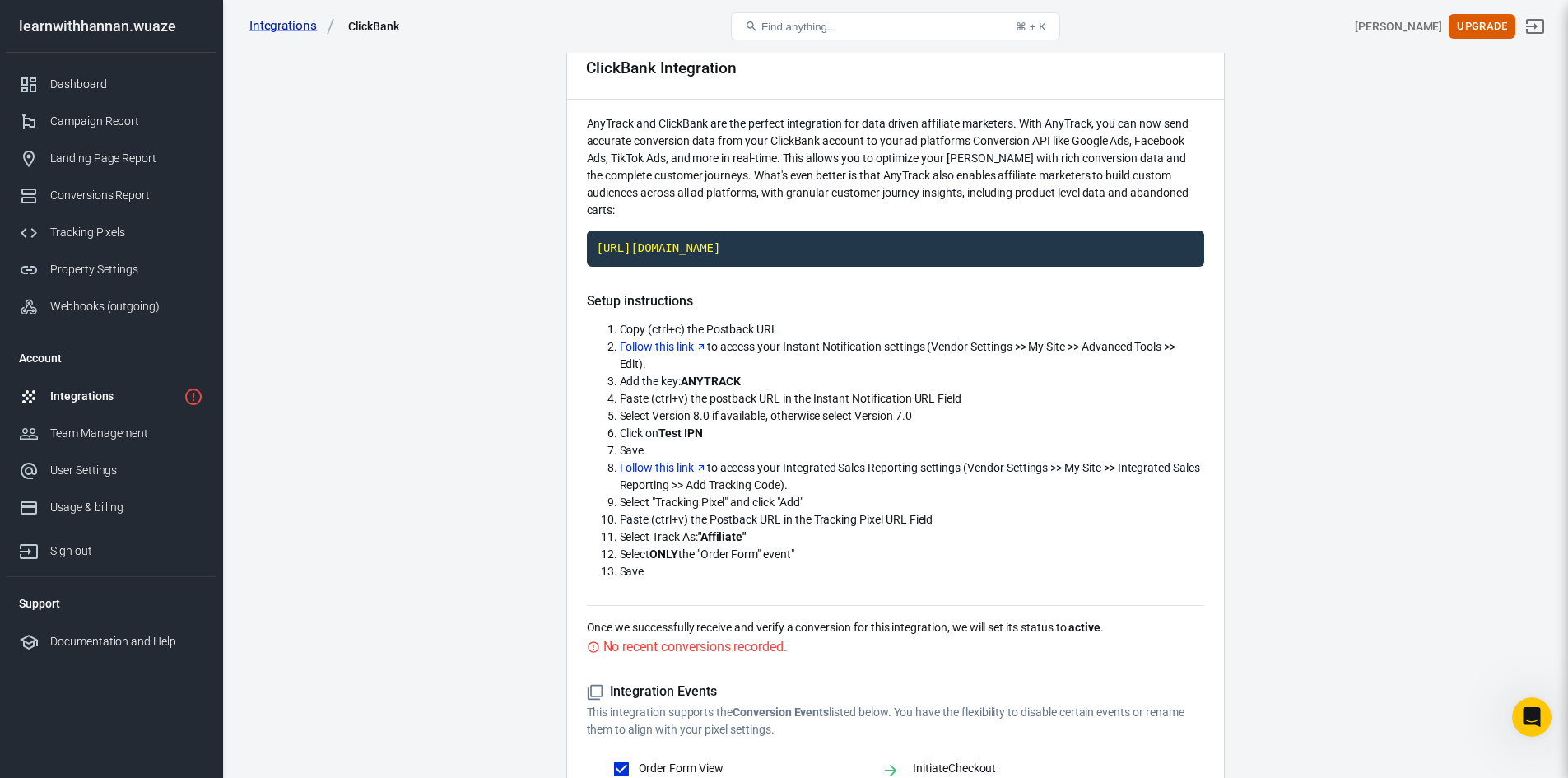
scroll to position [82, 0]
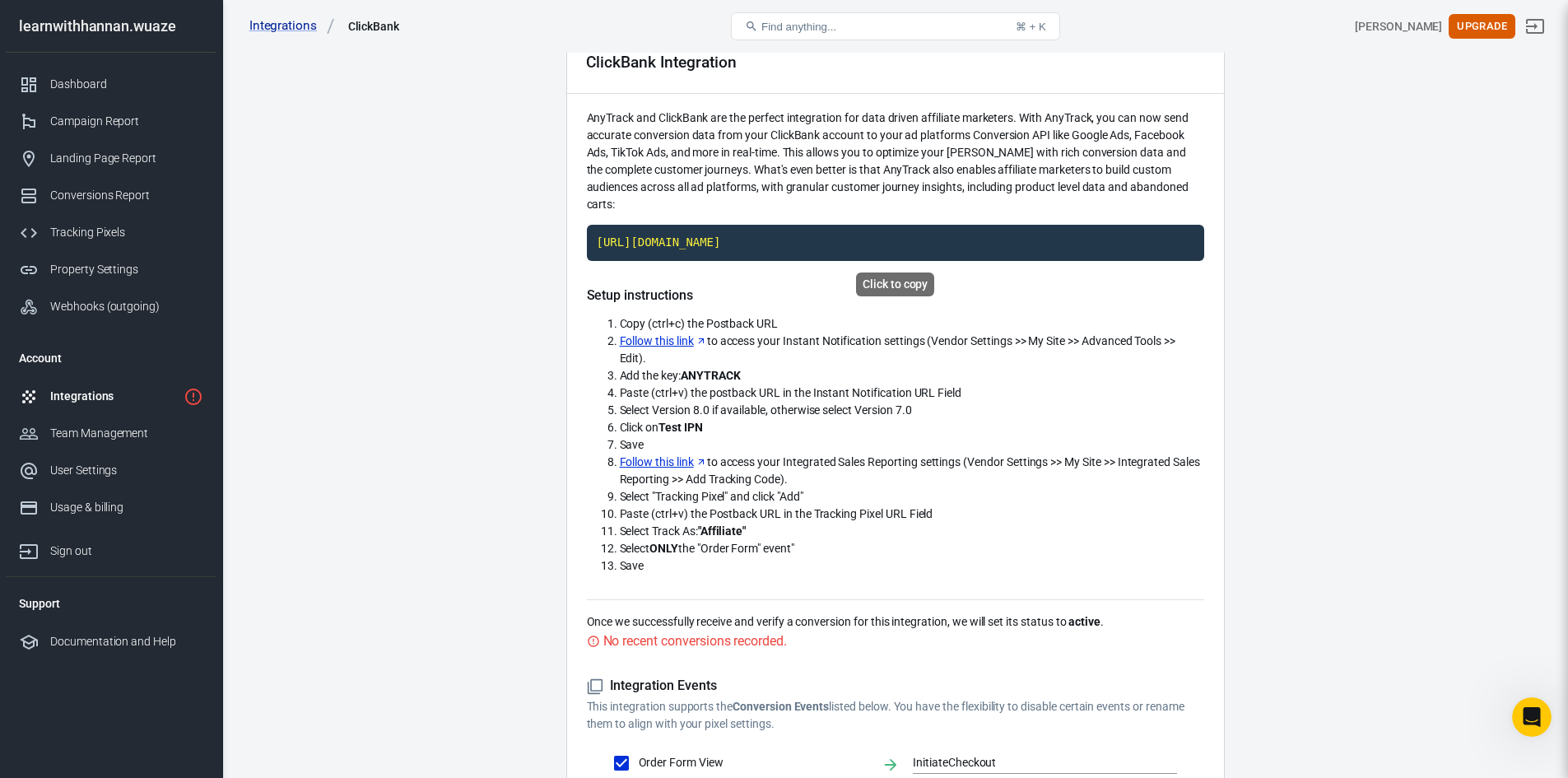
click at [717, 244] on code "[URL][DOMAIN_NAME]" at bounding box center [895, 242] width 617 height 36
click at [678, 341] on link "Follow this link" at bounding box center [664, 341] width 87 height 17
click at [655, 339] on link "Follow this link" at bounding box center [664, 341] width 87 height 17
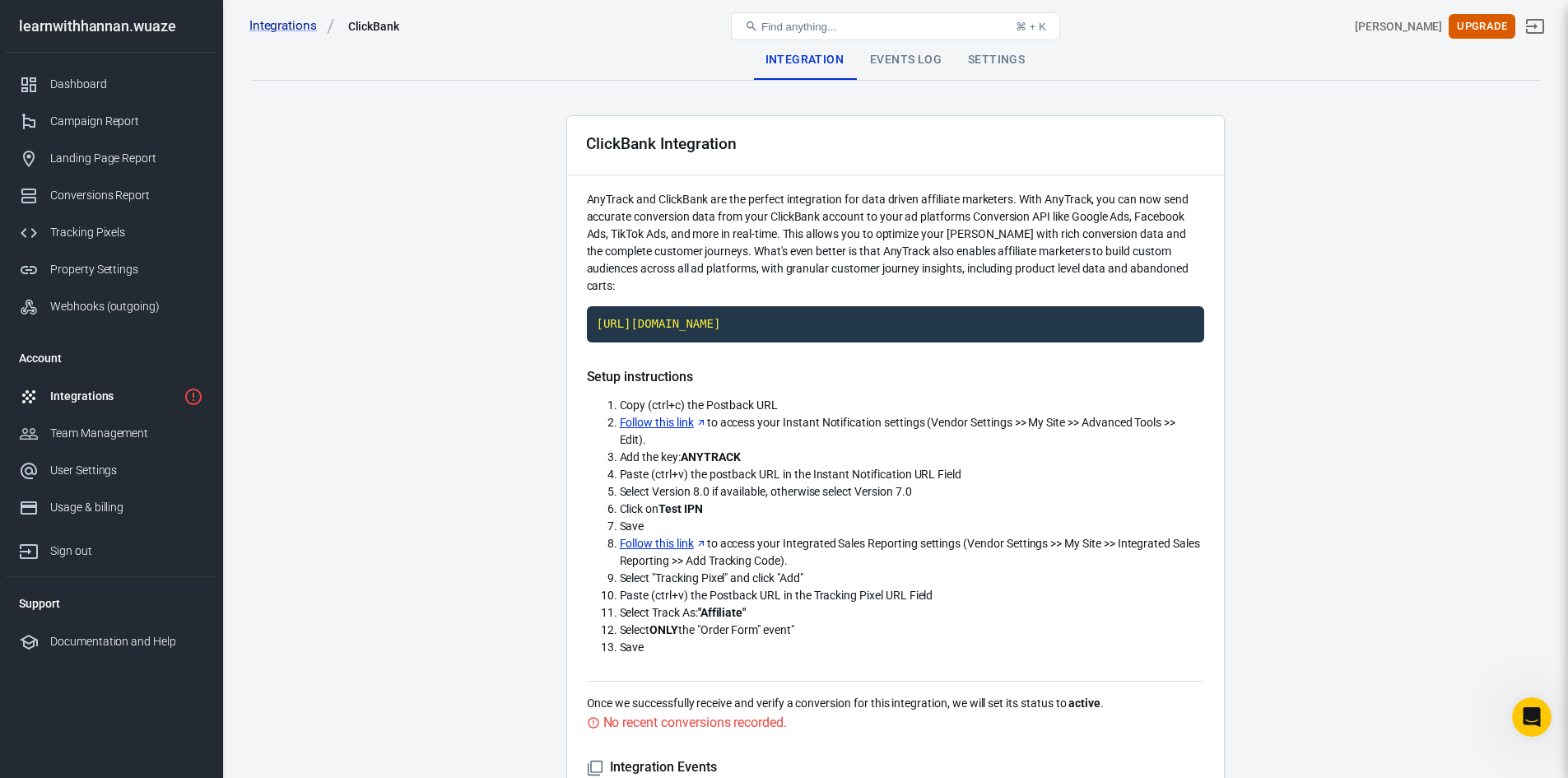
scroll to position [0, 0]
click at [285, 27] on link "Integrations" at bounding box center [292, 25] width 85 height 17
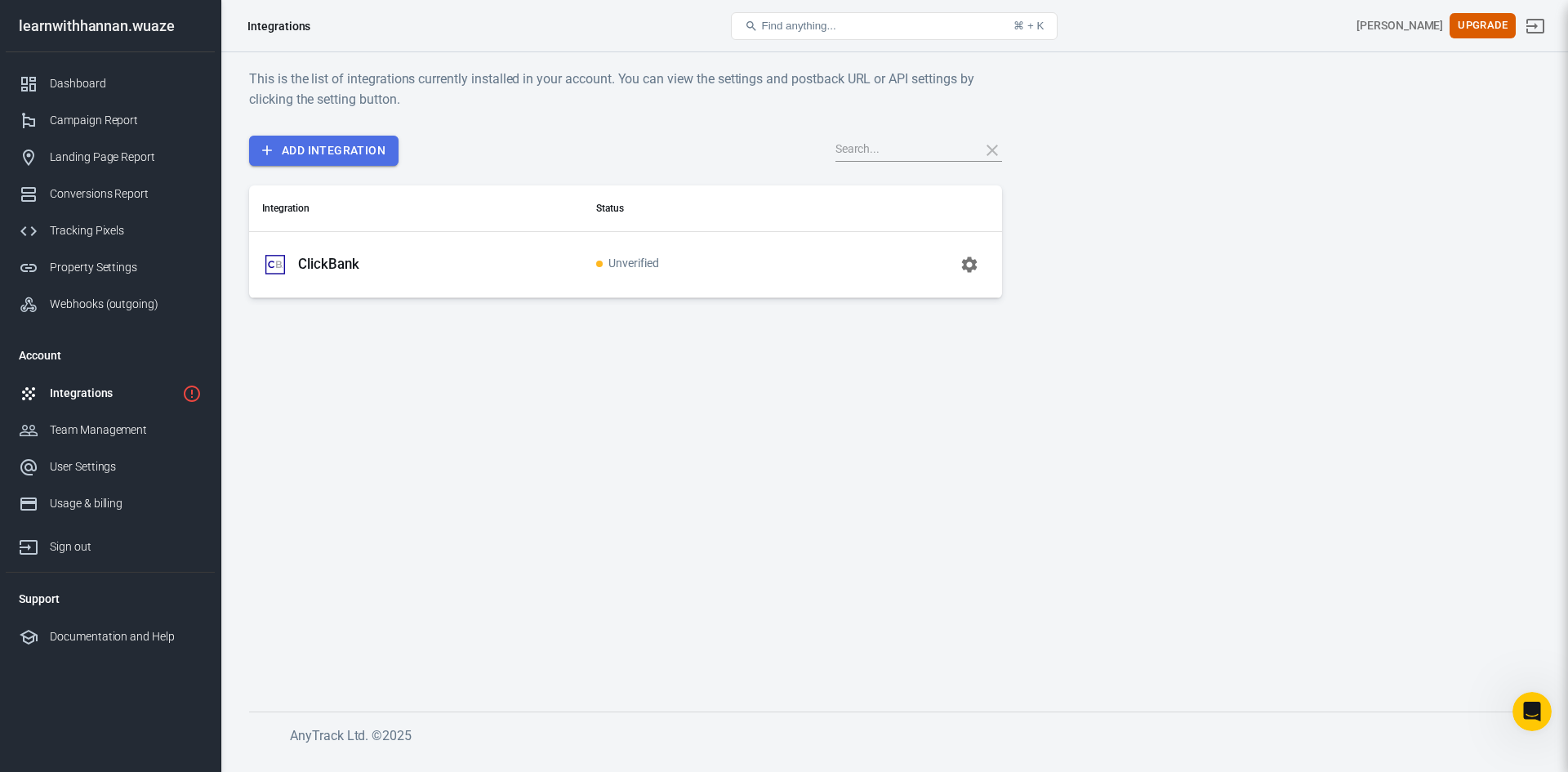
click at [361, 150] on link "Add Integration" at bounding box center [324, 151] width 150 height 31
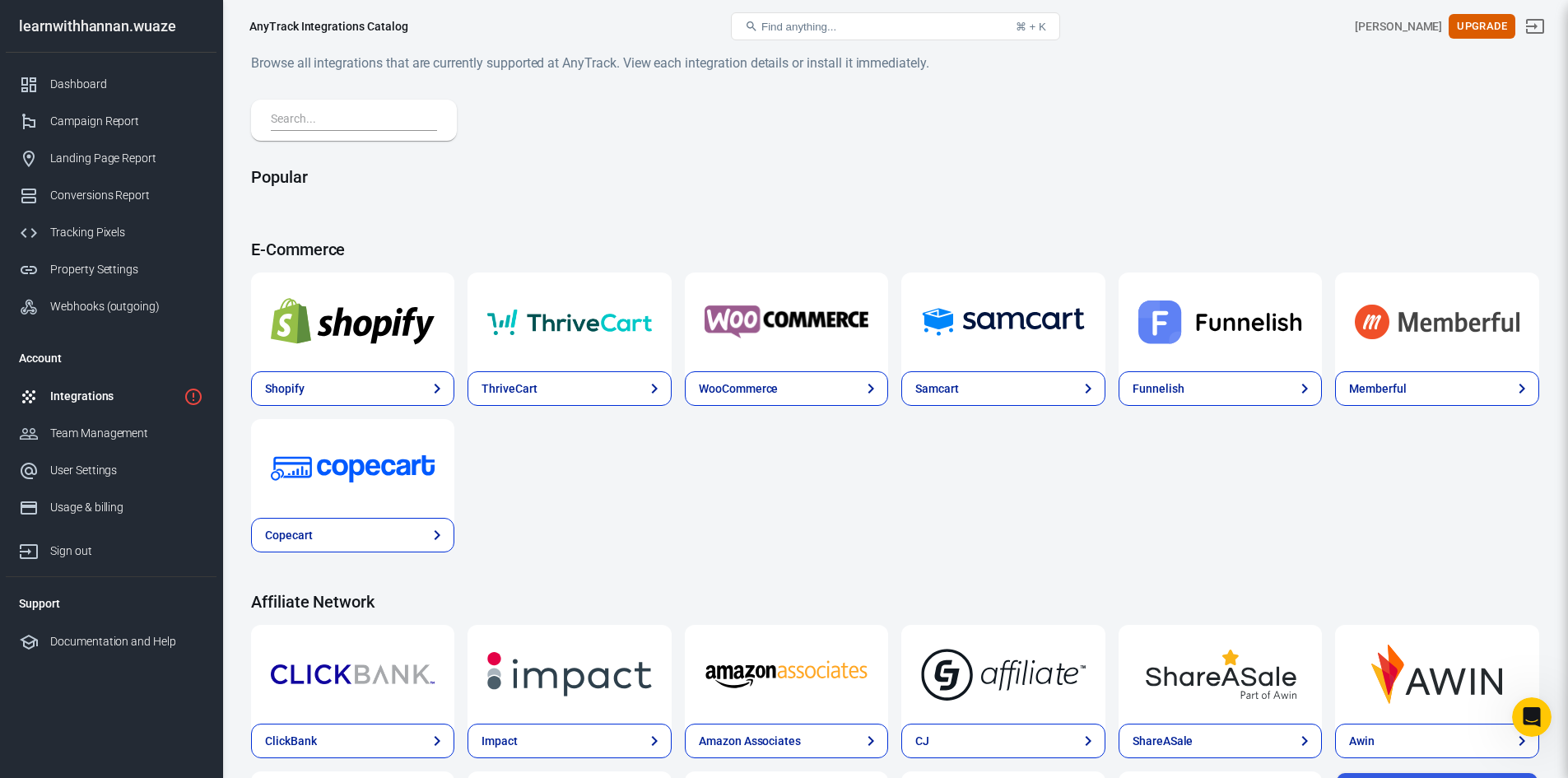
click at [85, 388] on link "Integrations" at bounding box center [111, 395] width 211 height 37
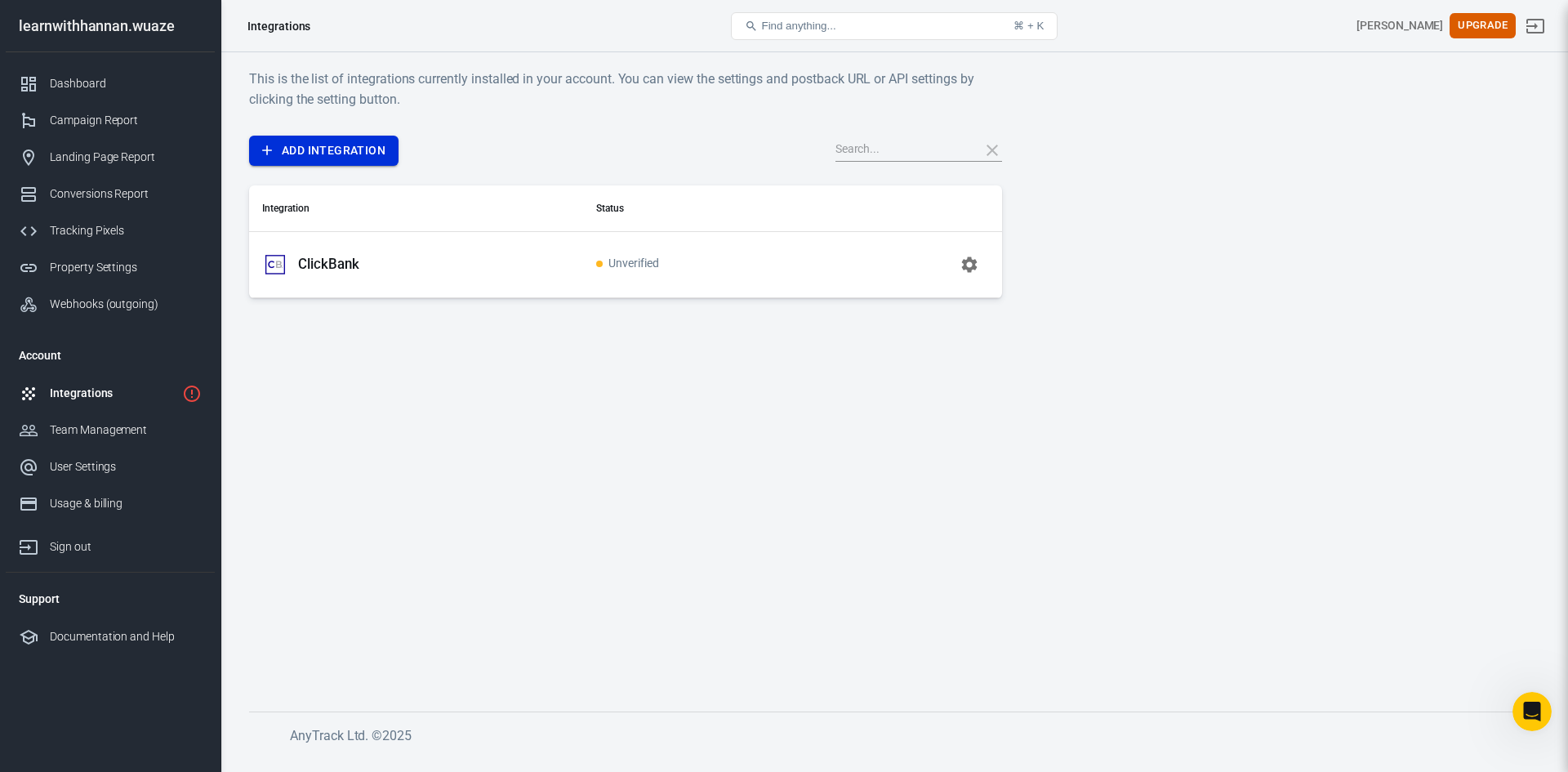
click at [303, 150] on link "Add Integration" at bounding box center [324, 151] width 150 height 31
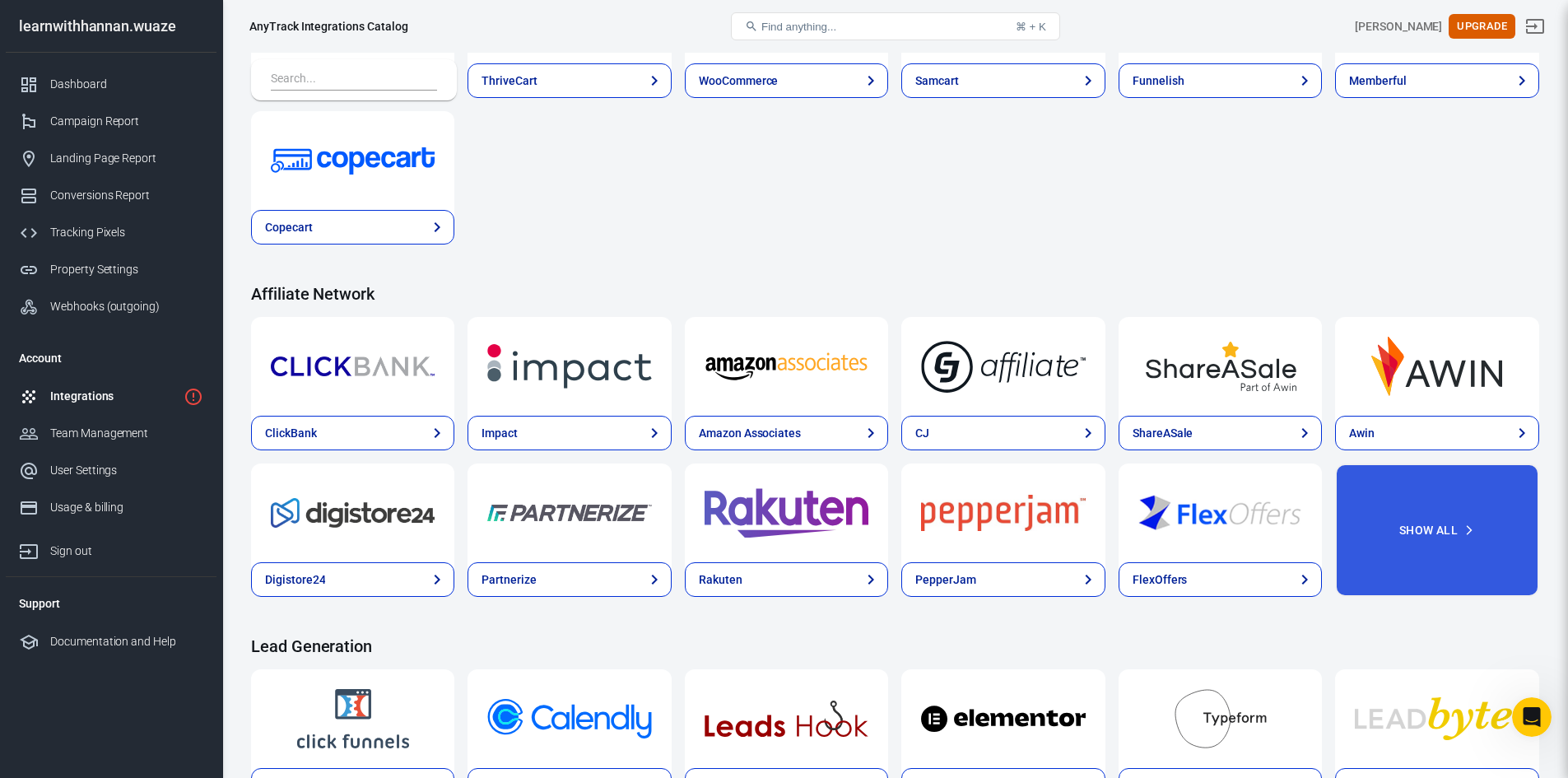
scroll to position [329, 0]
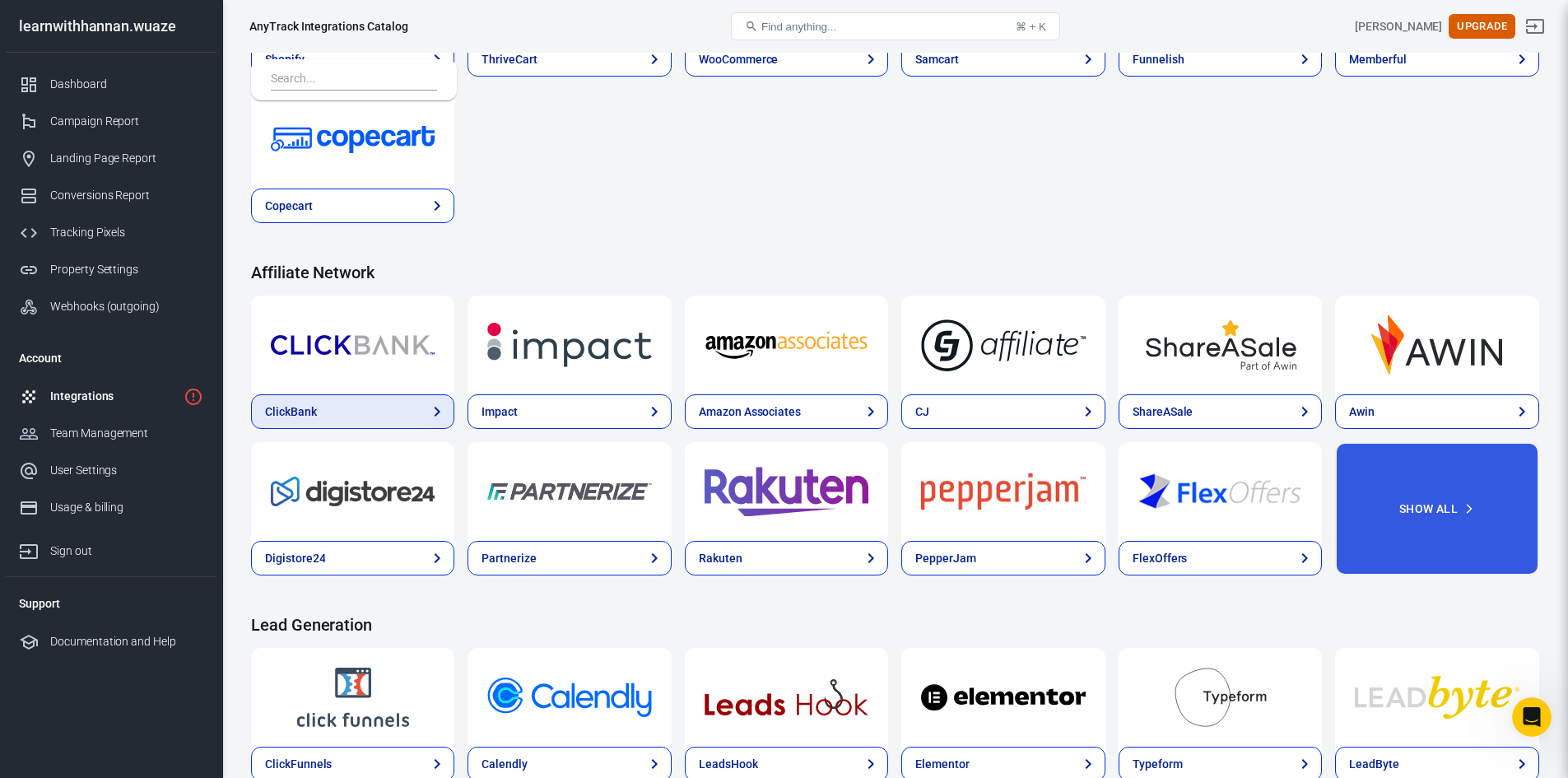
click at [399, 413] on link "ClickBank" at bounding box center [353, 411] width 204 height 35
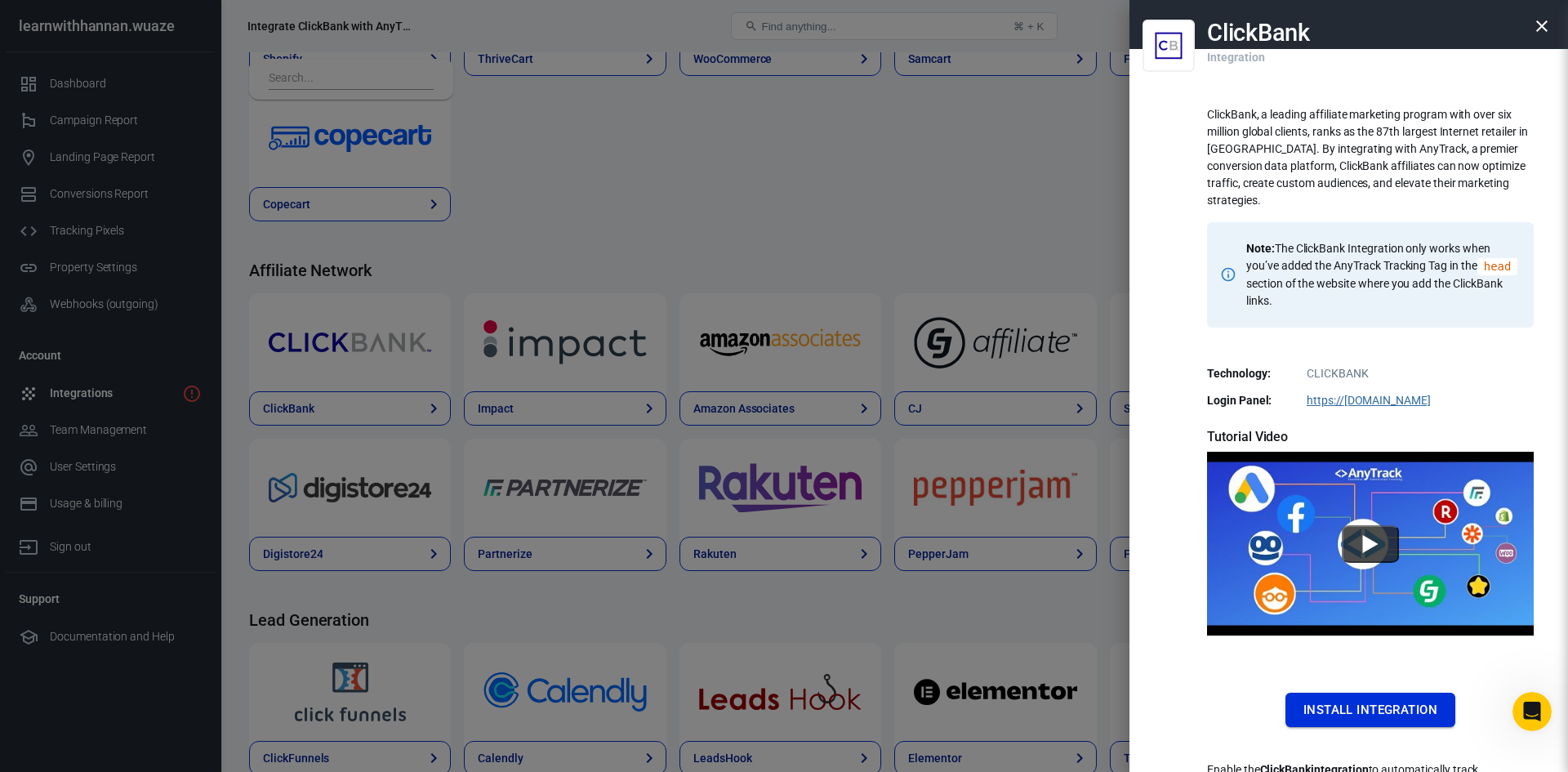
click at [1357, 702] on button "Install Integration" at bounding box center [1370, 710] width 170 height 35
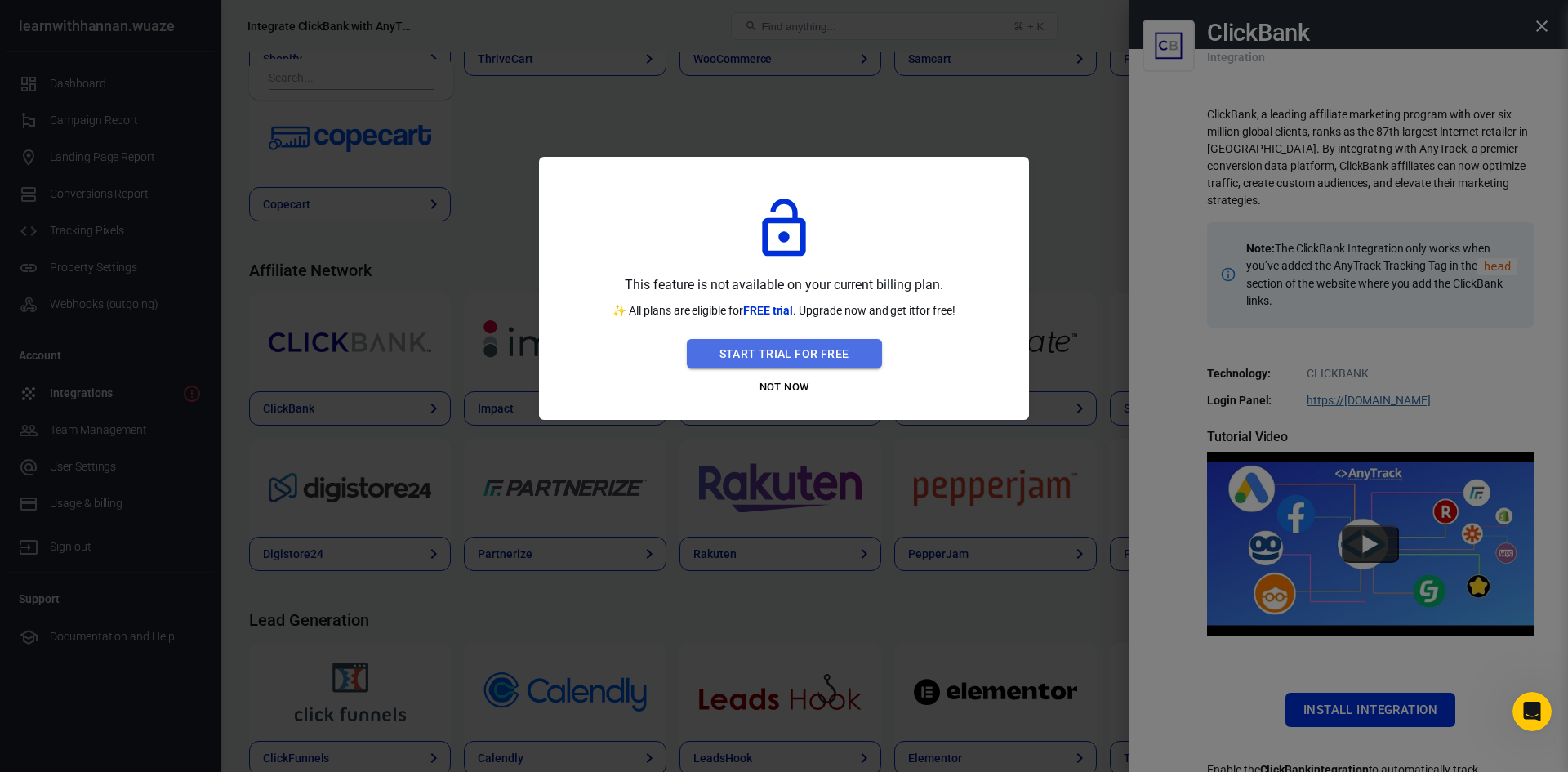
click at [784, 345] on button "Start Trial For Free" at bounding box center [784, 354] width 195 height 31
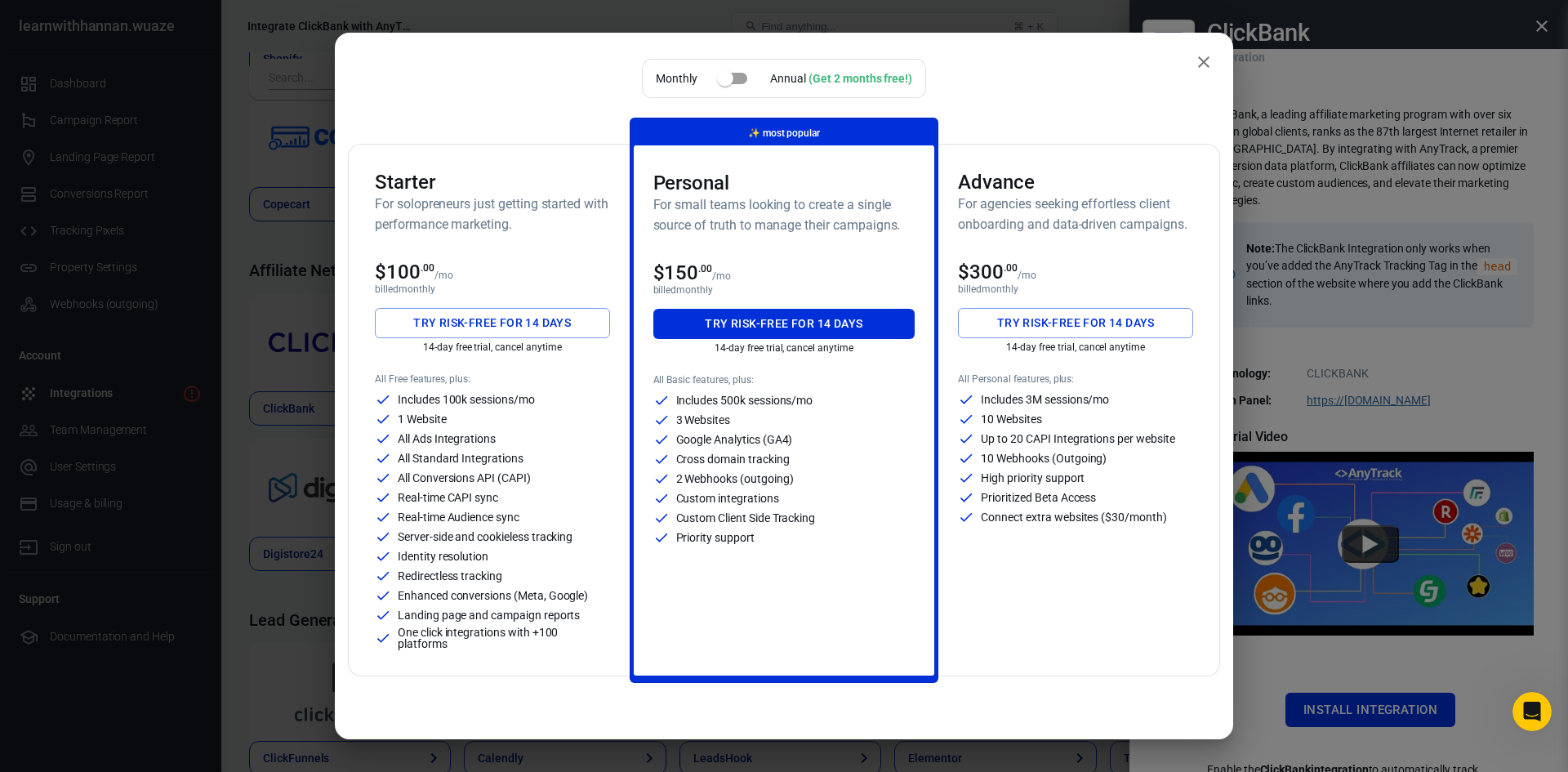
click at [1197, 59] on icon "close" at bounding box center [1203, 62] width 12 height 12
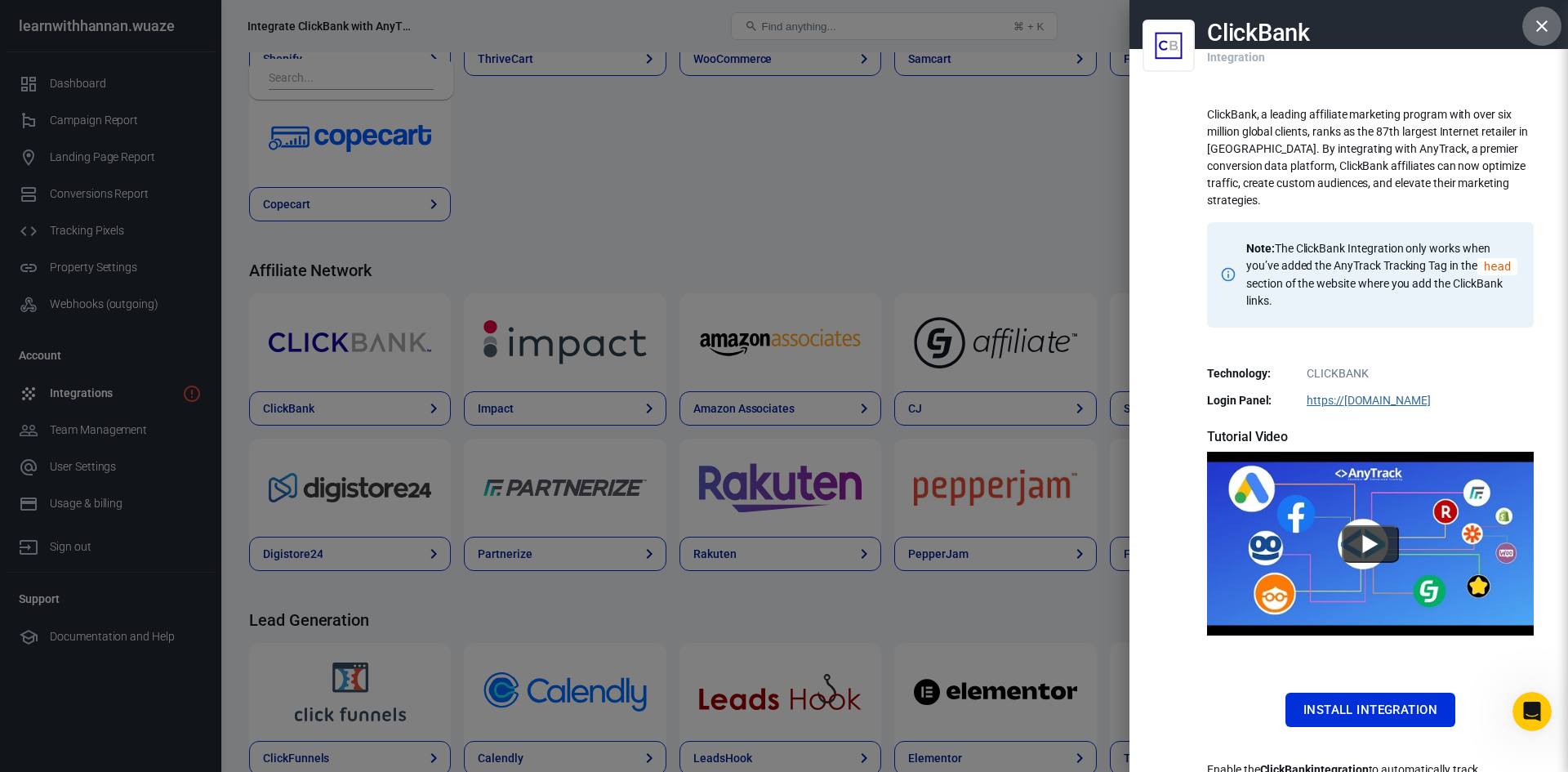
click at [1532, 24] on icon "button" at bounding box center [1541, 27] width 20 height 20
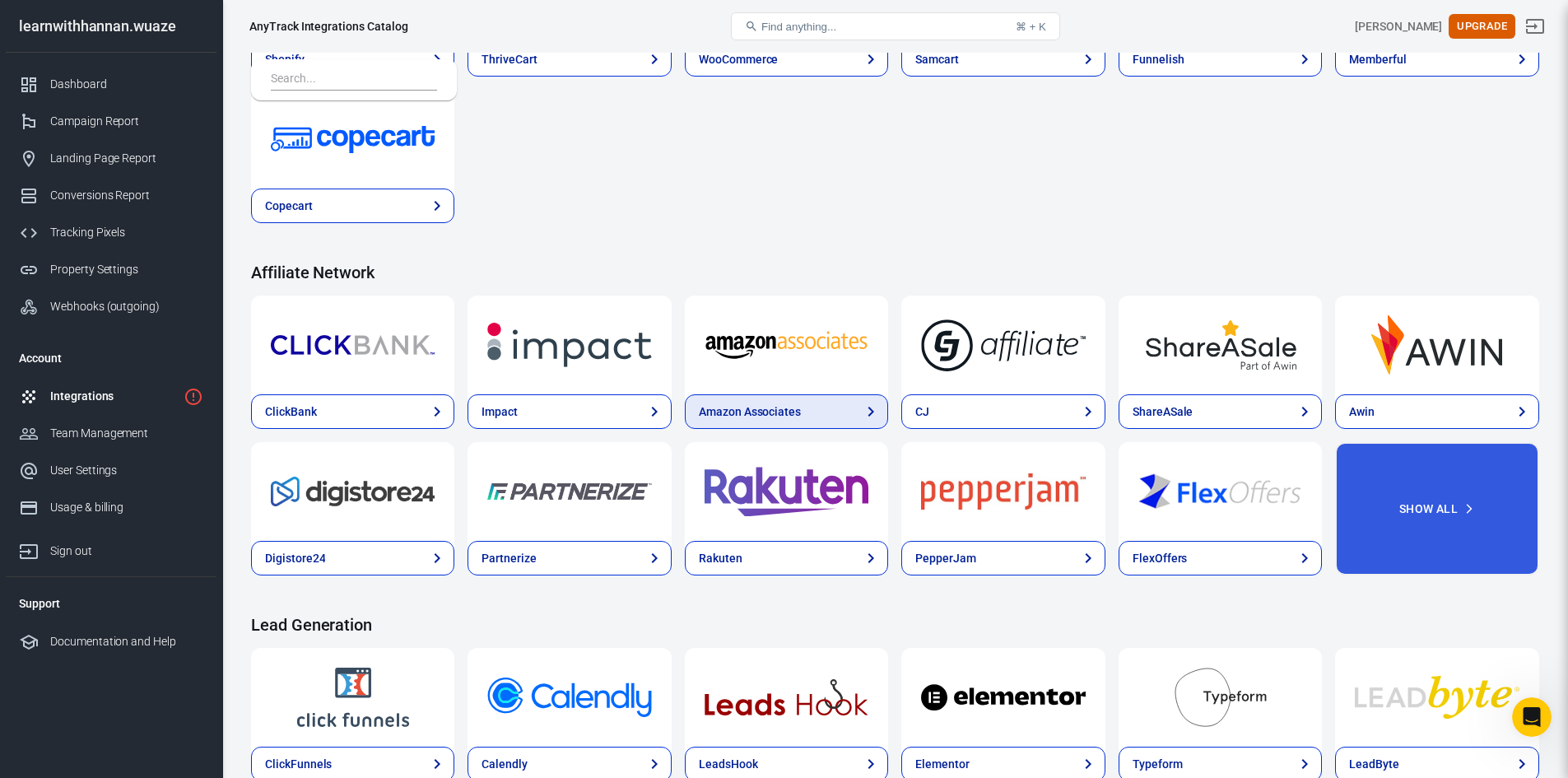
click at [783, 415] on div "Amazon Associates" at bounding box center [749, 411] width 102 height 17
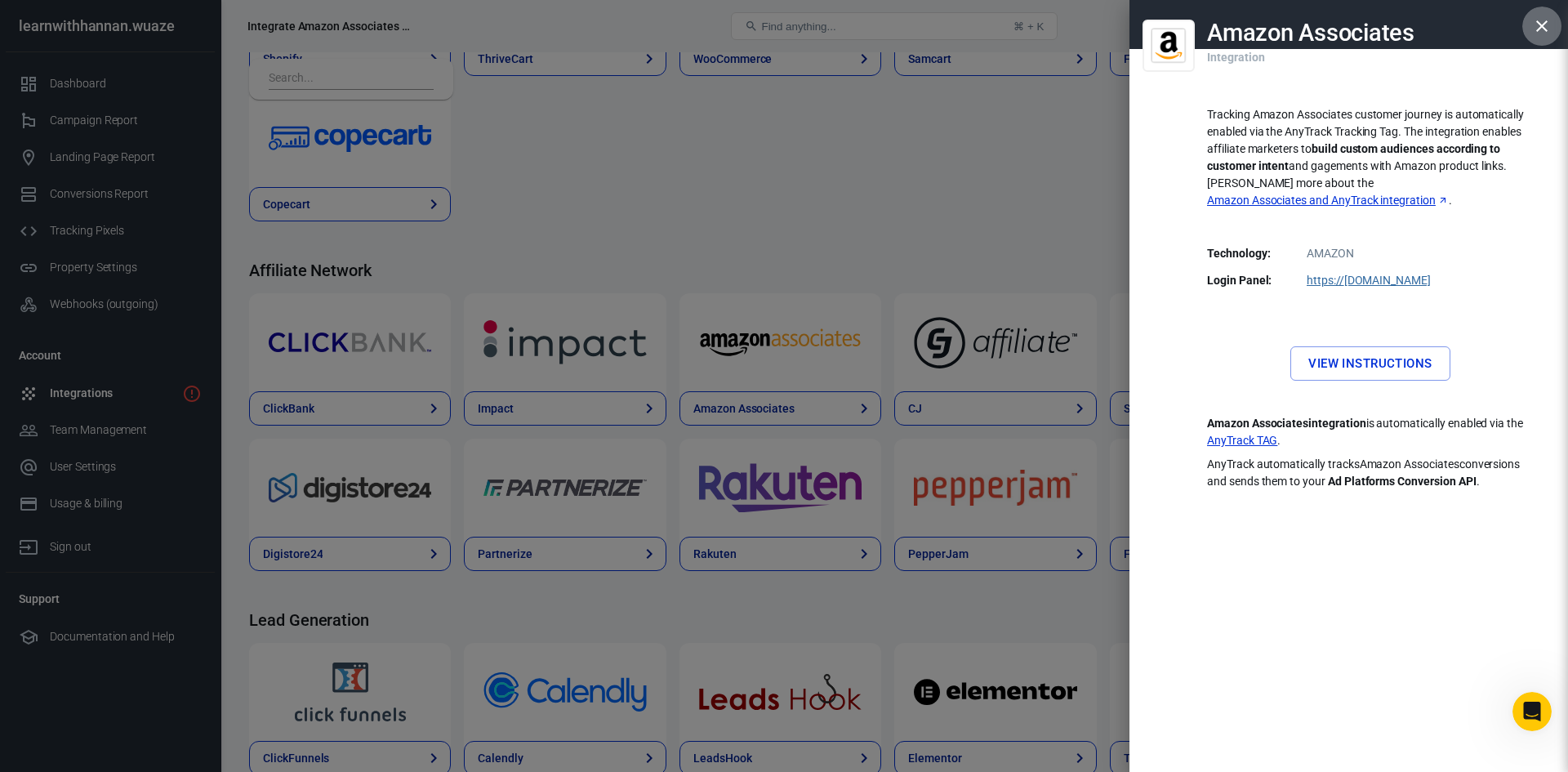
click at [1541, 22] on icon "button" at bounding box center [1541, 27] width 20 height 20
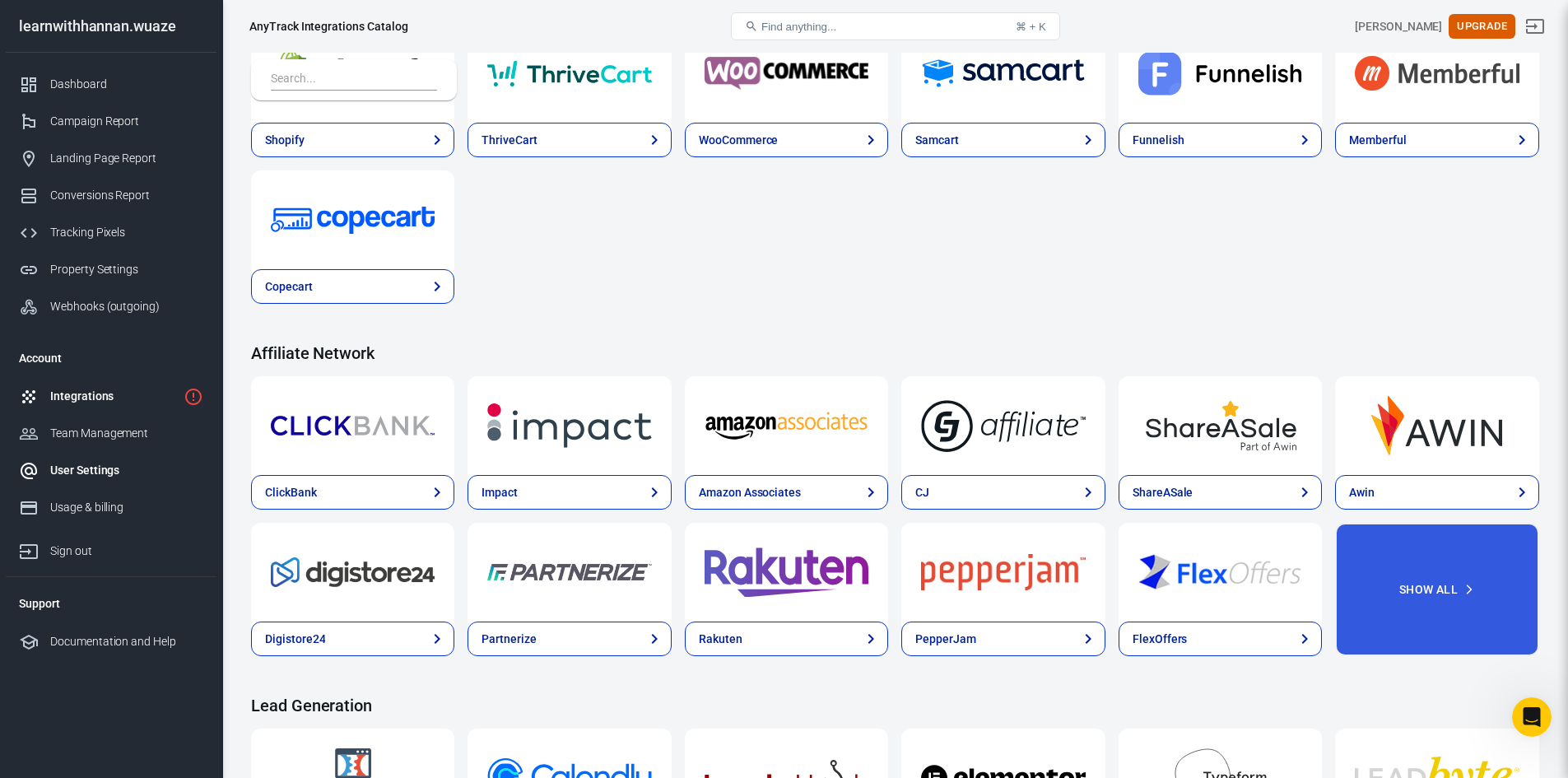
scroll to position [247, 0]
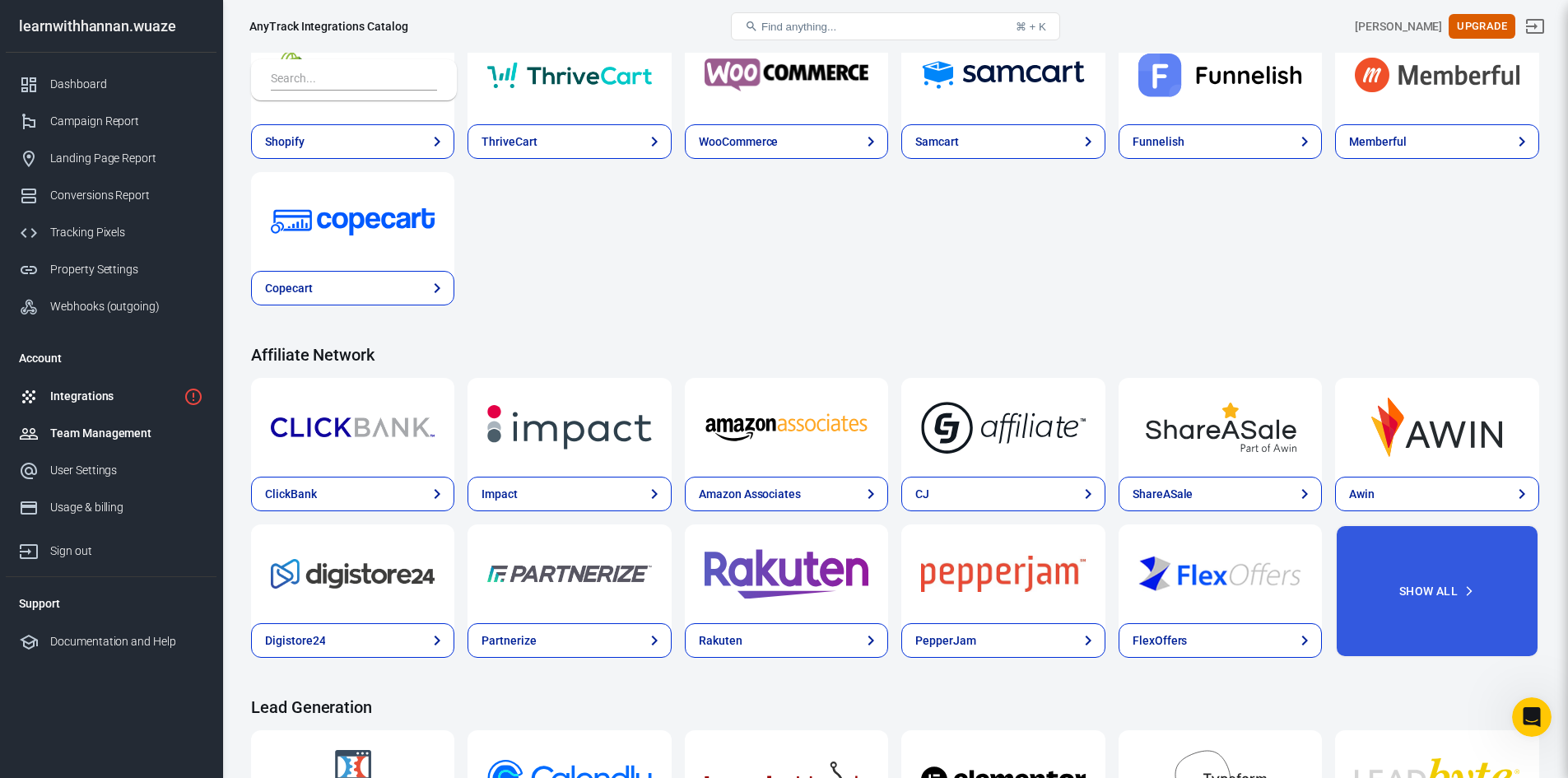
click at [94, 434] on div "Team Management" at bounding box center [127, 433] width 153 height 17
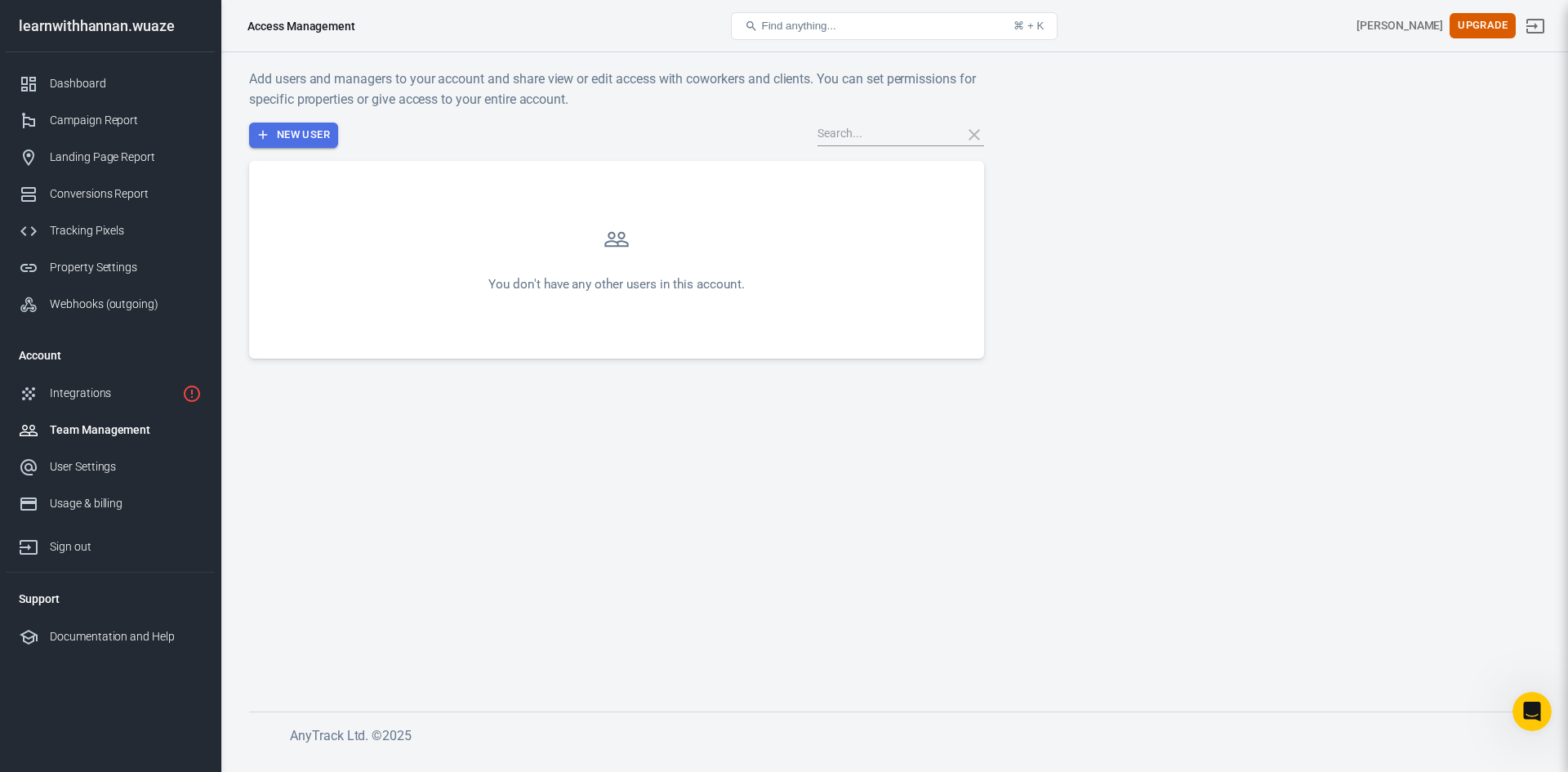
click at [285, 129] on button "New User" at bounding box center [294, 135] width 89 height 26
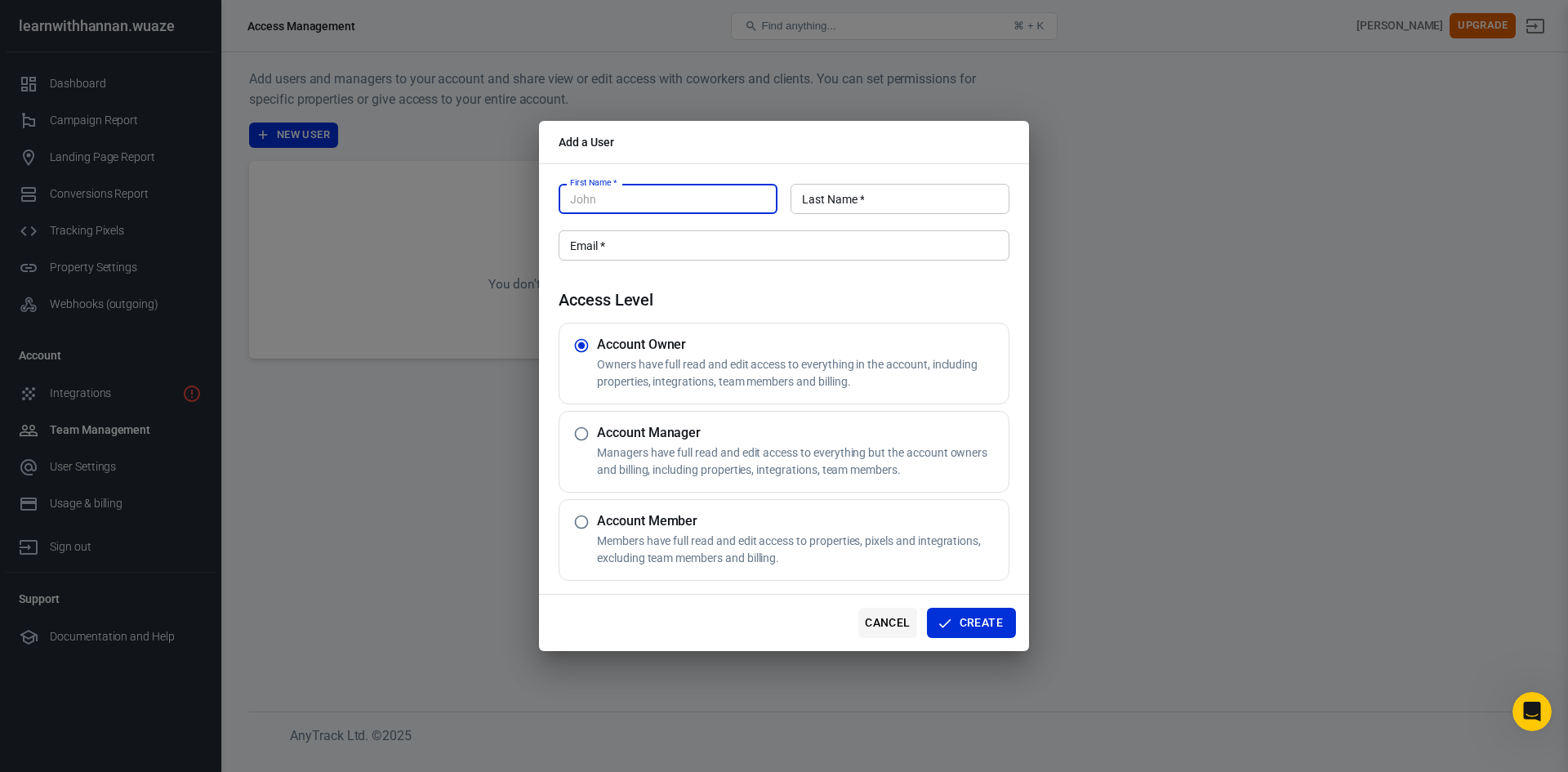
click at [893, 617] on button "Cancel" at bounding box center [887, 622] width 58 height 31
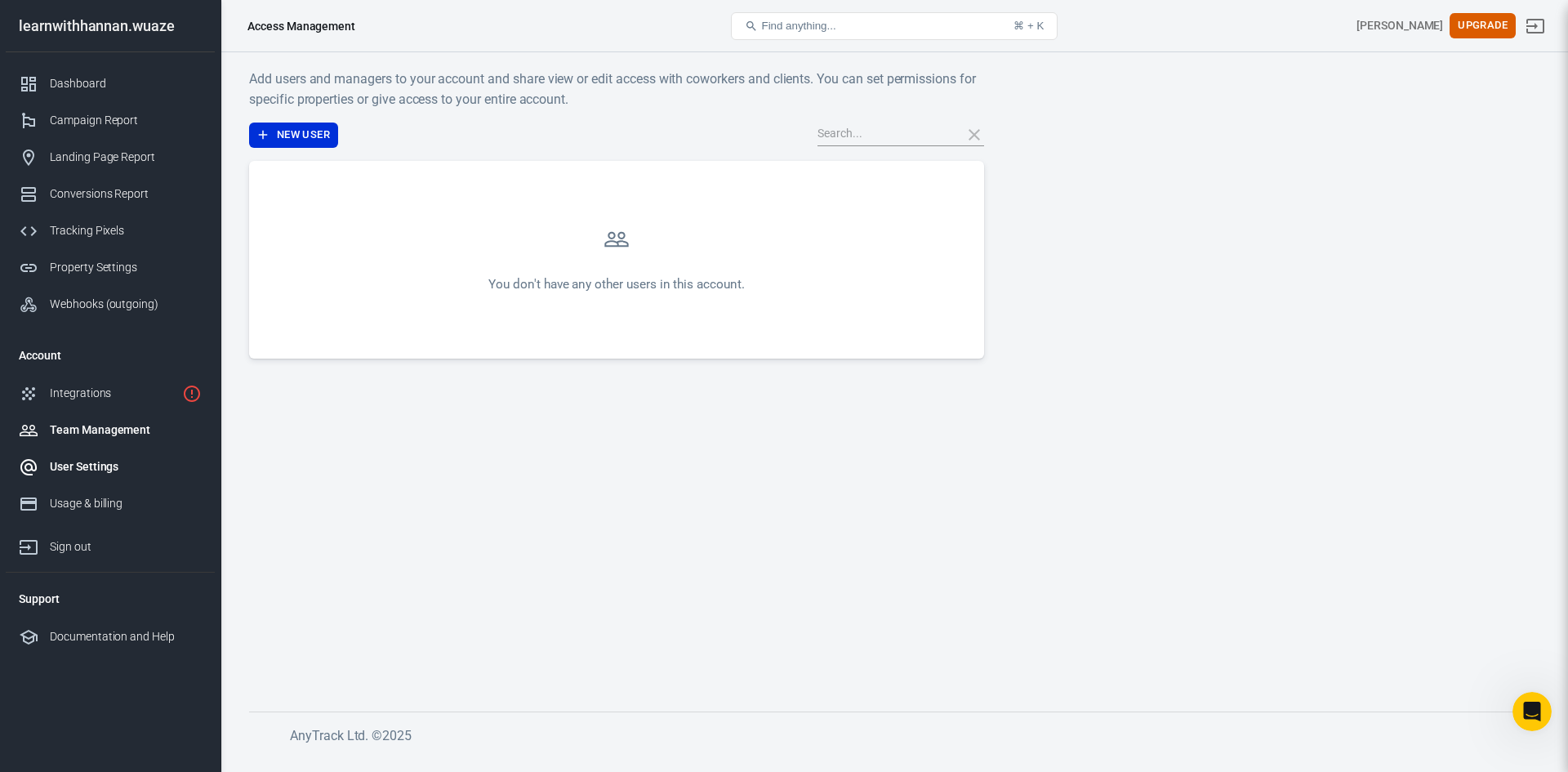
click at [87, 466] on div "User Settings" at bounding box center [126, 466] width 152 height 17
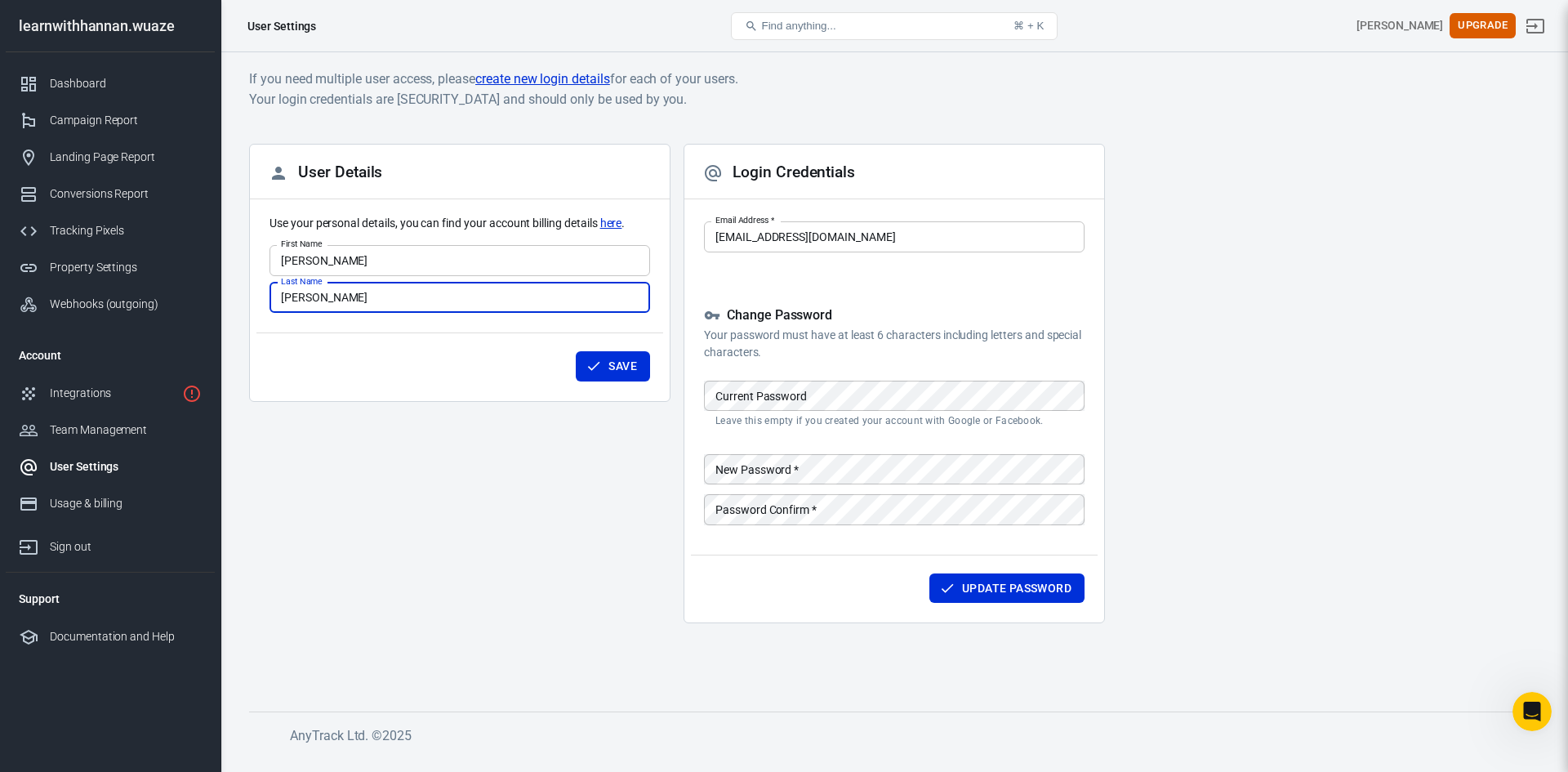
click at [379, 299] on input "Hannan" at bounding box center [459, 298] width 380 height 31
type input "Hannan Miah"
click at [623, 364] on button "Save" at bounding box center [612, 366] width 74 height 31
click at [78, 541] on div "Sign out" at bounding box center [126, 546] width 152 height 17
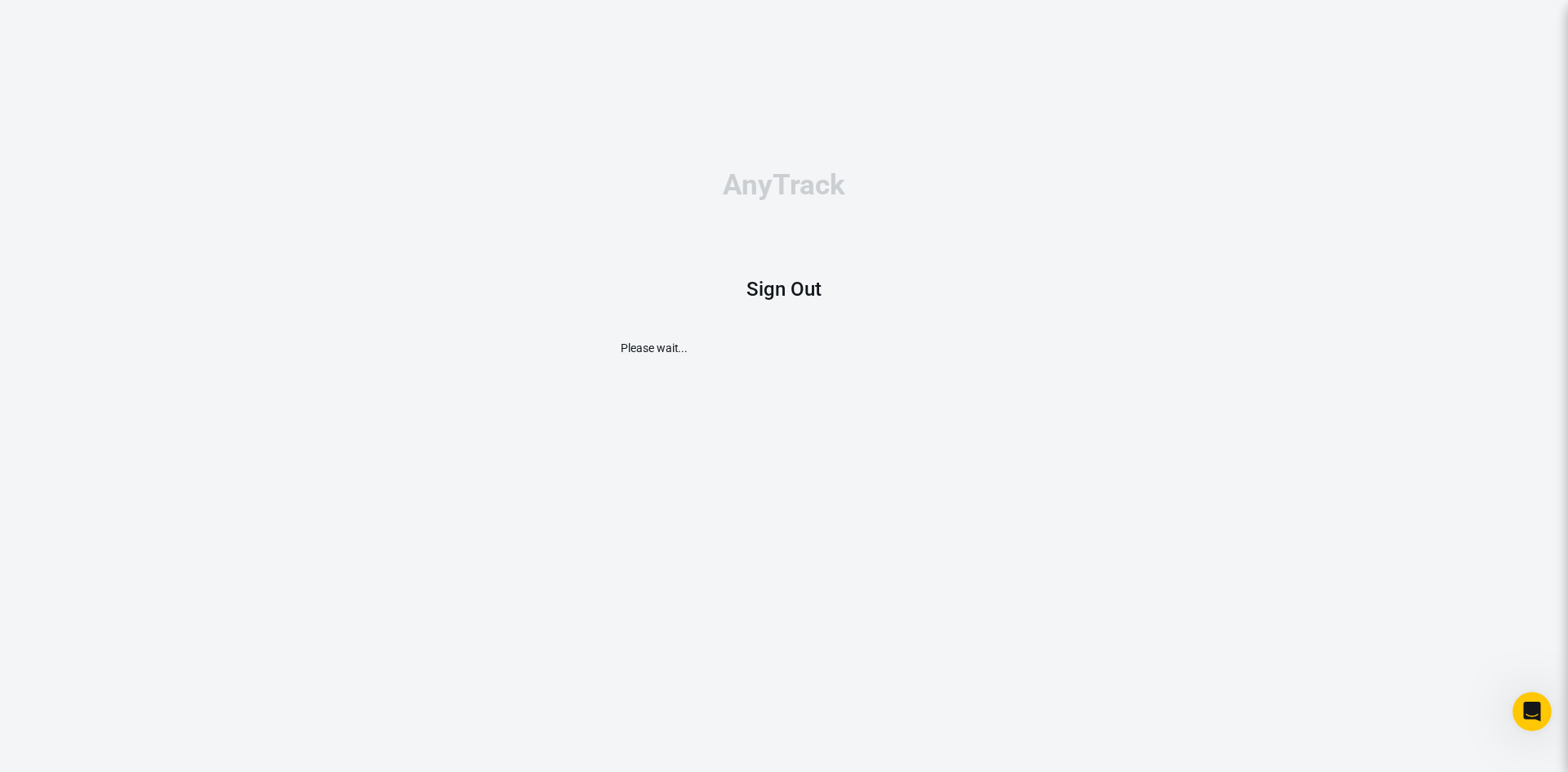
click at [766, 292] on h1 "Sign Out" at bounding box center [784, 289] width 75 height 23
click at [784, 148] on div "AnyTrack Sign Out Please wait..." at bounding box center [784, 263] width 326 height 526
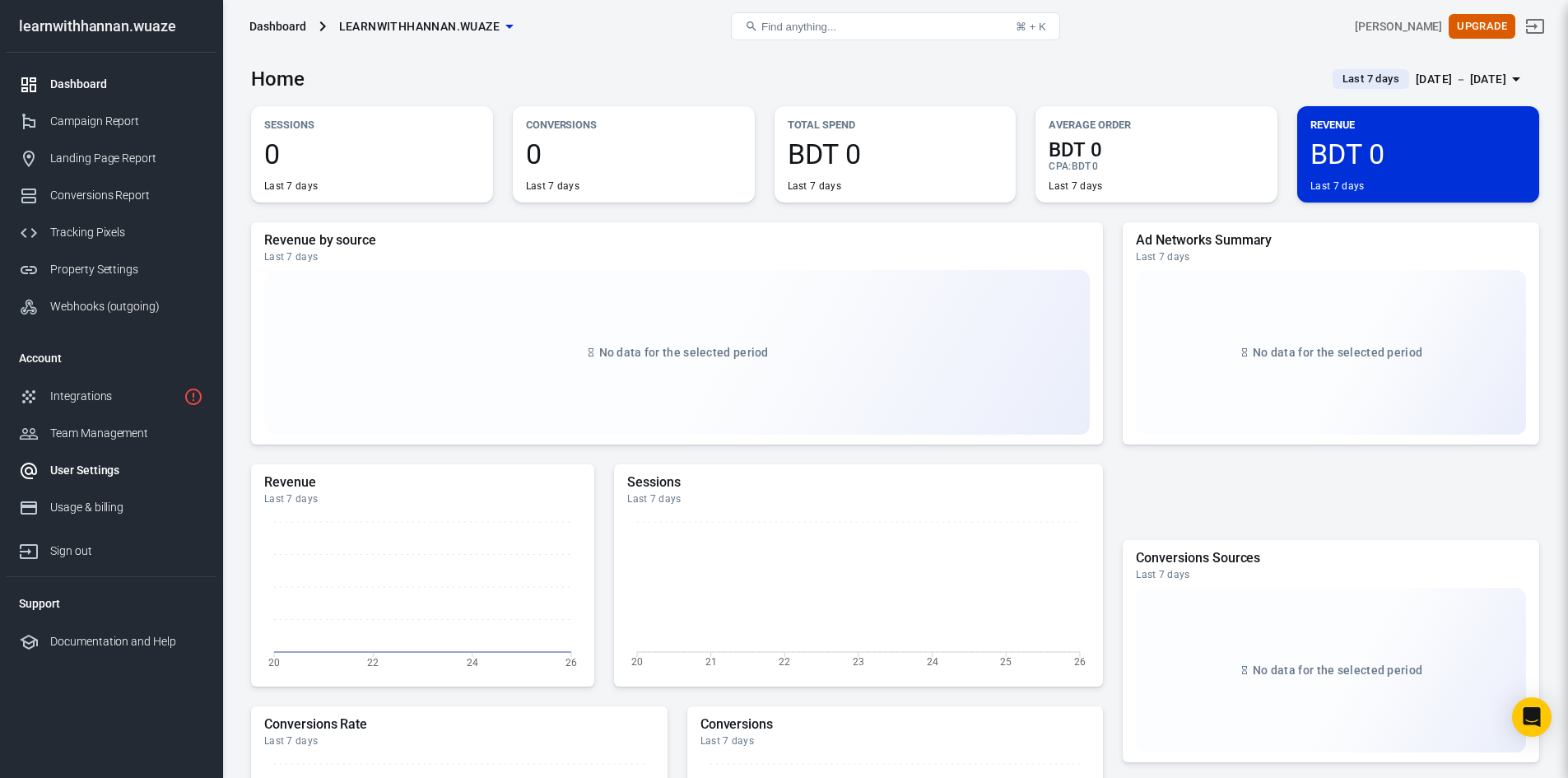
click at [75, 465] on div "User Settings" at bounding box center [127, 470] width 153 height 17
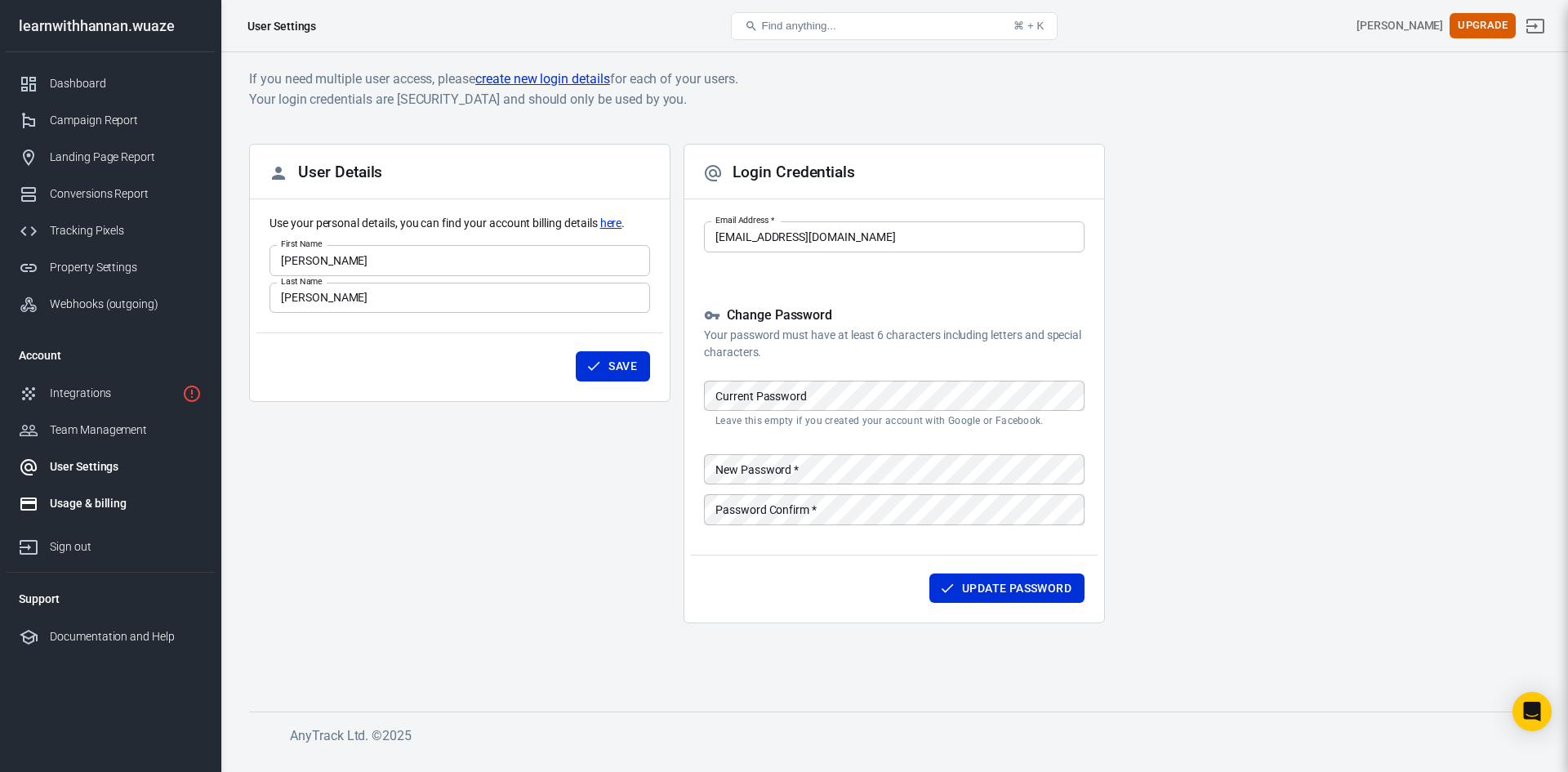
click at [87, 496] on div "Usage & billing" at bounding box center [126, 503] width 152 height 17
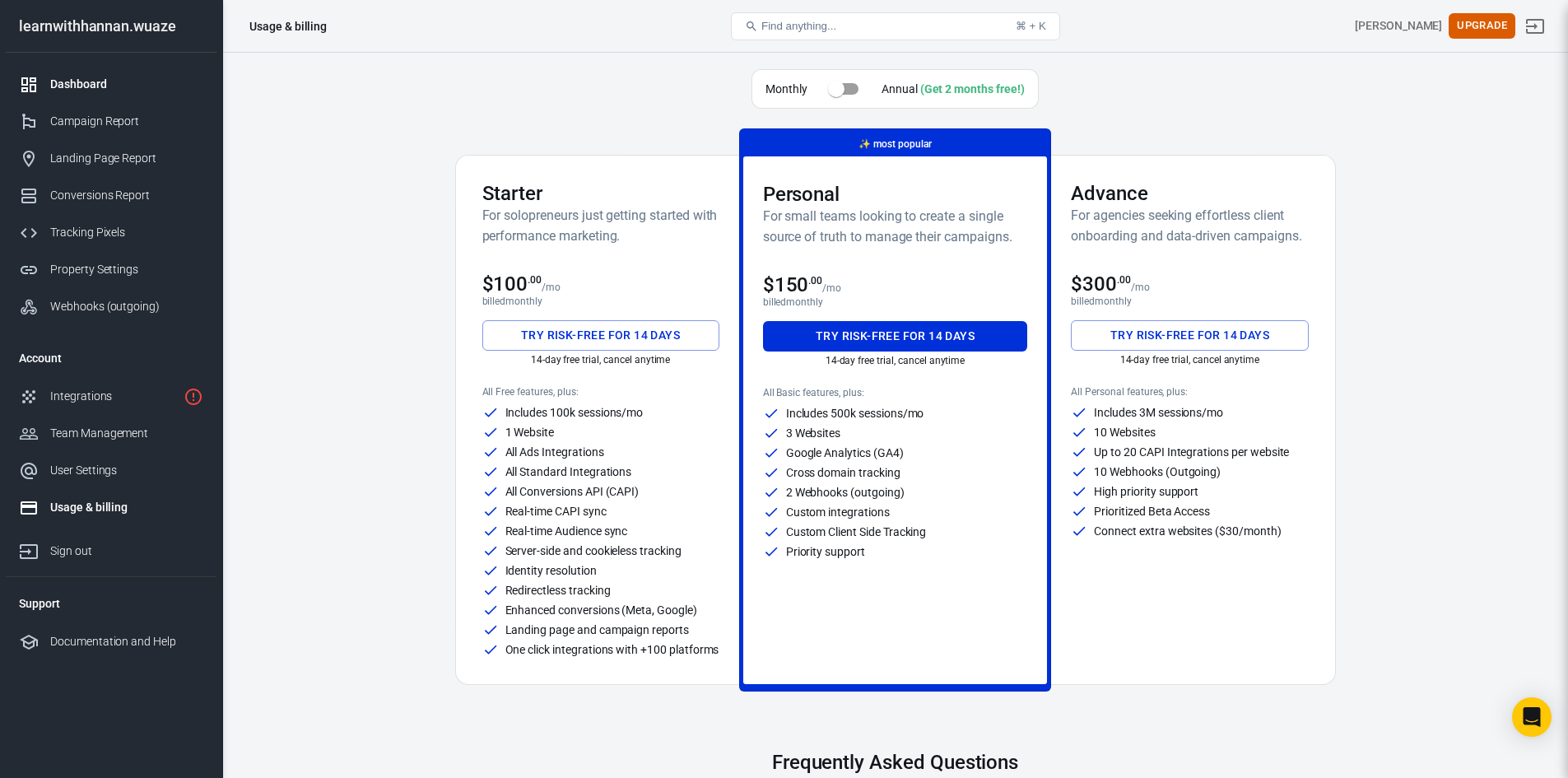
click at [83, 82] on div "Dashboard" at bounding box center [127, 83] width 153 height 17
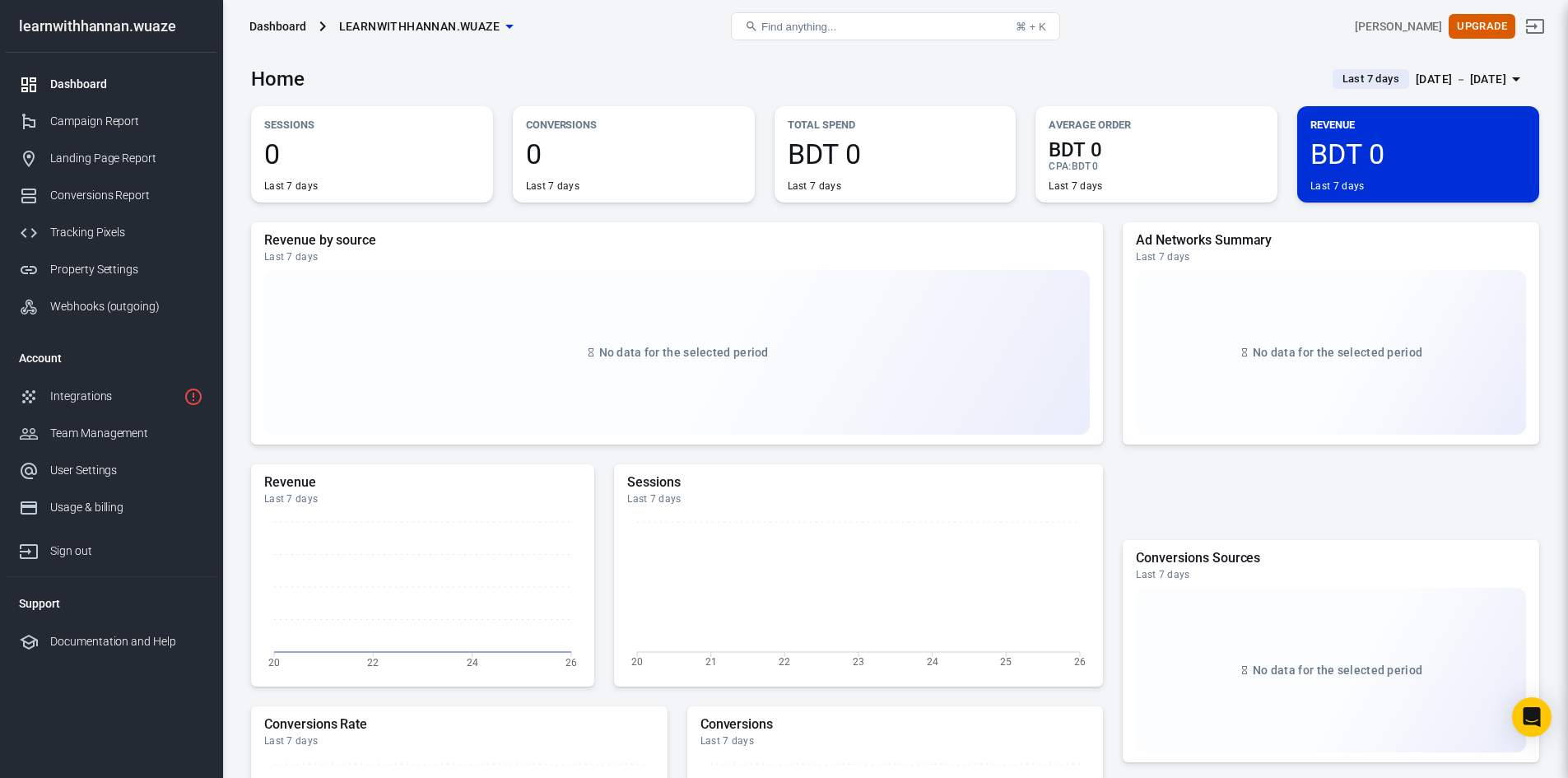
click at [601, 57] on div "Home Last 7 days Sep 20 － Sep 26, 2025" at bounding box center [895, 73] width 1289 height 41
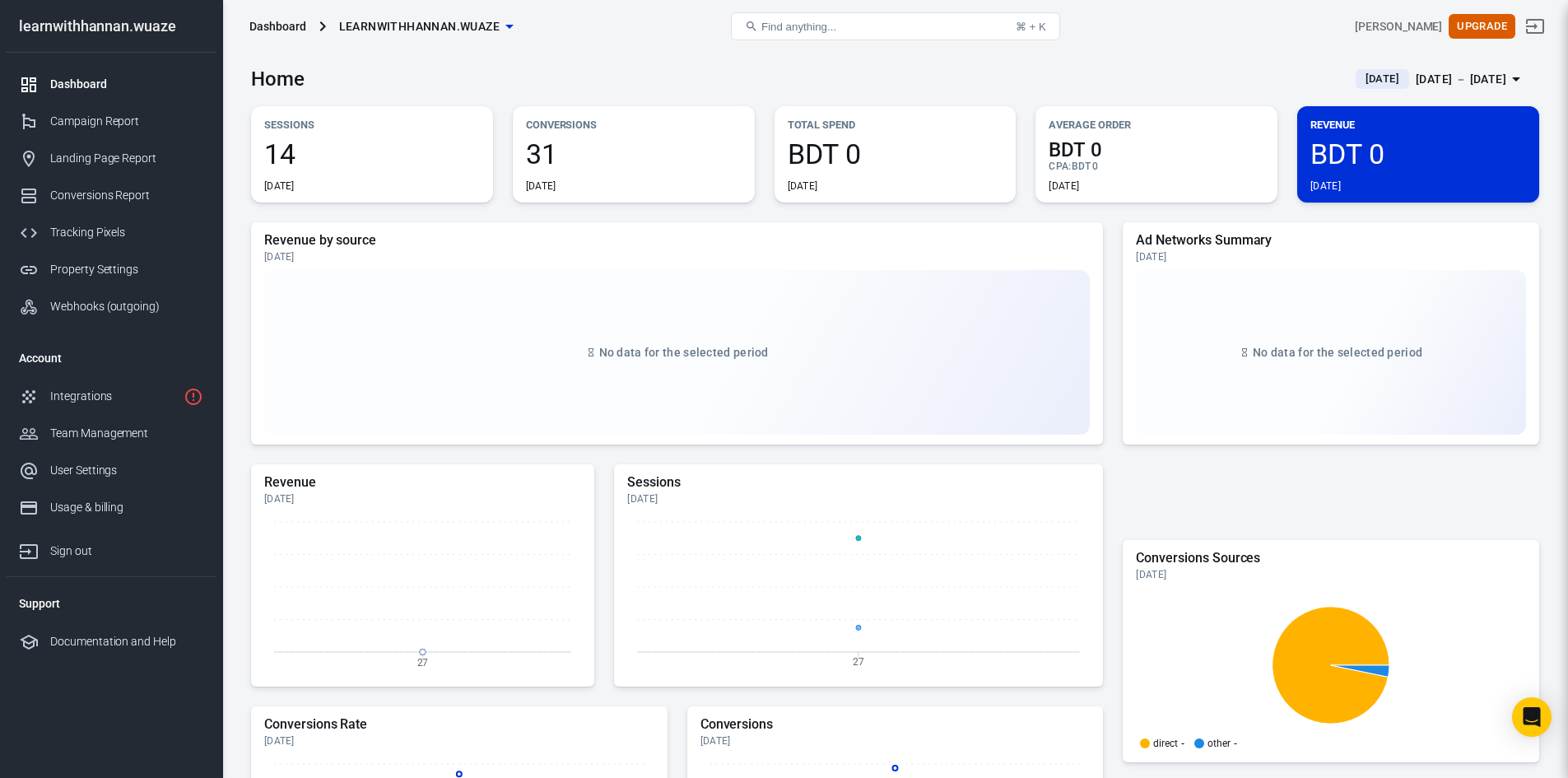
click at [487, 26] on span "learnwithhannan.wuaze" at bounding box center [419, 27] width 161 height 21
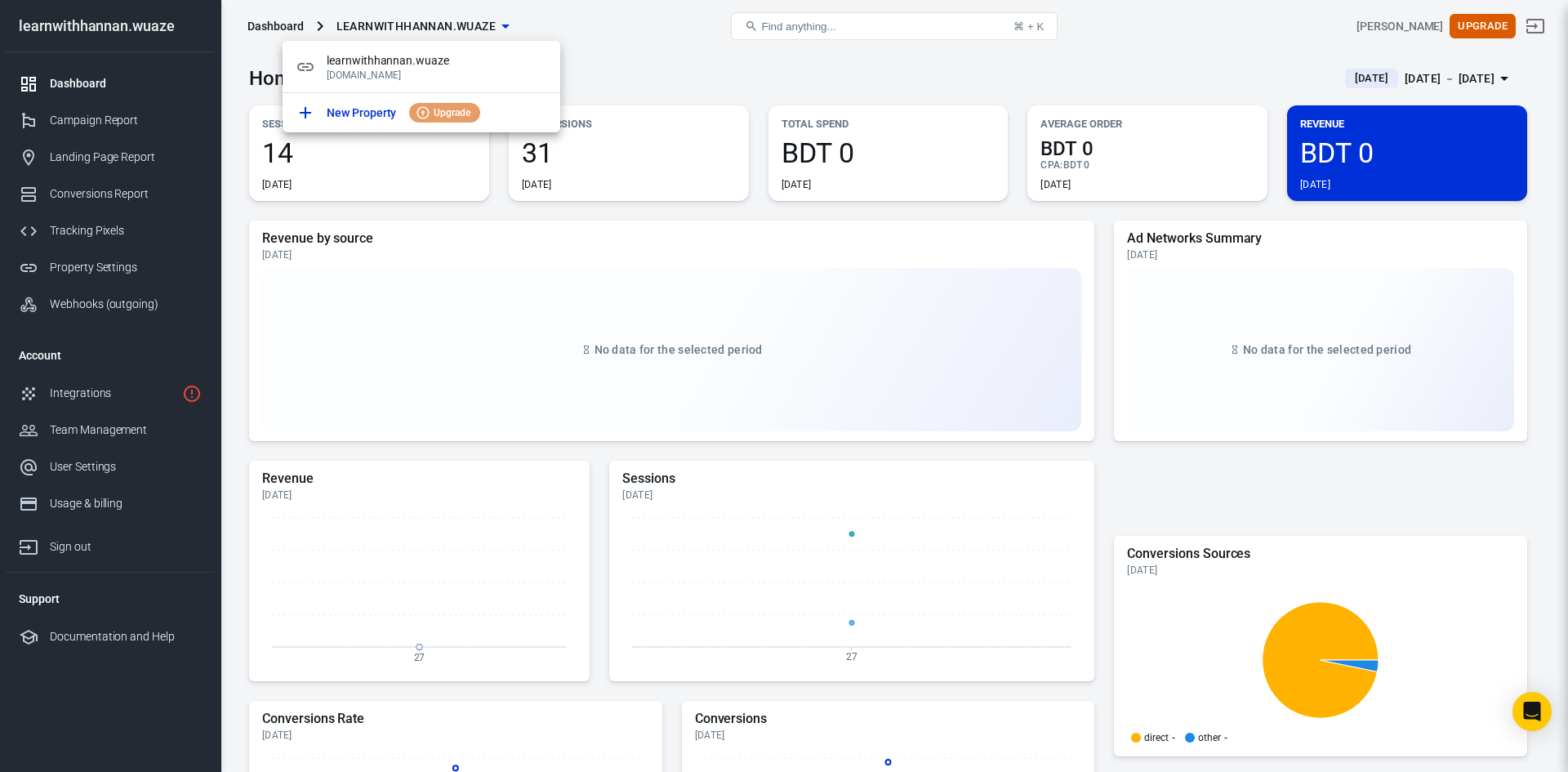
click at [483, 26] on div at bounding box center [784, 386] width 1568 height 772
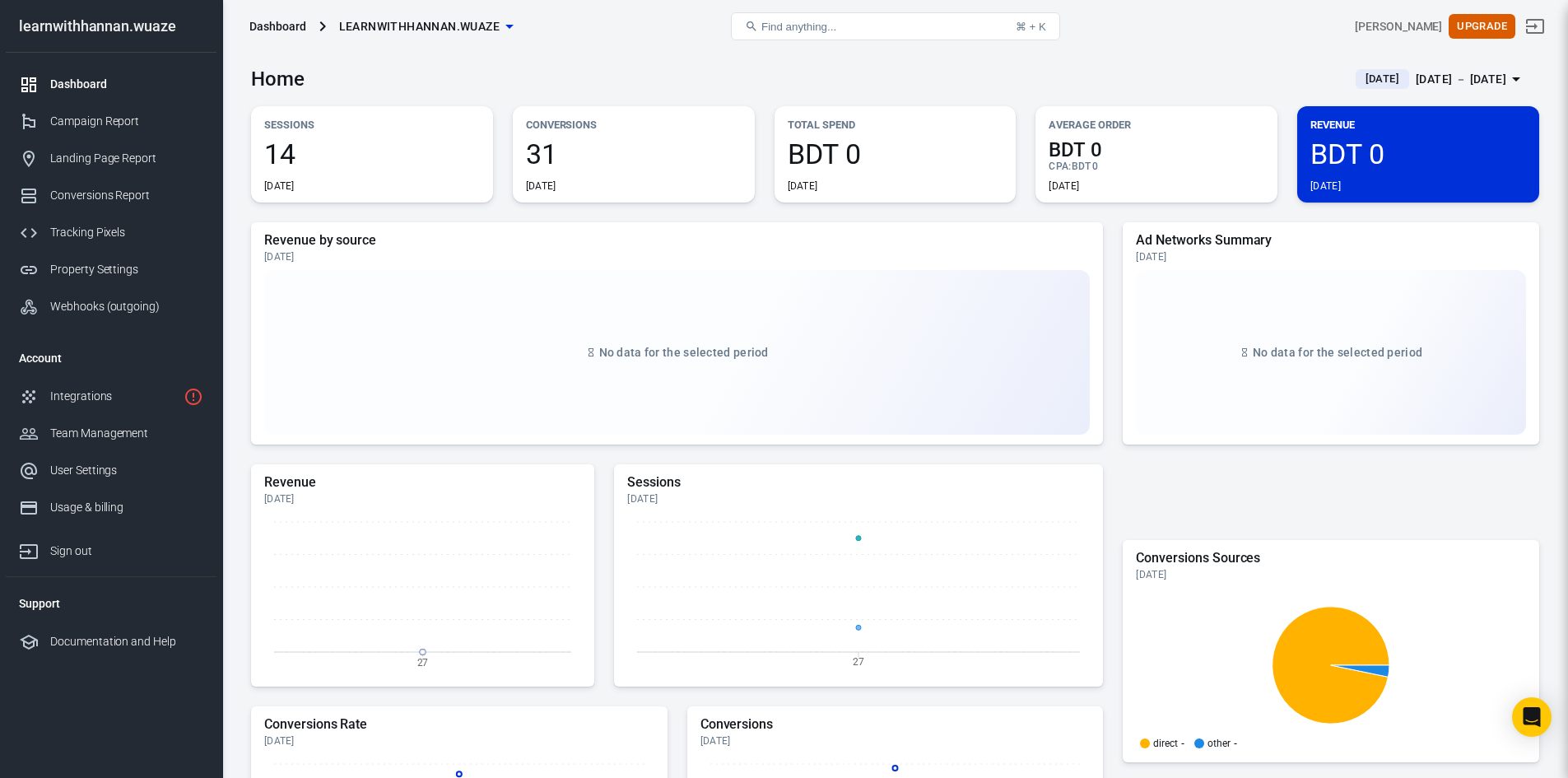
click at [70, 79] on div "Dashboard" at bounding box center [127, 83] width 153 height 17
click at [98, 266] on div "Property Settings" at bounding box center [127, 269] width 153 height 17
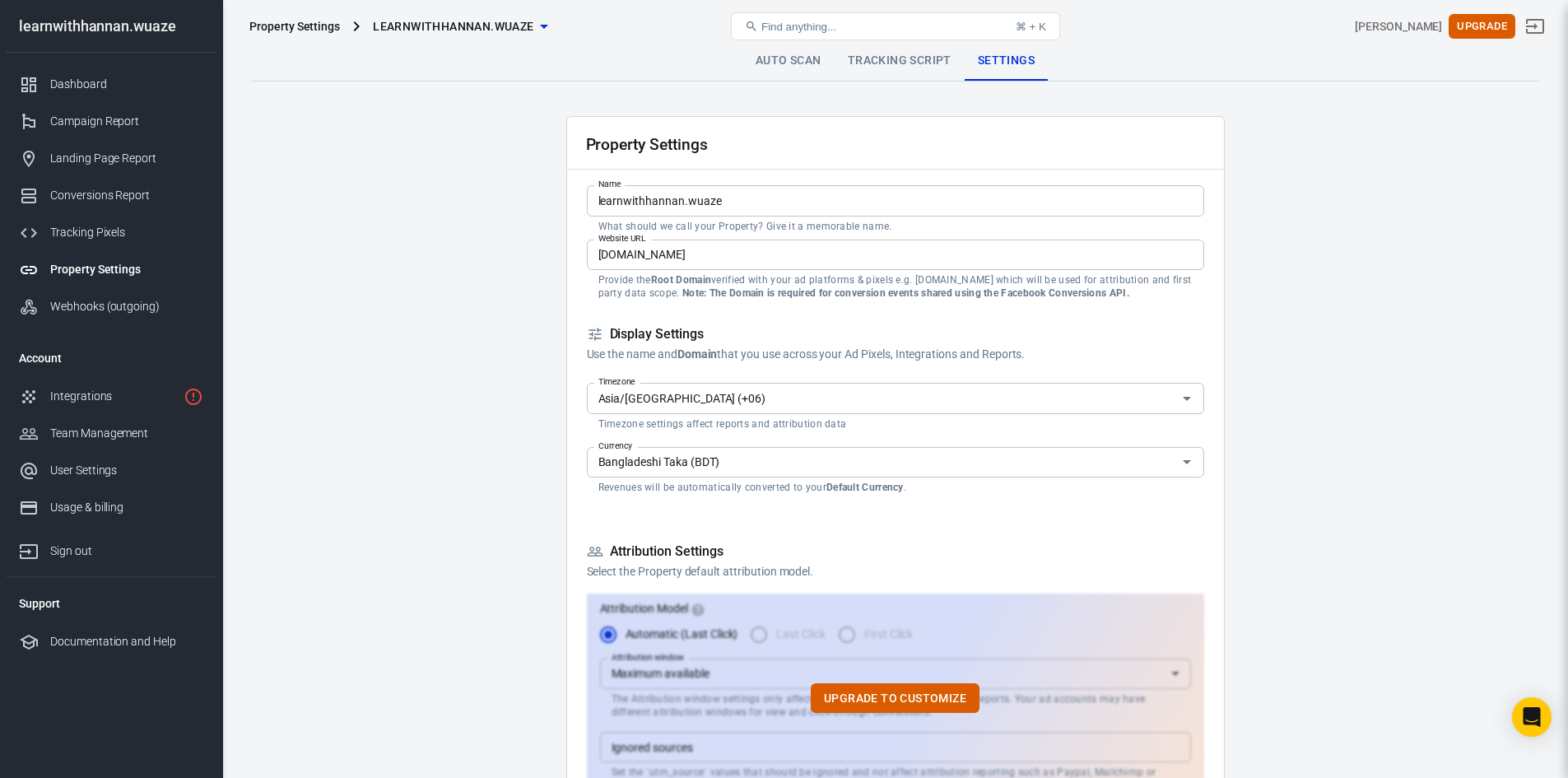
click at [763, 196] on input "learnwithhannan.wuaze" at bounding box center [895, 200] width 617 height 31
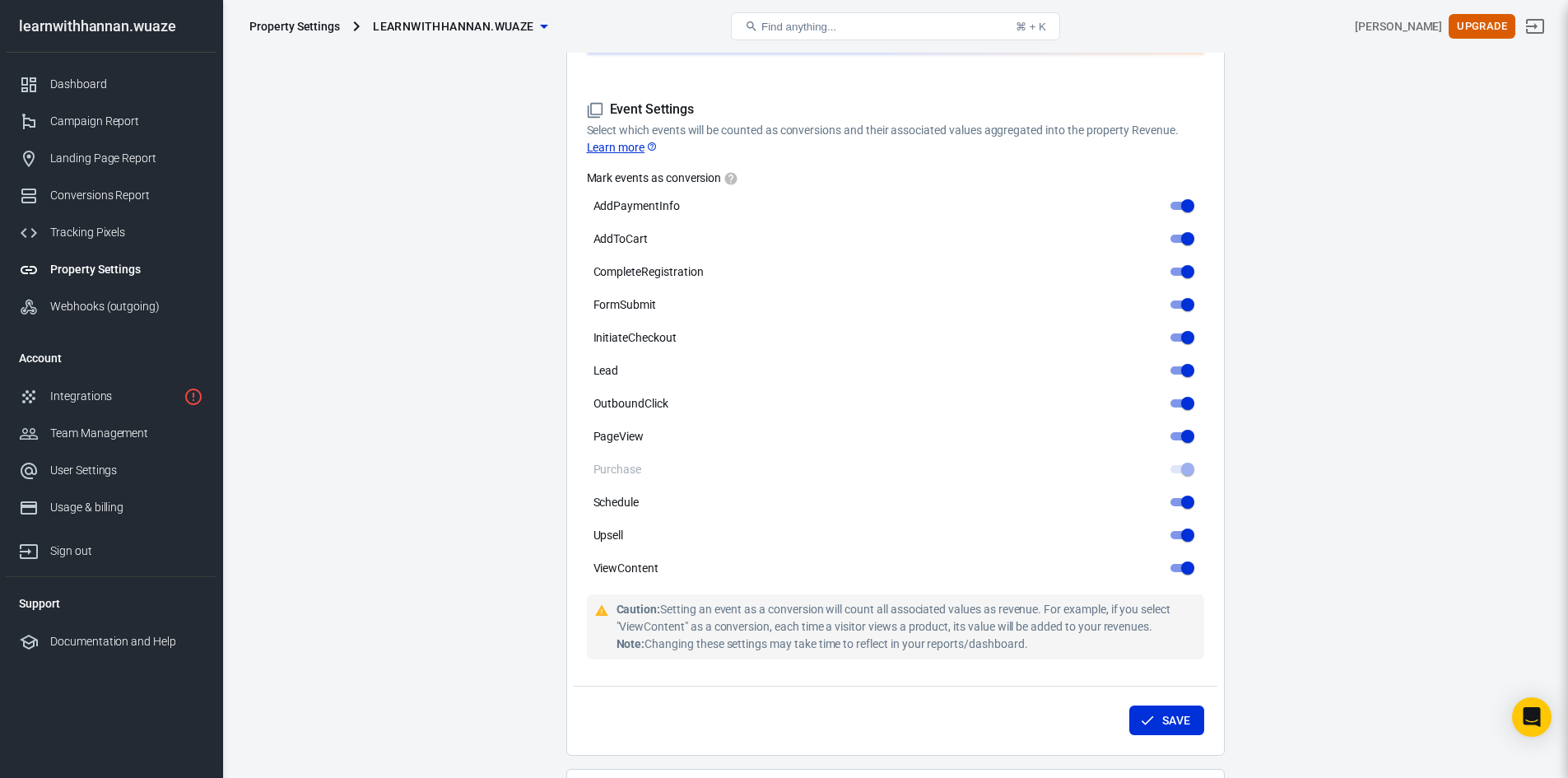
scroll to position [988, 0]
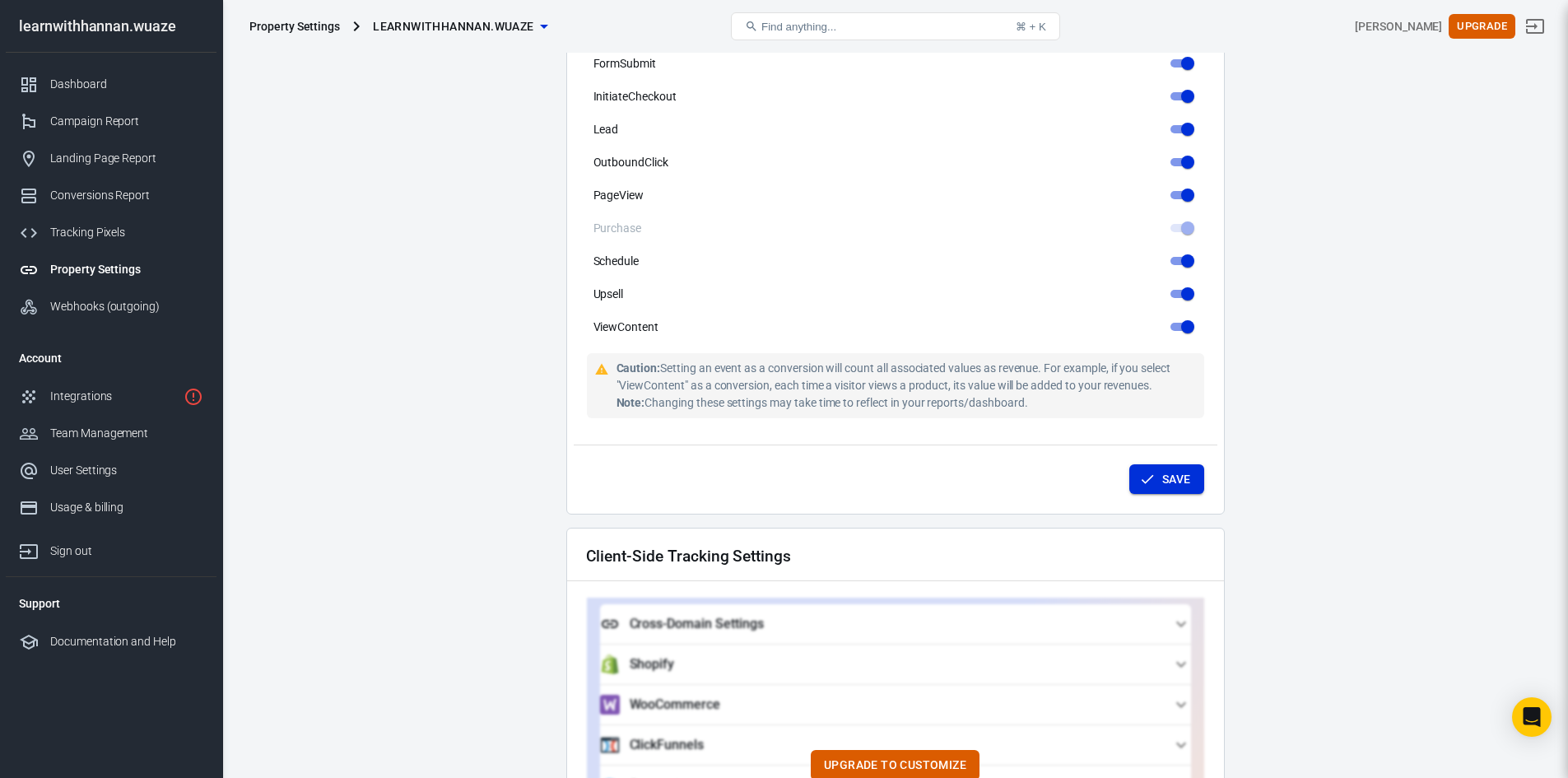
type input "learnwithhannan AnyTrack"
click at [1167, 467] on button "Save" at bounding box center [1167, 479] width 75 height 31
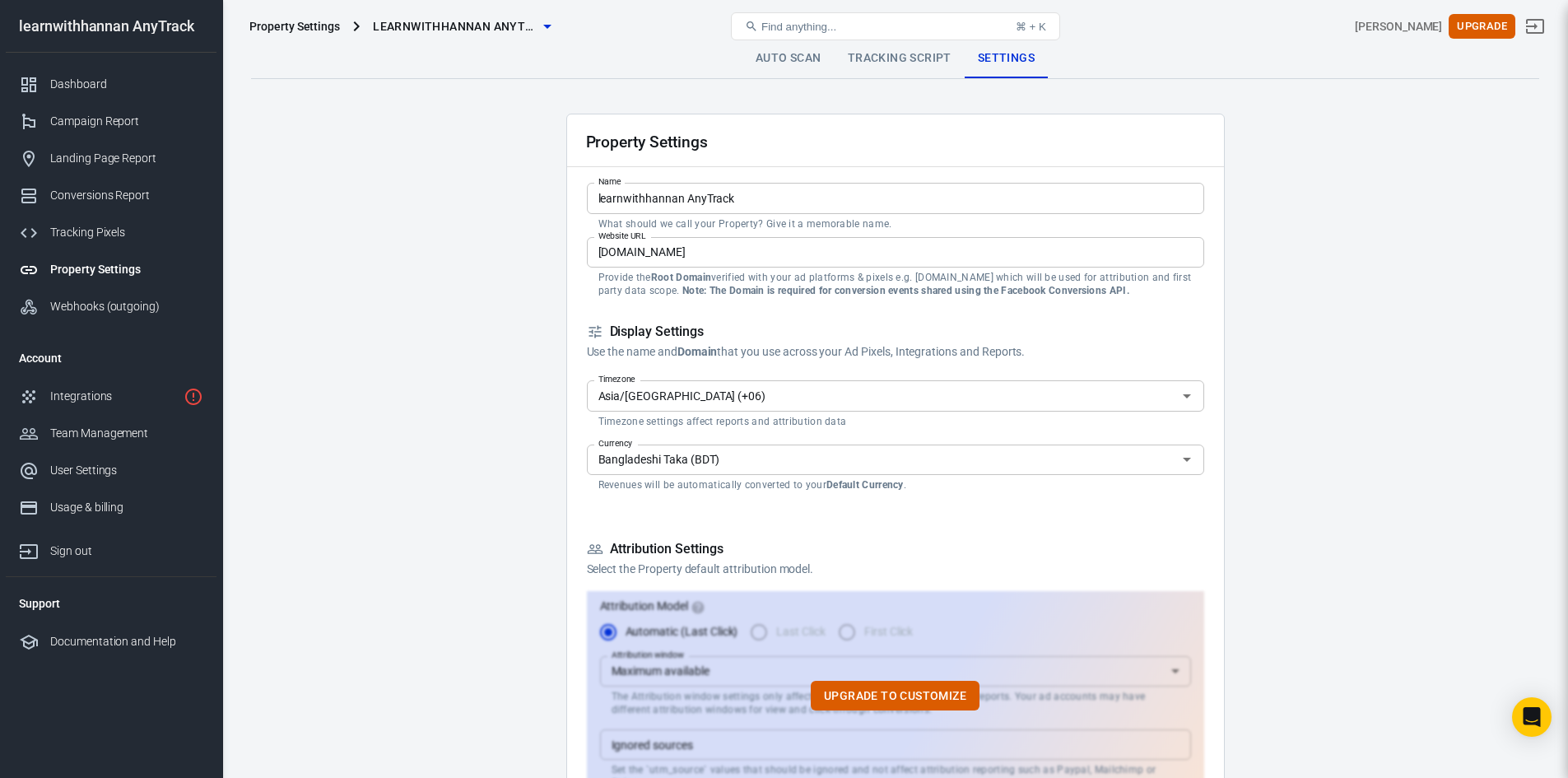
scroll to position [0, 0]
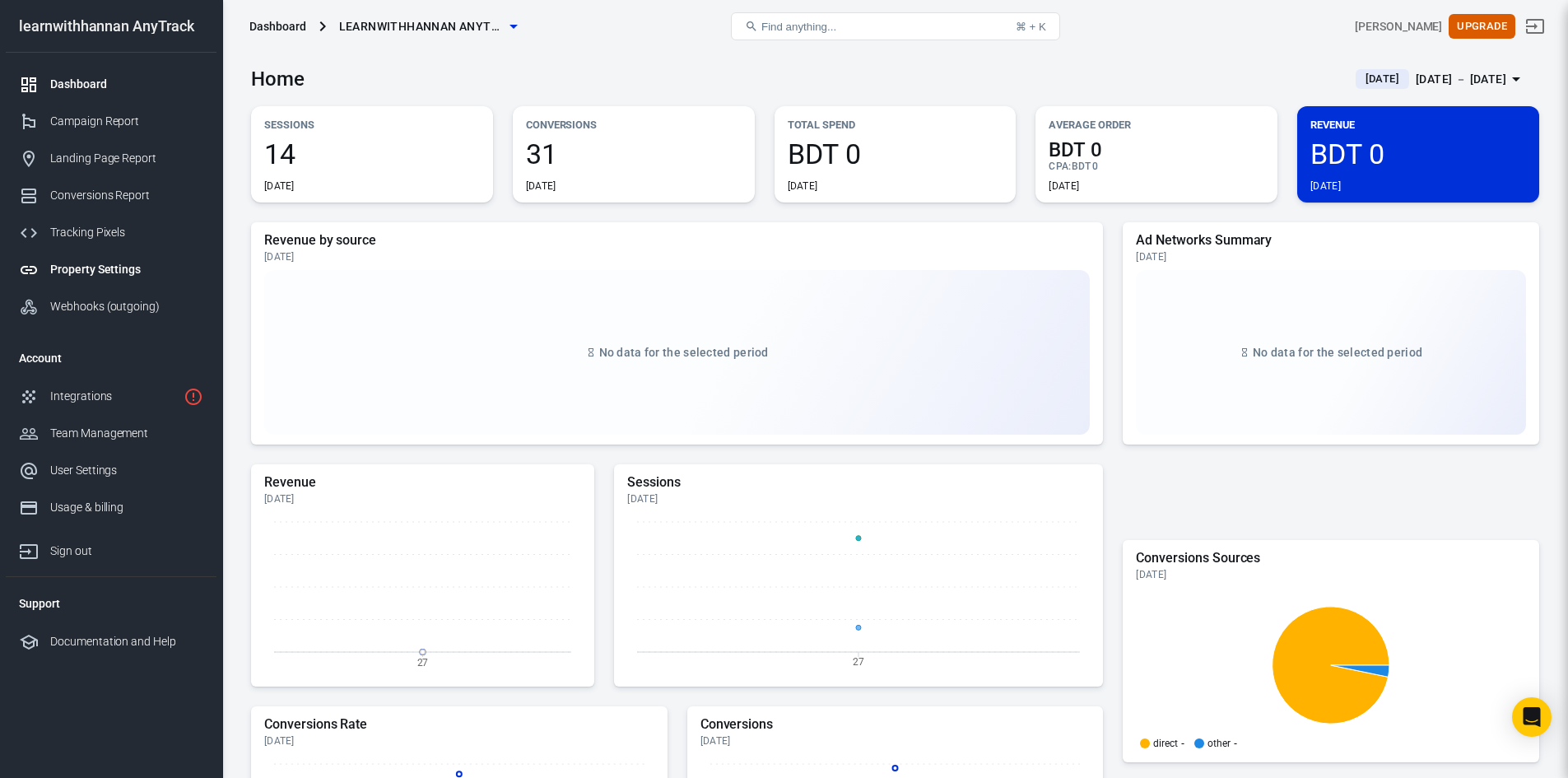
click at [94, 263] on div "Property Settings" at bounding box center [127, 269] width 153 height 17
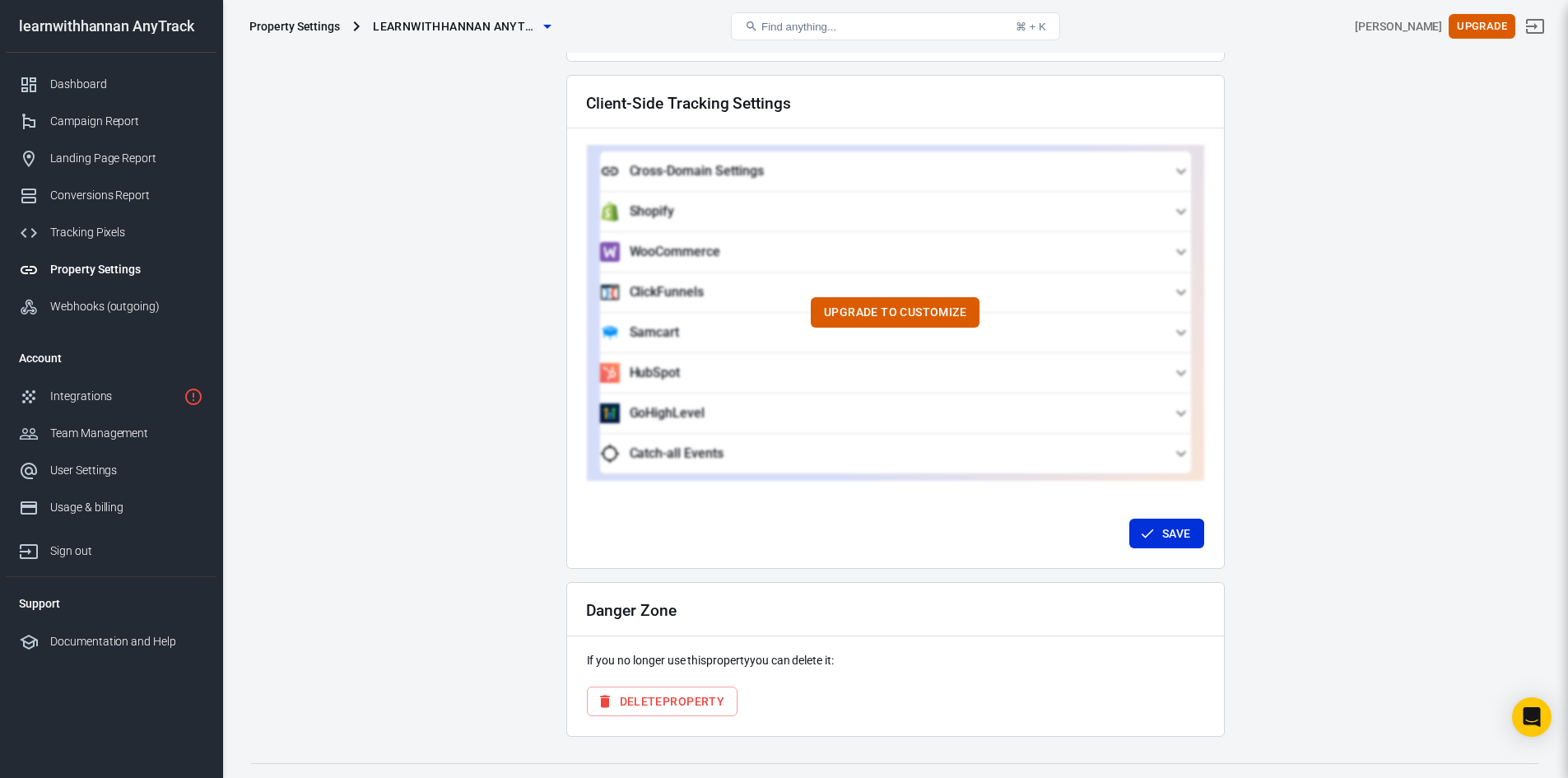
scroll to position [1457, 0]
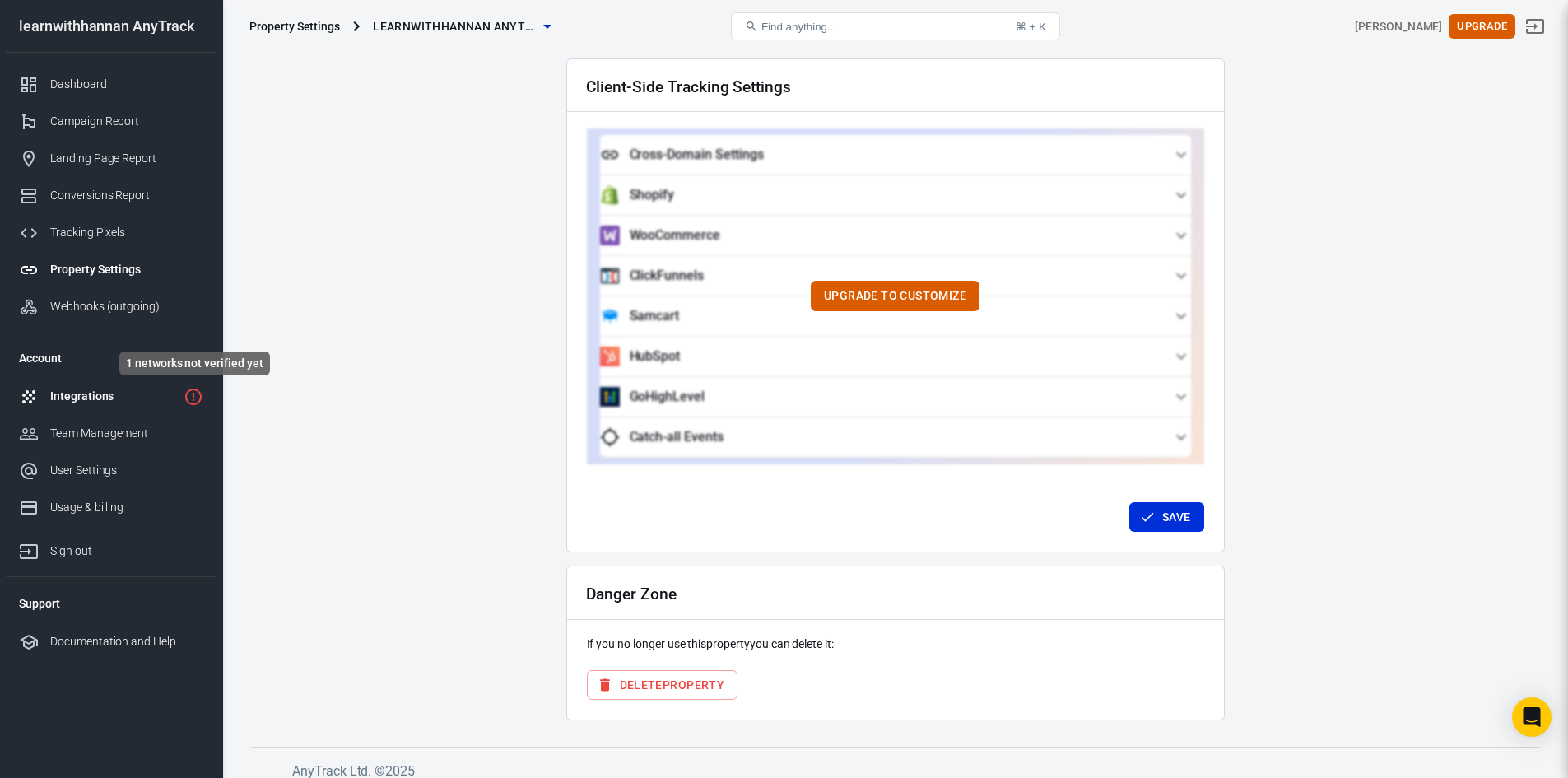
click at [195, 392] on icon "1 networks not verified yet" at bounding box center [193, 396] width 17 height 17
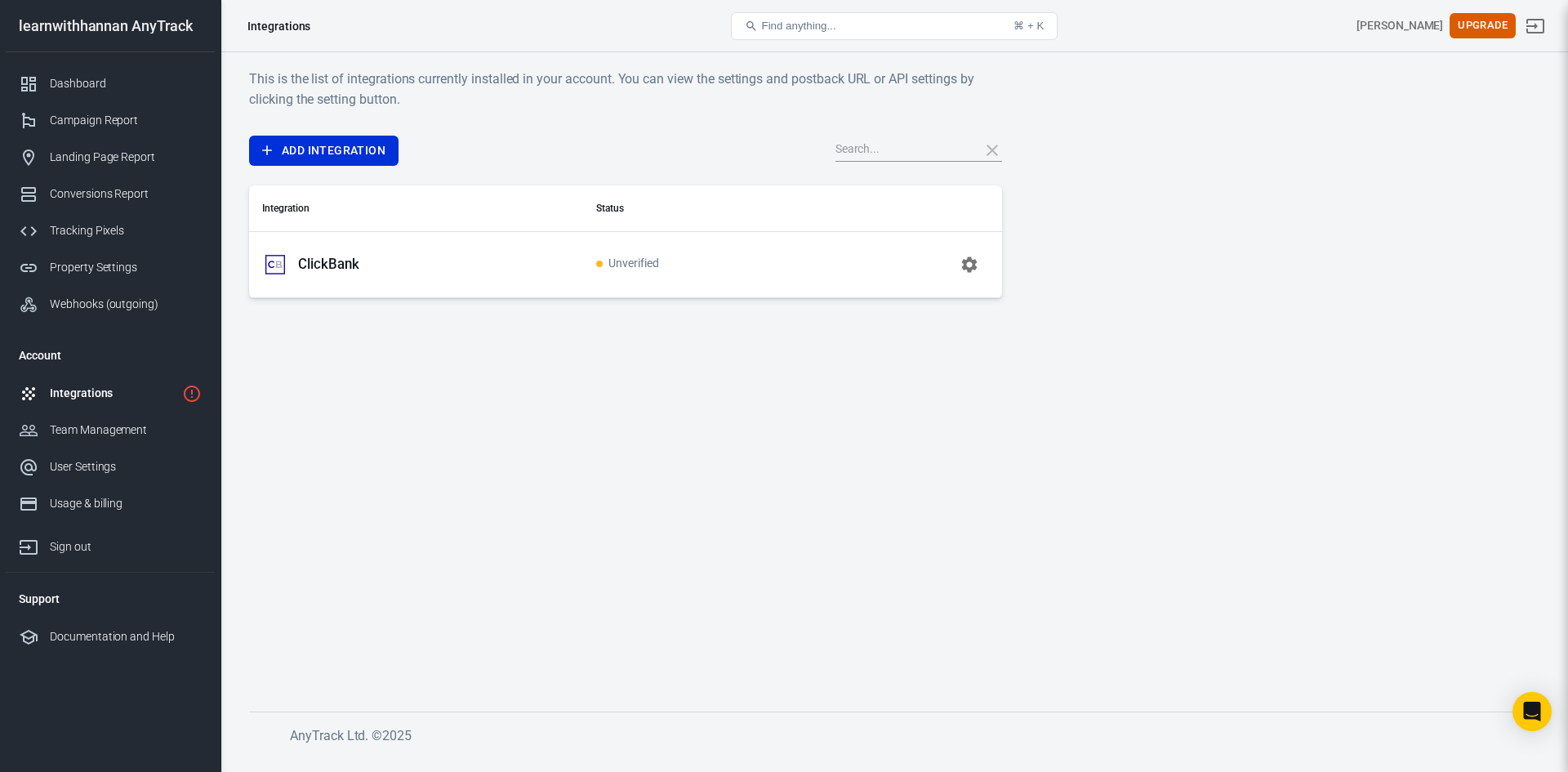
click at [969, 260] on icon "button" at bounding box center [969, 264] width 16 height 16
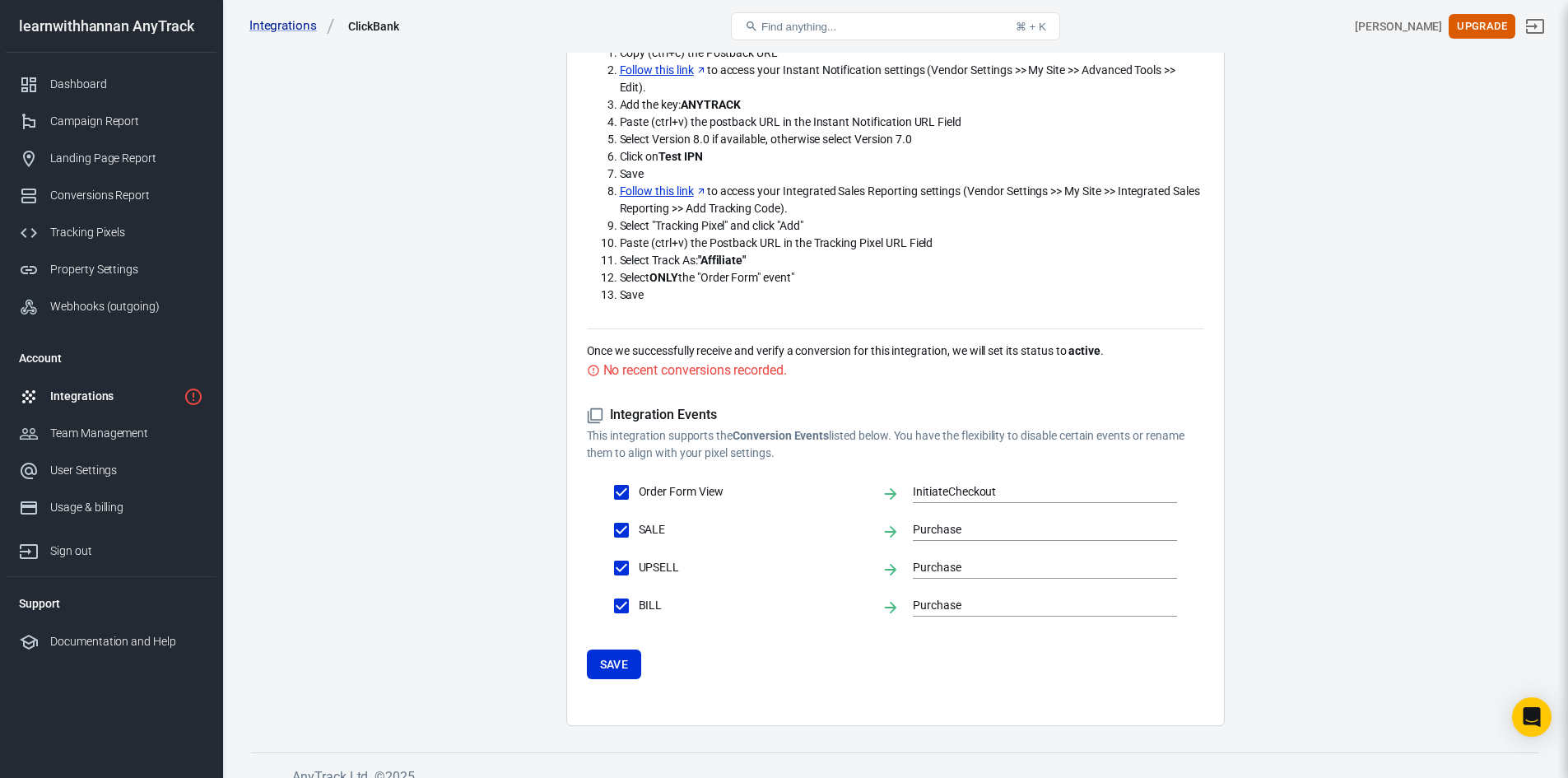
scroll to position [372, 0]
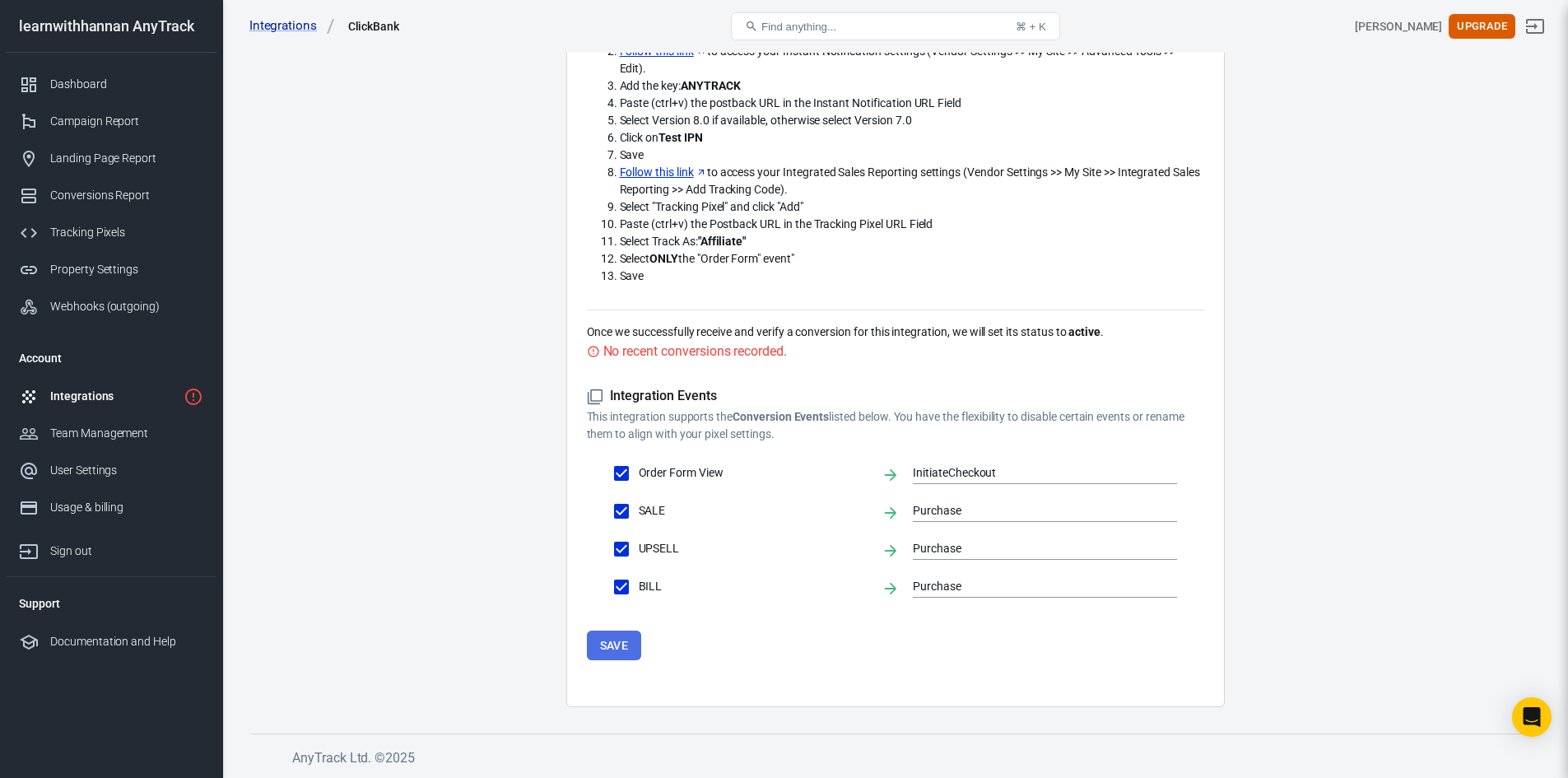
click at [605, 646] on button "Save" at bounding box center [615, 646] width 56 height 31
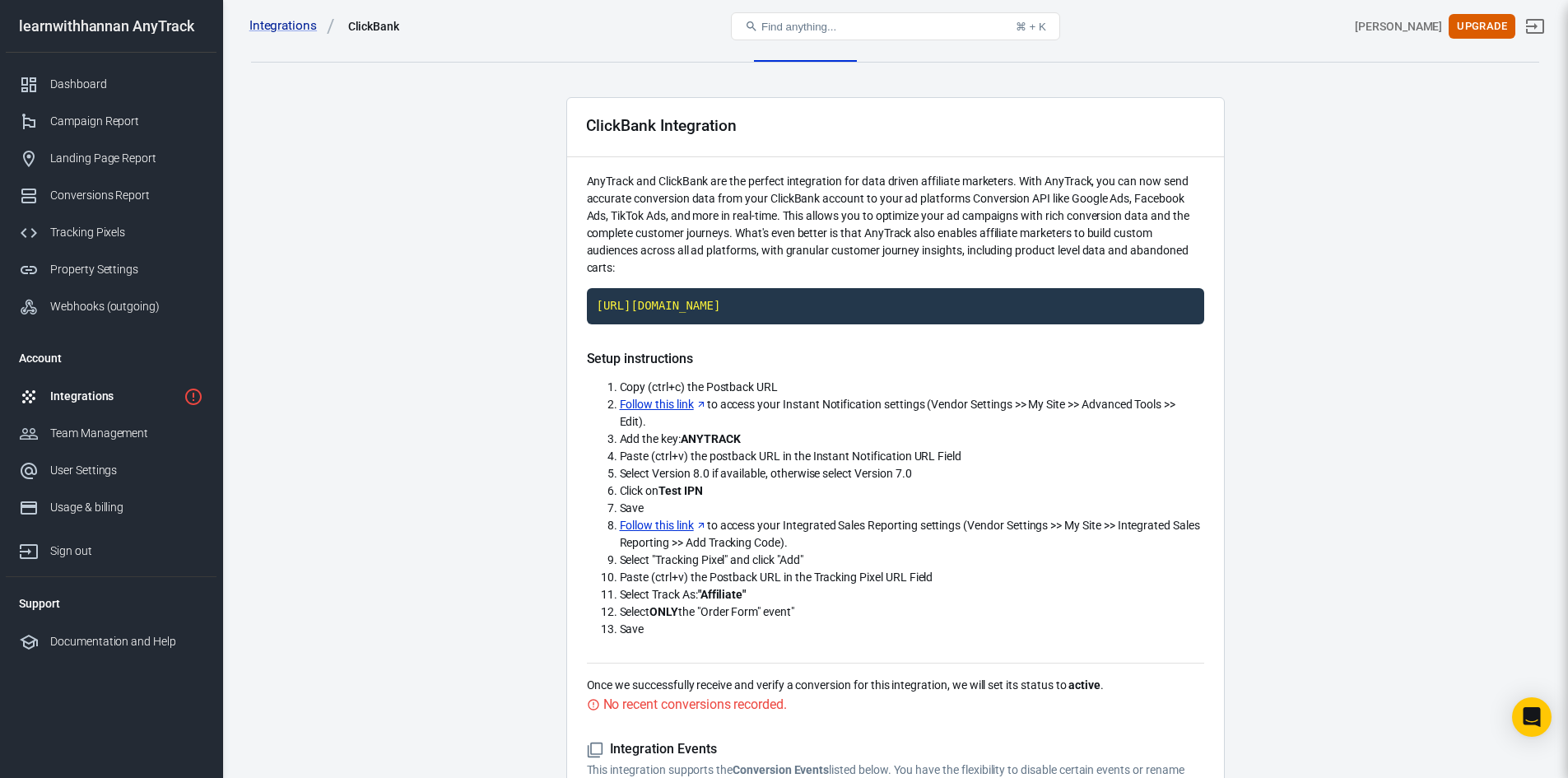
scroll to position [0, 0]
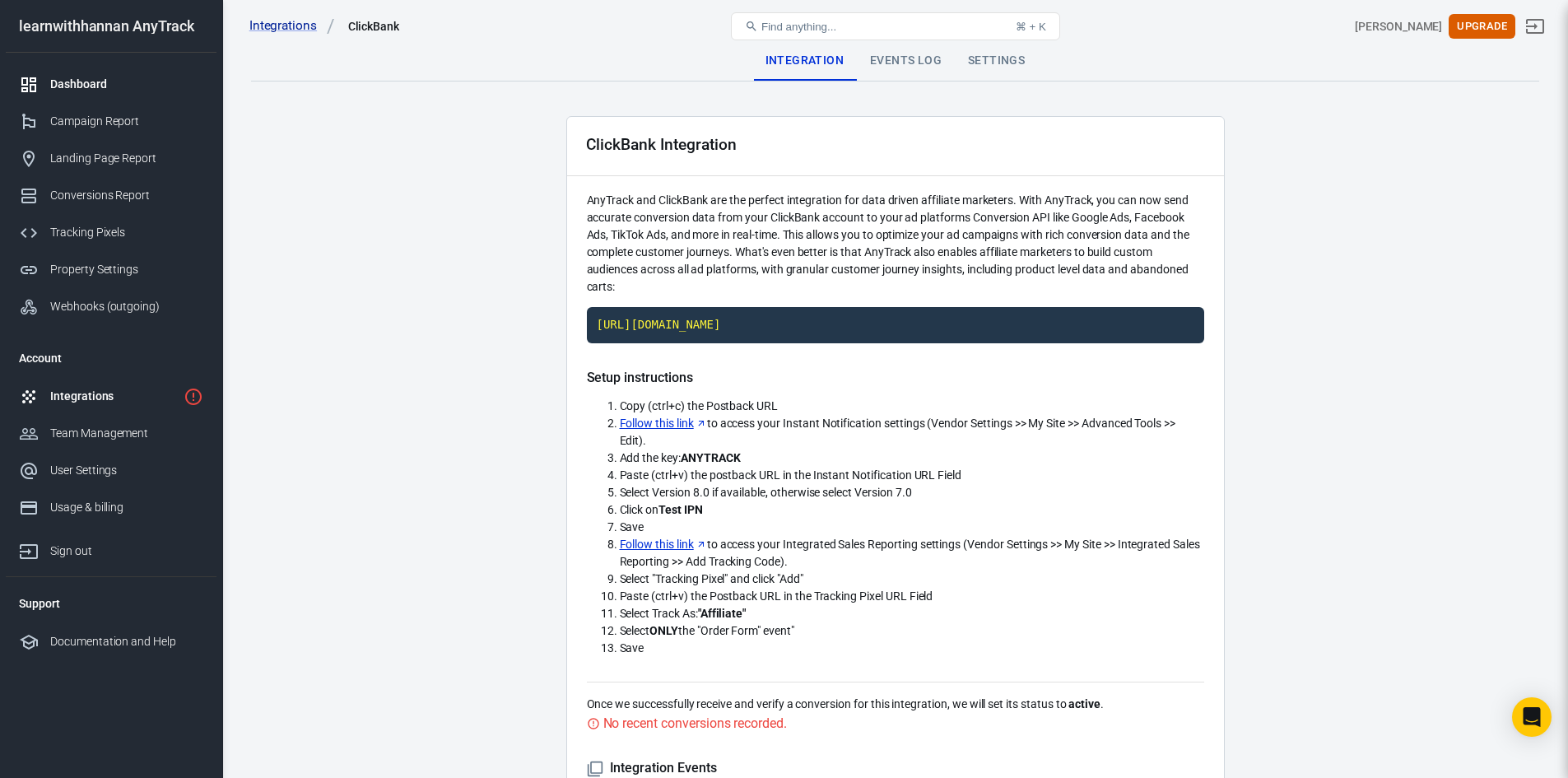
click at [99, 82] on div "Dashboard" at bounding box center [127, 83] width 153 height 17
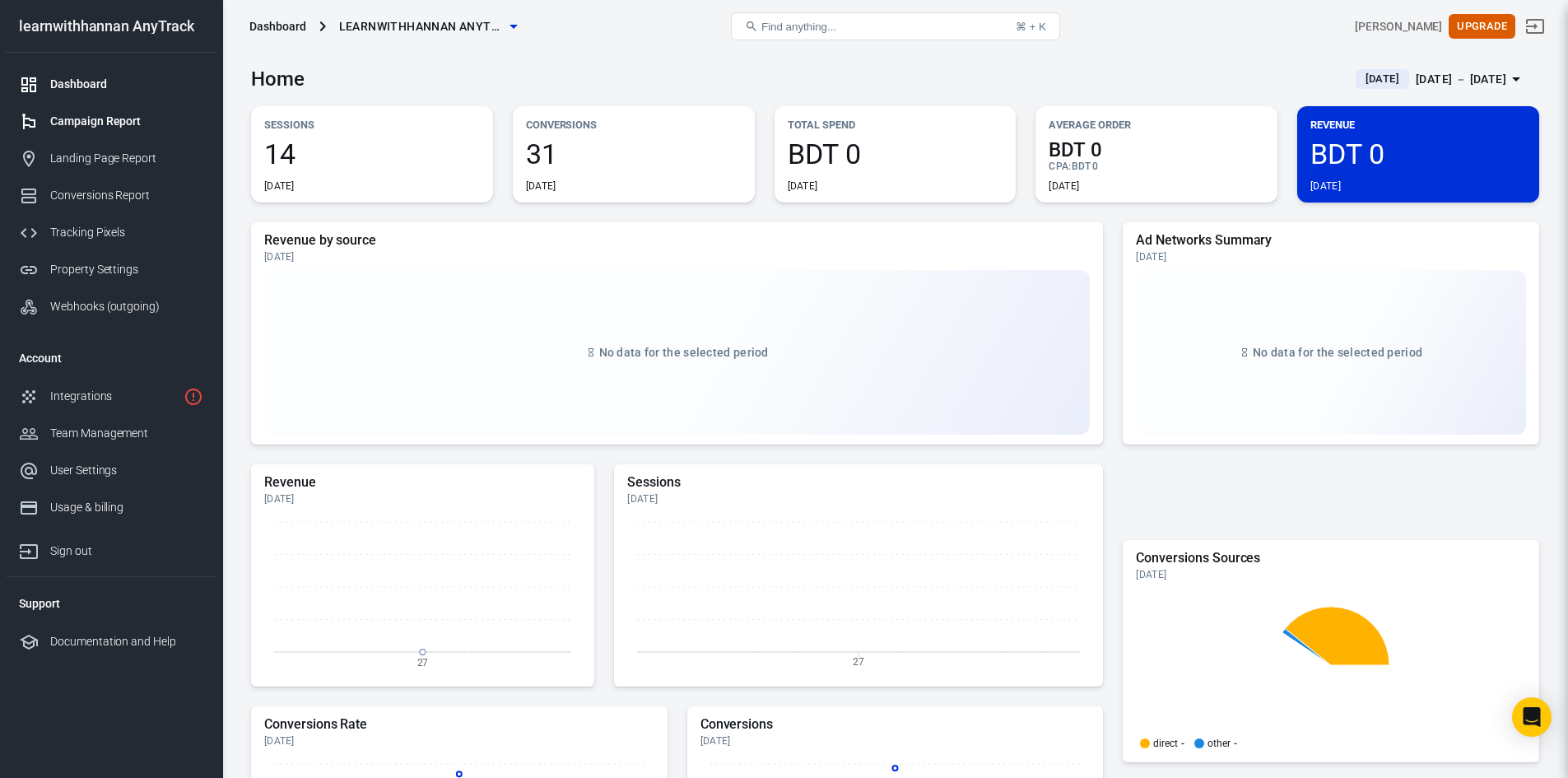
click at [91, 121] on div "Campaign Report" at bounding box center [127, 121] width 153 height 17
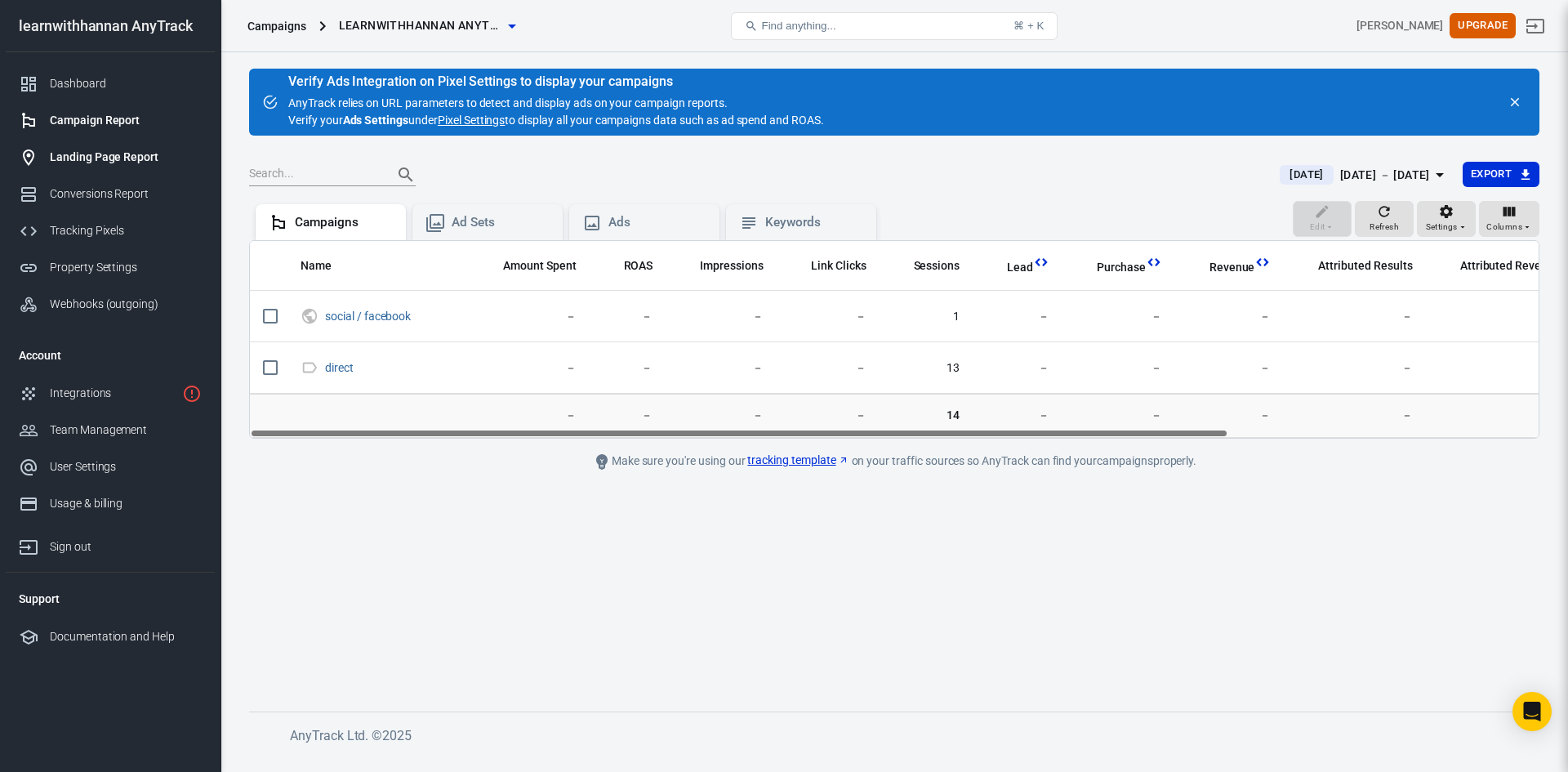
click at [90, 153] on div "Landing Page Report" at bounding box center [126, 157] width 152 height 17
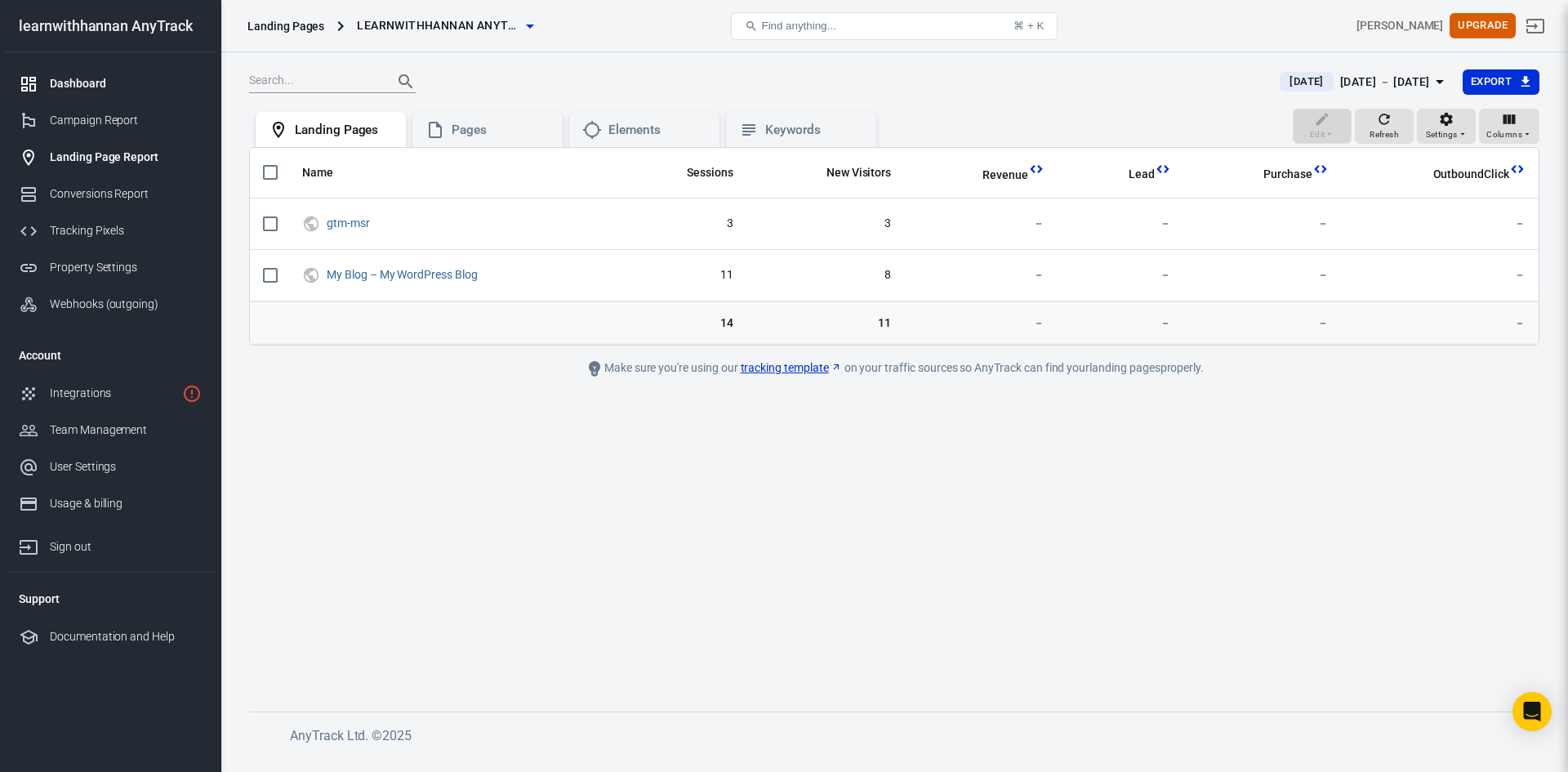
click at [84, 87] on div "Dashboard" at bounding box center [126, 83] width 152 height 17
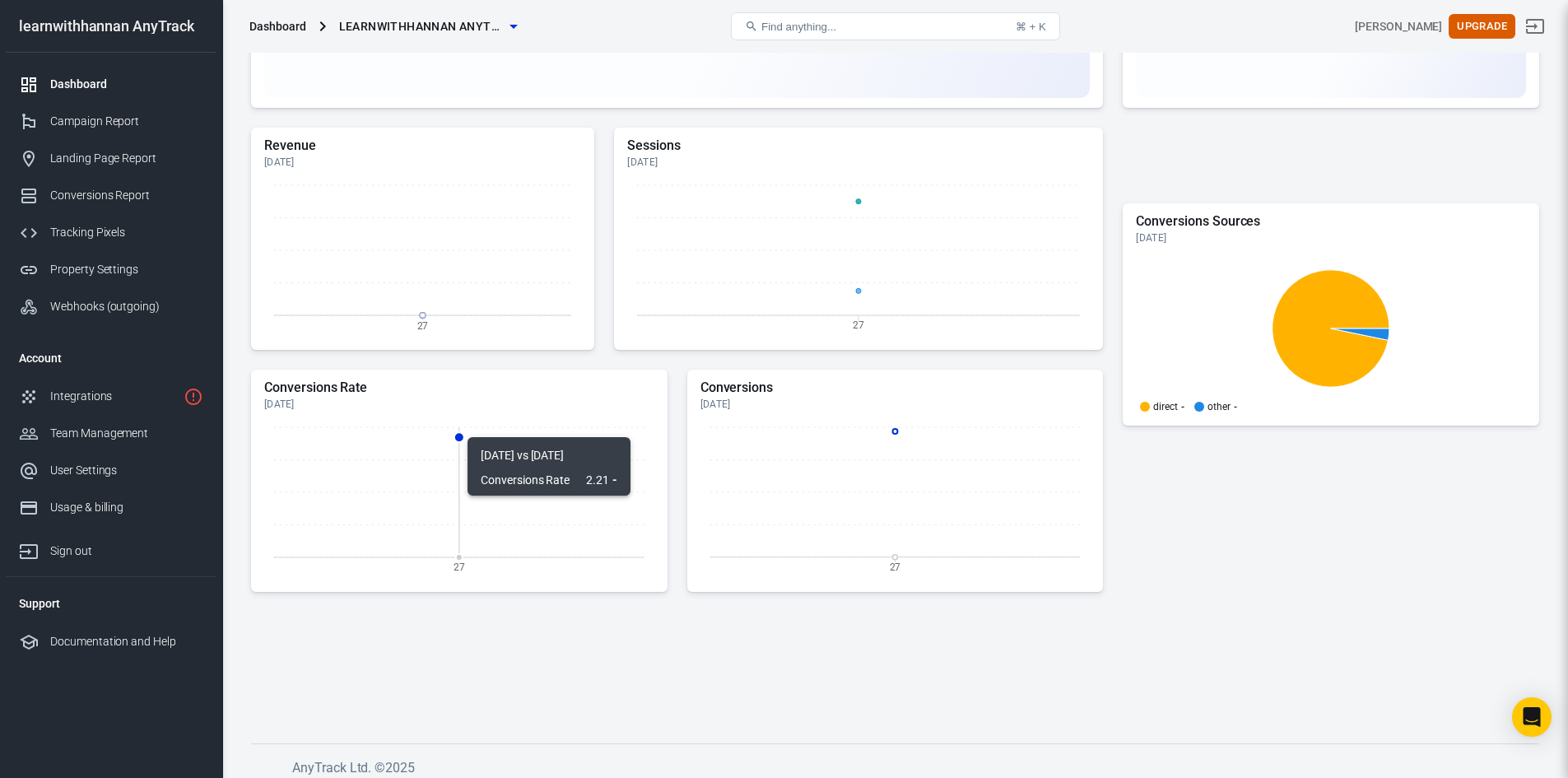
scroll to position [347, 0]
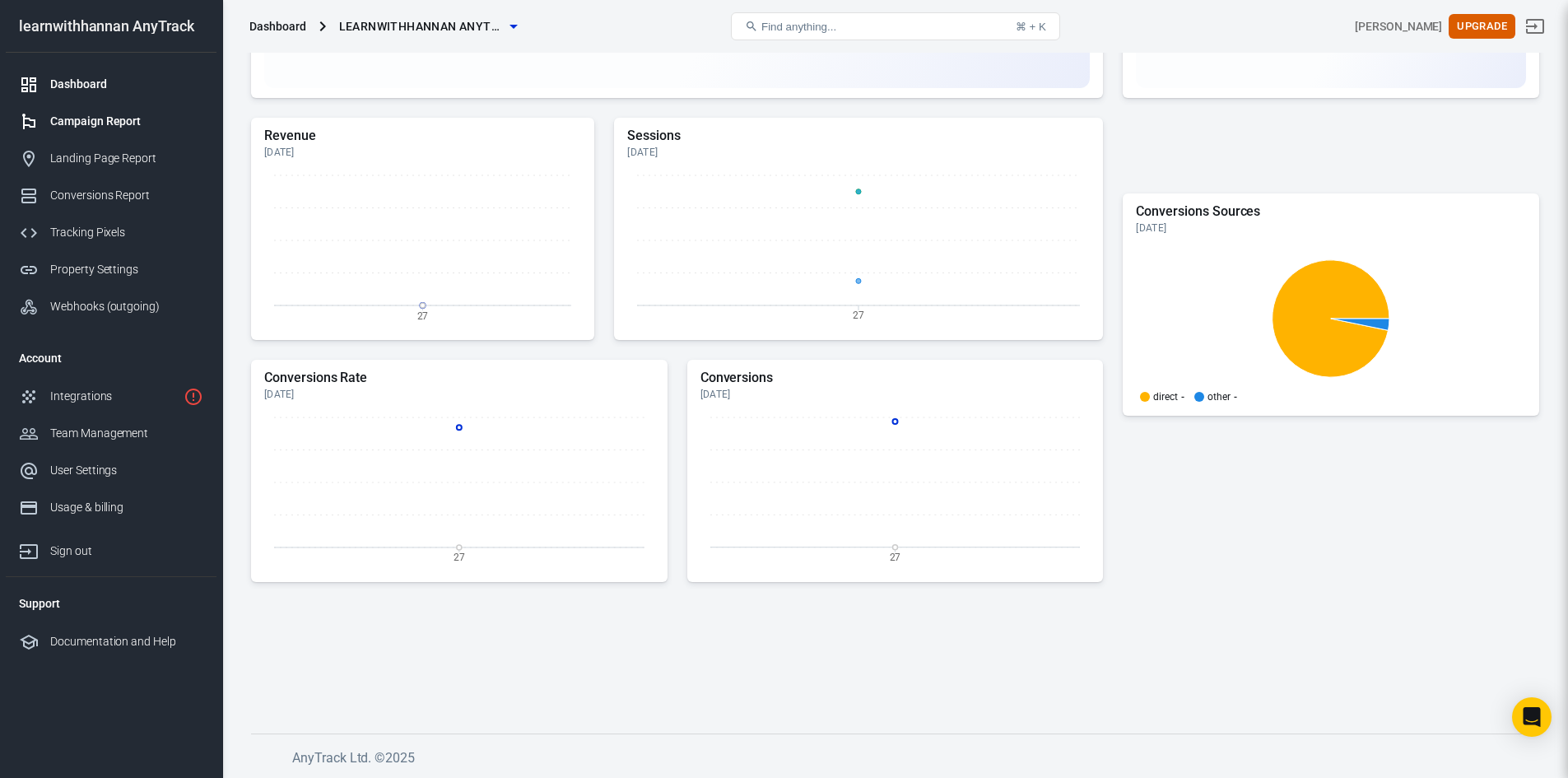
click at [112, 125] on div "Campaign Report" at bounding box center [127, 121] width 153 height 17
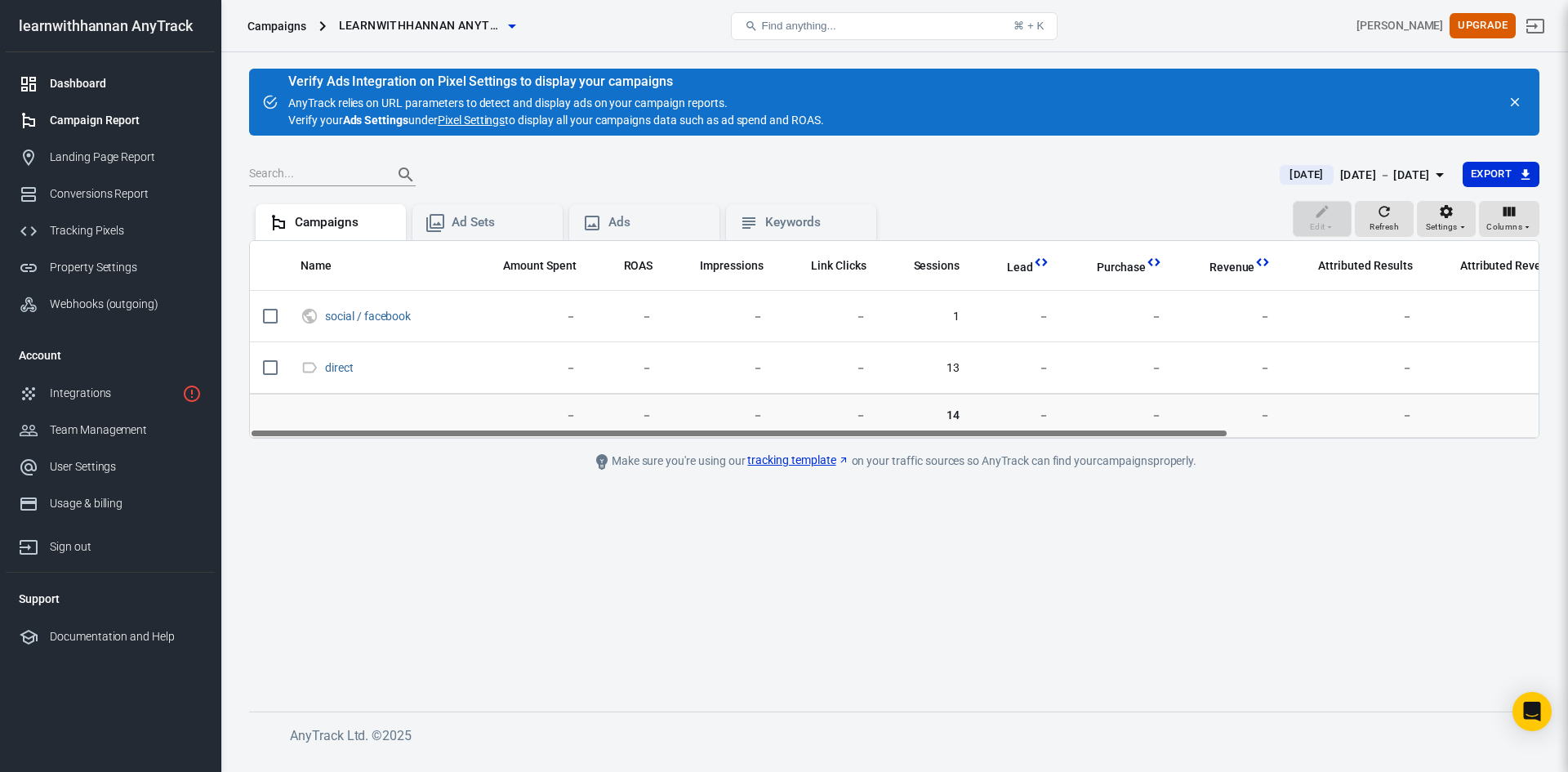
click at [59, 85] on div "Dashboard" at bounding box center [126, 83] width 152 height 17
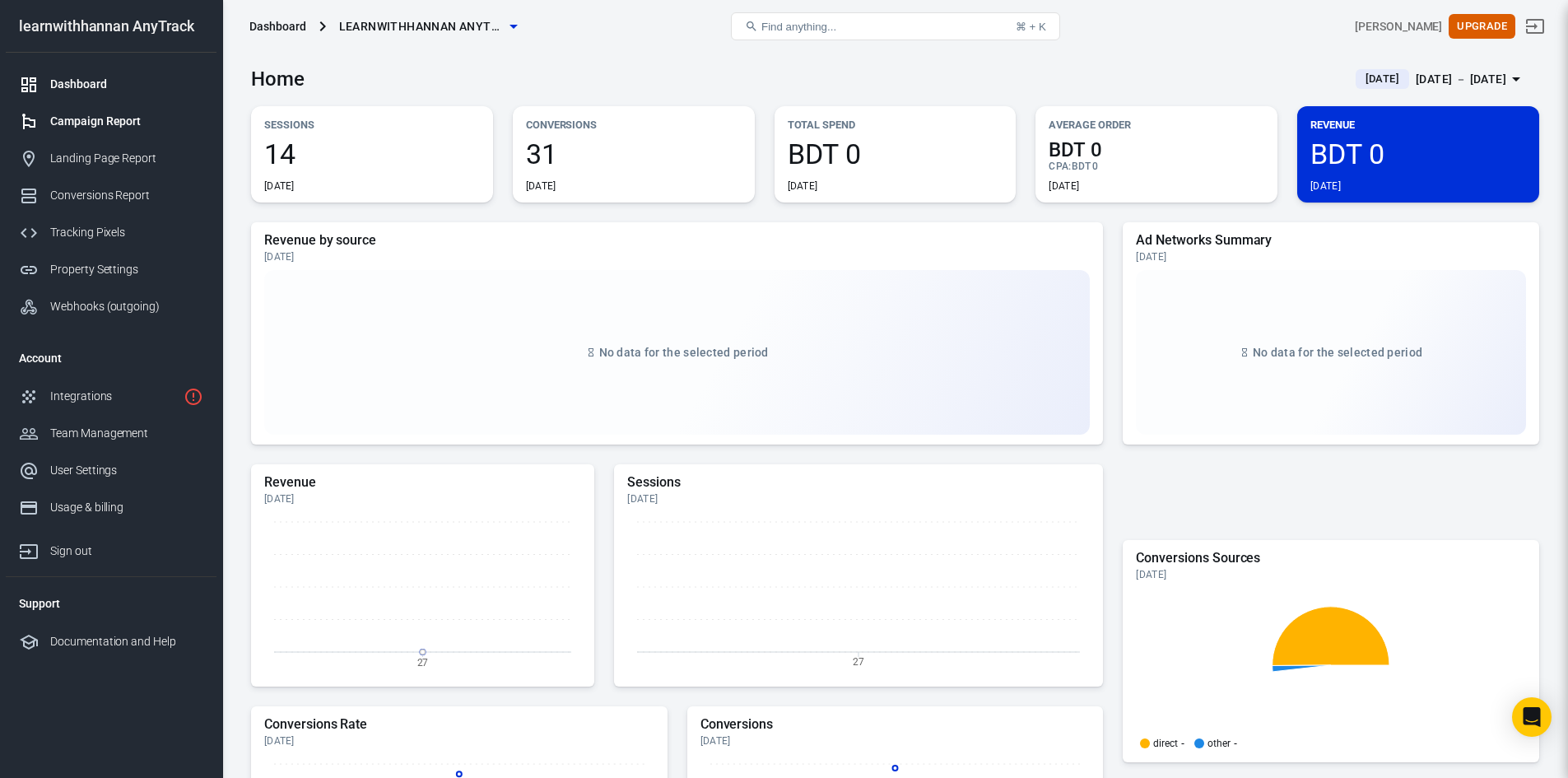
click at [78, 118] on div "Campaign Report" at bounding box center [127, 121] width 153 height 17
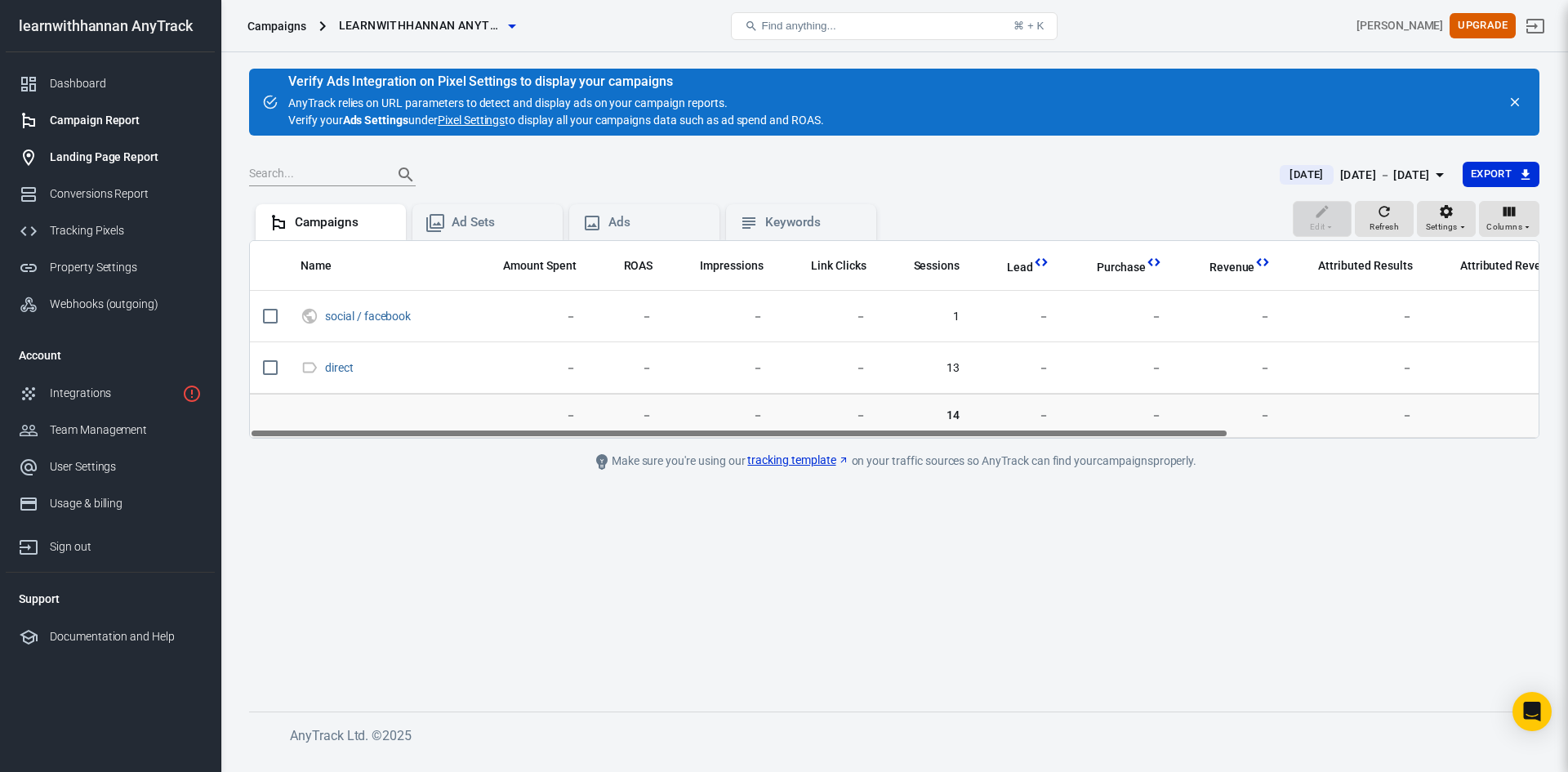
click at [102, 153] on div "Landing Page Report" at bounding box center [126, 157] width 152 height 17
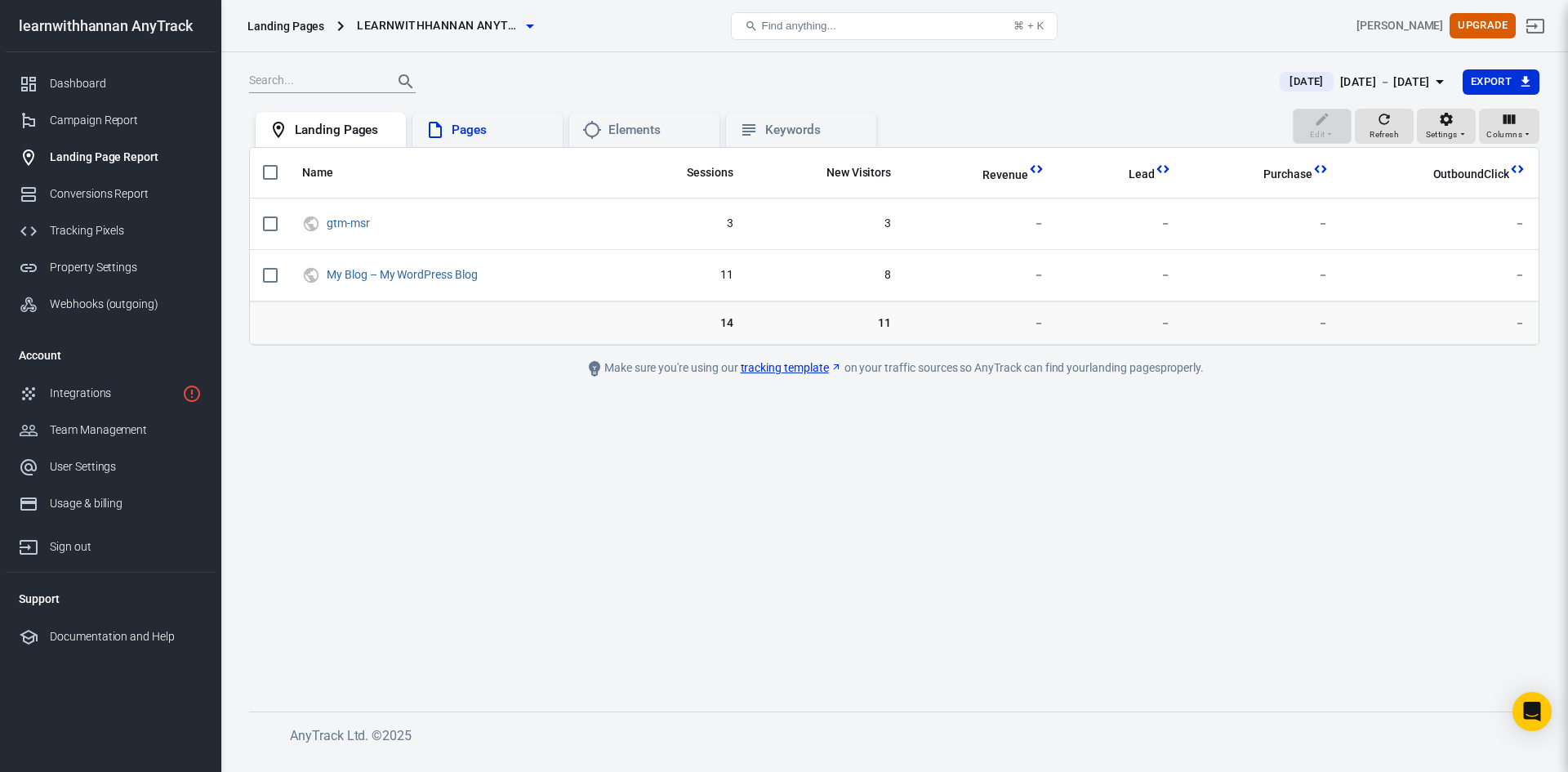
click at [498, 134] on div "Pages" at bounding box center [500, 129] width 98 height 17
click at [374, 137] on div "Landing Pages" at bounding box center [343, 129] width 98 height 17
click at [477, 125] on div "Pages" at bounding box center [500, 129] width 98 height 17
click at [654, 127] on div "Elements" at bounding box center [656, 129] width 98 height 17
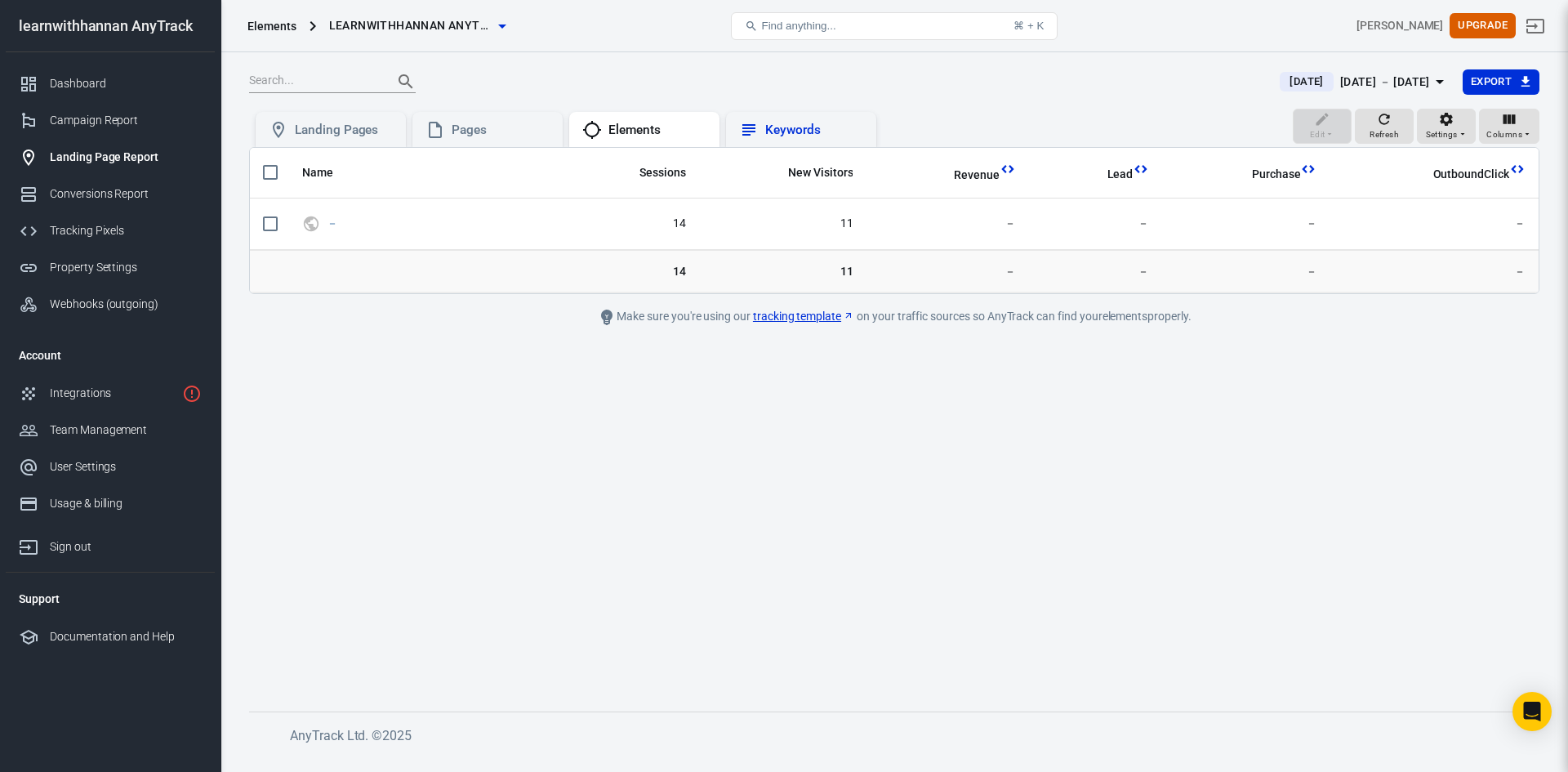
click at [797, 129] on div "Keywords" at bounding box center [813, 129] width 98 height 17
click at [649, 131] on div "Elements" at bounding box center [656, 129] width 98 height 17
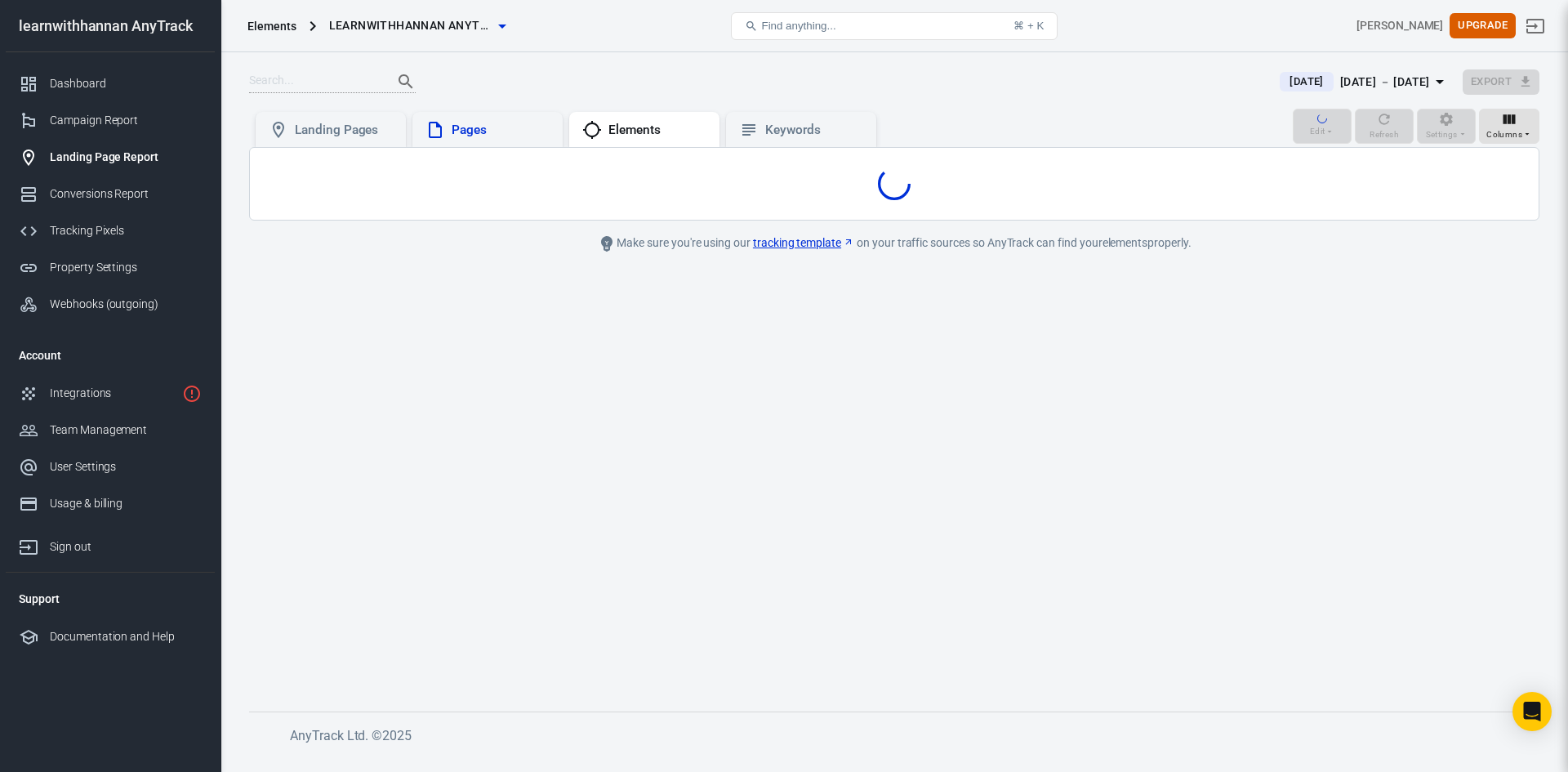
click at [469, 133] on div "Pages" at bounding box center [500, 129] width 98 height 17
click at [363, 134] on div "Landing Pages" at bounding box center [343, 129] width 98 height 17
